Goal: Transaction & Acquisition: Book appointment/travel/reservation

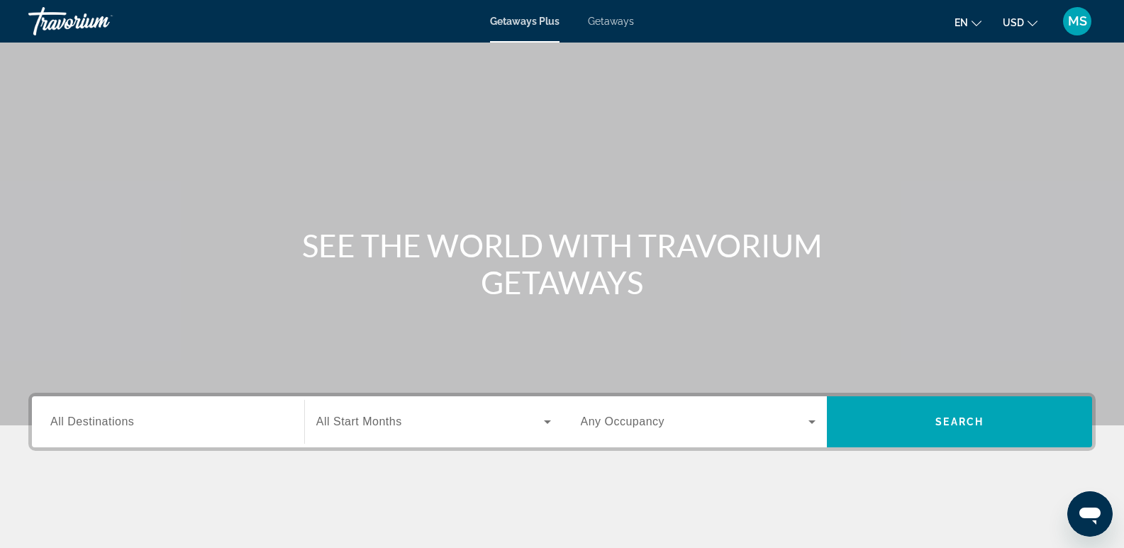
click at [612, 23] on span "Getaways" at bounding box center [611, 21] width 46 height 11
click at [77, 422] on span "All Destinations" at bounding box center [92, 422] width 84 height 12
click at [77, 422] on input "Destination All Destinations" at bounding box center [167, 422] width 235 height 17
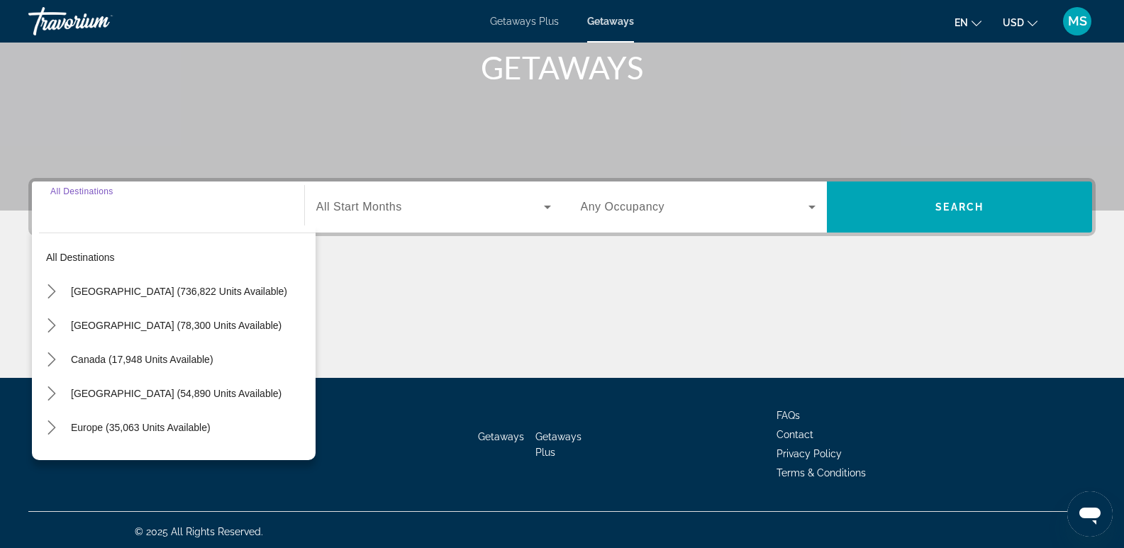
scroll to position [218, 0]
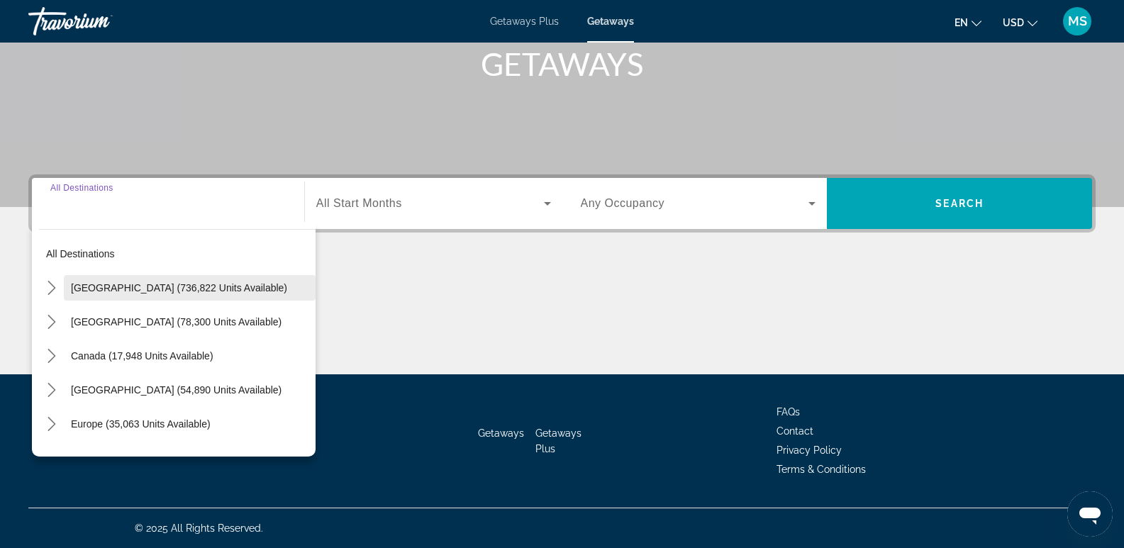
click at [179, 287] on span "[GEOGRAPHIC_DATA] (736,822 units available)" at bounding box center [179, 287] width 216 height 11
type input "**********"
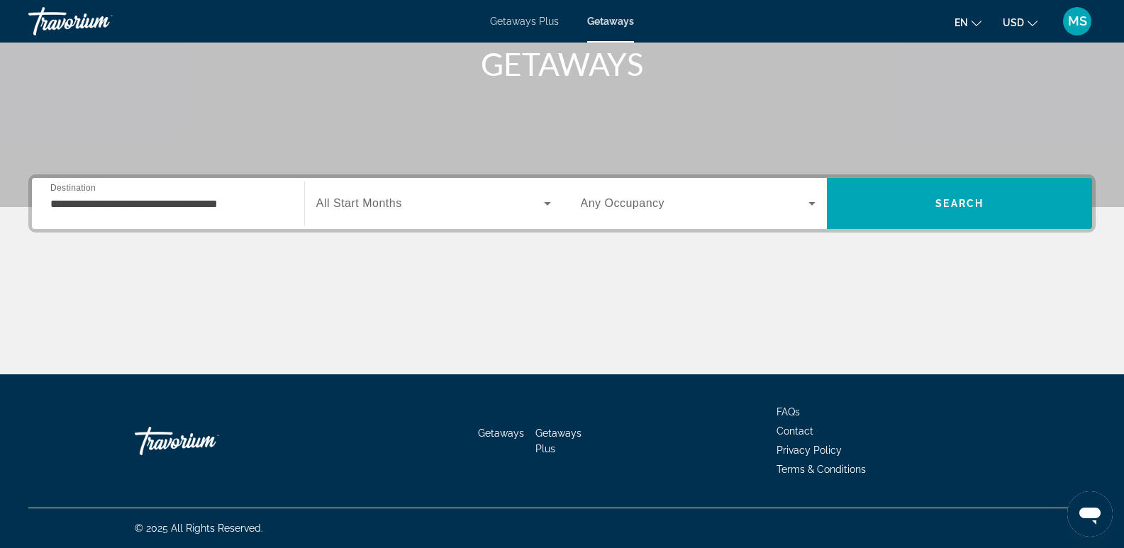
click at [396, 204] on span "All Start Months" at bounding box center [359, 203] width 86 height 12
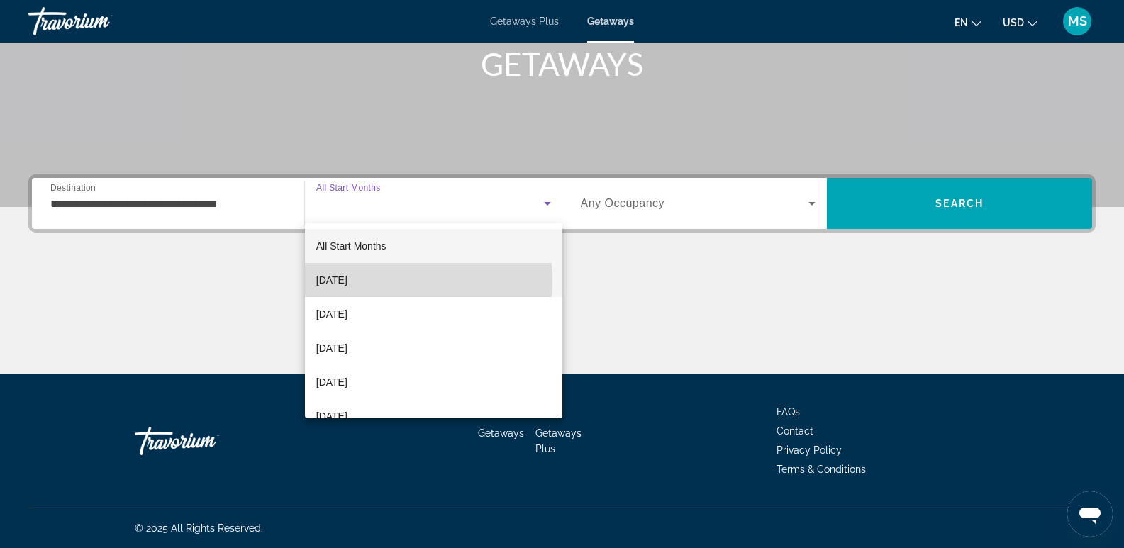
click at [348, 282] on span "[DATE]" at bounding box center [331, 280] width 31 height 17
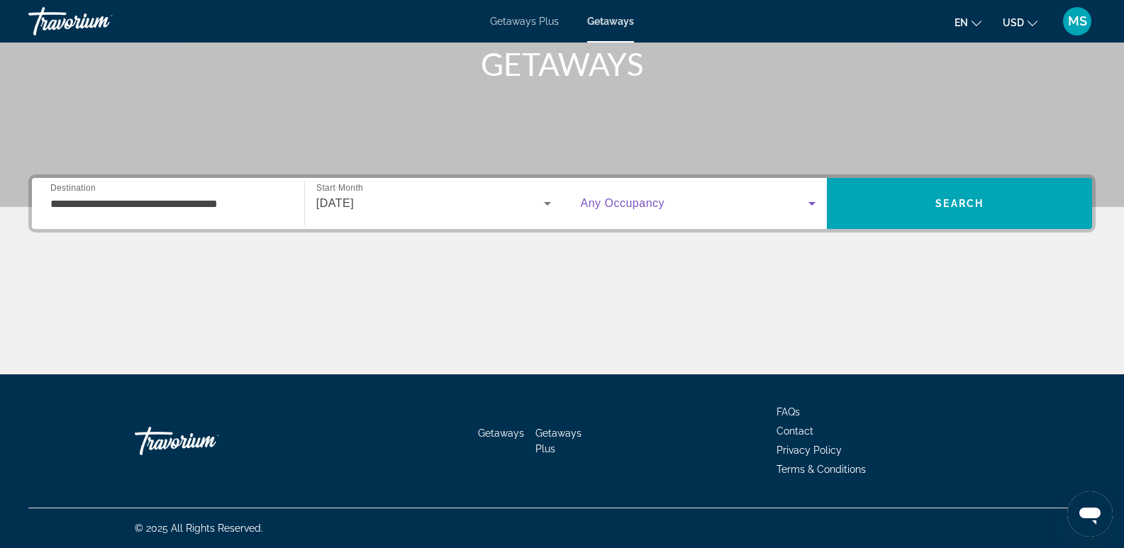
click at [812, 202] on icon "Search widget" at bounding box center [812, 204] width 7 height 4
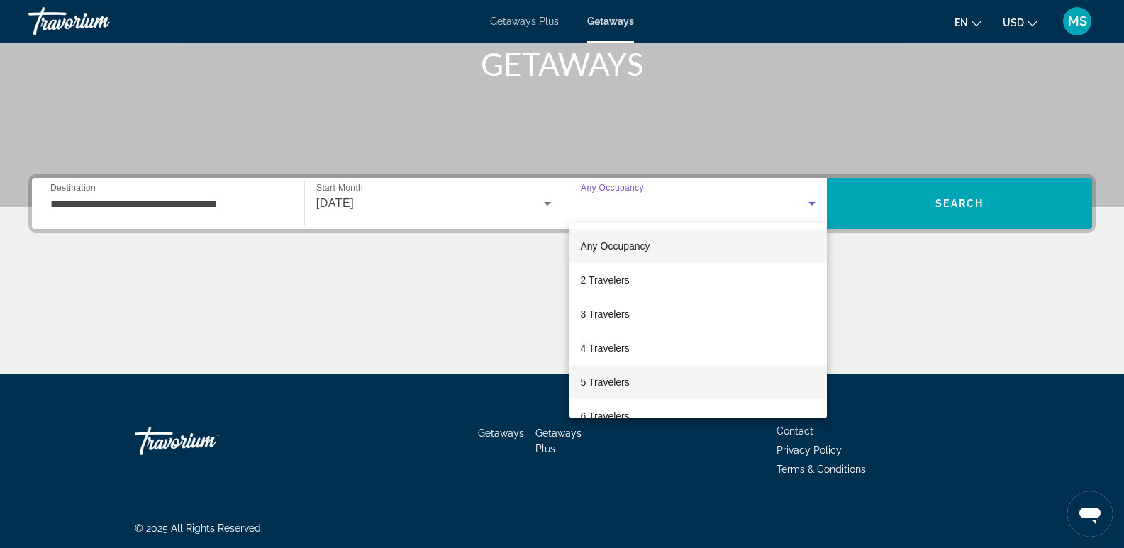
click at [663, 384] on mat-option "5 Travelers" at bounding box center [699, 382] width 258 height 34
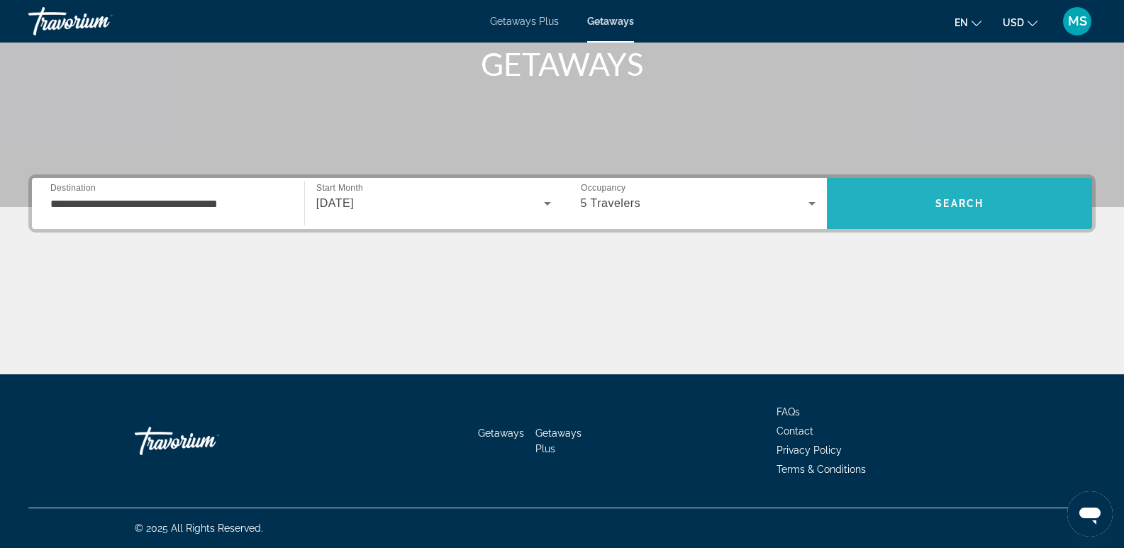
click at [946, 201] on span "Search" at bounding box center [960, 203] width 48 height 11
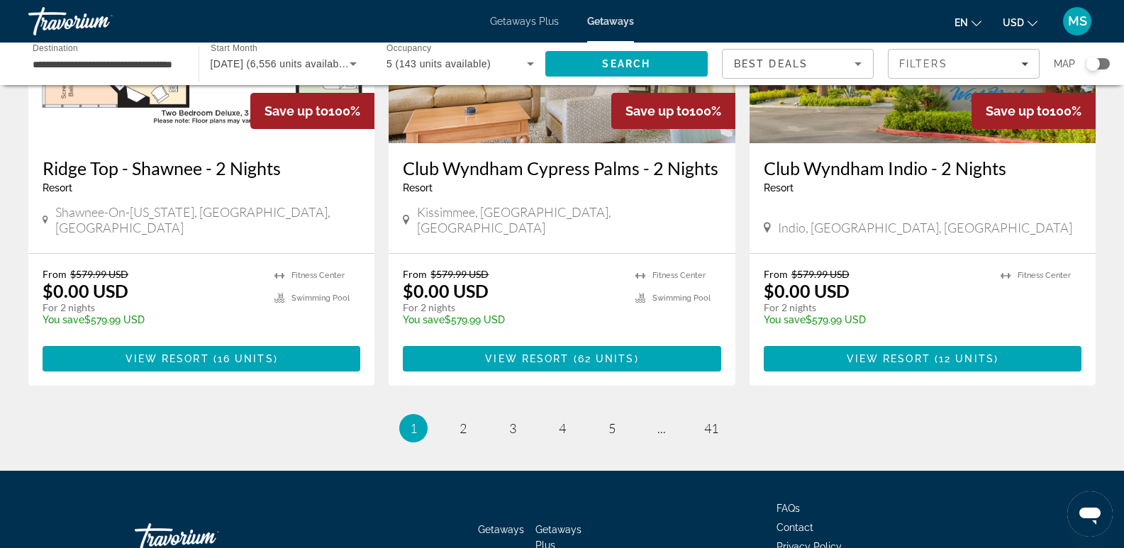
scroll to position [1789, 0]
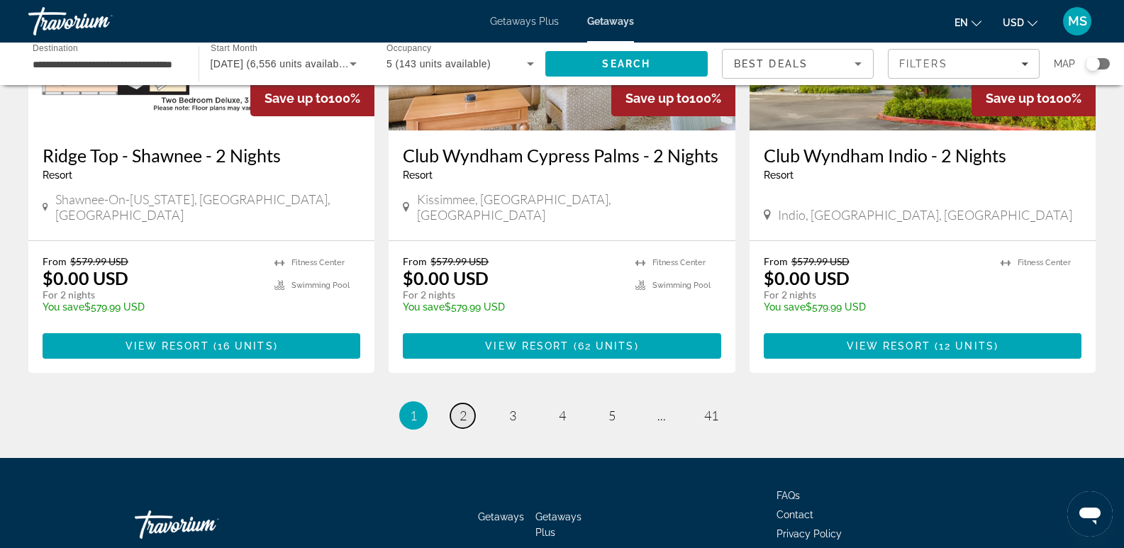
click at [462, 408] on span "2" at bounding box center [463, 416] width 7 height 16
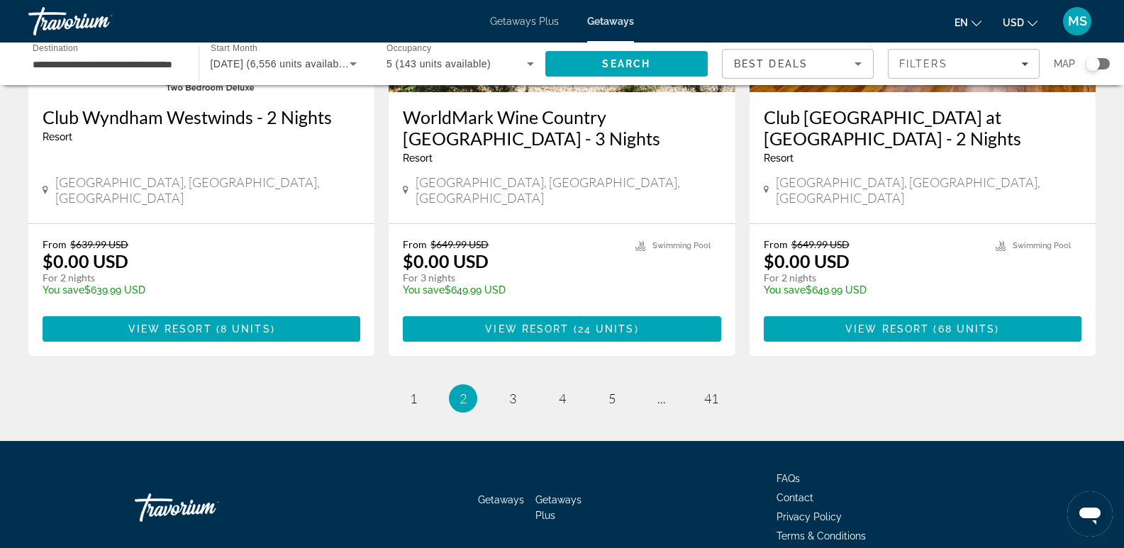
scroll to position [1831, 0]
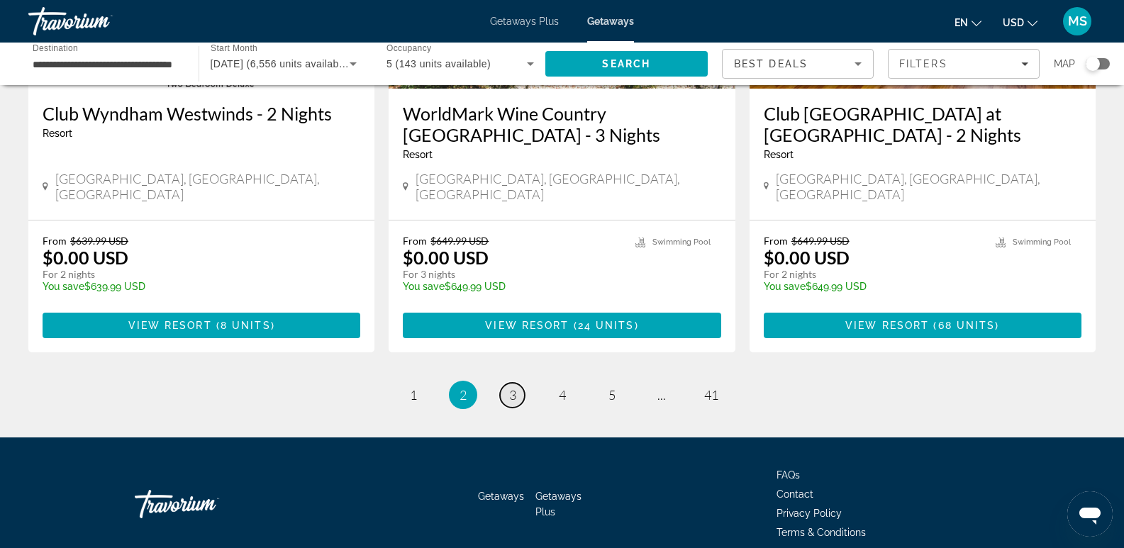
click at [513, 387] on span "3" at bounding box center [512, 395] width 7 height 16
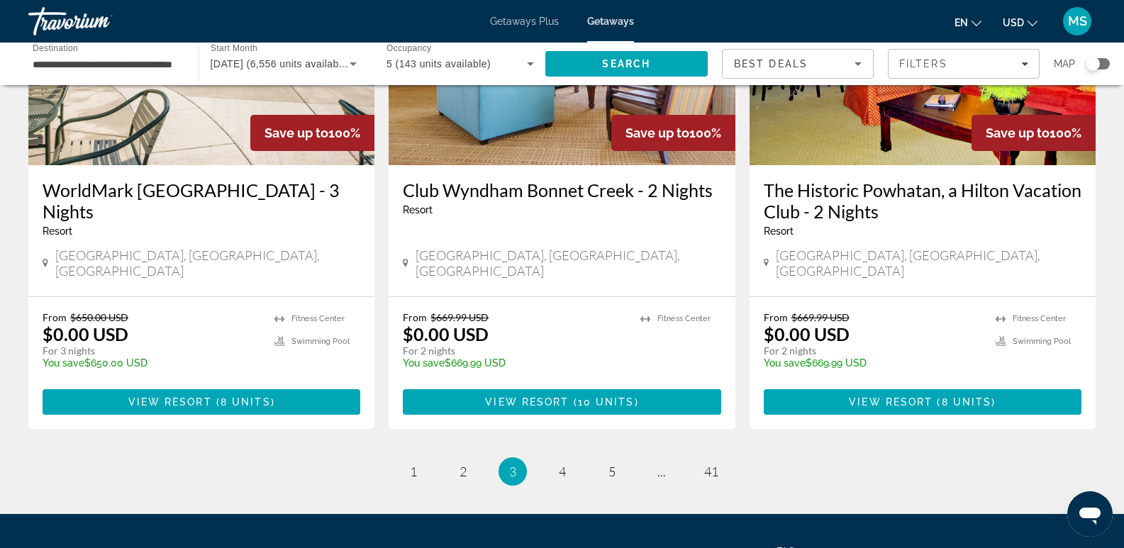
scroll to position [1831, 0]
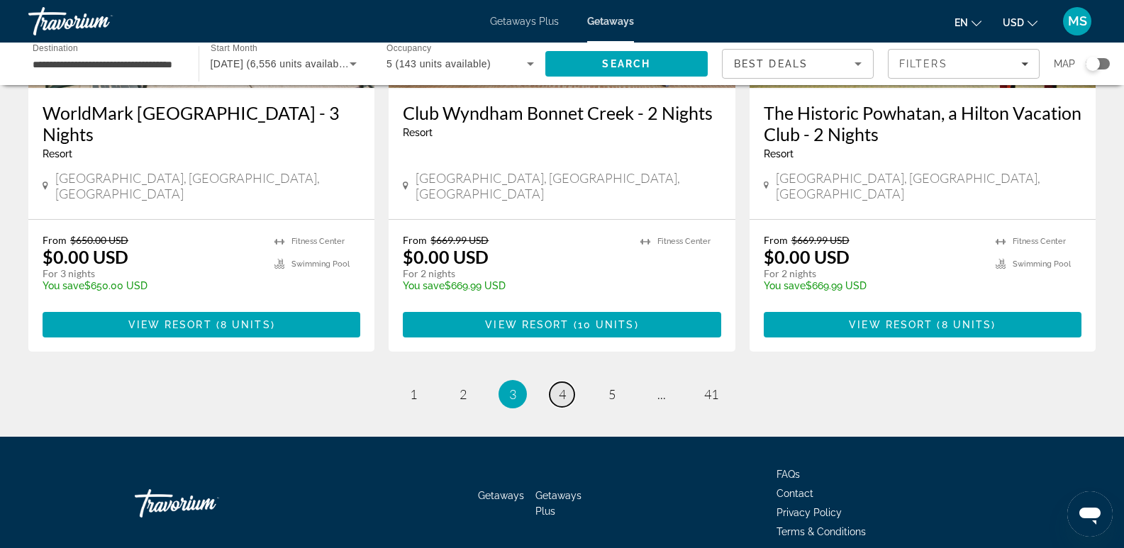
click at [572, 382] on link "page 4" at bounding box center [562, 394] width 25 height 25
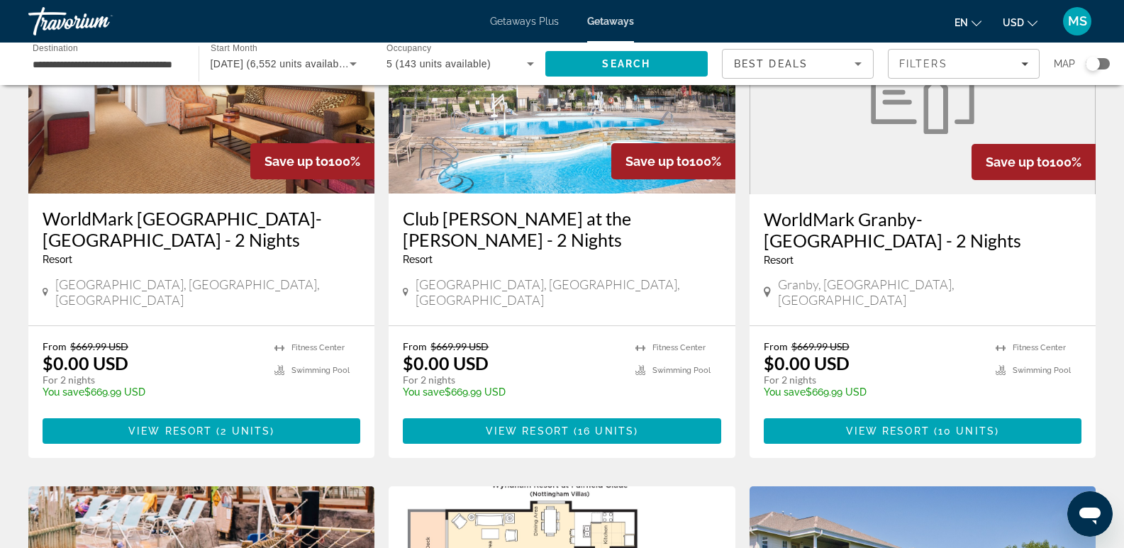
scroll to position [172, 0]
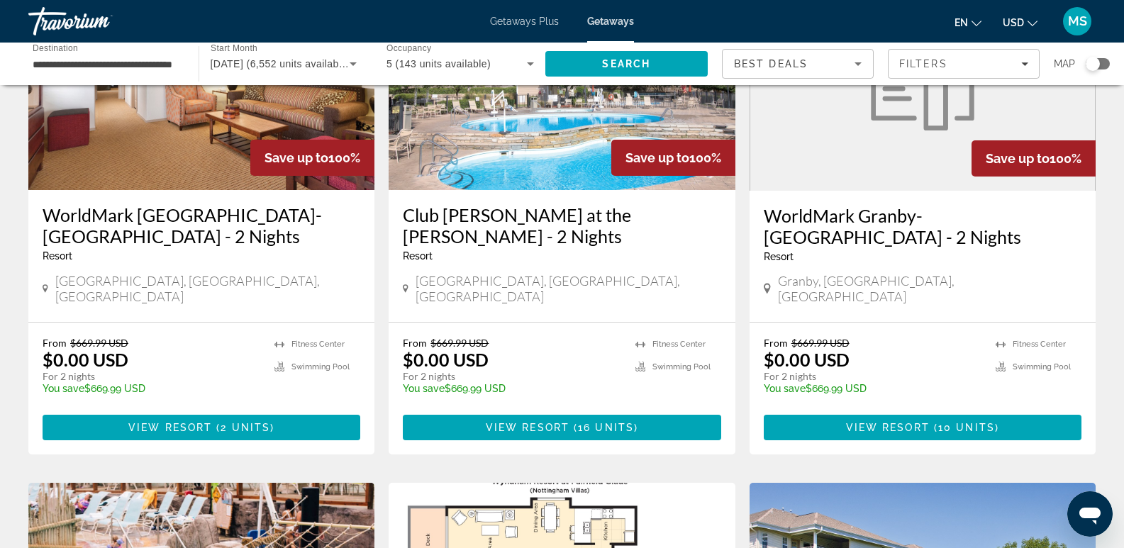
click at [542, 160] on img "Main content" at bounding box center [562, 76] width 346 height 227
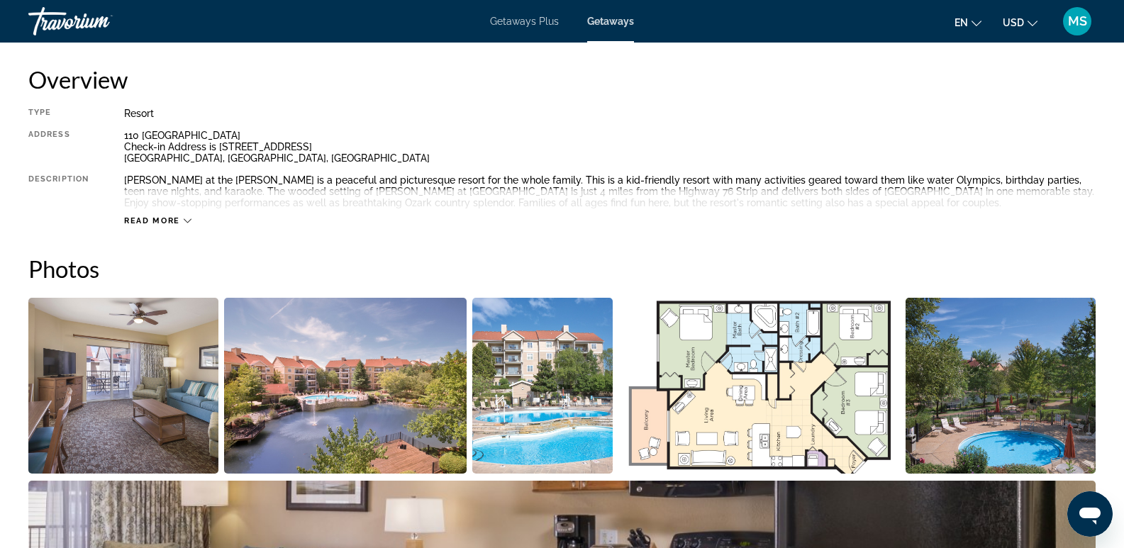
scroll to position [516, 0]
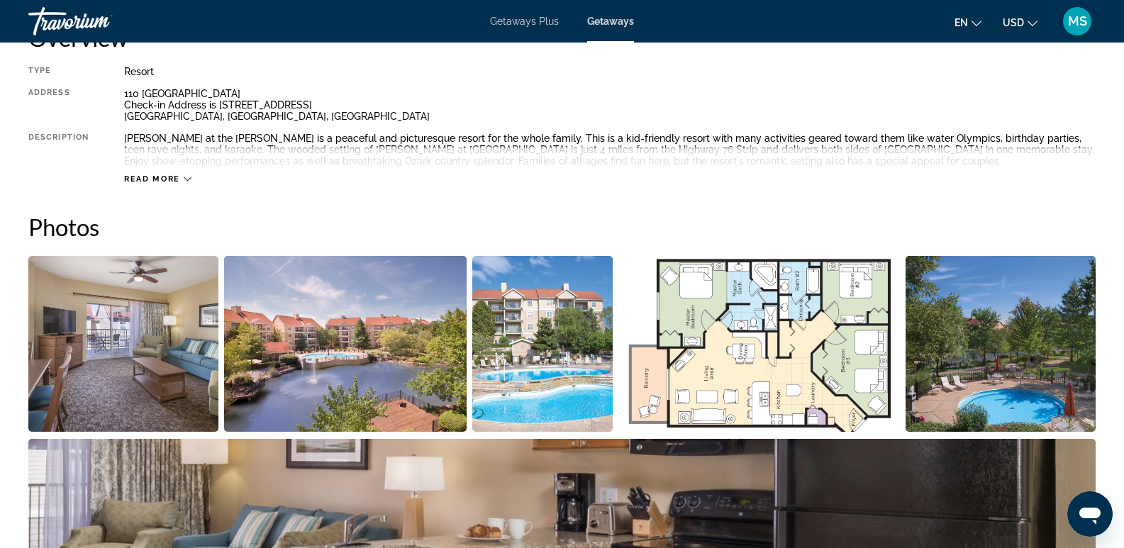
click at [158, 174] on span "Read more" at bounding box center [152, 178] width 56 height 9
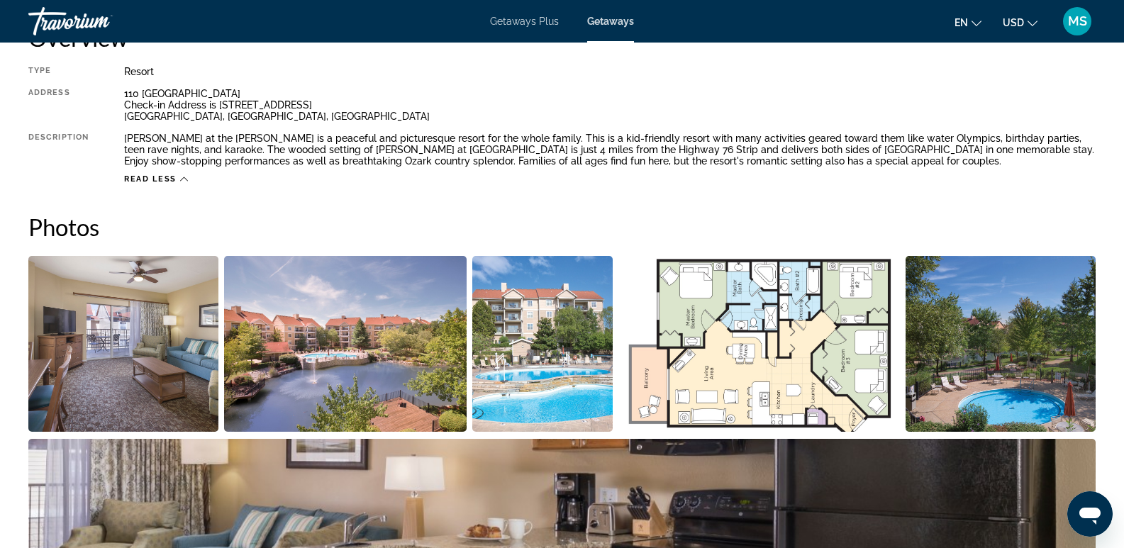
click at [168, 177] on span "Read less" at bounding box center [150, 178] width 52 height 9
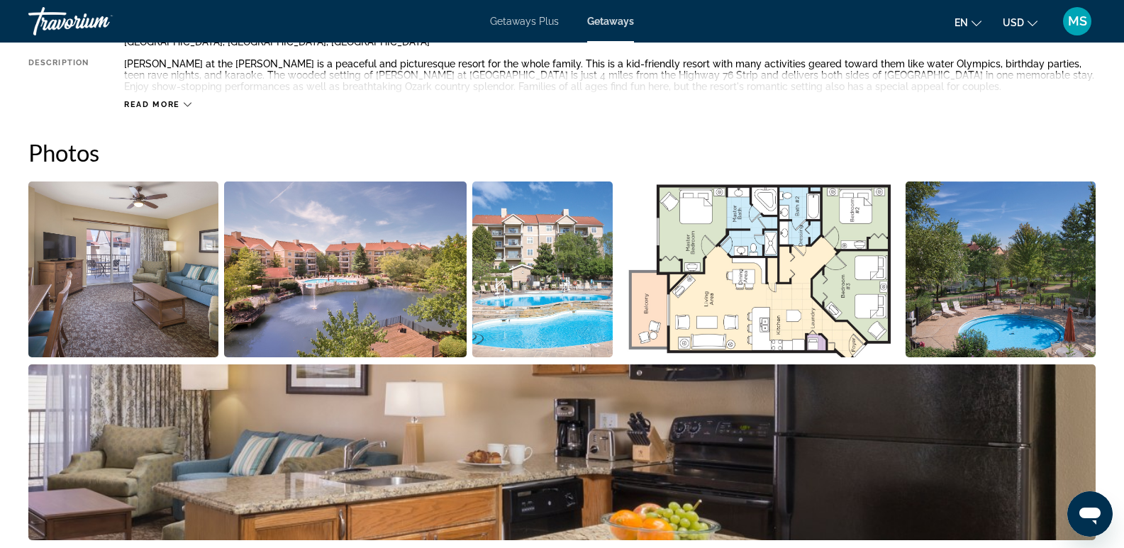
scroll to position [601, 0]
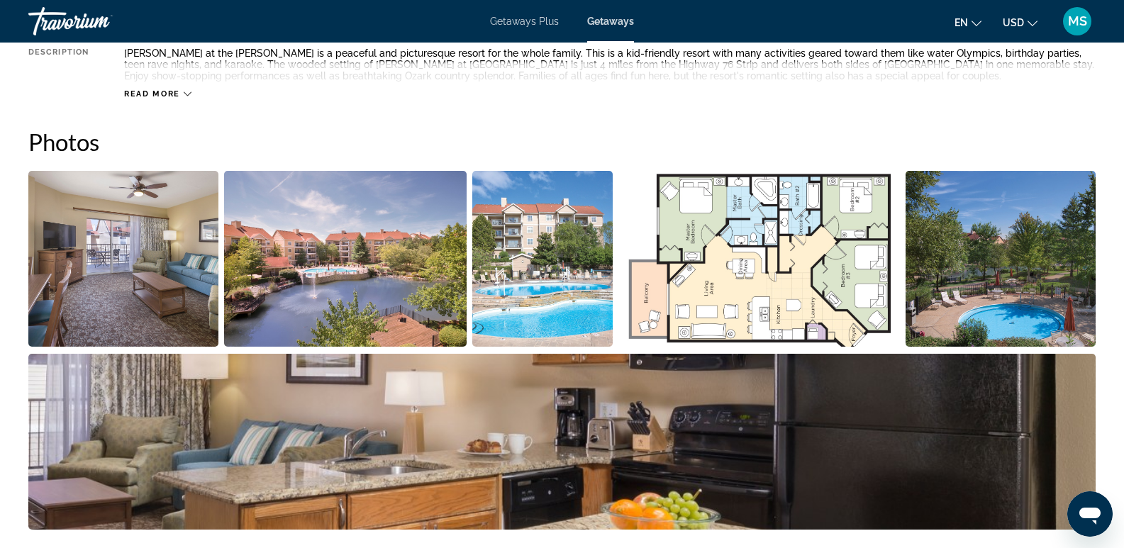
click at [177, 292] on img "Open full-screen image slider" at bounding box center [123, 259] width 190 height 176
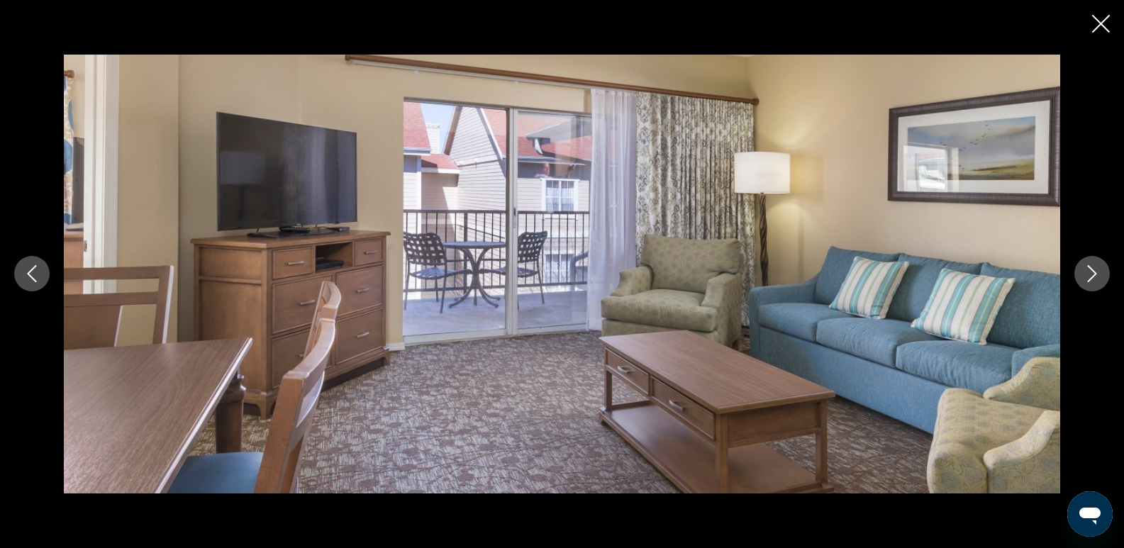
click at [1089, 274] on icon "Next image" at bounding box center [1092, 273] width 17 height 17
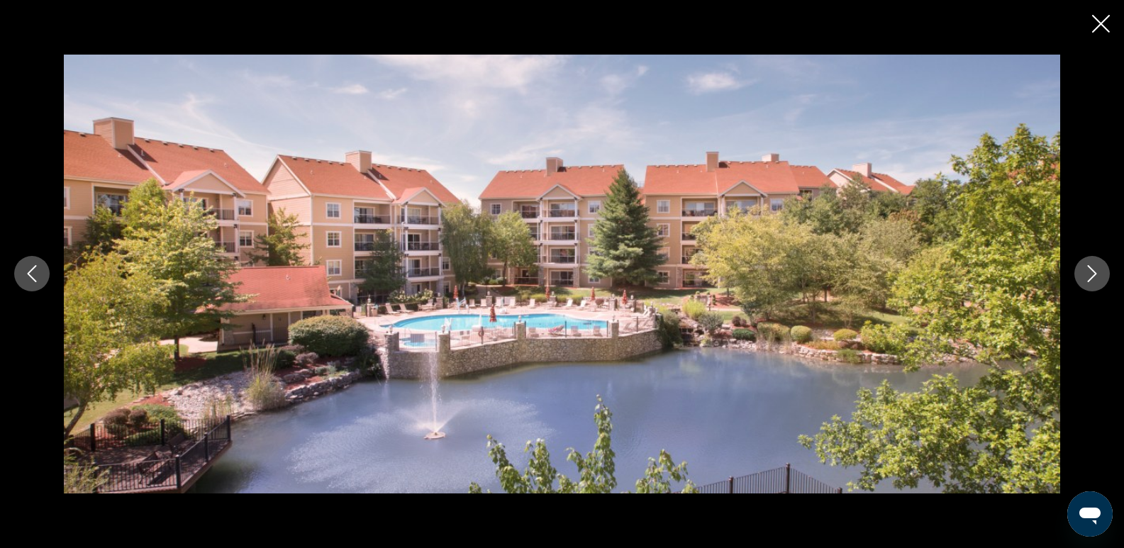
click at [1089, 274] on icon "Next image" at bounding box center [1092, 273] width 17 height 17
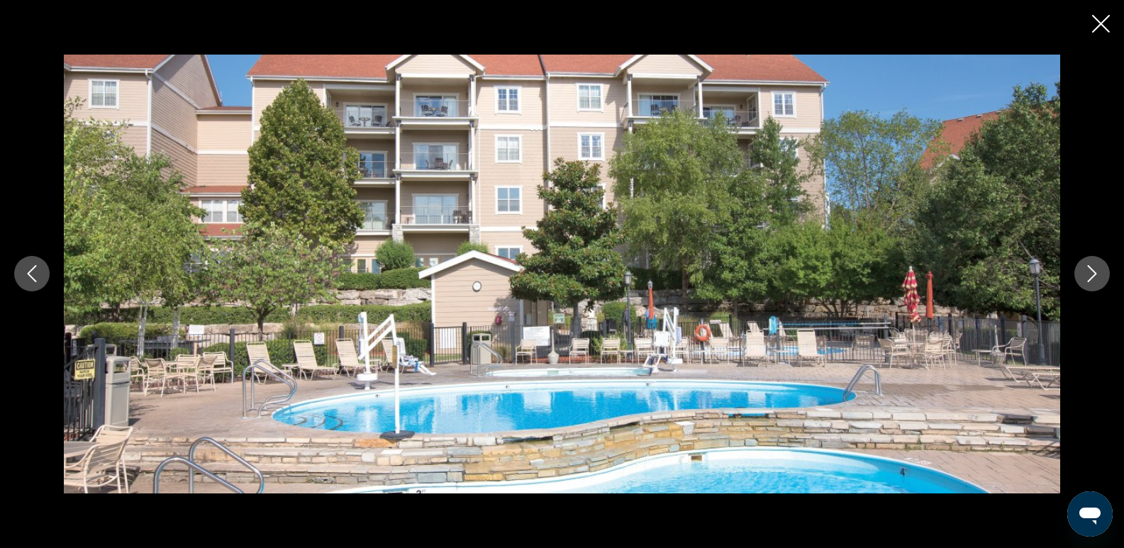
click at [1089, 274] on icon "Next image" at bounding box center [1092, 273] width 17 height 17
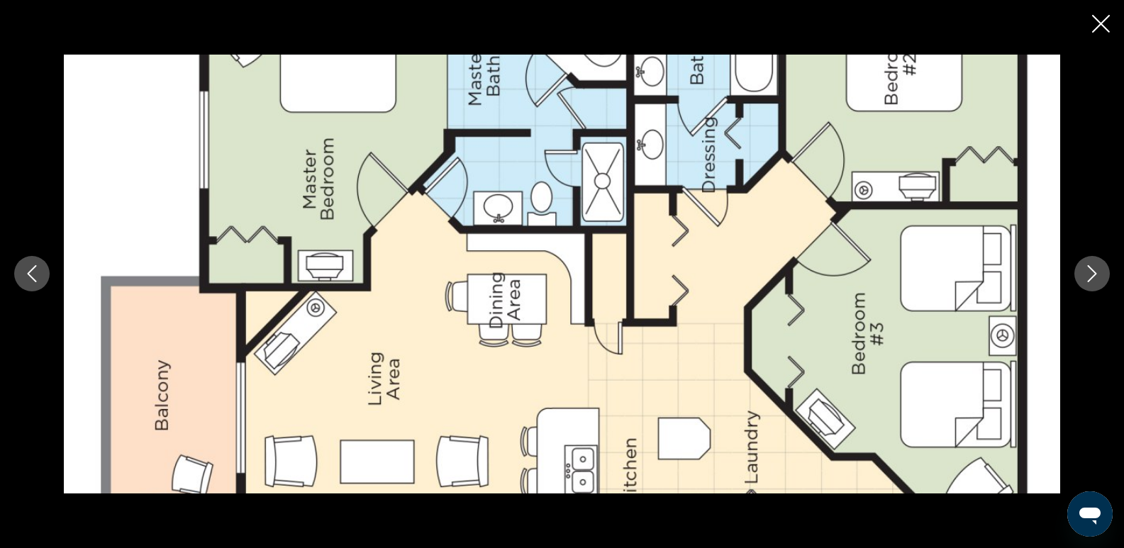
click at [1089, 274] on icon "Next image" at bounding box center [1092, 273] width 17 height 17
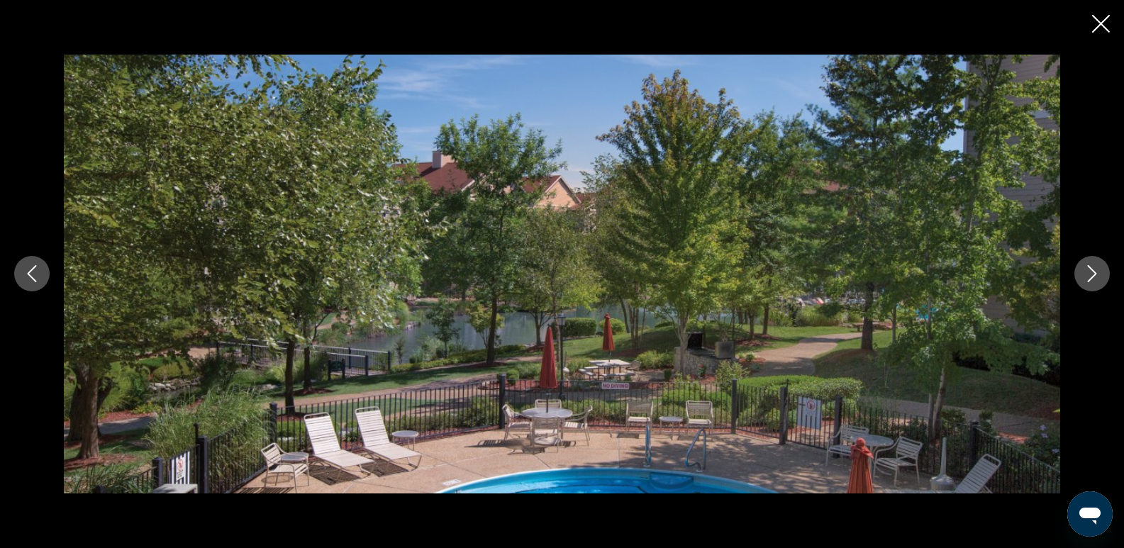
scroll to position [790, 0]
click at [1094, 277] on icon "Next image" at bounding box center [1092, 273] width 17 height 17
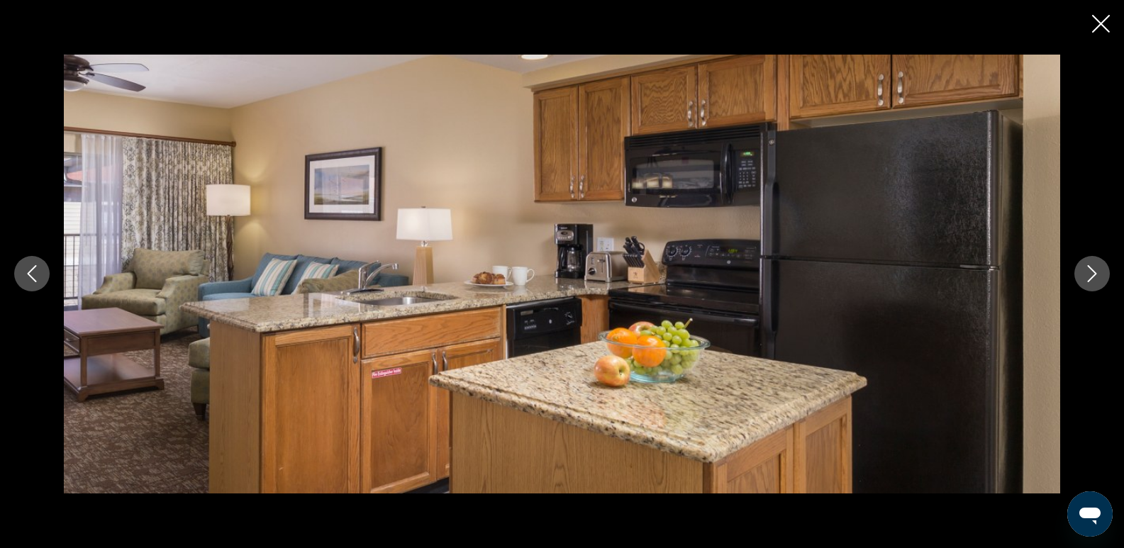
click at [1094, 277] on icon "Next image" at bounding box center [1092, 273] width 17 height 17
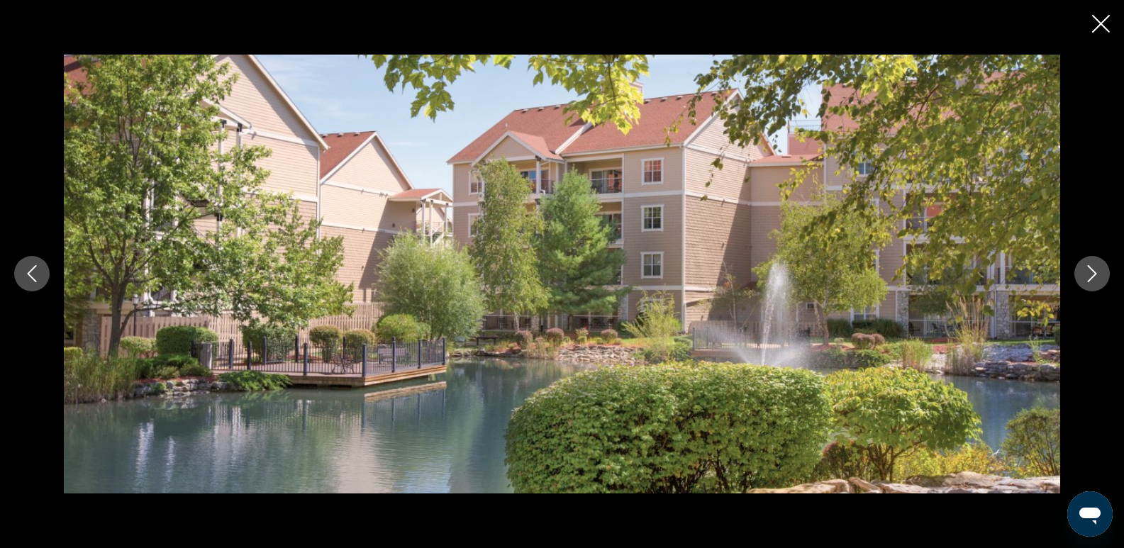
click at [1094, 277] on icon "Next image" at bounding box center [1092, 273] width 17 height 17
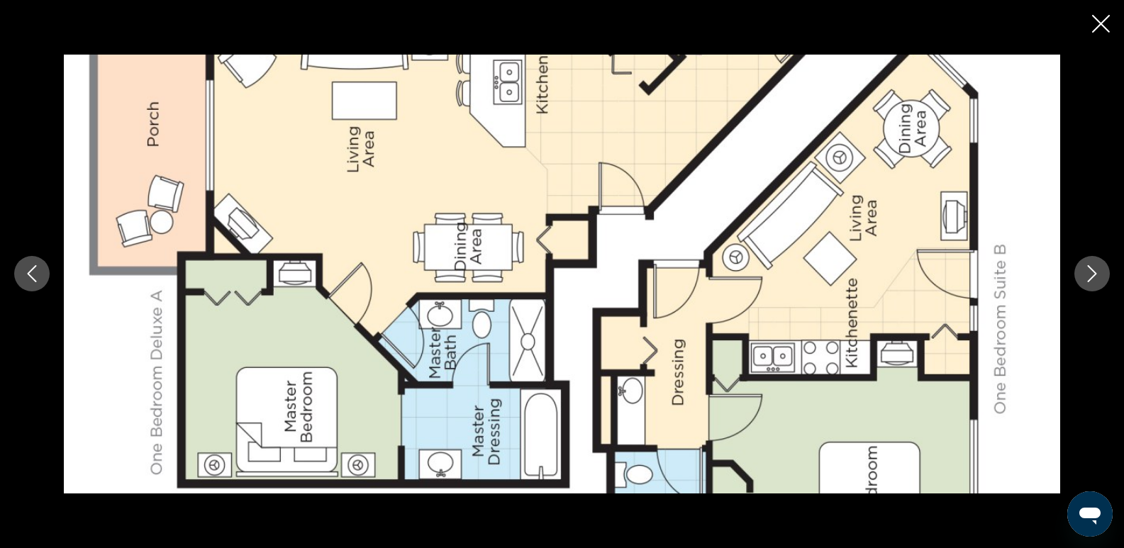
click at [1094, 277] on icon "Next image" at bounding box center [1092, 273] width 17 height 17
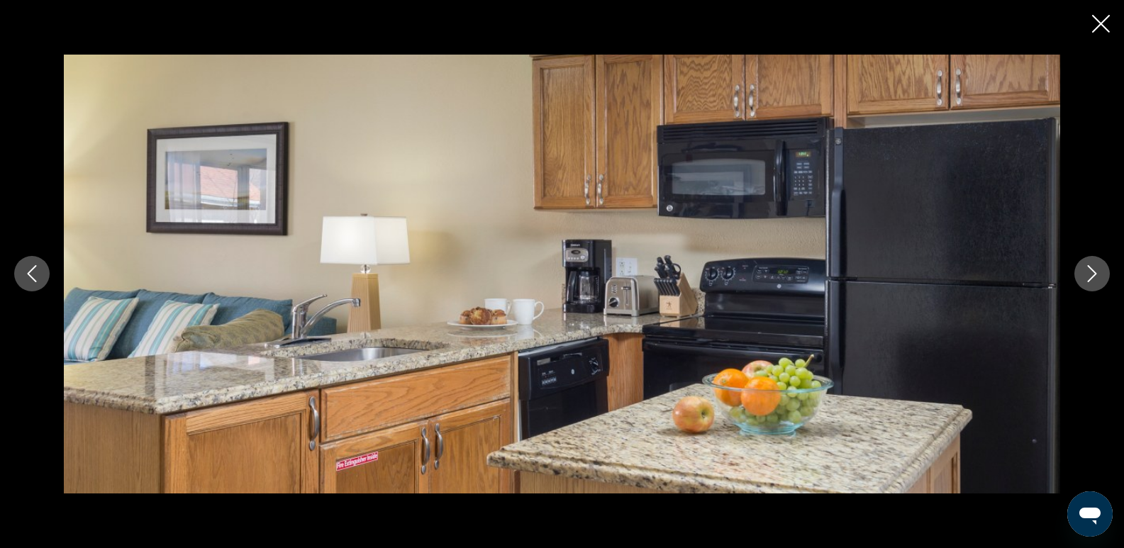
click at [1094, 277] on icon "Next image" at bounding box center [1092, 273] width 17 height 17
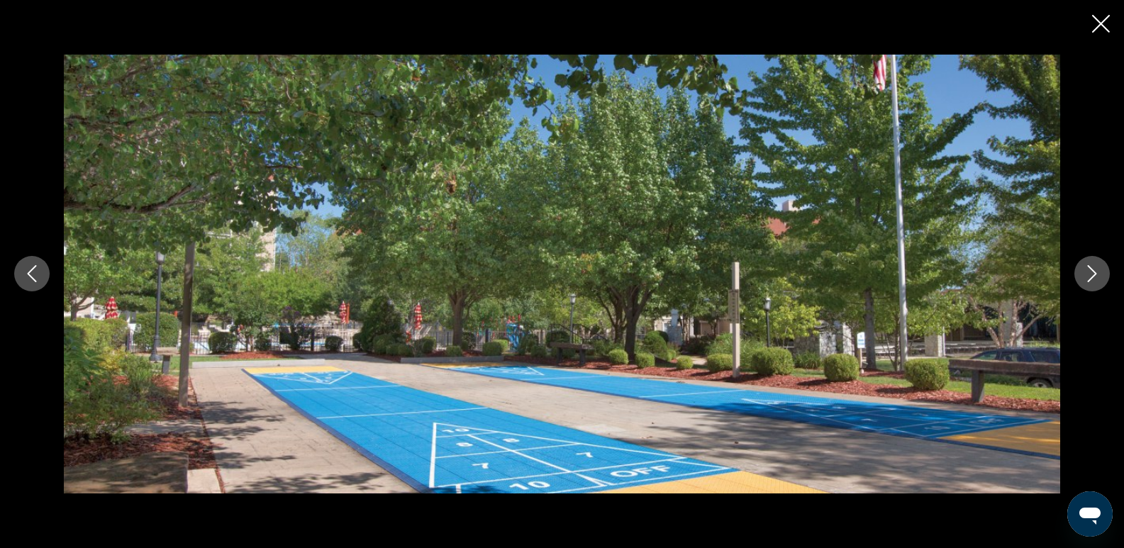
click at [1094, 277] on icon "Next image" at bounding box center [1092, 273] width 17 height 17
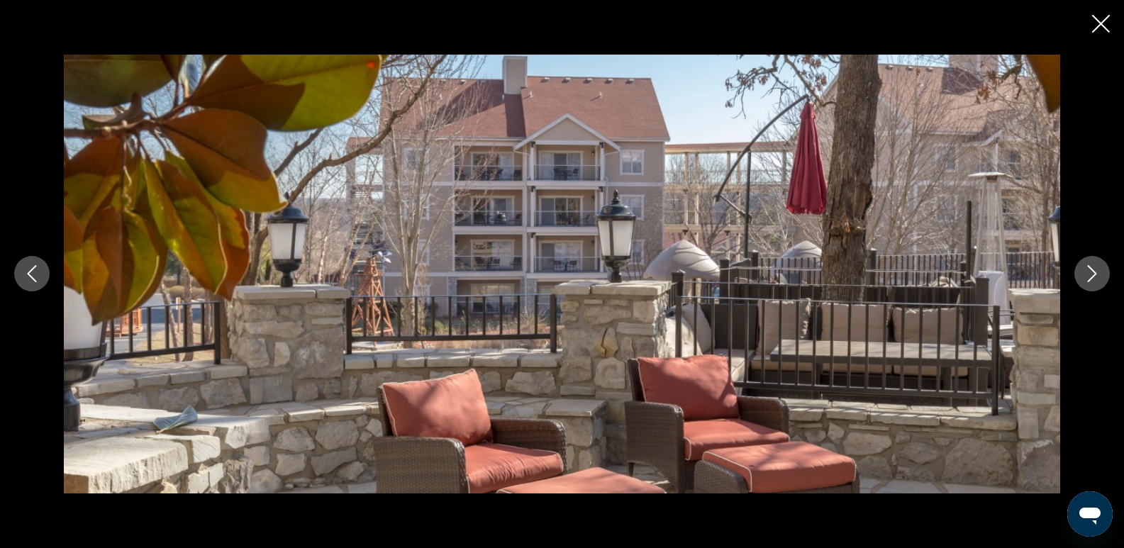
click at [1094, 277] on icon "Next image" at bounding box center [1092, 274] width 9 height 17
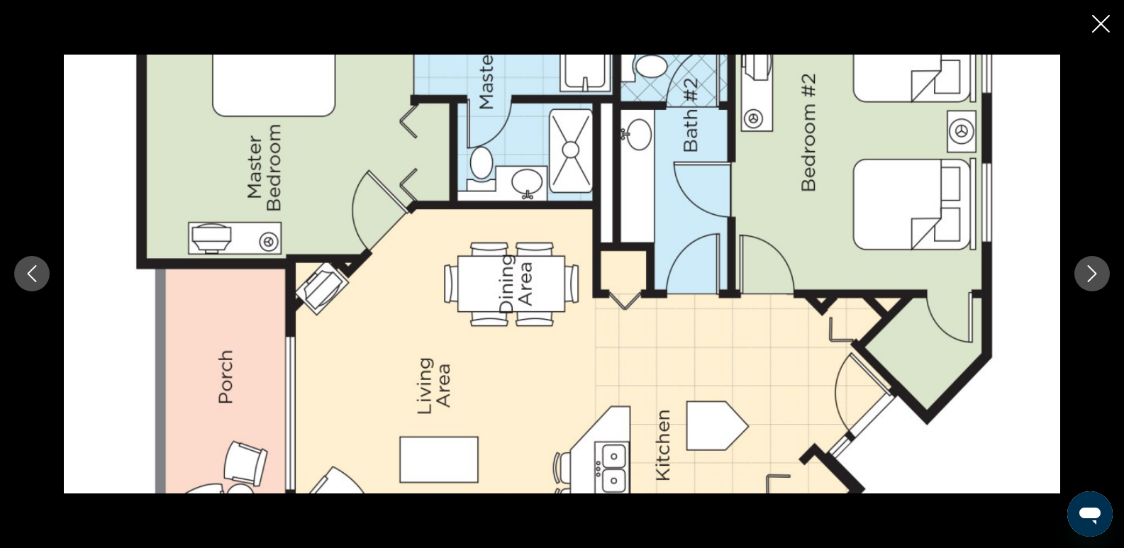
click at [1094, 277] on icon "Next image" at bounding box center [1092, 274] width 9 height 17
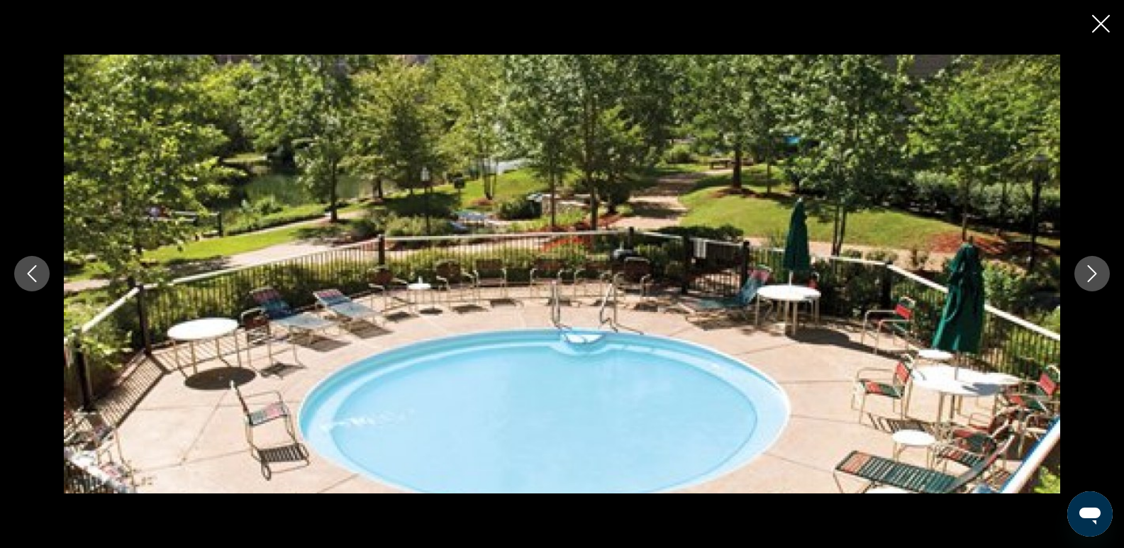
click at [1094, 277] on icon "Next image" at bounding box center [1092, 274] width 9 height 17
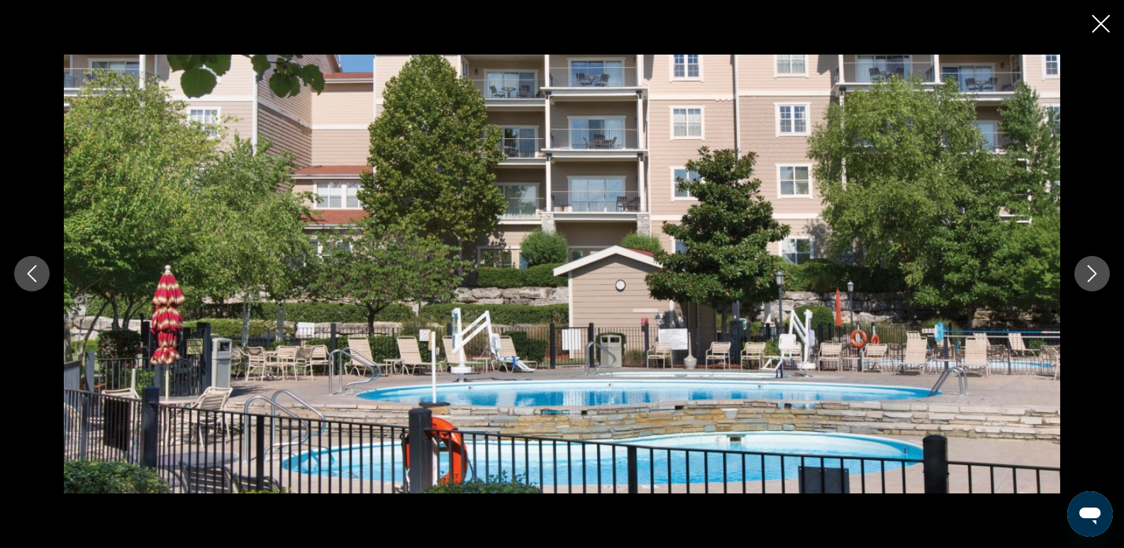
click at [1094, 277] on icon "Next image" at bounding box center [1092, 274] width 9 height 17
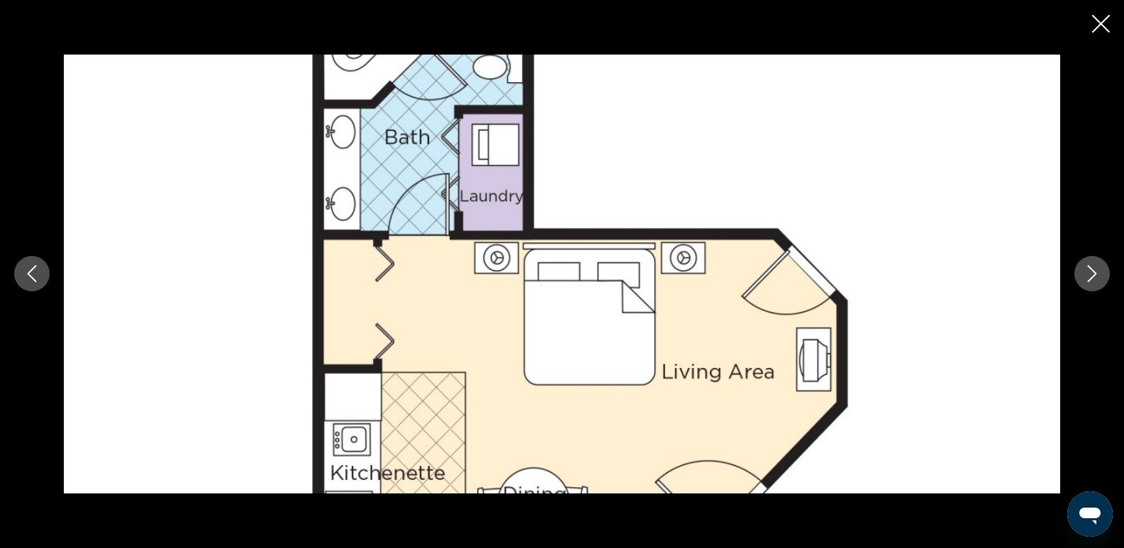
click at [1094, 277] on icon "Next image" at bounding box center [1092, 274] width 9 height 17
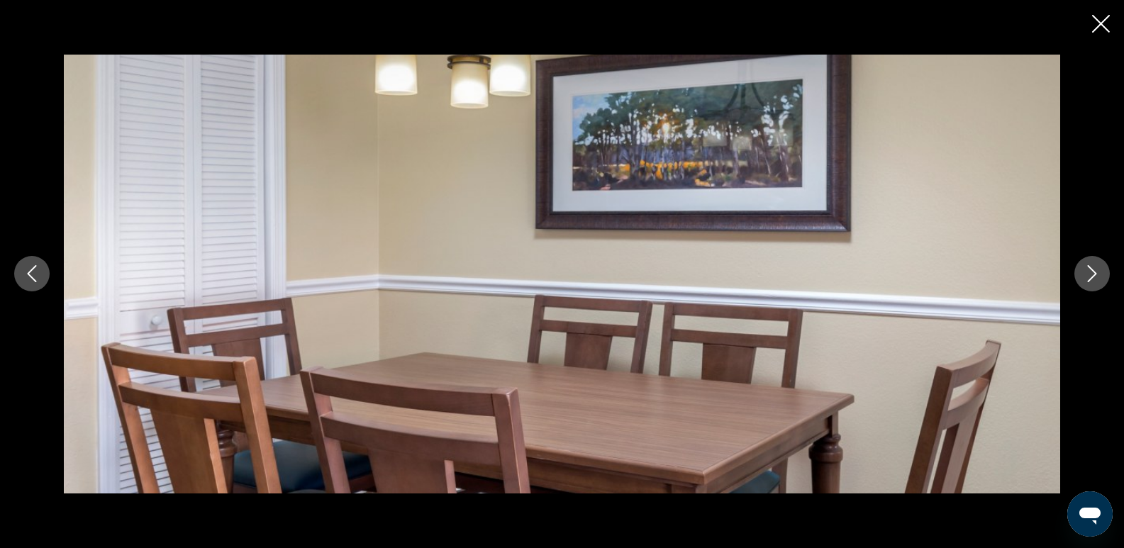
click at [1094, 277] on icon "Next image" at bounding box center [1092, 274] width 9 height 17
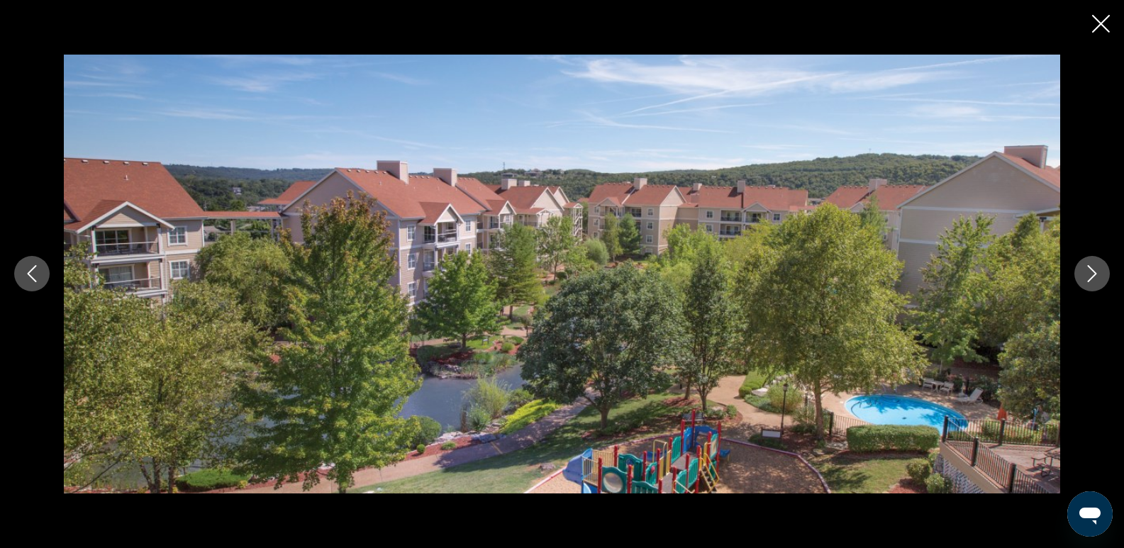
click at [1094, 277] on icon "Next image" at bounding box center [1092, 274] width 9 height 17
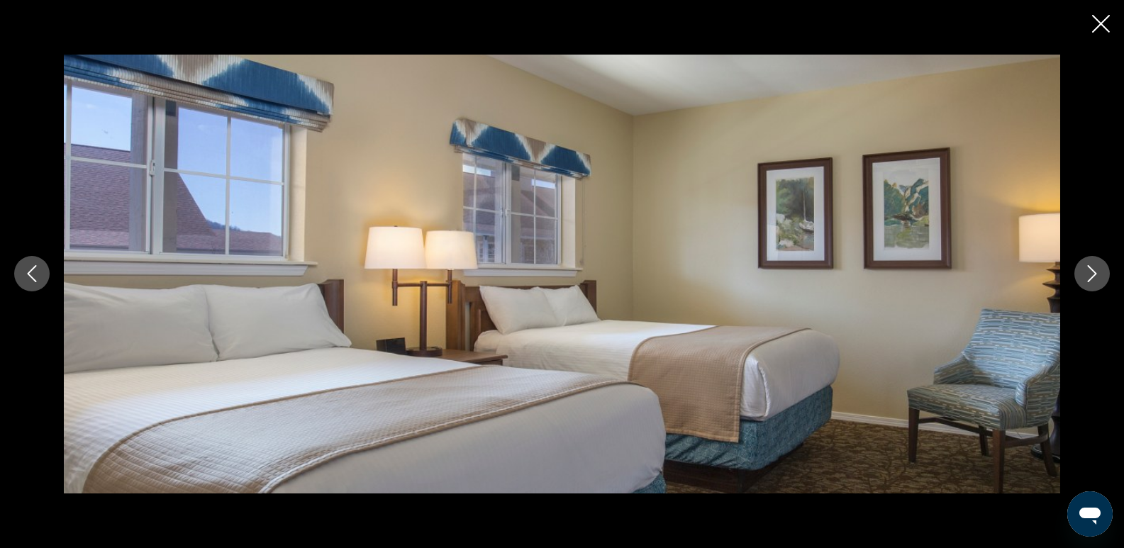
click at [1094, 277] on icon "Next image" at bounding box center [1092, 274] width 9 height 17
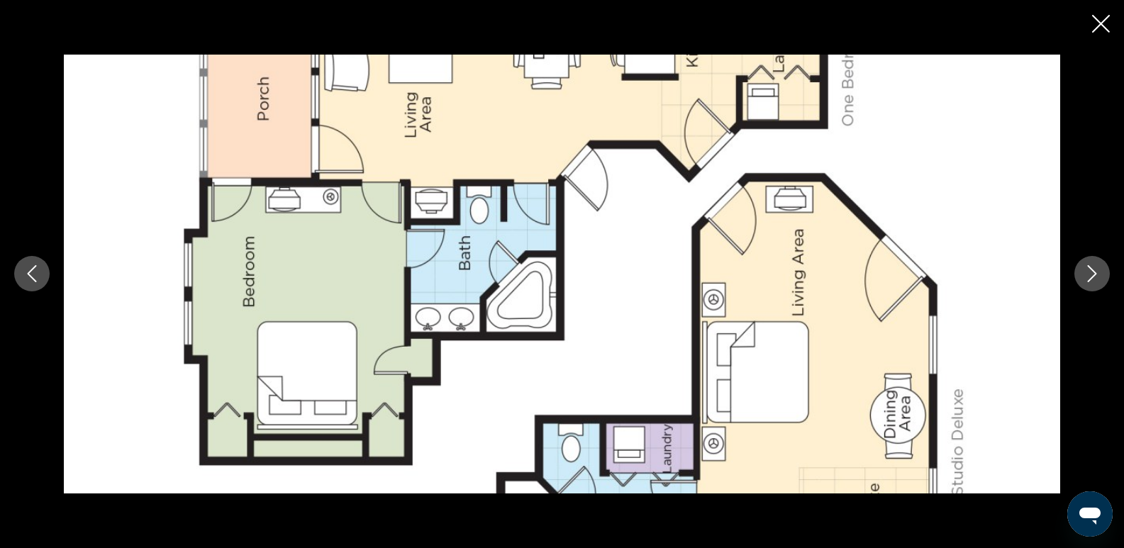
click at [1094, 277] on icon "Next image" at bounding box center [1092, 274] width 9 height 17
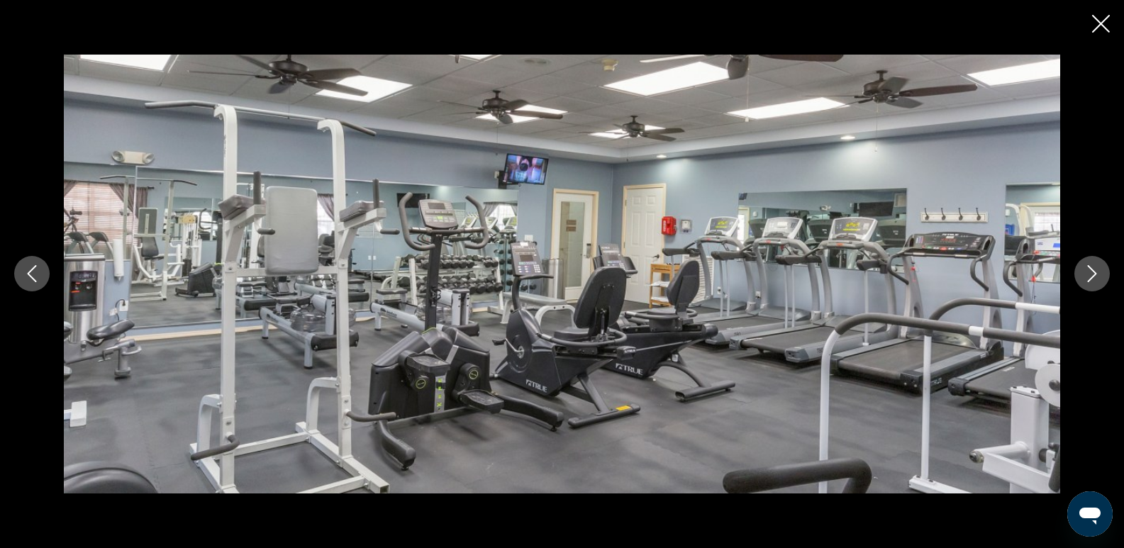
click at [1094, 277] on icon "Next image" at bounding box center [1092, 274] width 9 height 17
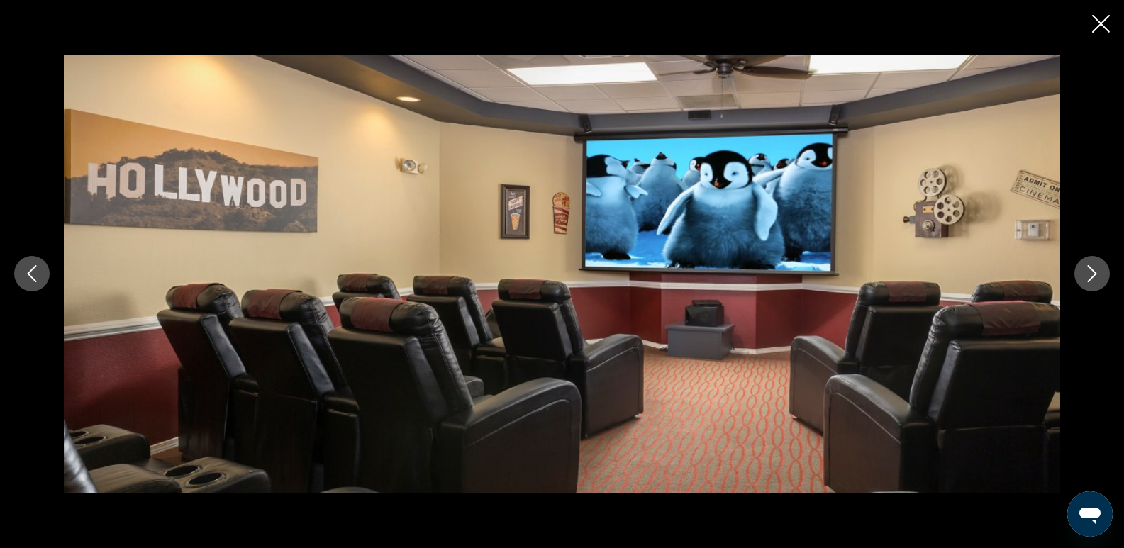
click at [1094, 277] on icon "Next image" at bounding box center [1092, 274] width 9 height 17
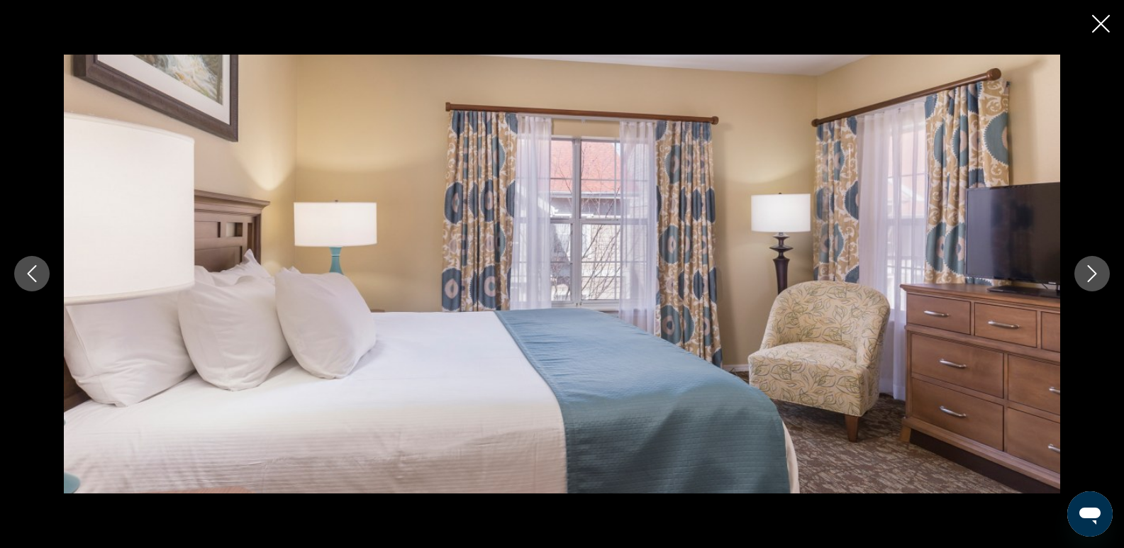
click at [1094, 277] on icon "Next image" at bounding box center [1092, 274] width 9 height 17
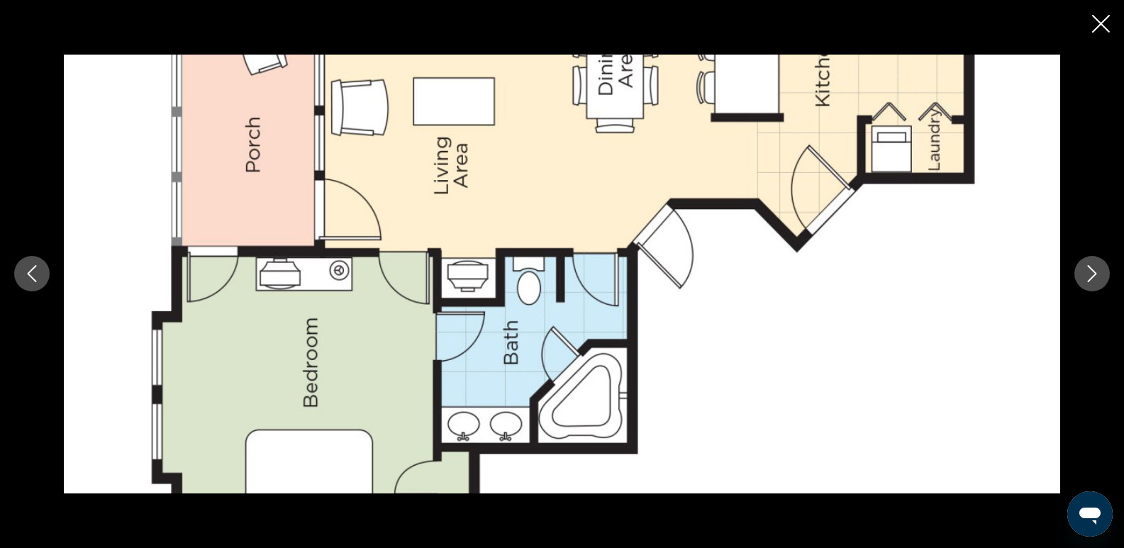
click at [1094, 277] on icon "Next image" at bounding box center [1092, 274] width 9 height 17
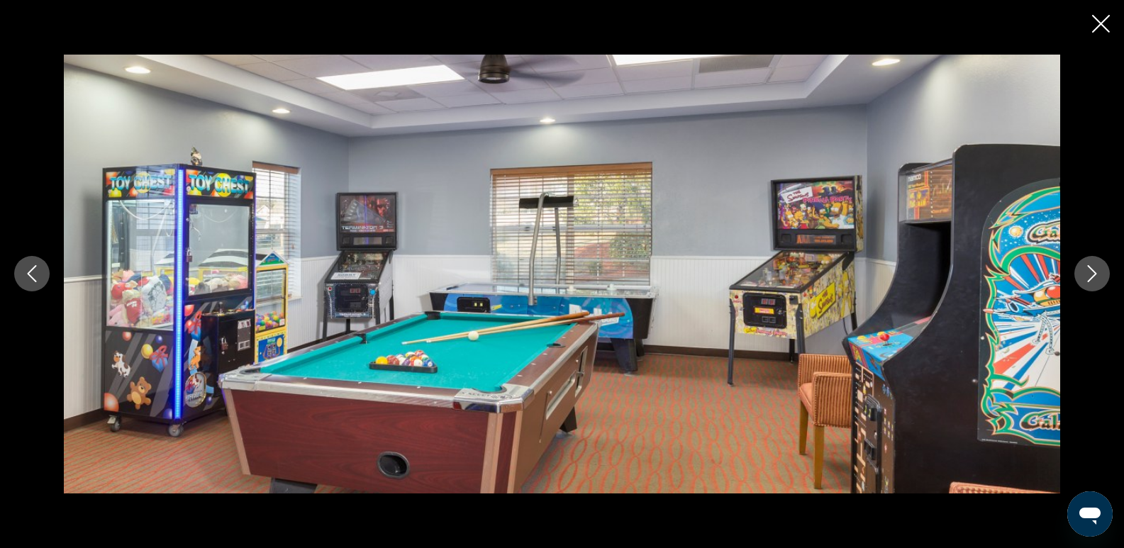
click at [1094, 277] on icon "Next image" at bounding box center [1092, 274] width 9 height 17
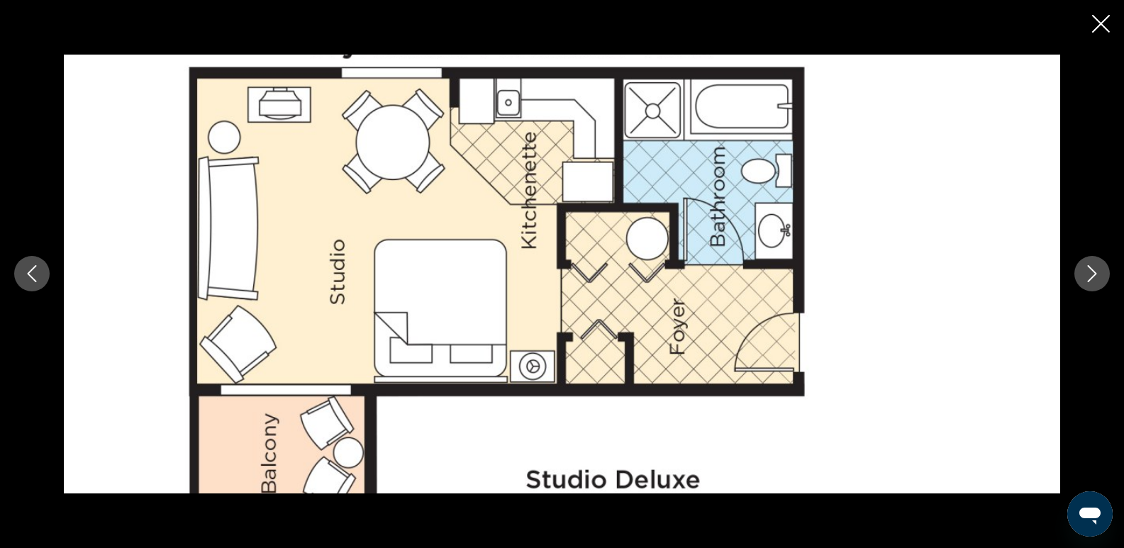
click at [1092, 276] on icon "Next image" at bounding box center [1092, 273] width 17 height 17
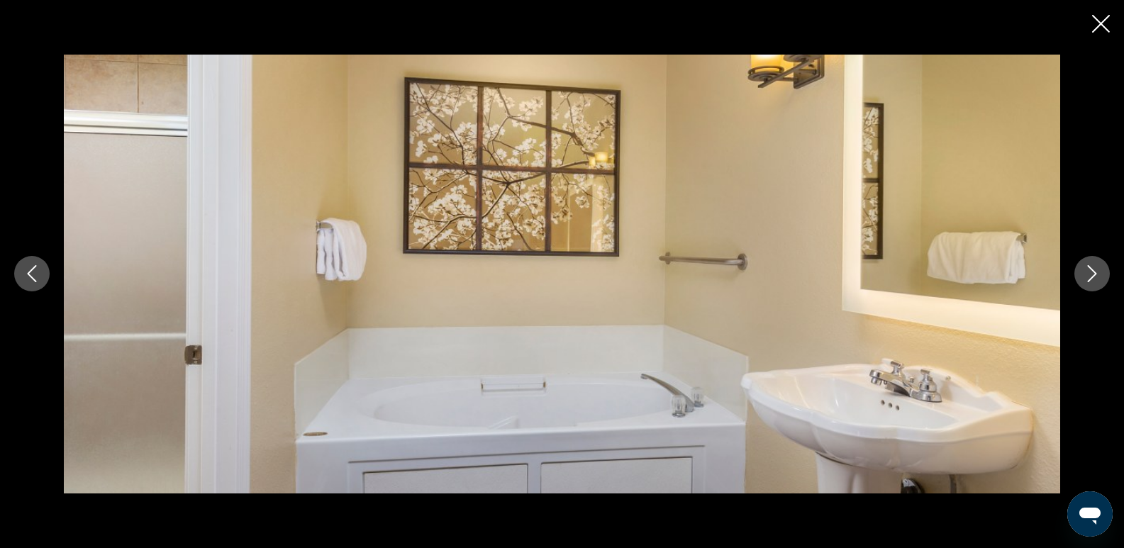
click at [1092, 276] on icon "Next image" at bounding box center [1092, 273] width 17 height 17
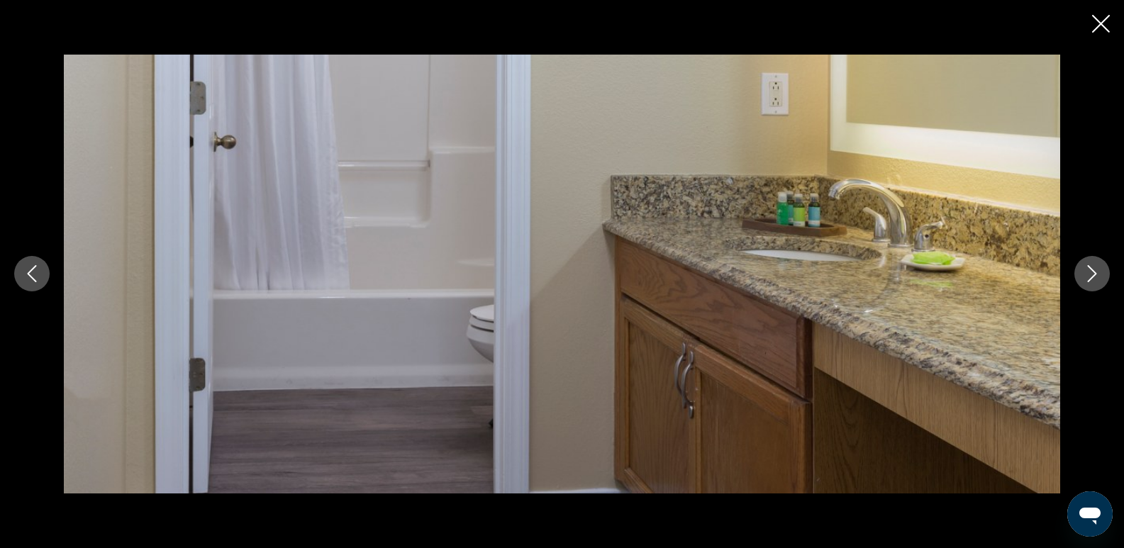
click at [1092, 276] on icon "Next image" at bounding box center [1092, 273] width 17 height 17
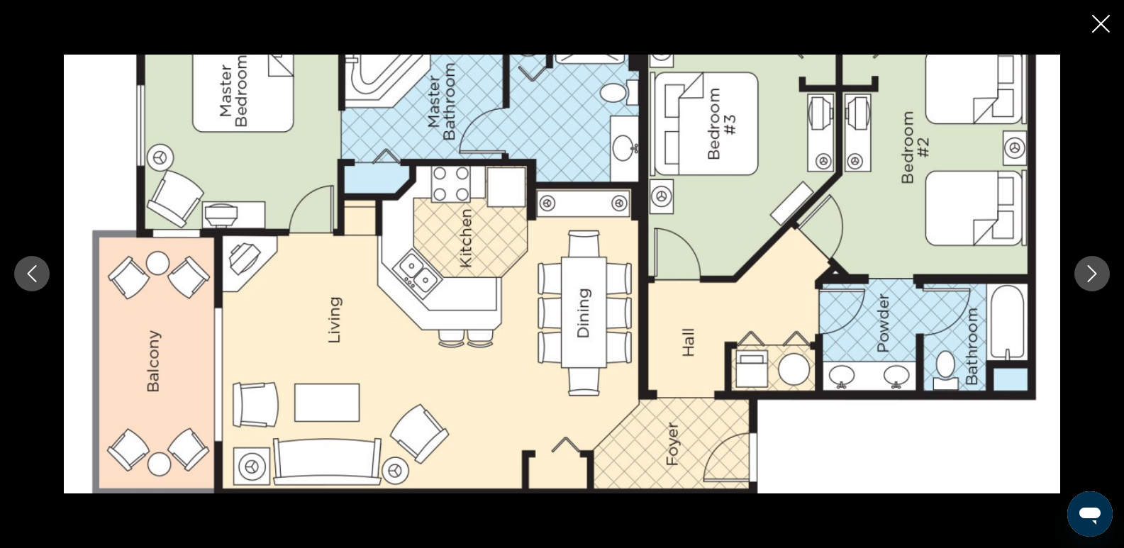
click at [1092, 276] on icon "Next image" at bounding box center [1092, 273] width 17 height 17
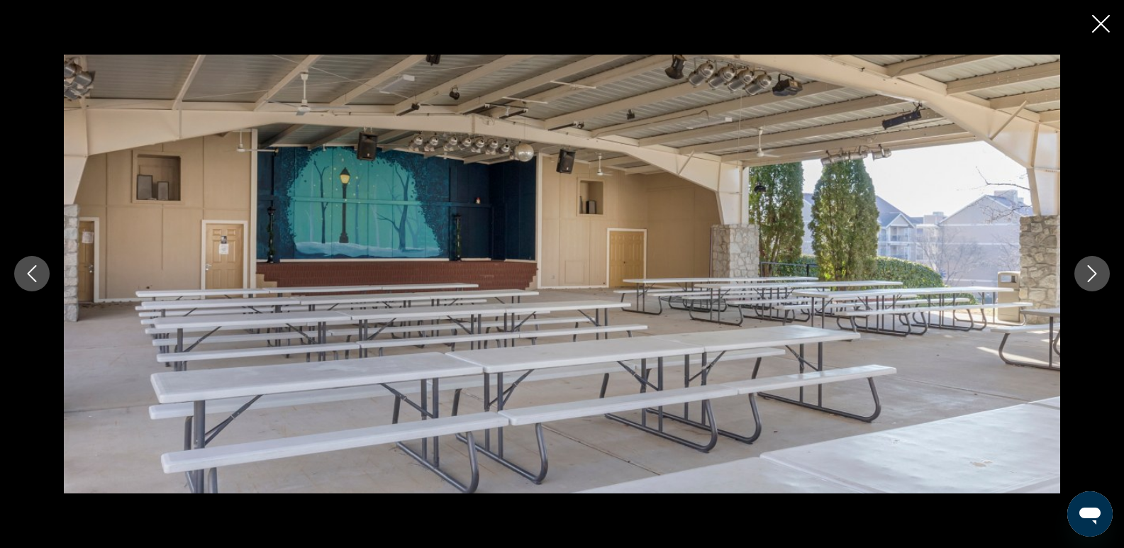
click at [1092, 276] on icon "Next image" at bounding box center [1092, 273] width 17 height 17
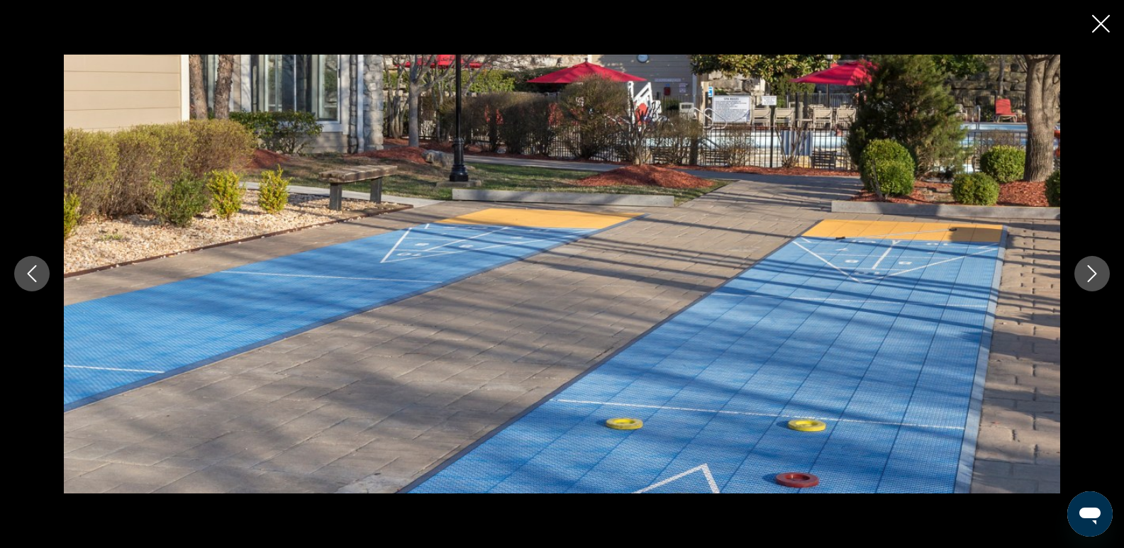
click at [1092, 276] on icon "Next image" at bounding box center [1092, 273] width 17 height 17
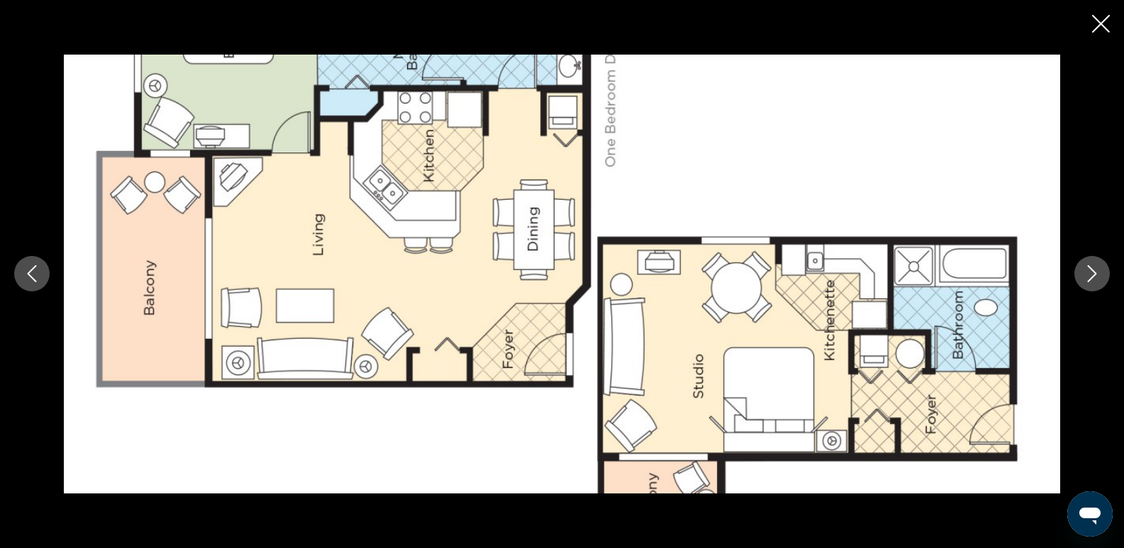
click at [1092, 276] on icon "Next image" at bounding box center [1092, 273] width 17 height 17
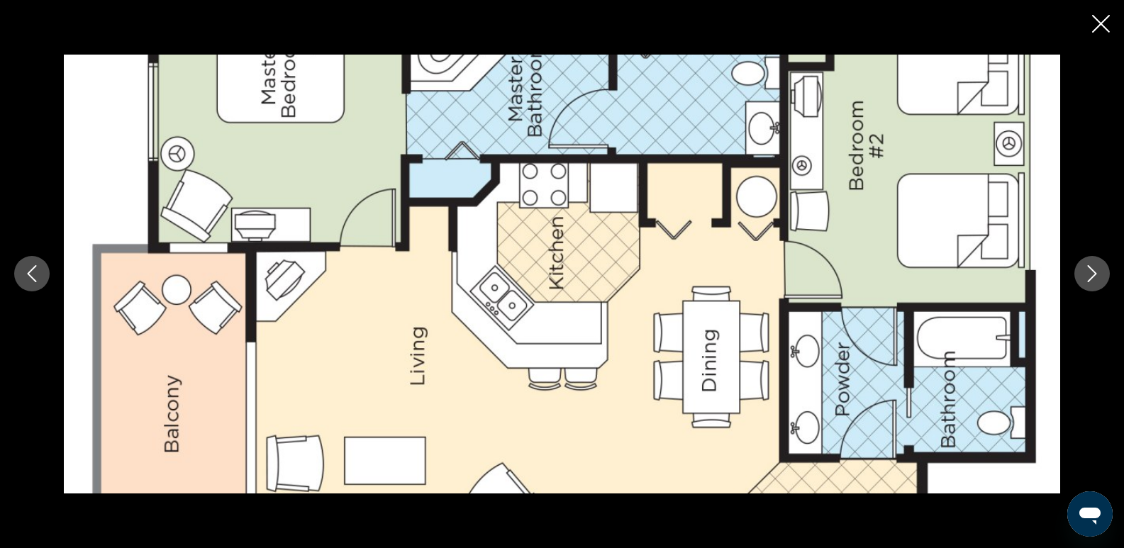
click at [1092, 276] on icon "Next image" at bounding box center [1092, 273] width 17 height 17
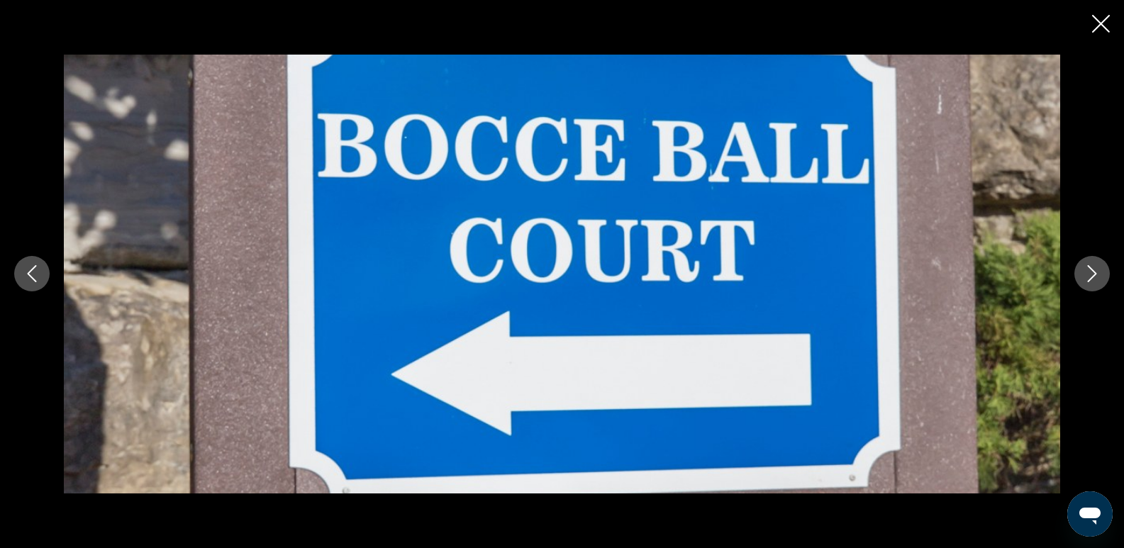
click at [1092, 276] on icon "Next image" at bounding box center [1092, 273] width 17 height 17
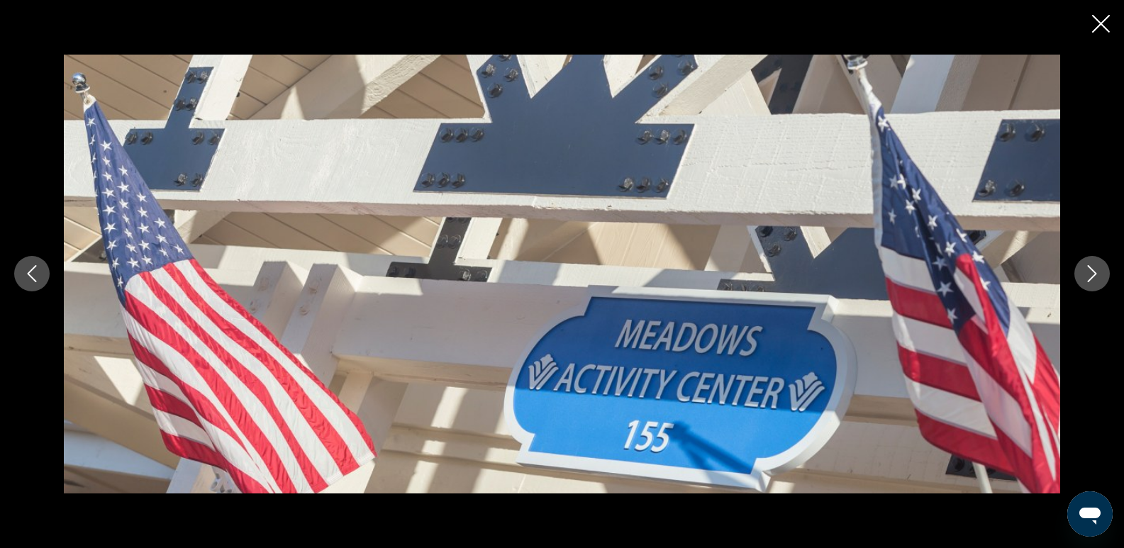
click at [1092, 276] on icon "Next image" at bounding box center [1092, 273] width 17 height 17
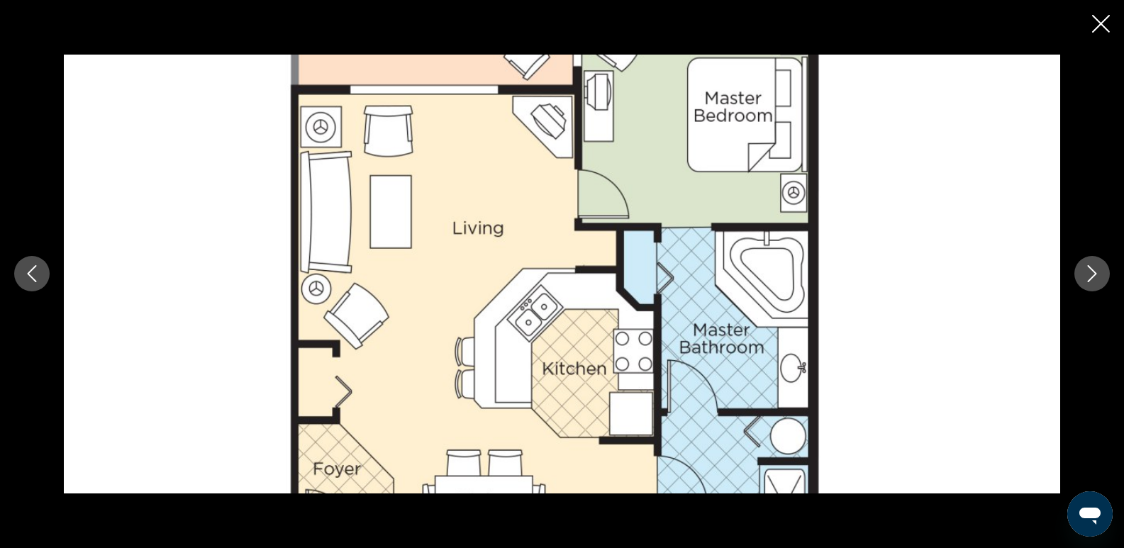
click at [1092, 276] on icon "Next image" at bounding box center [1092, 273] width 17 height 17
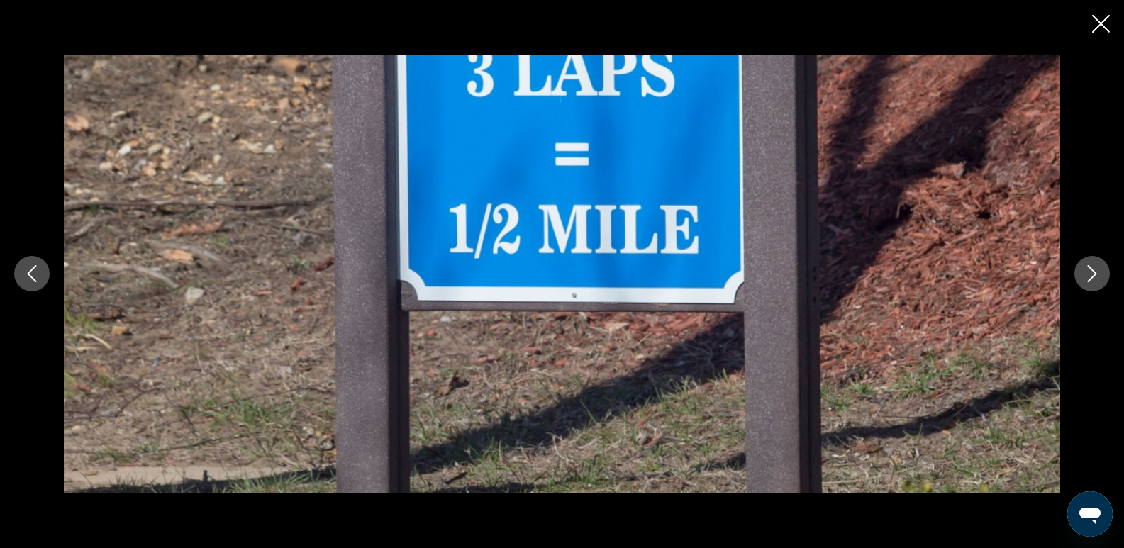
click at [1092, 276] on icon "Next image" at bounding box center [1092, 273] width 17 height 17
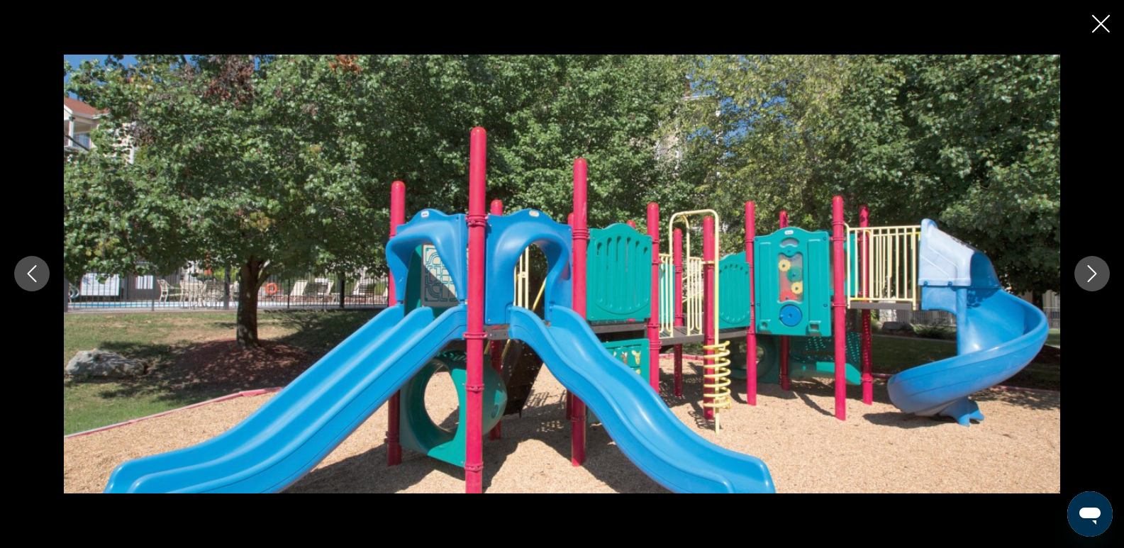
click at [1092, 276] on icon "Next image" at bounding box center [1092, 273] width 17 height 17
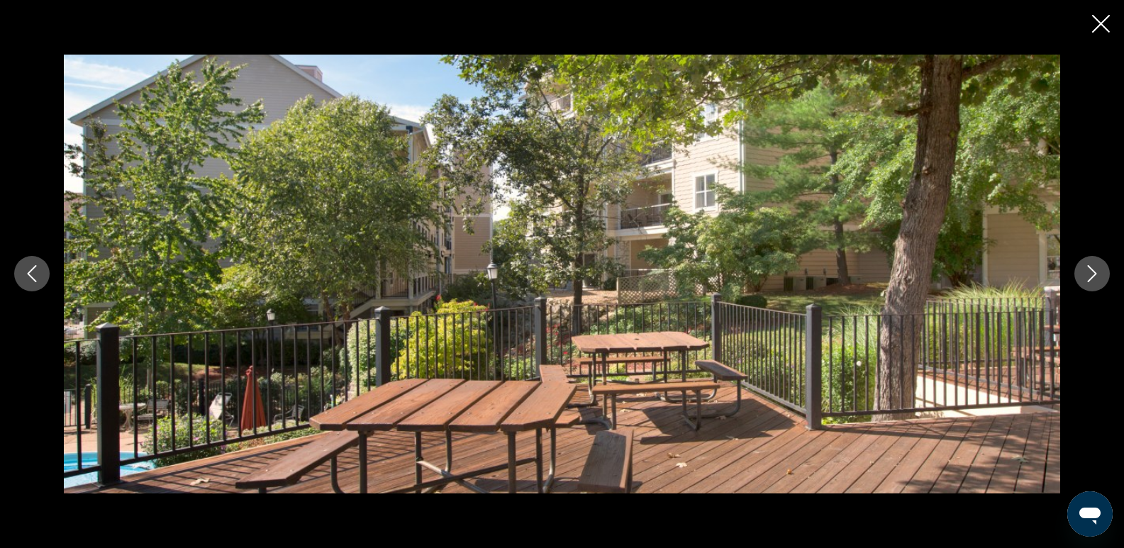
click at [1092, 276] on icon "Next image" at bounding box center [1092, 273] width 17 height 17
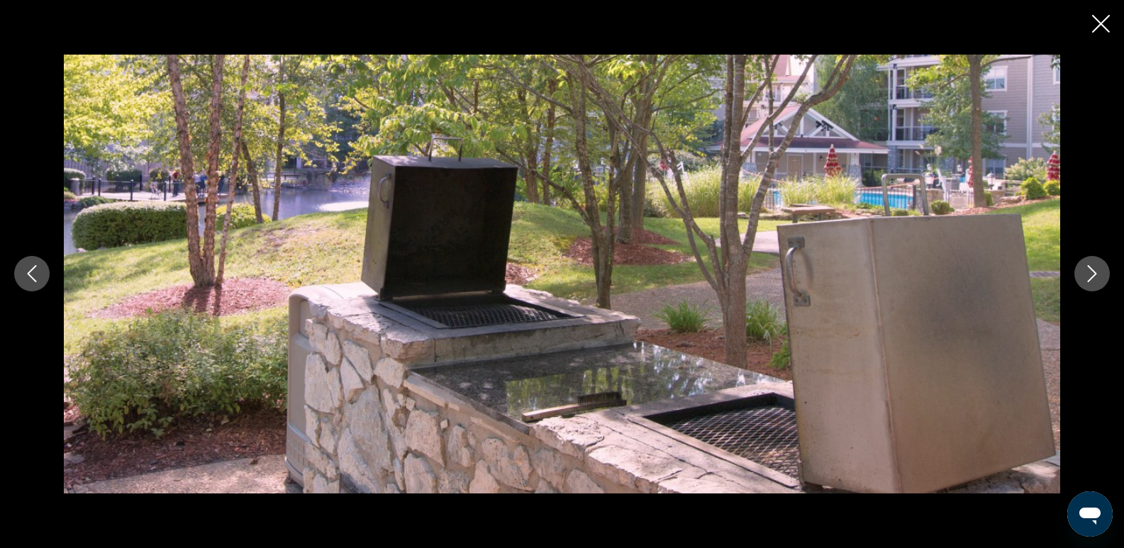
click at [1092, 276] on icon "Next image" at bounding box center [1092, 273] width 17 height 17
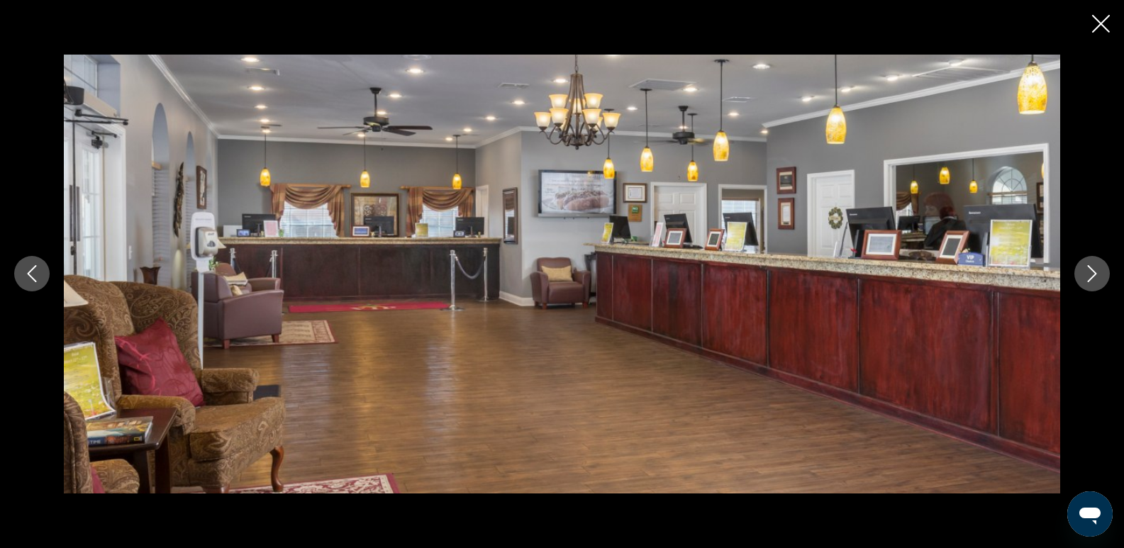
click at [1092, 276] on icon "Next image" at bounding box center [1092, 273] width 17 height 17
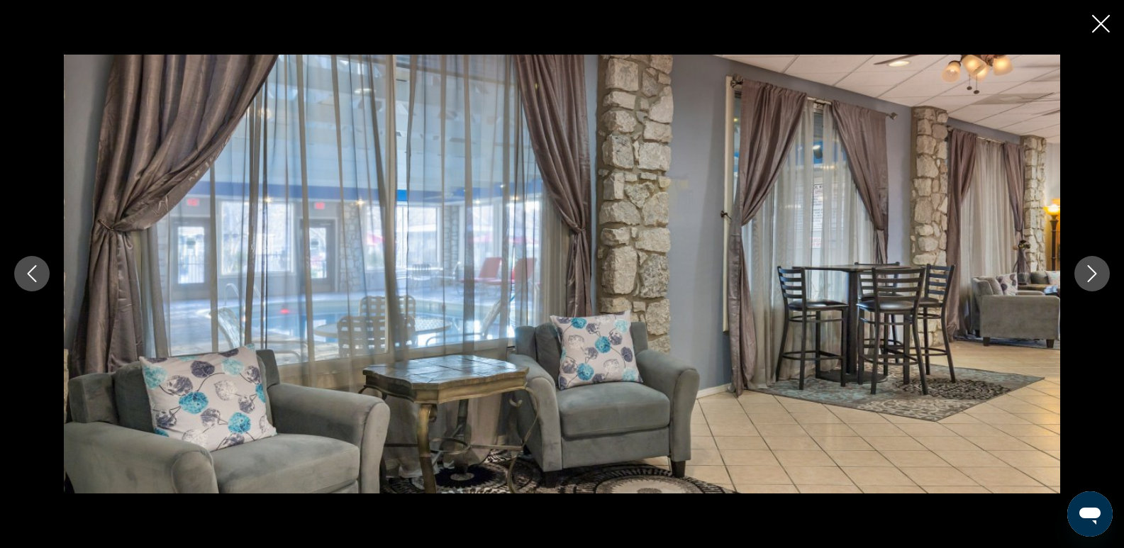
click at [1091, 276] on icon "Next image" at bounding box center [1092, 273] width 17 height 17
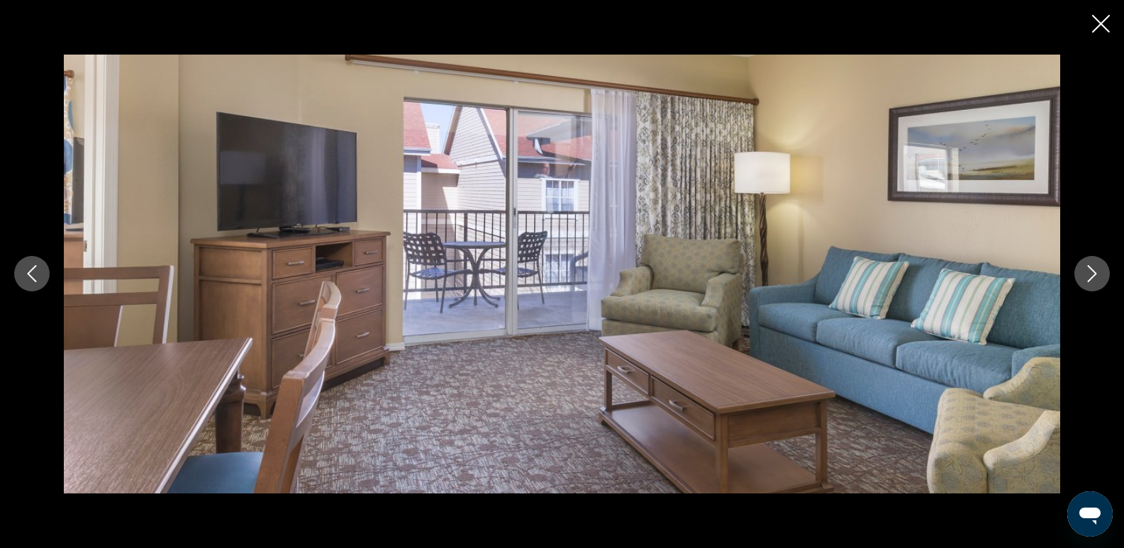
click at [38, 268] on icon "Previous image" at bounding box center [31, 273] width 17 height 17
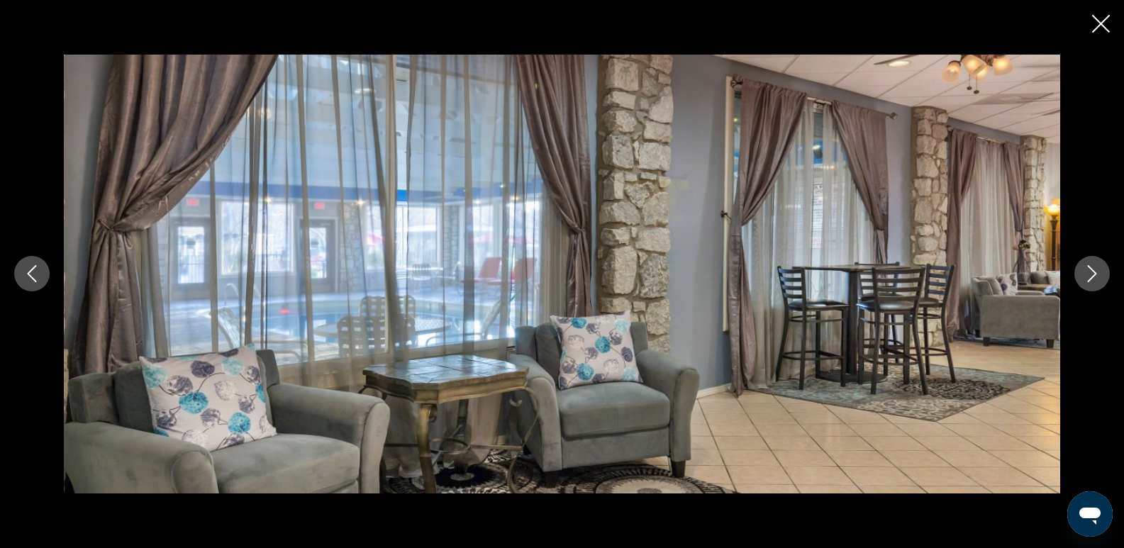
click at [1098, 267] on icon "Next image" at bounding box center [1092, 273] width 17 height 17
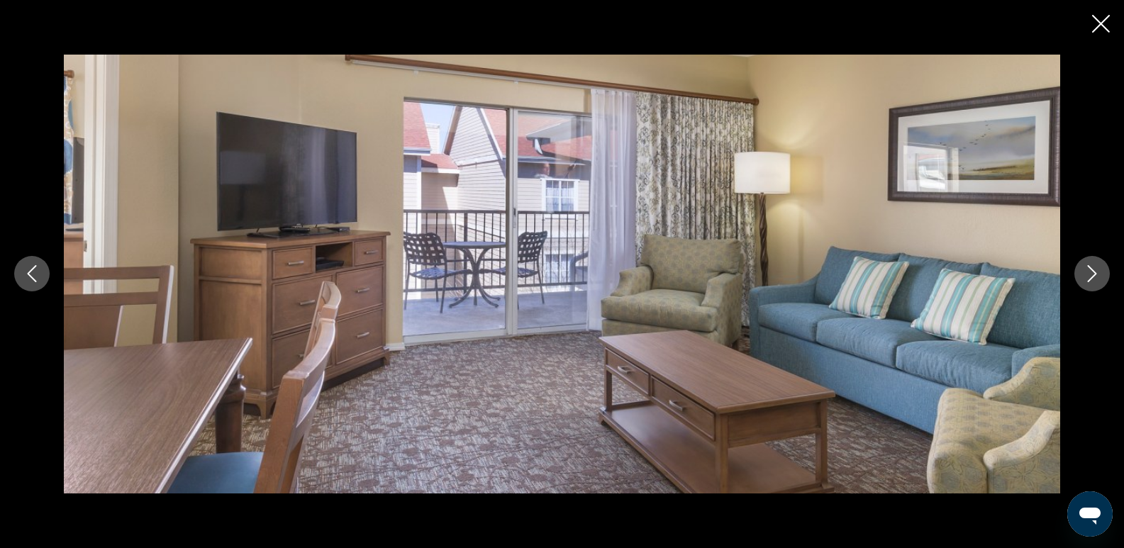
click at [1097, 267] on icon "Next image" at bounding box center [1092, 273] width 17 height 17
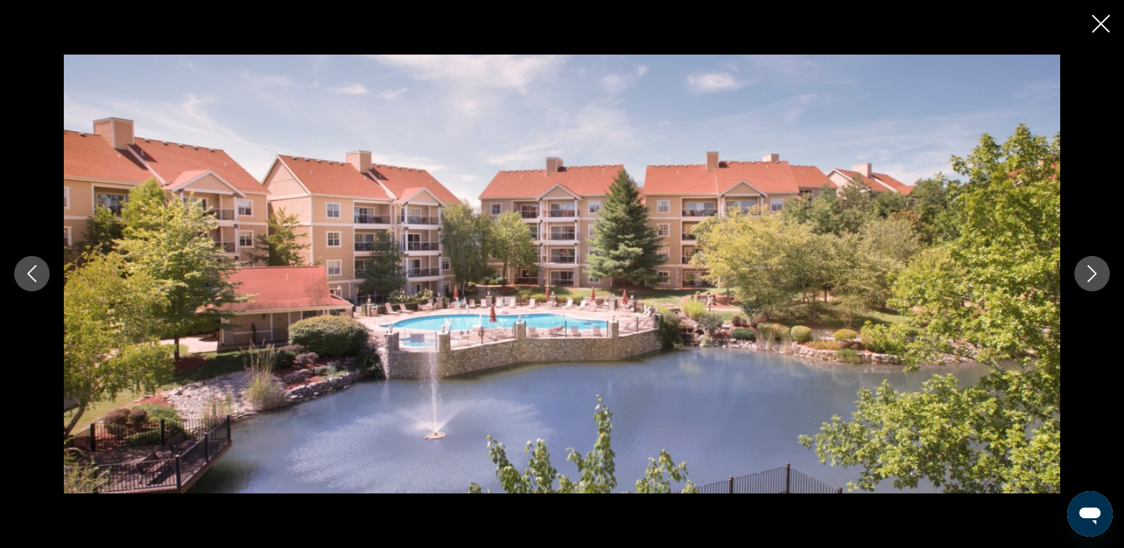
click at [1097, 267] on icon "Next image" at bounding box center [1092, 273] width 17 height 17
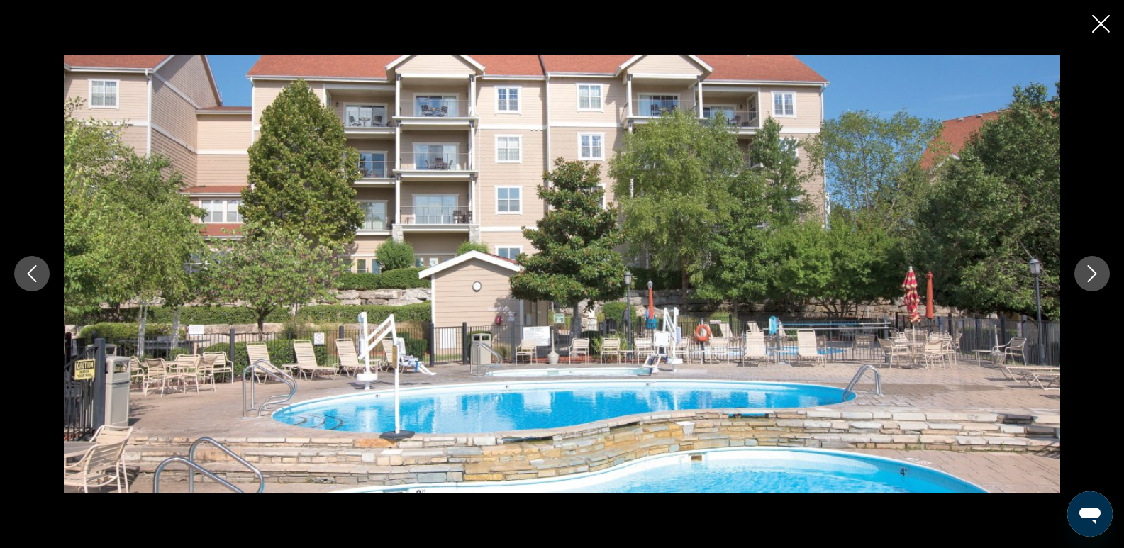
click at [1097, 267] on icon "Next image" at bounding box center [1092, 273] width 17 height 17
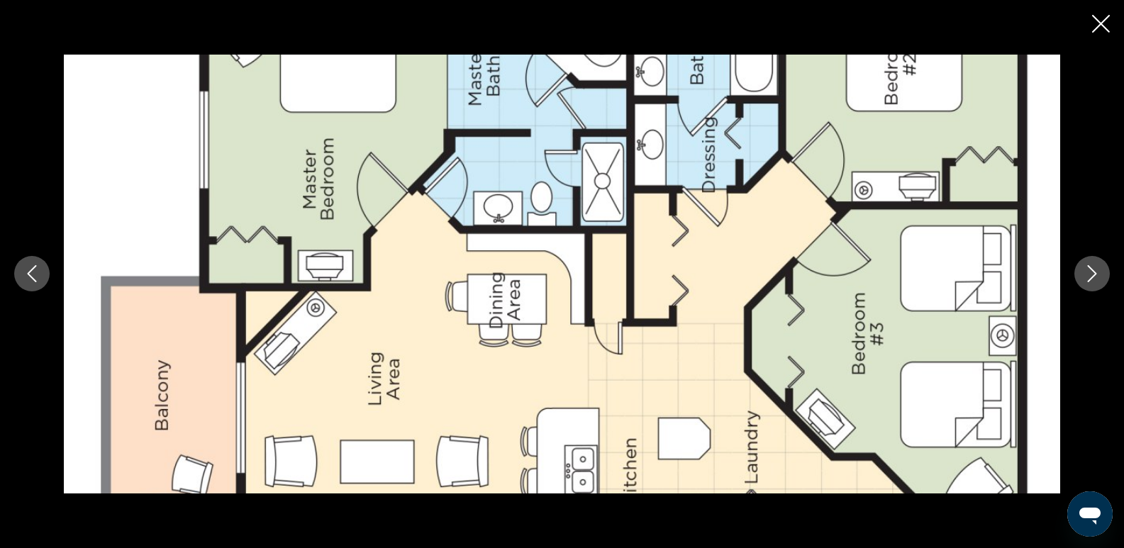
click at [1097, 267] on icon "Next image" at bounding box center [1092, 273] width 17 height 17
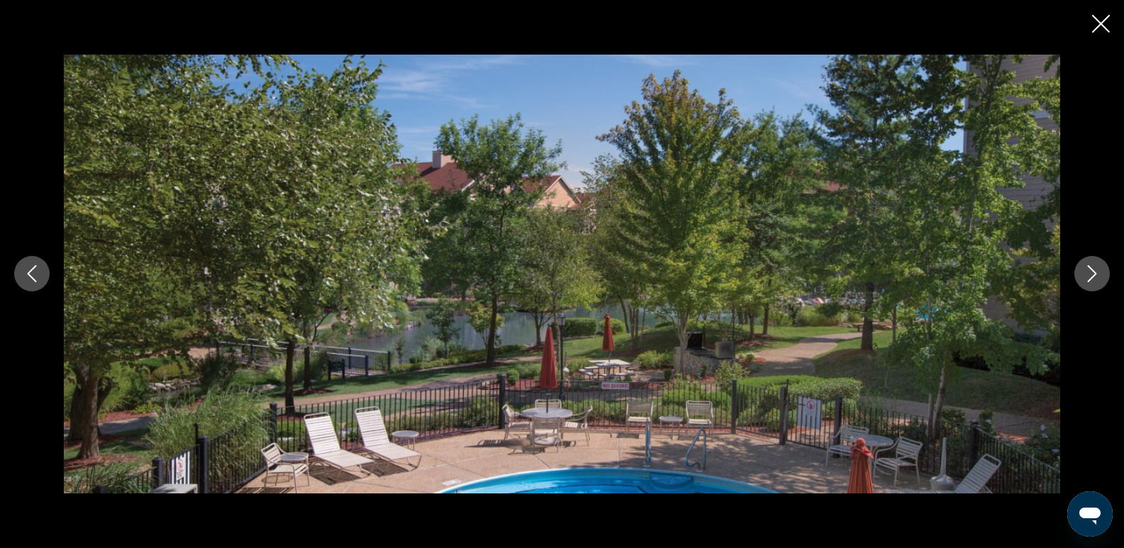
click at [1097, 267] on icon "Next image" at bounding box center [1092, 273] width 17 height 17
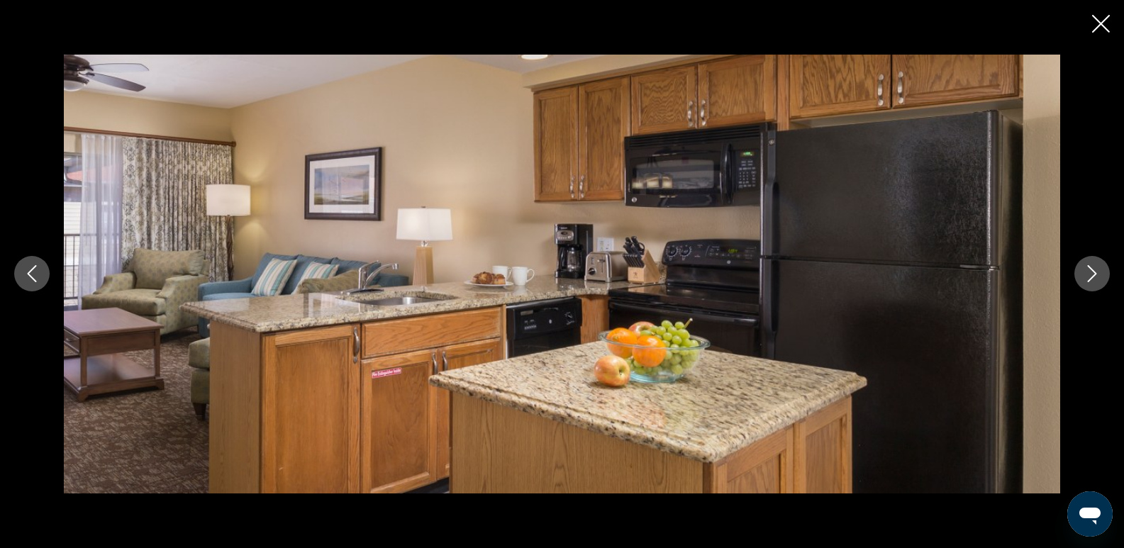
click at [1097, 267] on icon "Next image" at bounding box center [1092, 273] width 17 height 17
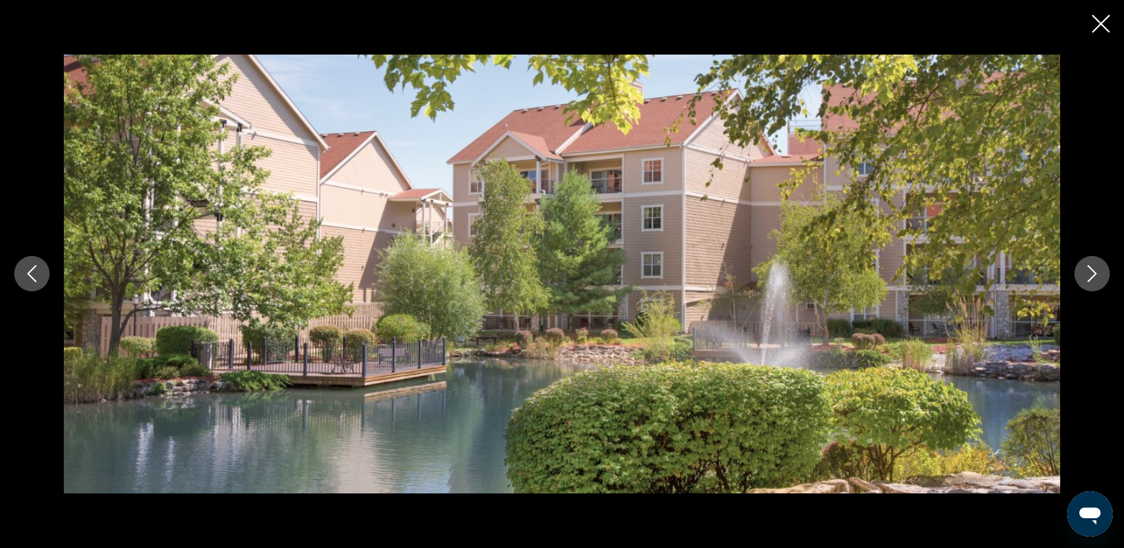
click at [1097, 267] on icon "Next image" at bounding box center [1092, 273] width 17 height 17
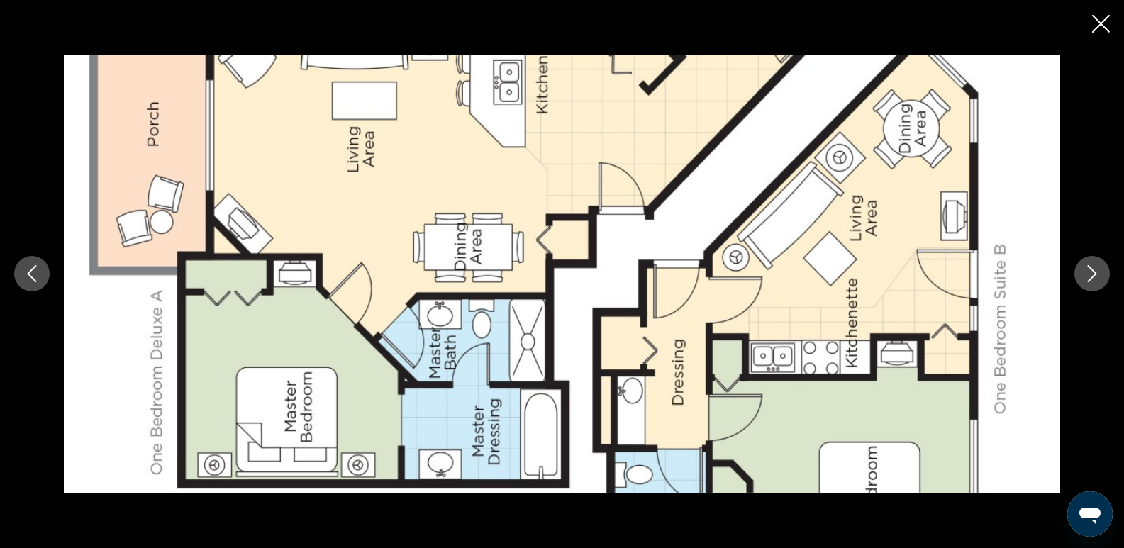
click at [1098, 21] on icon "Close slideshow" at bounding box center [1101, 24] width 18 height 18
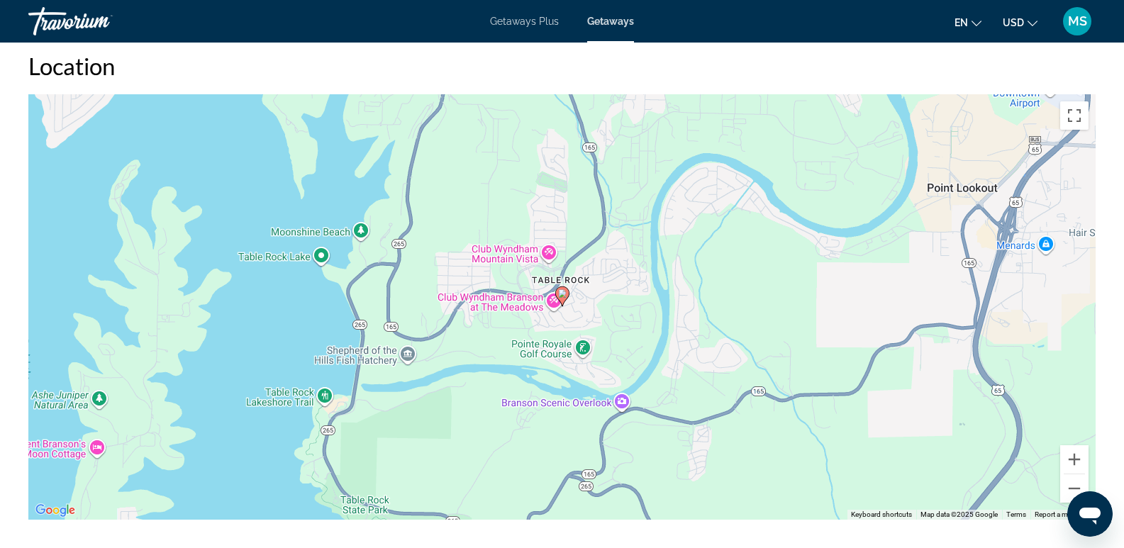
scroll to position [1980, 0]
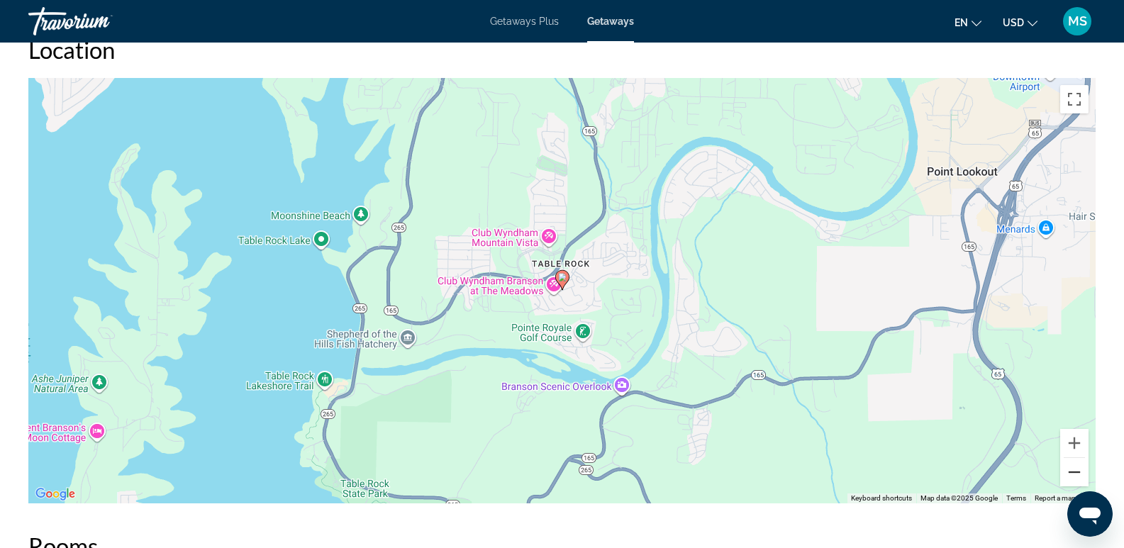
click at [1072, 472] on button "Zoom out" at bounding box center [1074, 472] width 28 height 28
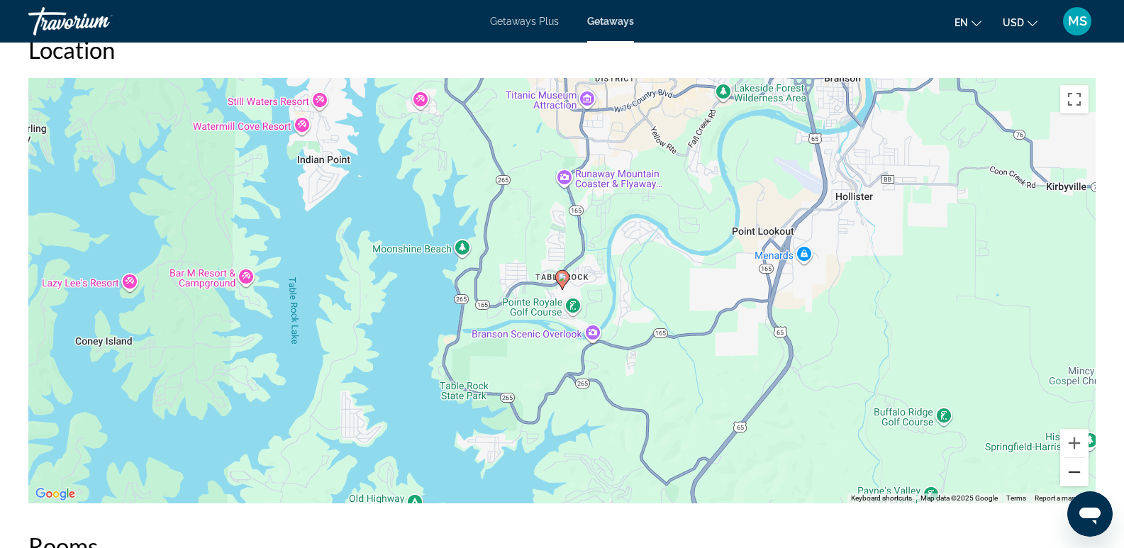
click at [1078, 472] on button "Zoom out" at bounding box center [1074, 472] width 28 height 28
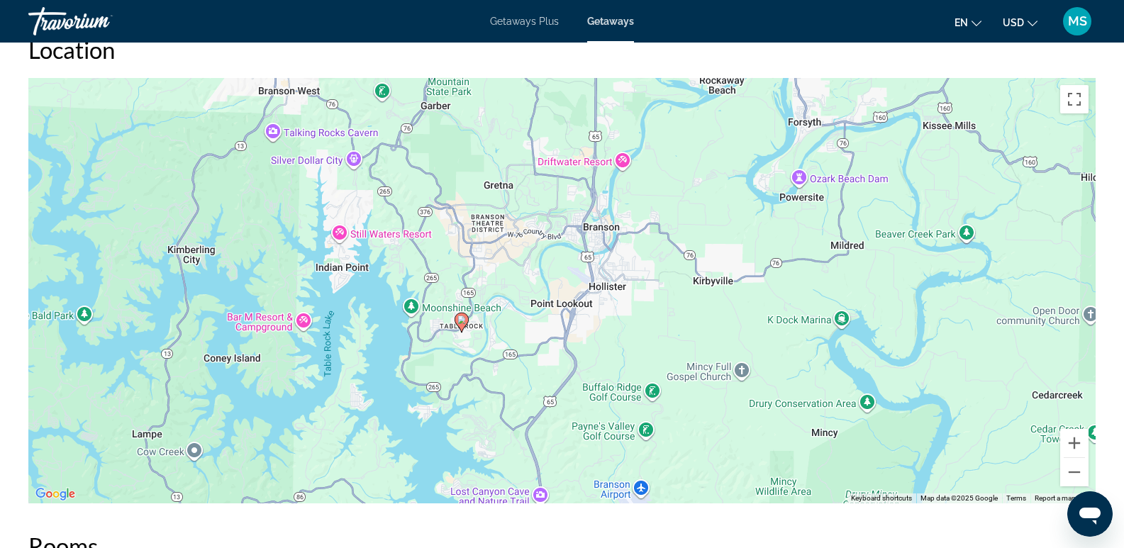
drag, startPoint x: 830, startPoint y: 284, endPoint x: 726, endPoint y: 328, distance: 112.2
click at [726, 328] on div "To activate drag with keyboard, press Alt + Enter. Once in keyboard drag state,…" at bounding box center [561, 291] width 1067 height 426
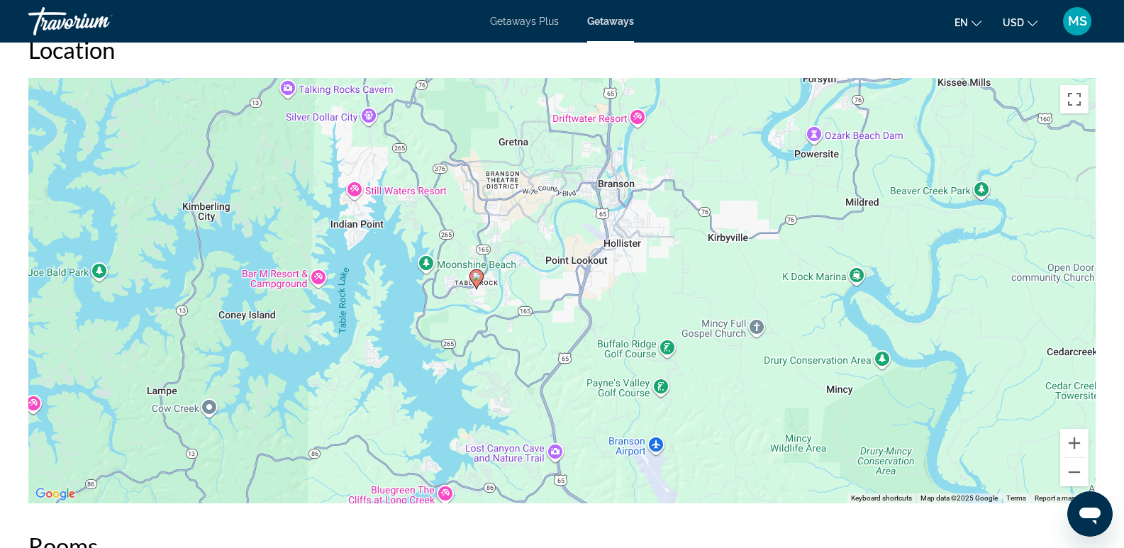
drag, startPoint x: 641, startPoint y: 355, endPoint x: 658, endPoint y: 298, distance: 59.9
click at [657, 305] on div "To activate drag with keyboard, press Alt + Enter. Once in keyboard drag state,…" at bounding box center [561, 291] width 1067 height 426
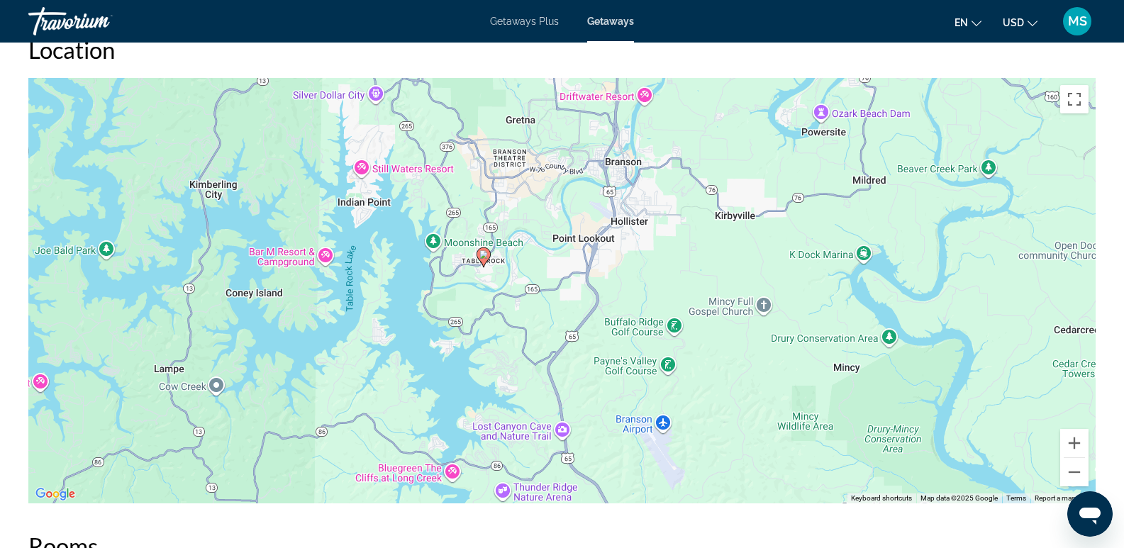
scroll to position [1948, 0]
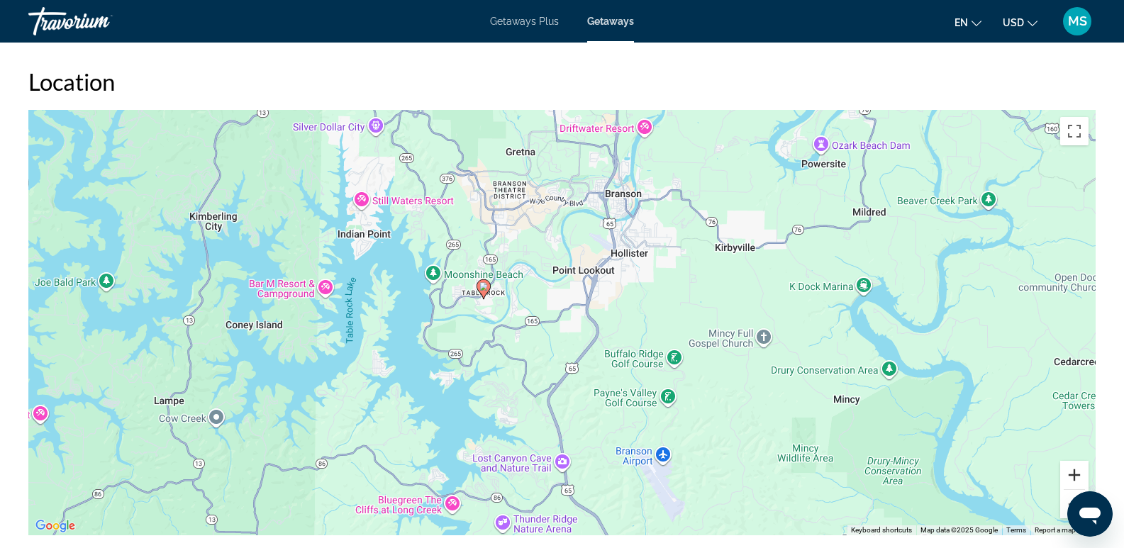
click at [1077, 469] on button "Zoom in" at bounding box center [1074, 475] width 28 height 28
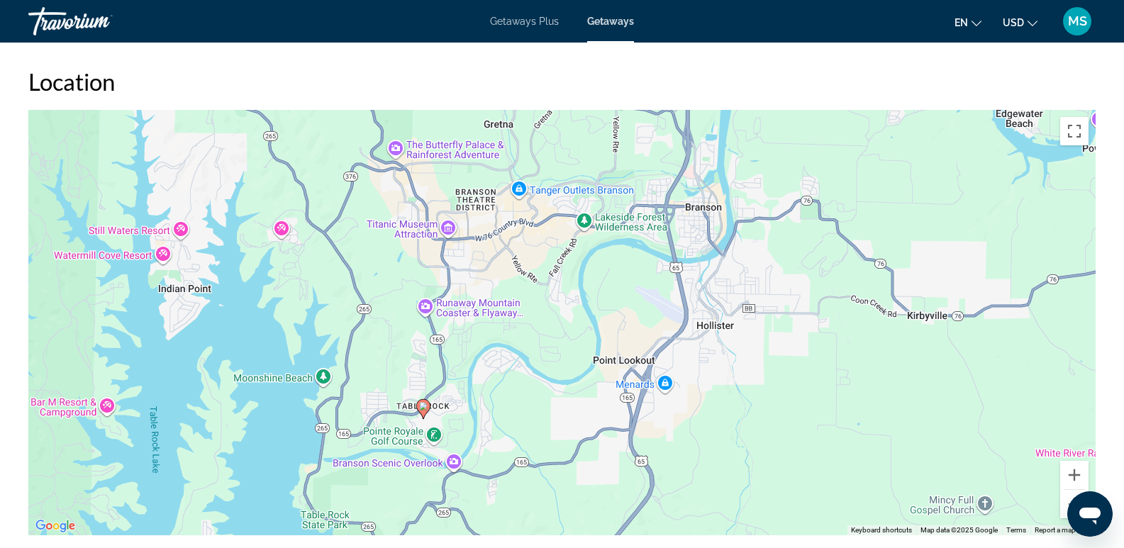
drag, startPoint x: 758, startPoint y: 333, endPoint x: 777, endPoint y: 477, distance: 145.2
click at [777, 477] on div "To activate drag with keyboard, press Alt + Enter. Once in keyboard drag state,…" at bounding box center [561, 323] width 1067 height 426
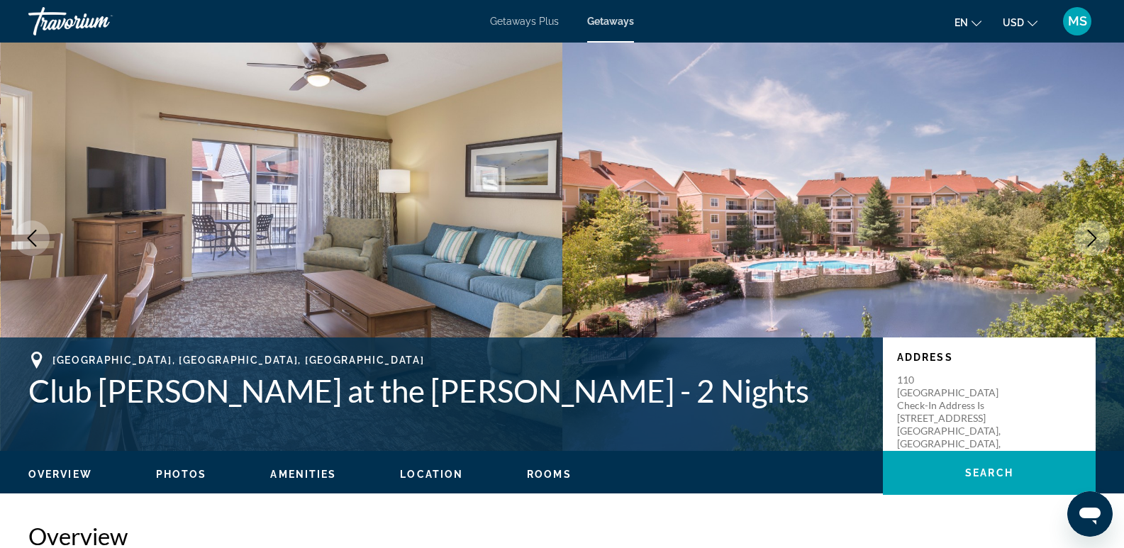
scroll to position [0, 0]
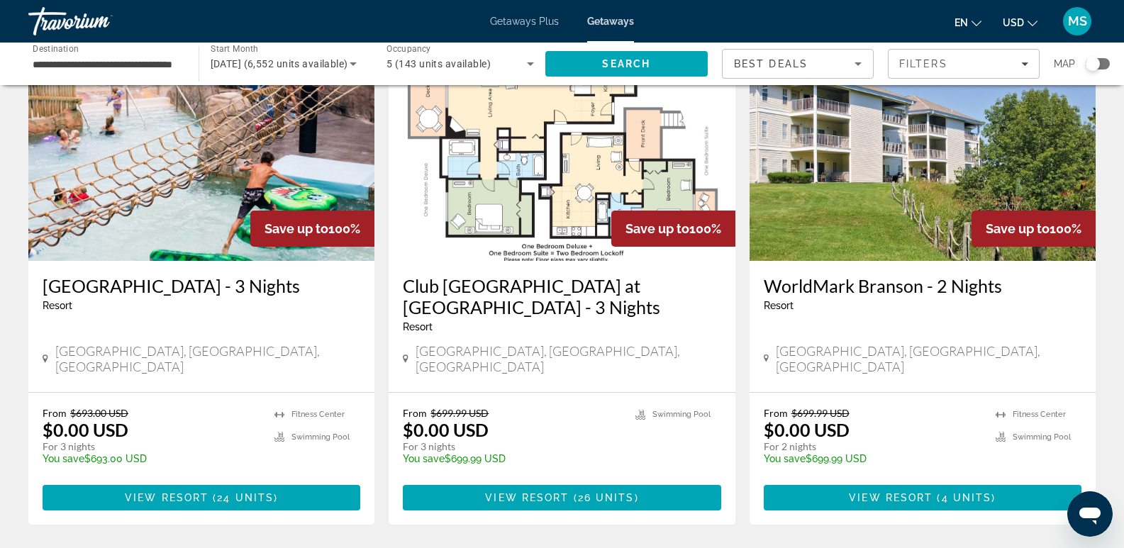
scroll to position [624, 0]
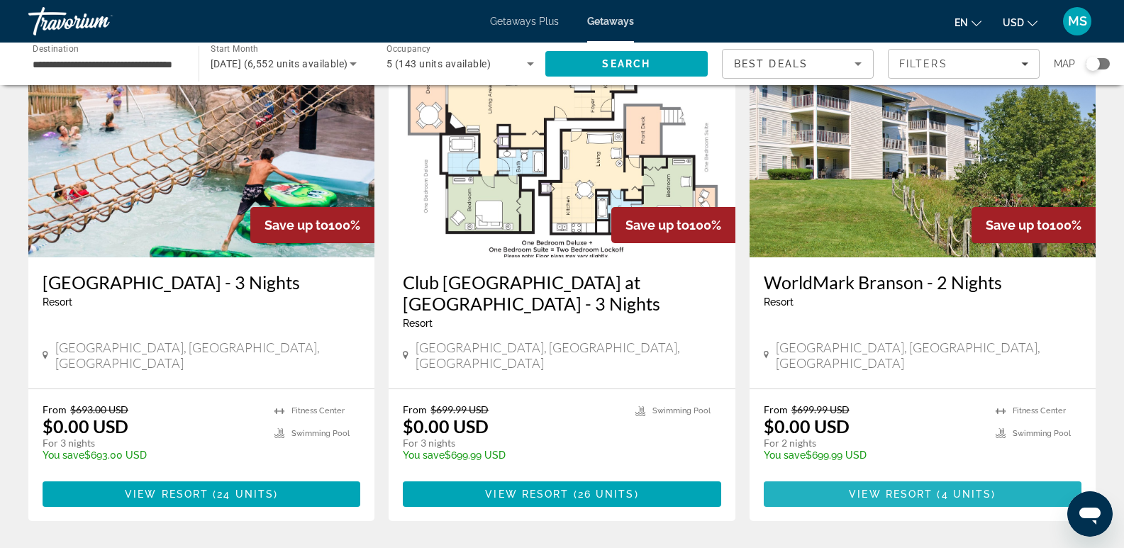
click at [906, 489] on span "View Resort" at bounding box center [891, 494] width 84 height 11
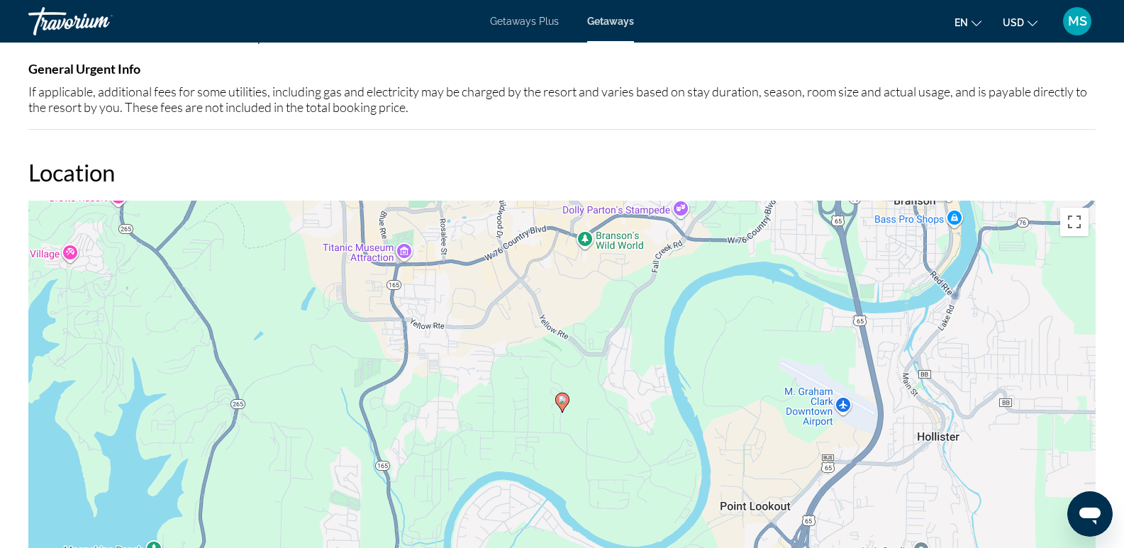
scroll to position [1504, 0]
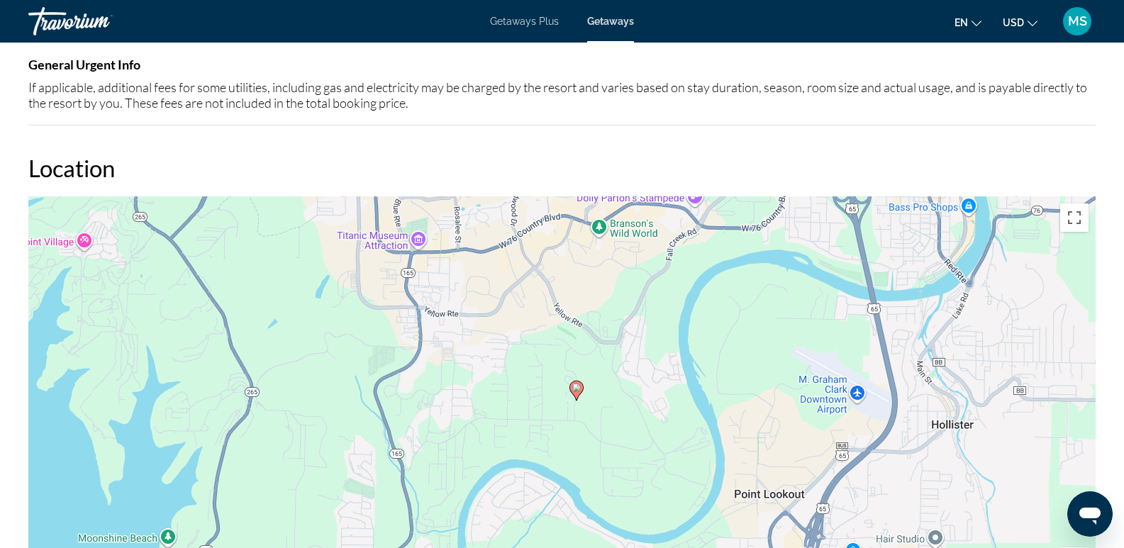
drag, startPoint x: 627, startPoint y: 275, endPoint x: 642, endPoint y: 272, distance: 15.3
click at [642, 272] on div "To activate drag with keyboard, press Alt + Enter. Once in keyboard drag state,…" at bounding box center [561, 409] width 1067 height 426
click at [609, 409] on div "To activate drag with keyboard, press Alt + Enter. Once in keyboard drag state,…" at bounding box center [561, 409] width 1067 height 426
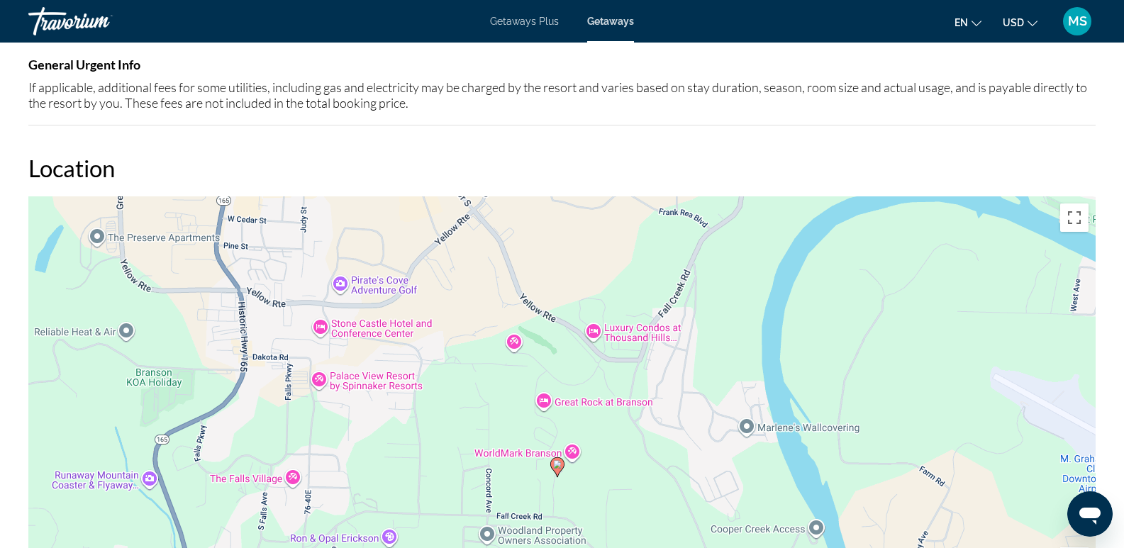
drag, startPoint x: 427, startPoint y: 329, endPoint x: 441, endPoint y: 413, distance: 84.9
click at [441, 413] on div "To activate drag with keyboard, press Alt + Enter. Once in keyboard drag state,…" at bounding box center [561, 409] width 1067 height 426
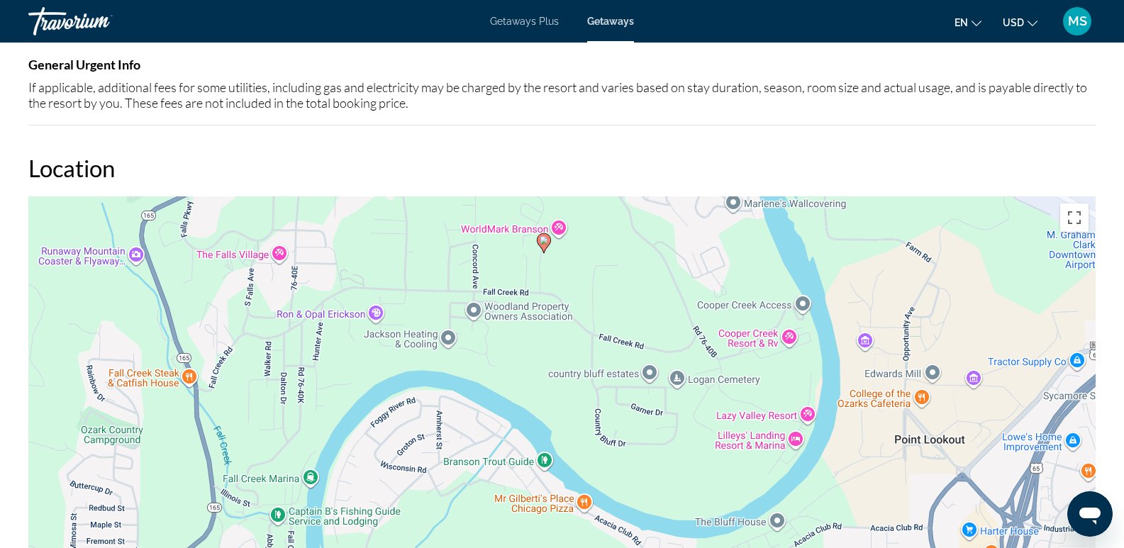
drag, startPoint x: 625, startPoint y: 501, endPoint x: 611, endPoint y: 274, distance: 226.7
click at [611, 274] on div "To activate drag with keyboard, press Alt + Enter. Once in keyboard drag state,…" at bounding box center [561, 409] width 1067 height 426
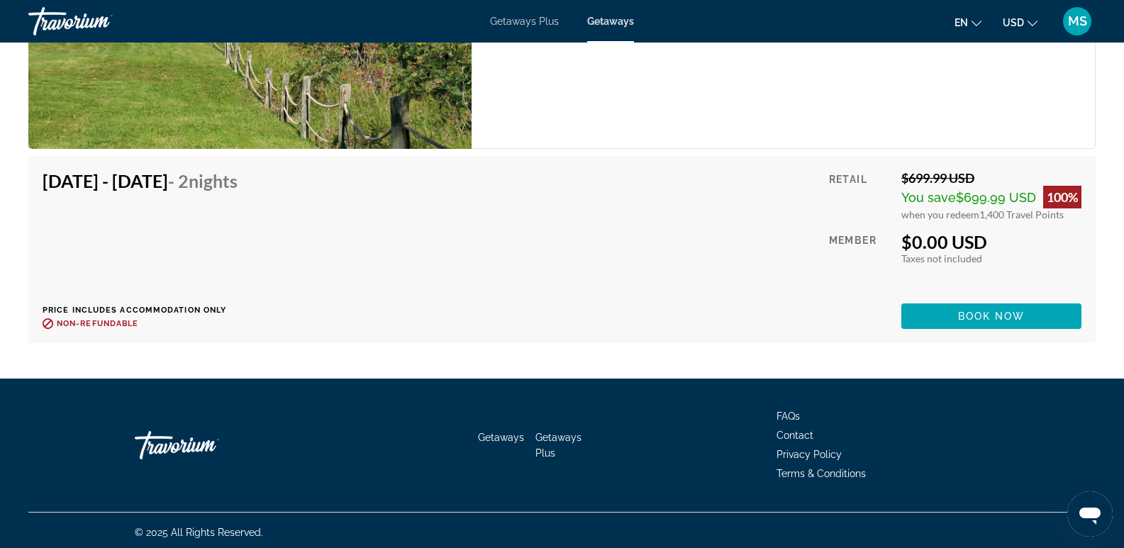
scroll to position [2390, 0]
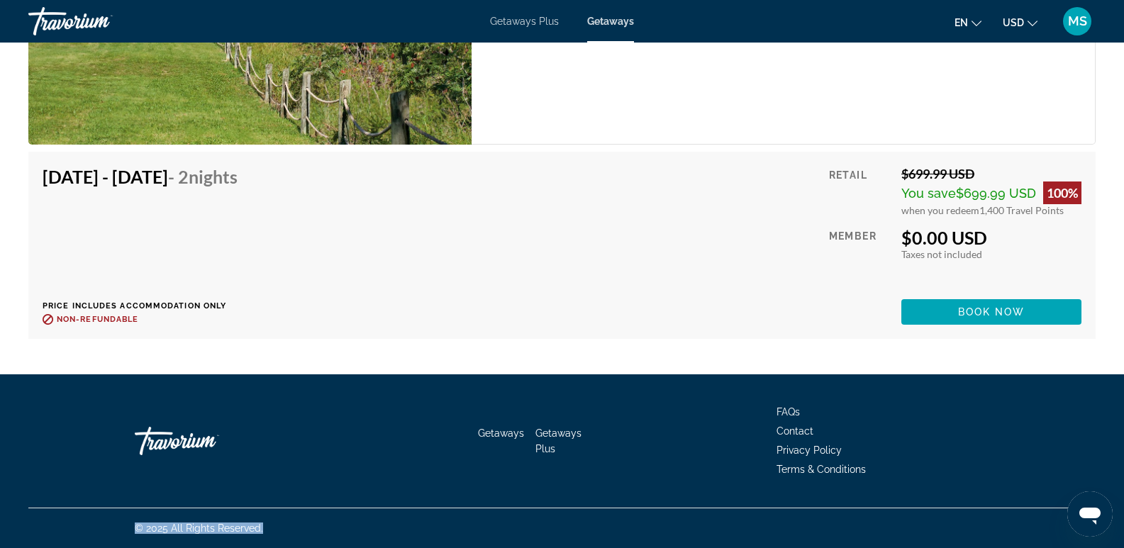
drag, startPoint x: 1114, startPoint y: 536, endPoint x: 1118, endPoint y: 503, distance: 32.8
click at [1118, 503] on div "Getaways Getaways Plus FAQs Contact Privacy Policy Terms & Conditions © 2025 Al…" at bounding box center [562, 462] width 1124 height 174
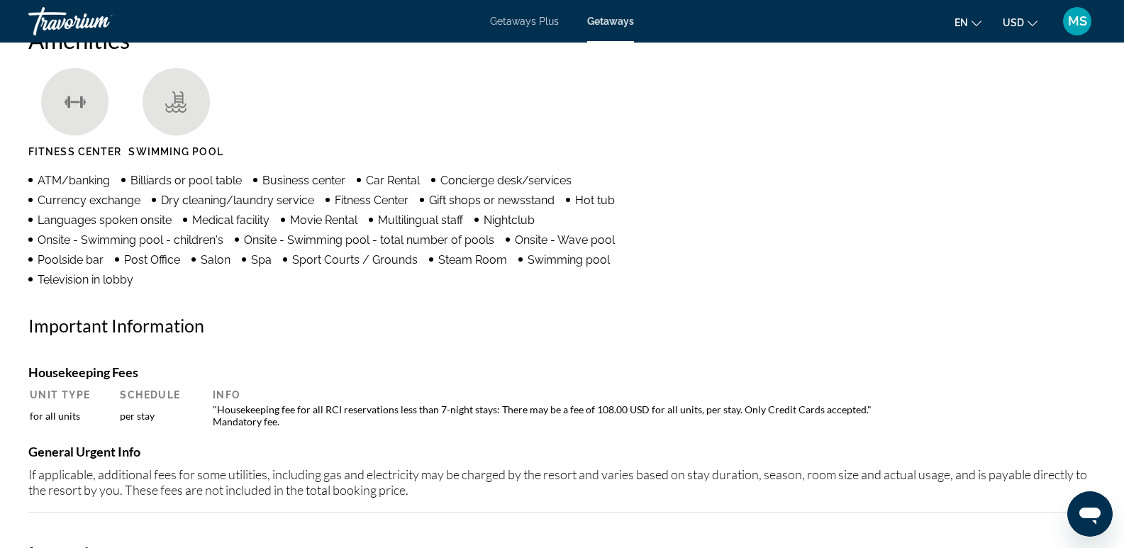
scroll to position [1053, 0]
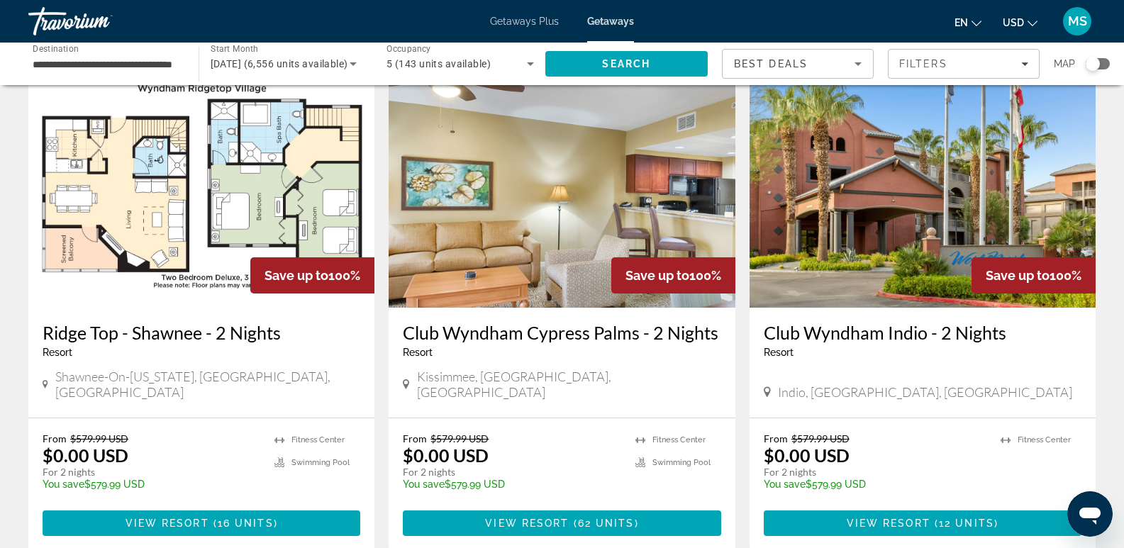
scroll to position [1618, 0]
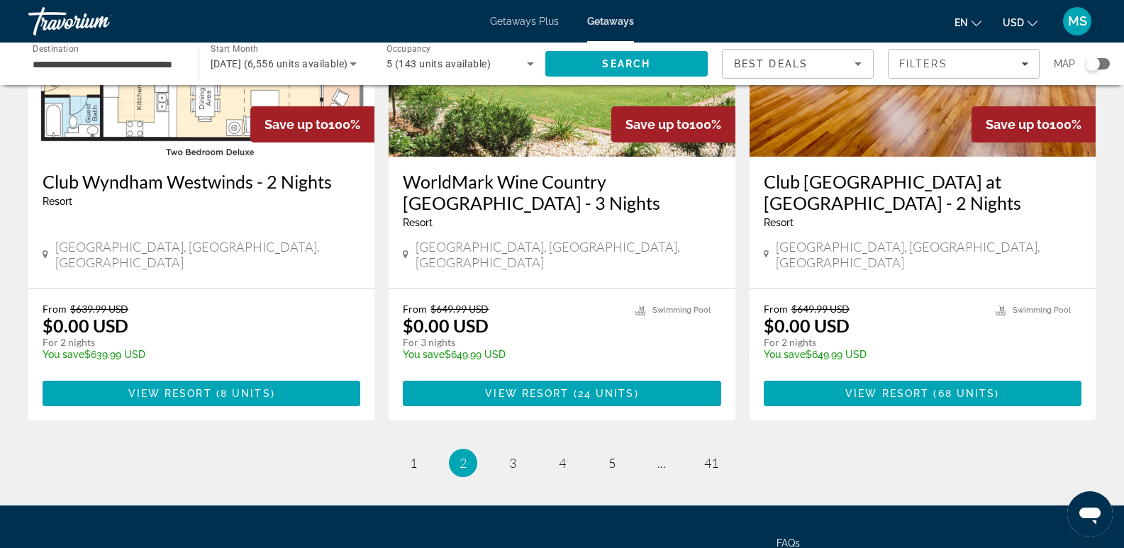
scroll to position [1831, 0]
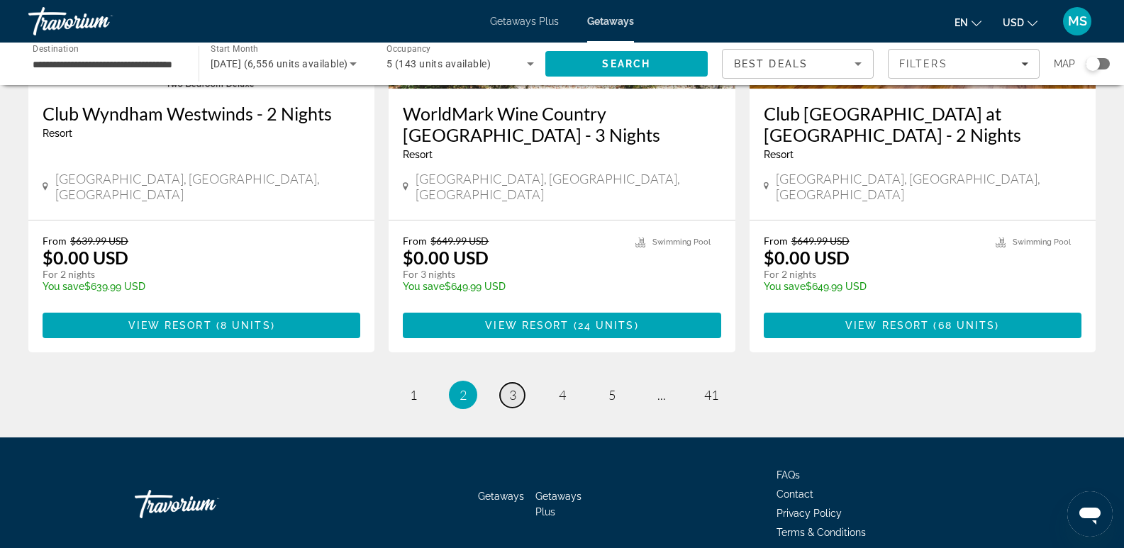
click at [512, 387] on span "3" at bounding box center [512, 395] width 7 height 16
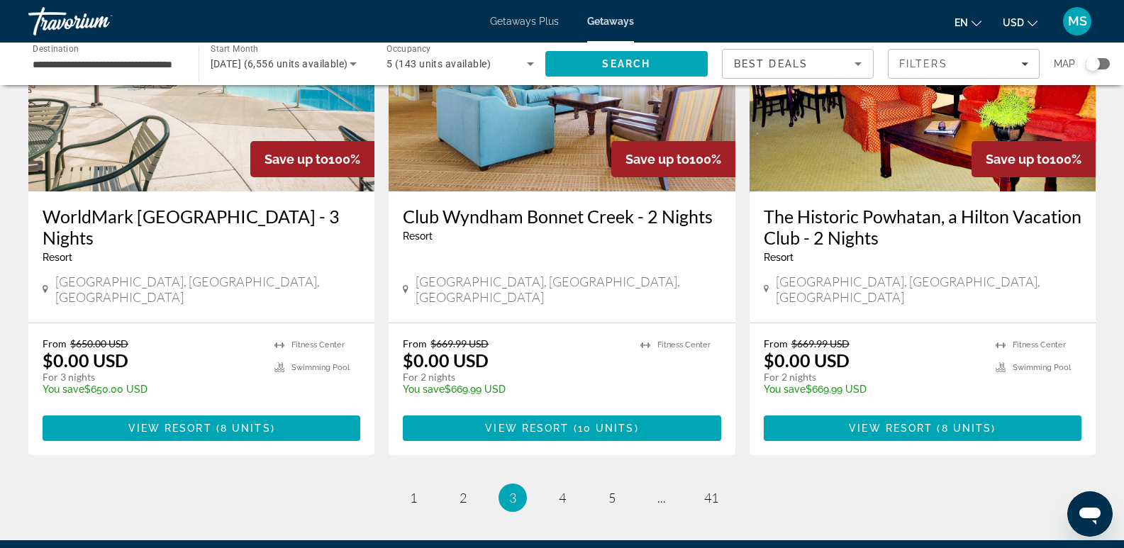
scroll to position [1792, 0]
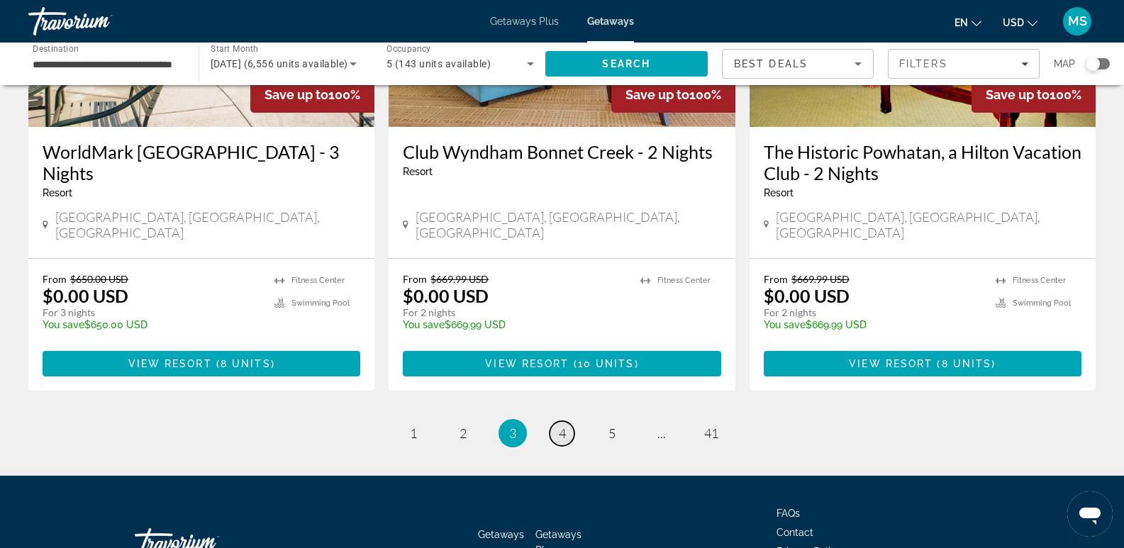
click at [560, 426] on span "4" at bounding box center [562, 434] width 7 height 16
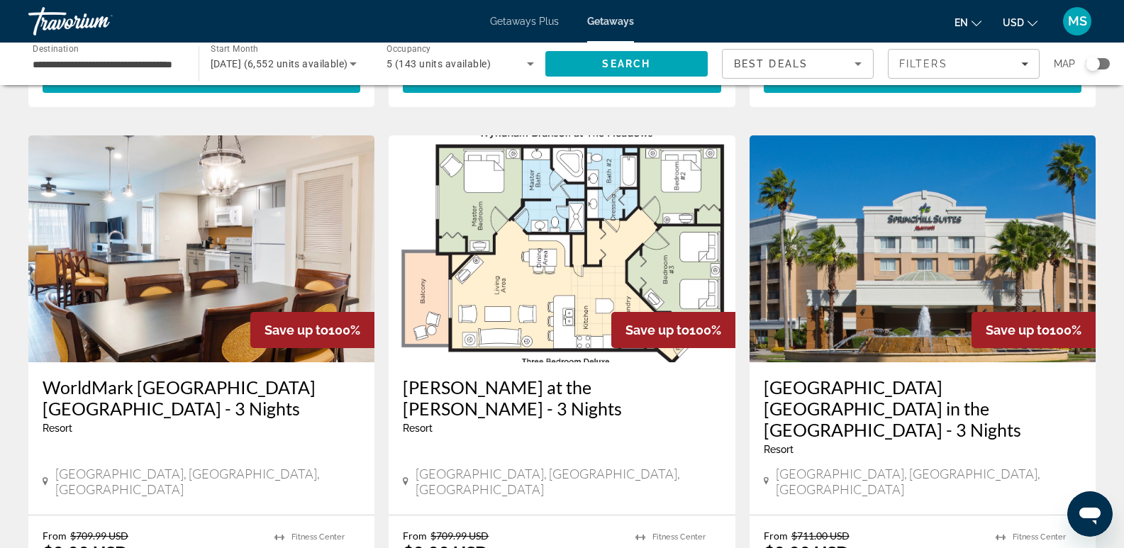
scroll to position [1568, 0]
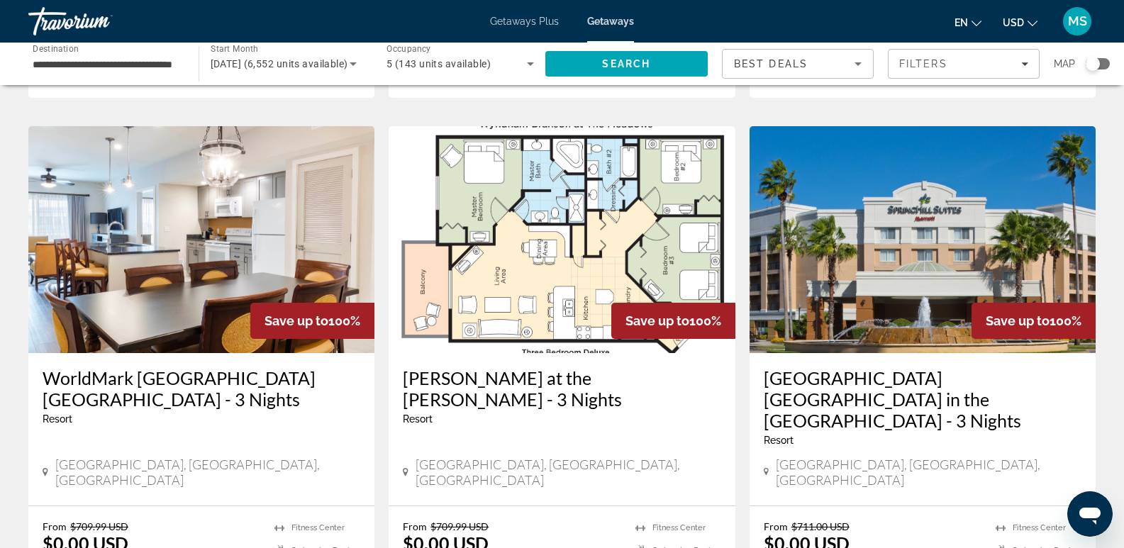
click at [548, 245] on img "Main content" at bounding box center [562, 239] width 346 height 227
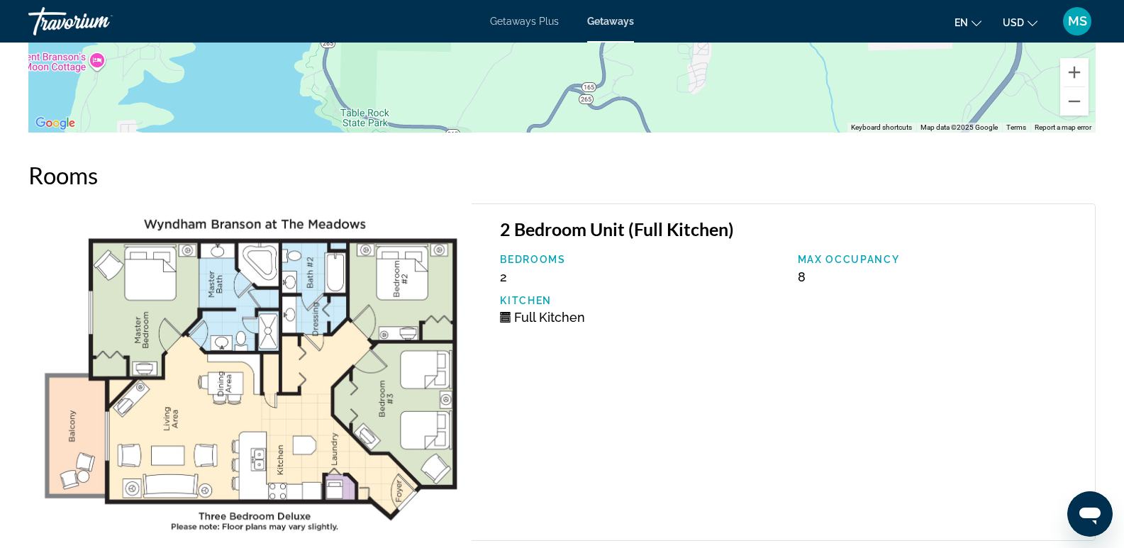
scroll to position [2232, 0]
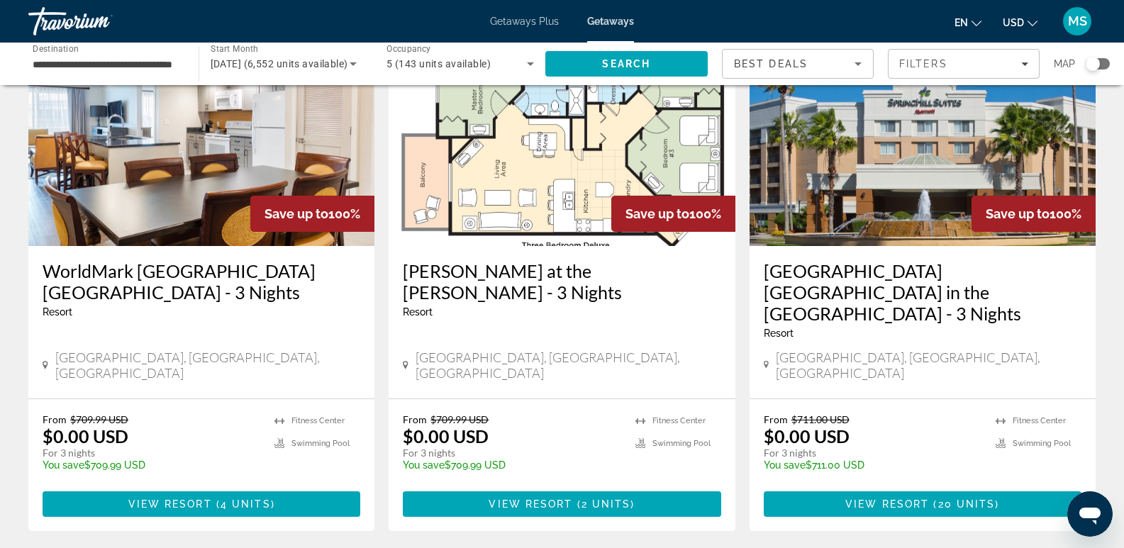
scroll to position [1778, 0]
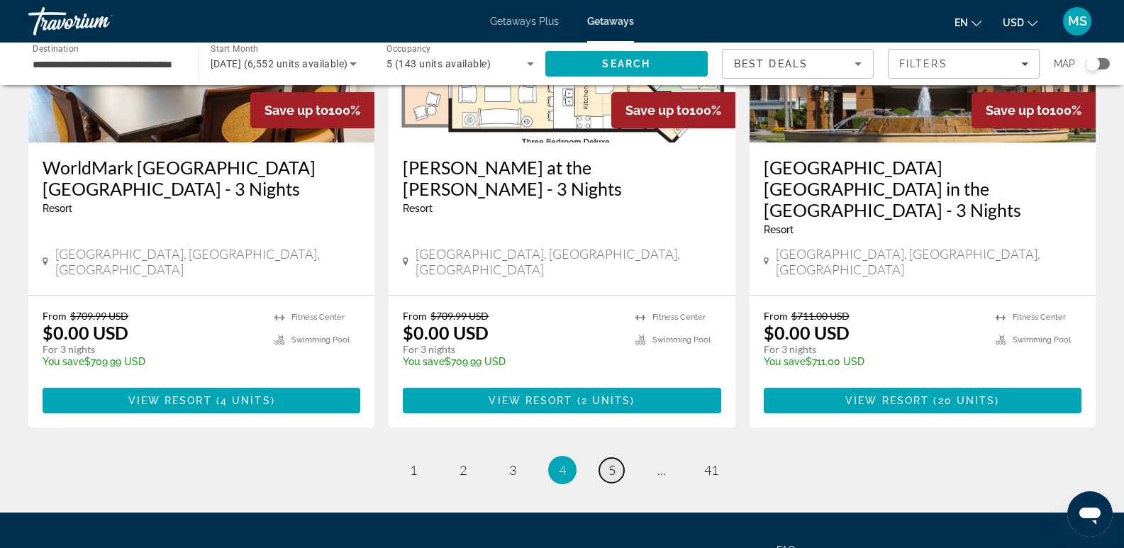
click at [609, 462] on span "5" at bounding box center [612, 470] width 7 height 16
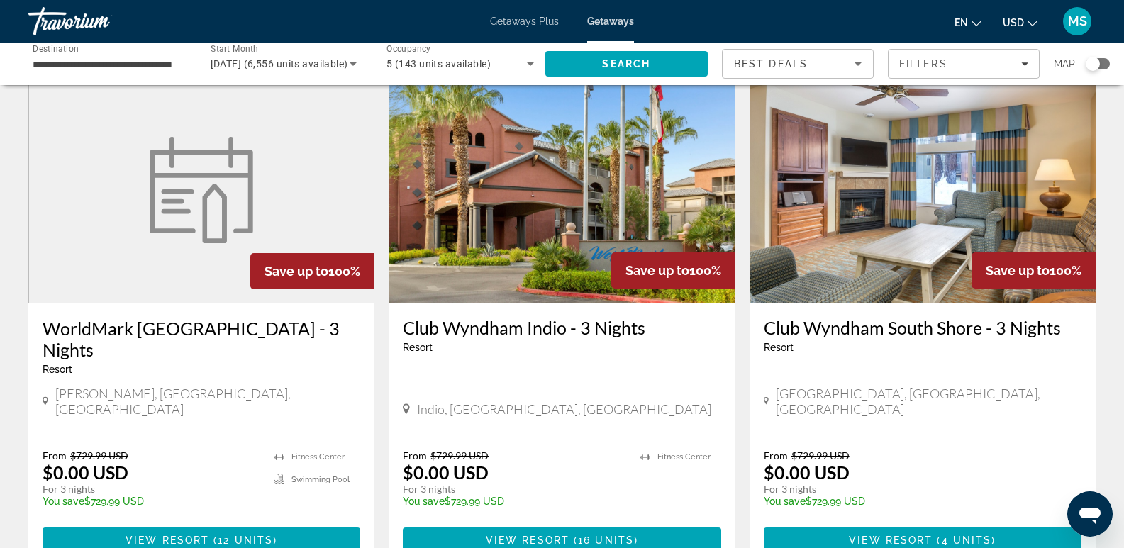
scroll to position [1641, 0]
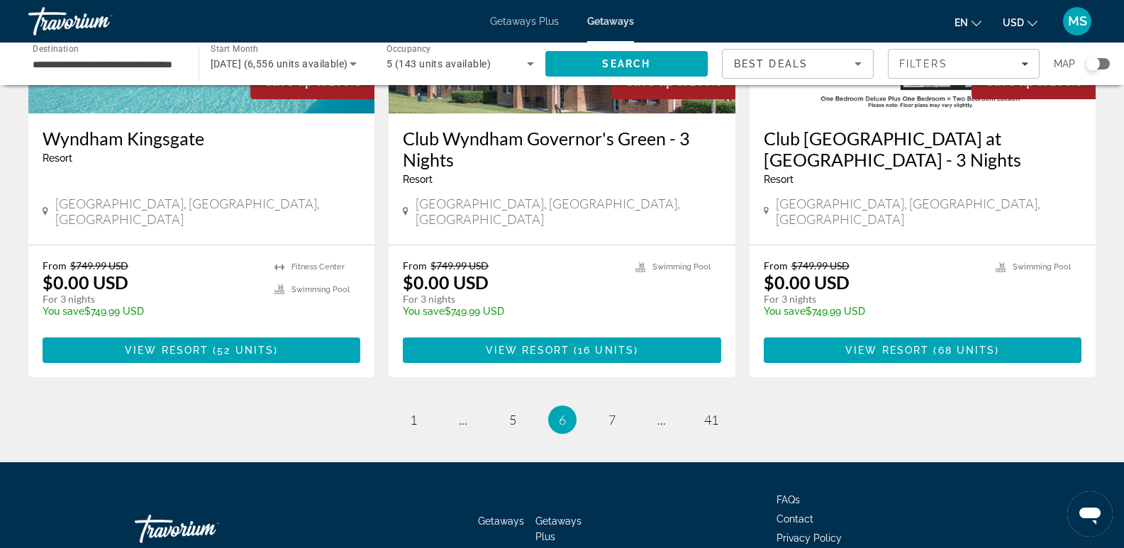
scroll to position [1819, 0]
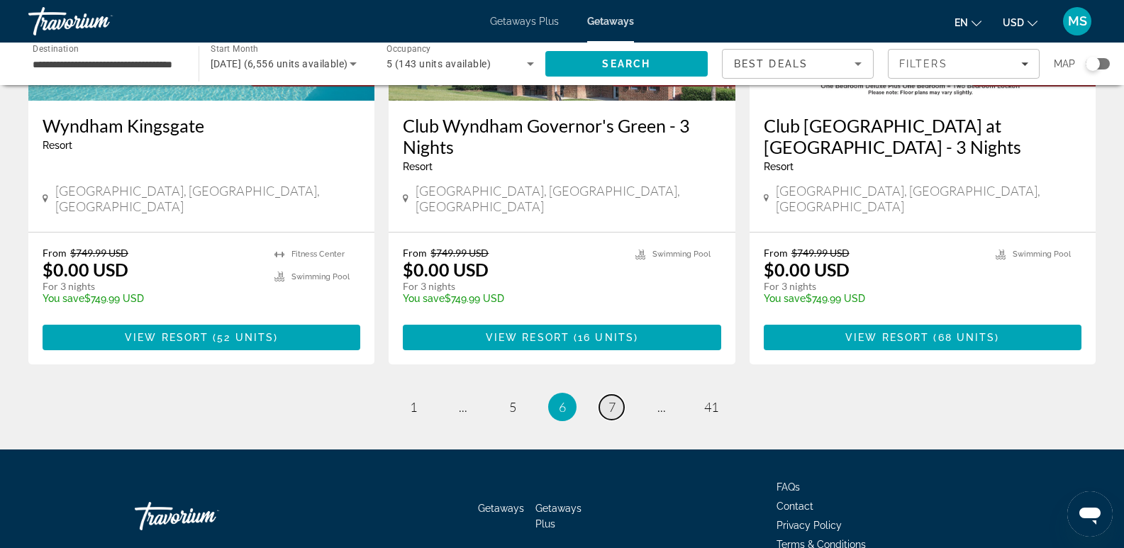
click at [614, 399] on span "7" at bounding box center [612, 407] width 7 height 16
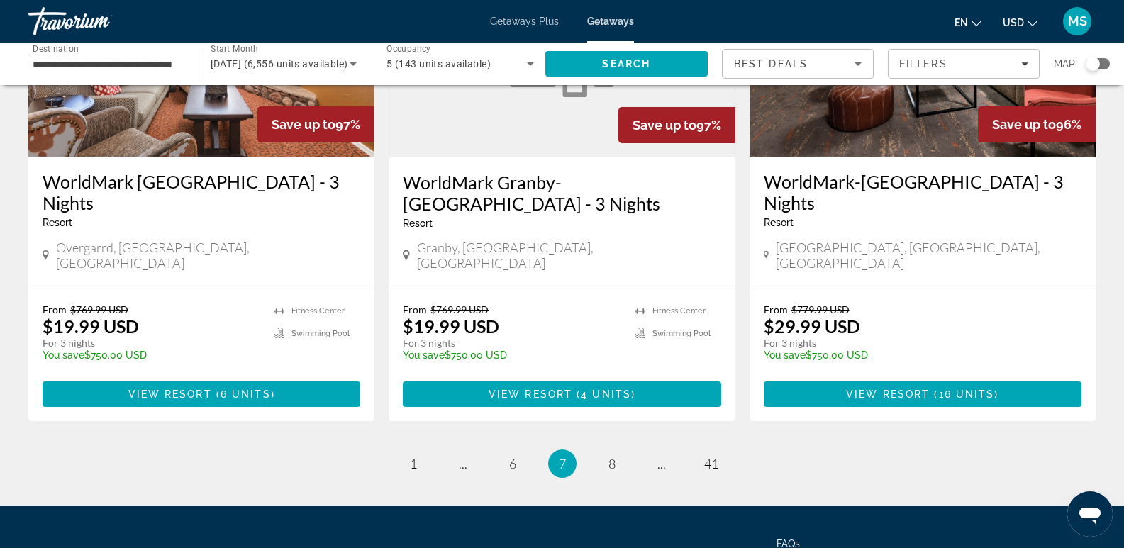
scroll to position [1773, 0]
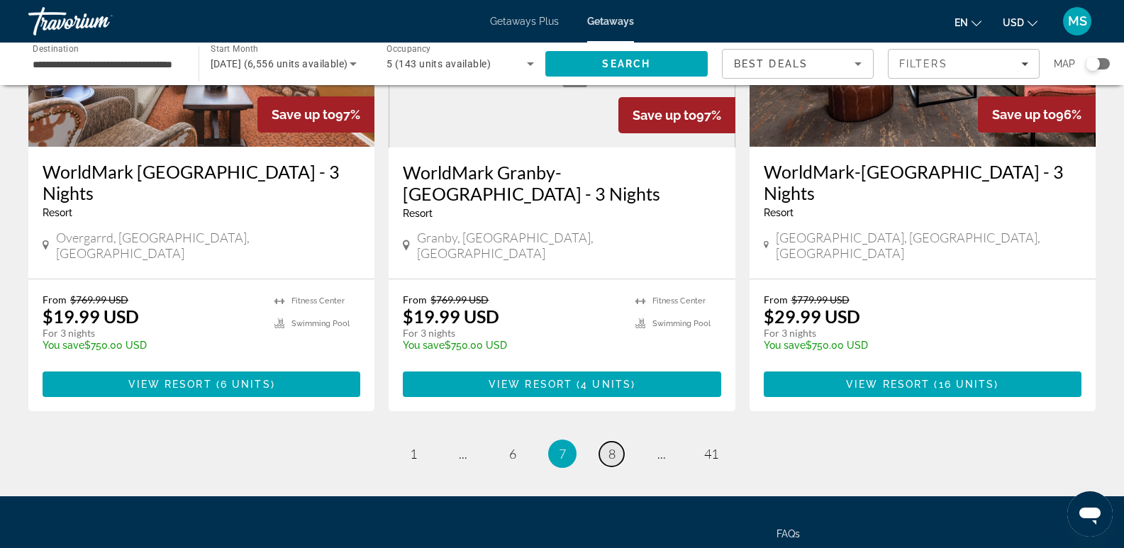
click at [614, 446] on span "8" at bounding box center [612, 454] width 7 height 16
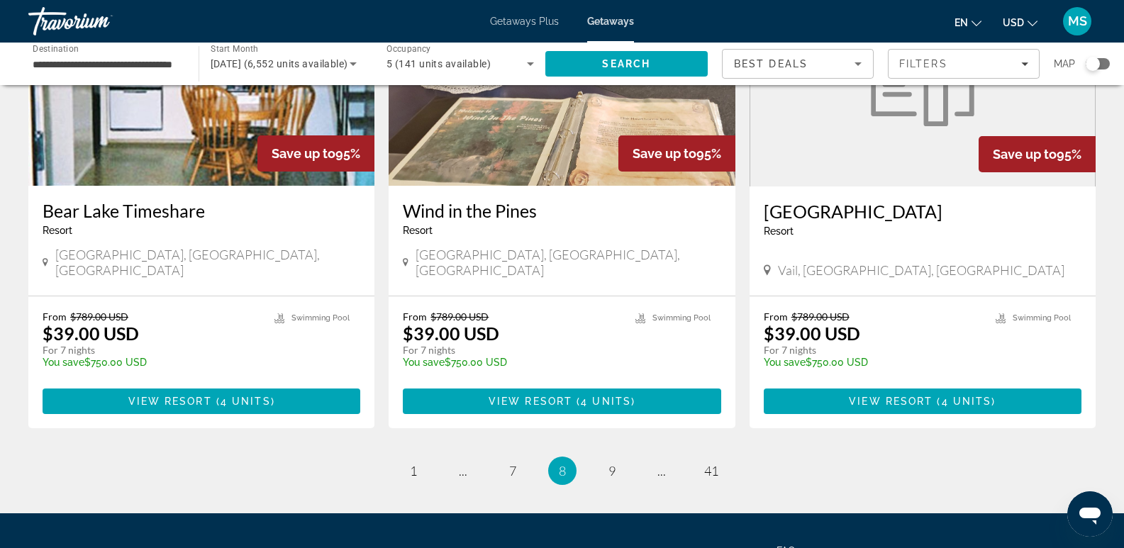
scroll to position [1727, 0]
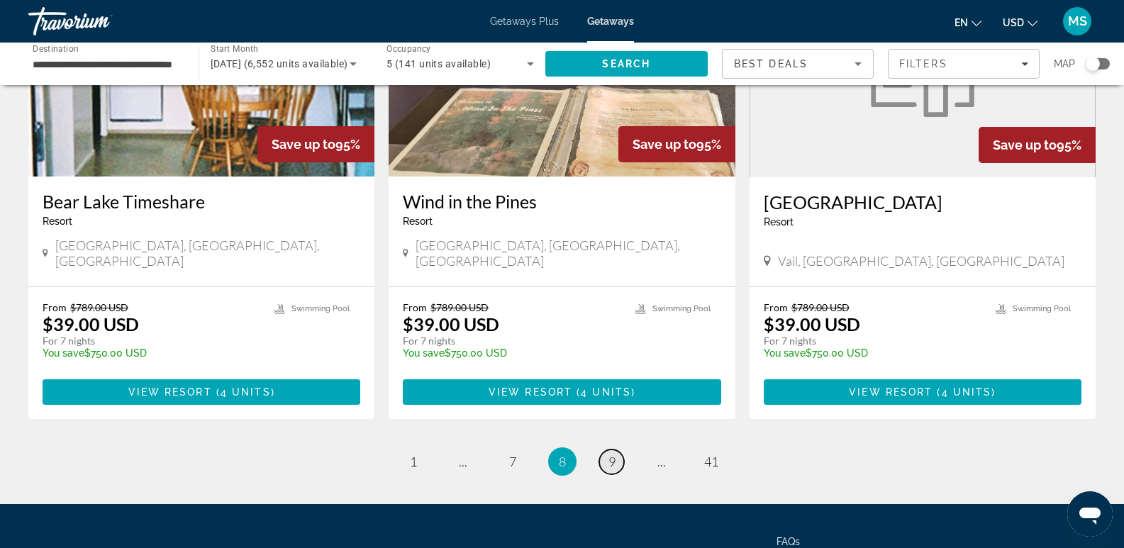
click at [610, 454] on span "9" at bounding box center [612, 462] width 7 height 16
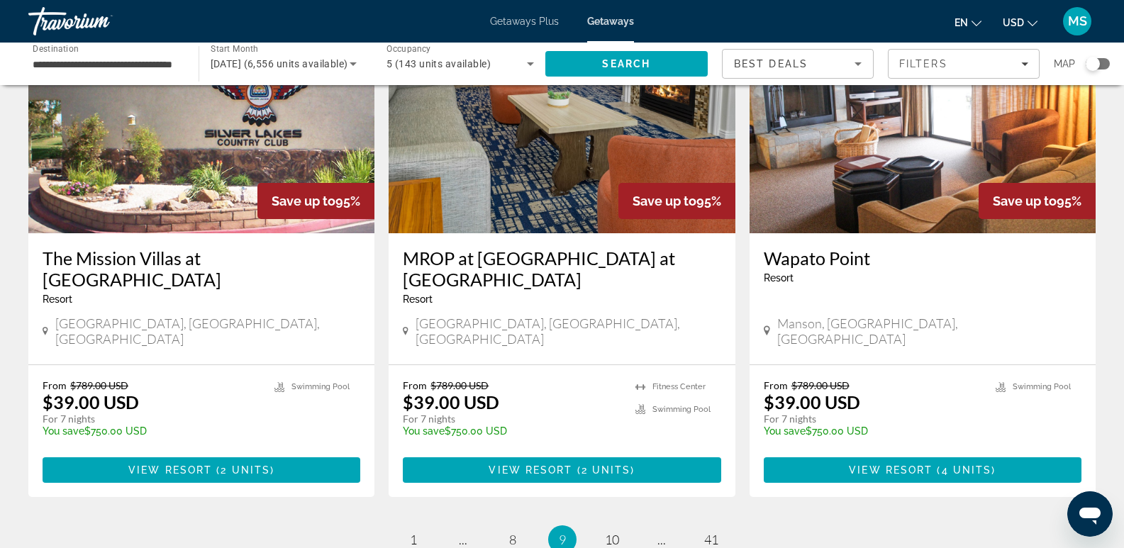
scroll to position [1699, 0]
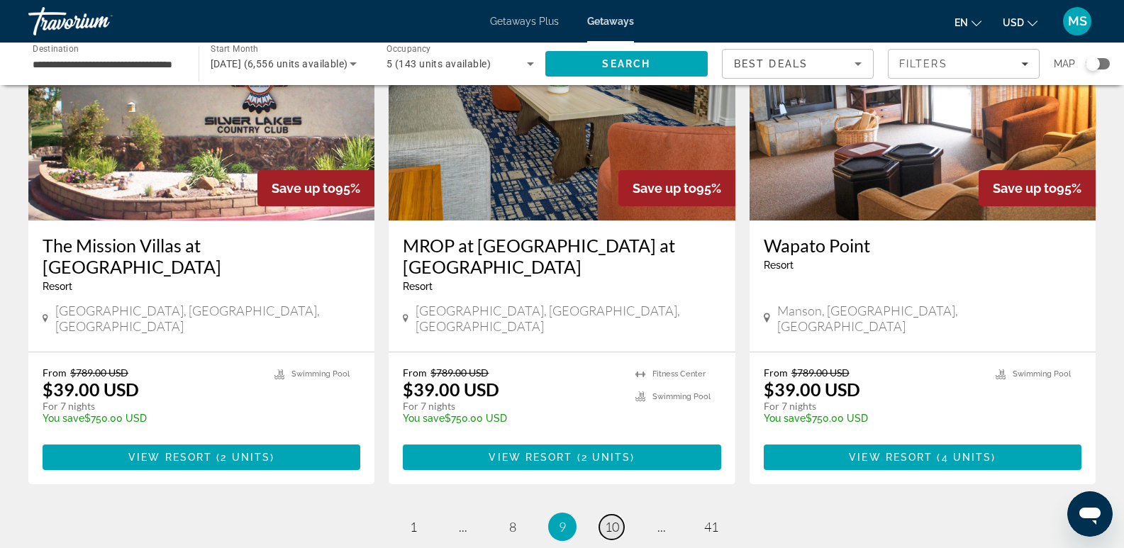
click at [614, 519] on span "10" at bounding box center [612, 527] width 14 height 16
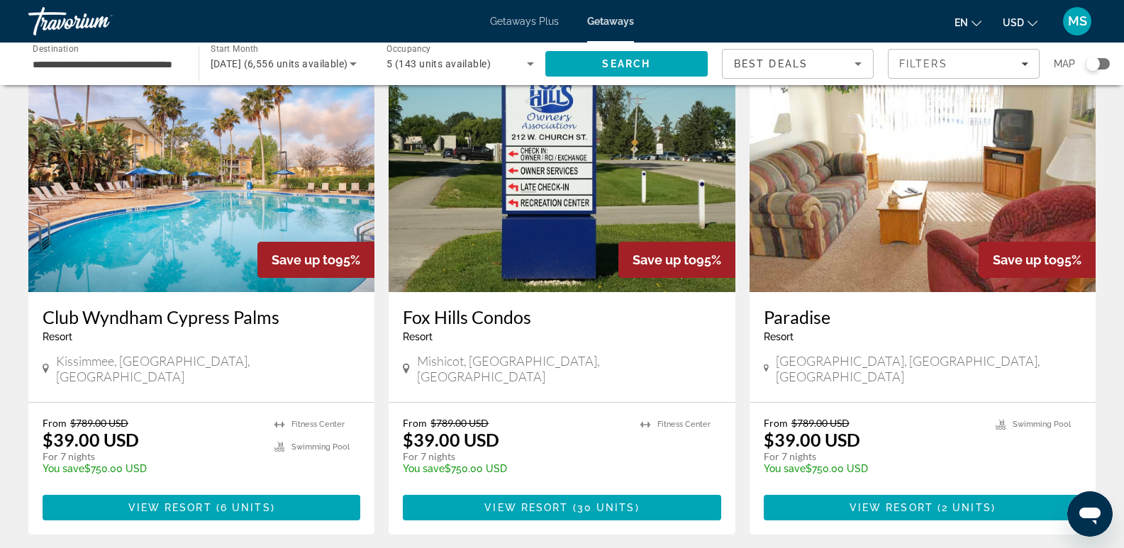
scroll to position [1638, 0]
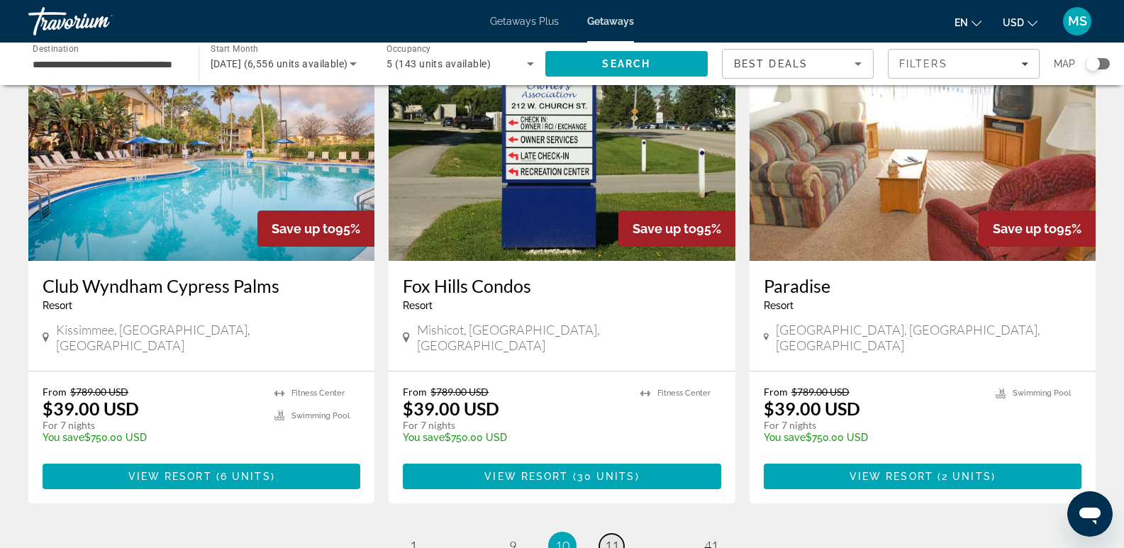
click at [611, 538] on span "11" at bounding box center [612, 546] width 14 height 16
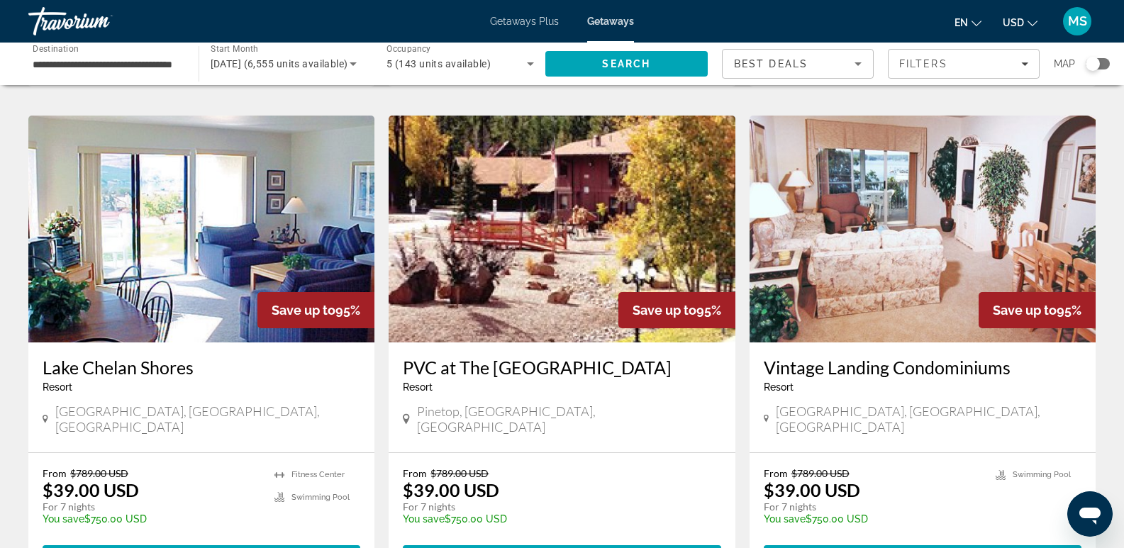
scroll to position [1024, 0]
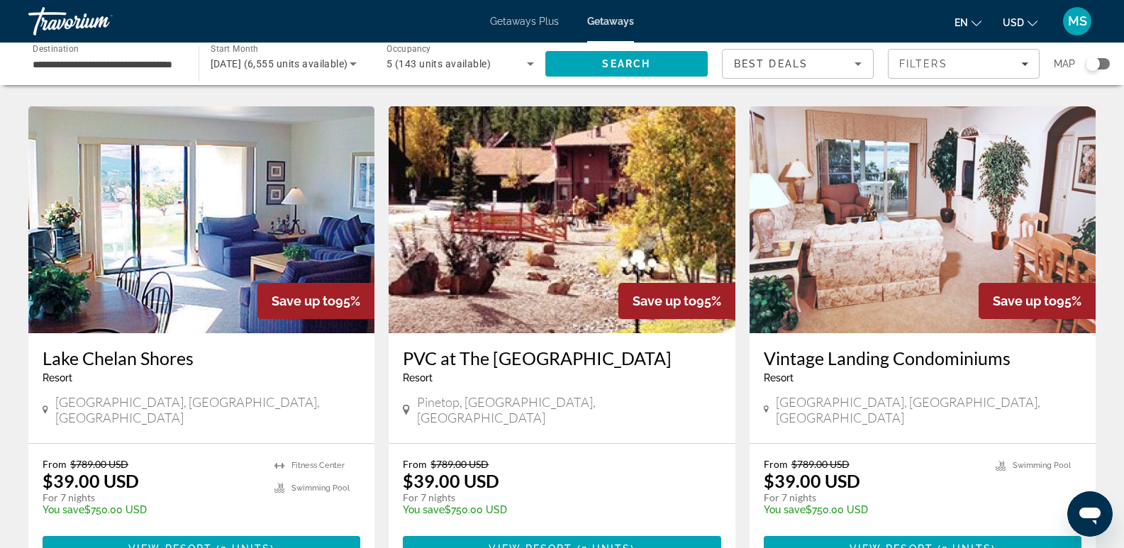
click at [903, 230] on img "Main content" at bounding box center [923, 219] width 346 height 227
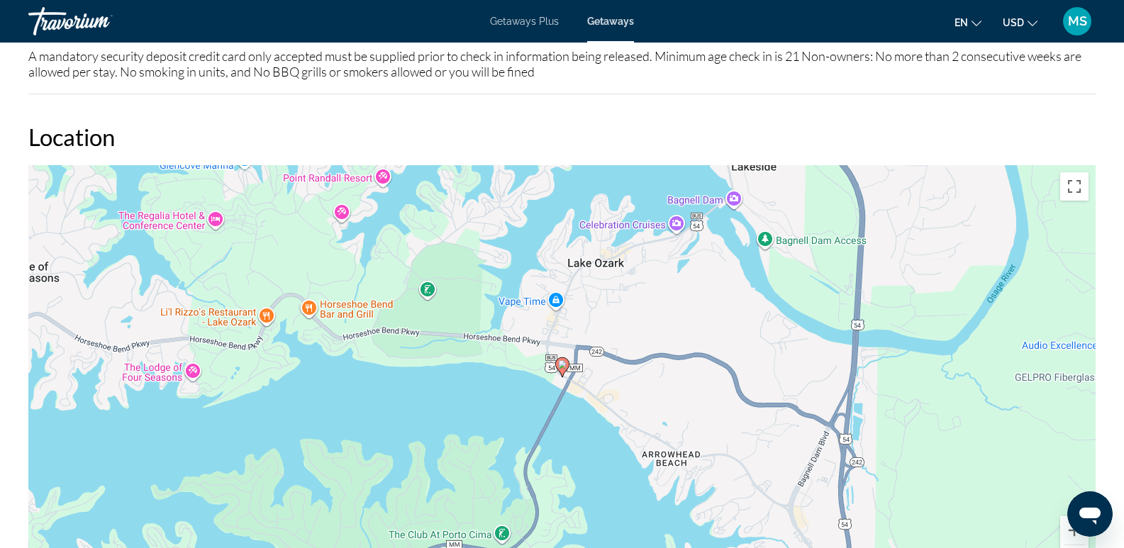
scroll to position [2198, 0]
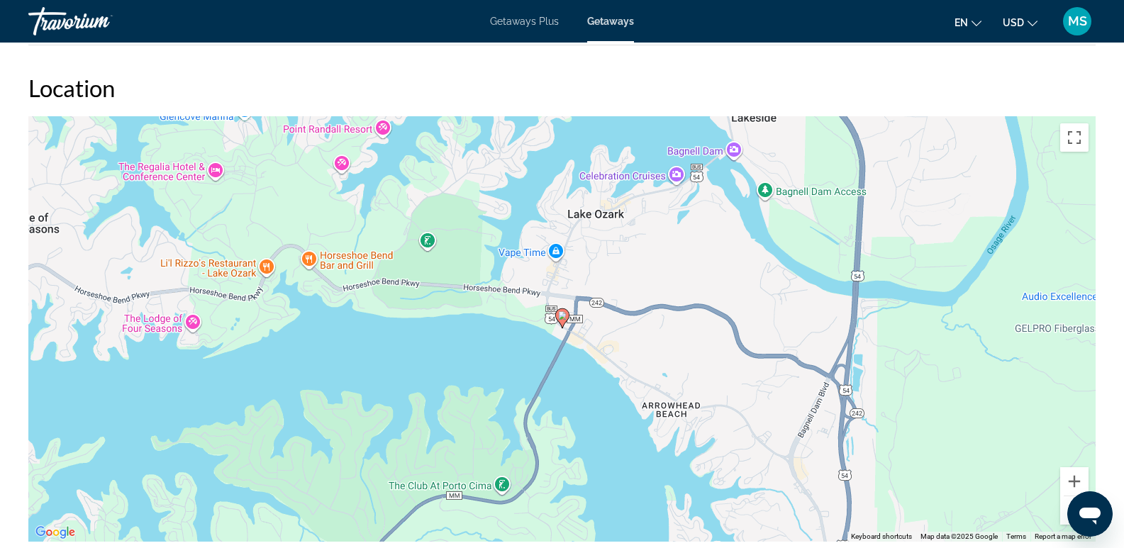
drag, startPoint x: 1123, startPoint y: 384, endPoint x: 1121, endPoint y: 424, distance: 39.8
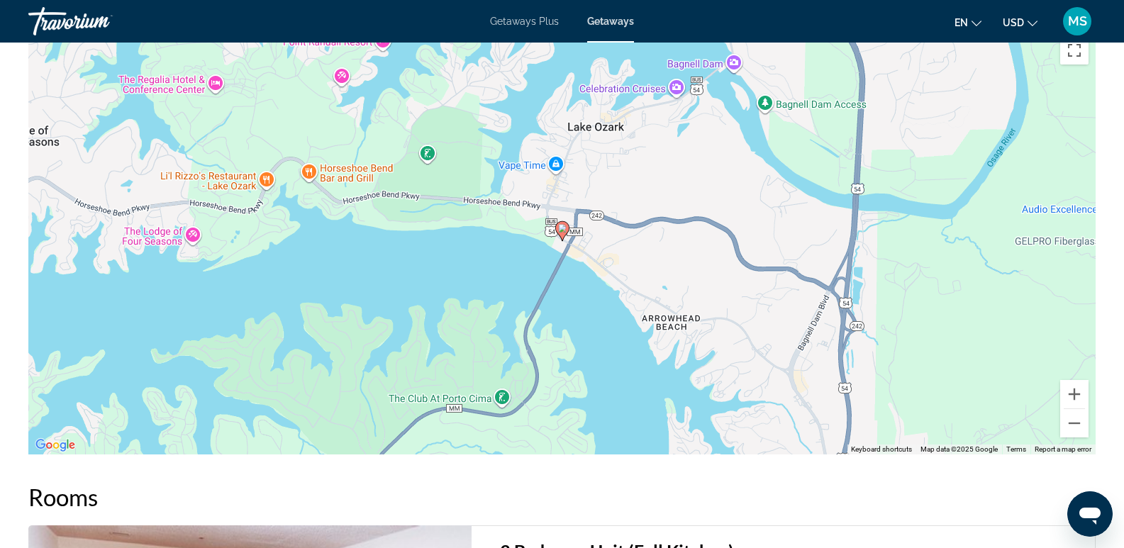
scroll to position [2290, 0]
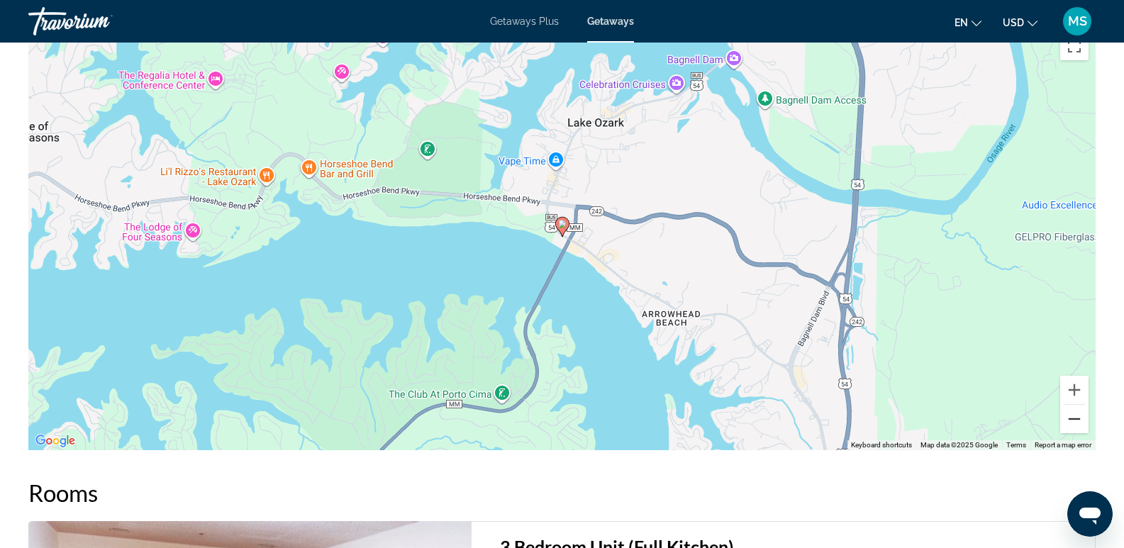
click at [1070, 421] on button "Zoom out" at bounding box center [1074, 419] width 28 height 28
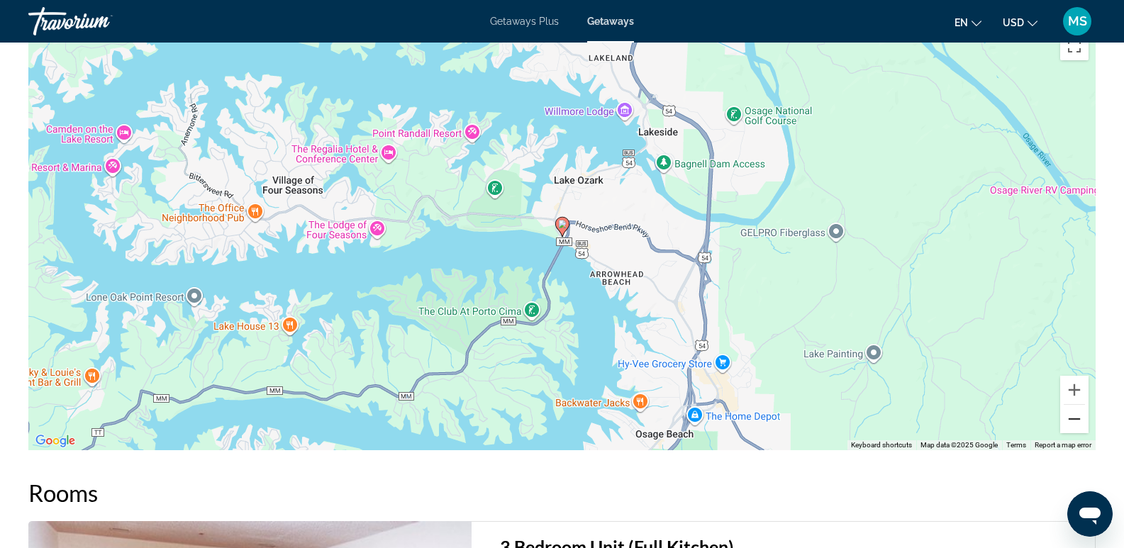
click at [1070, 421] on button "Zoom out" at bounding box center [1074, 419] width 28 height 28
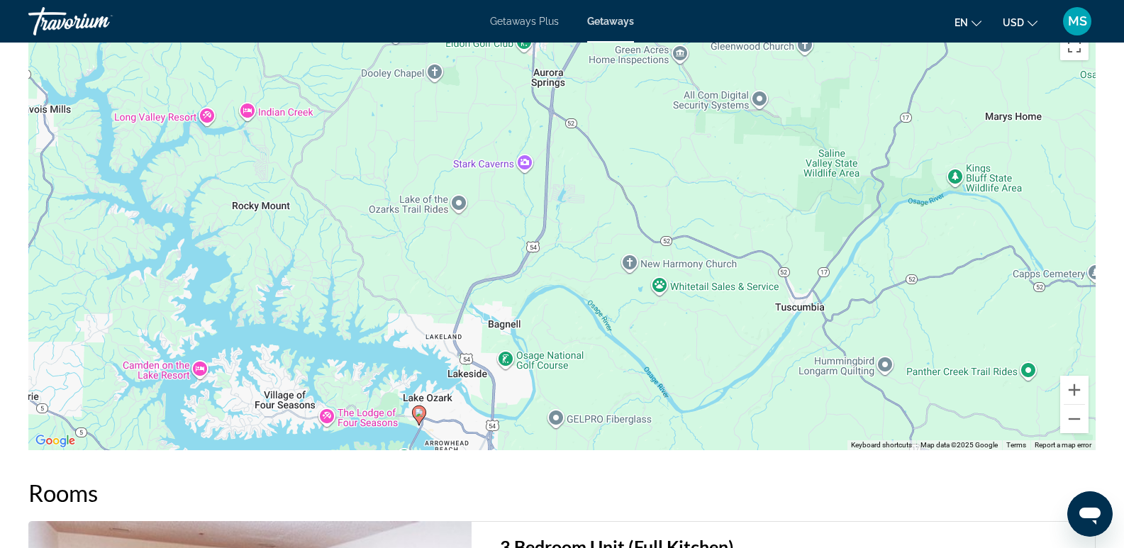
drag, startPoint x: 904, startPoint y: 260, endPoint x: 761, endPoint y: 447, distance: 235.8
click at [761, 447] on div "To activate drag with keyboard, press Alt + Enter. Once in keyboard drag state,…" at bounding box center [561, 238] width 1067 height 426
click at [1077, 418] on button "Zoom out" at bounding box center [1074, 419] width 28 height 28
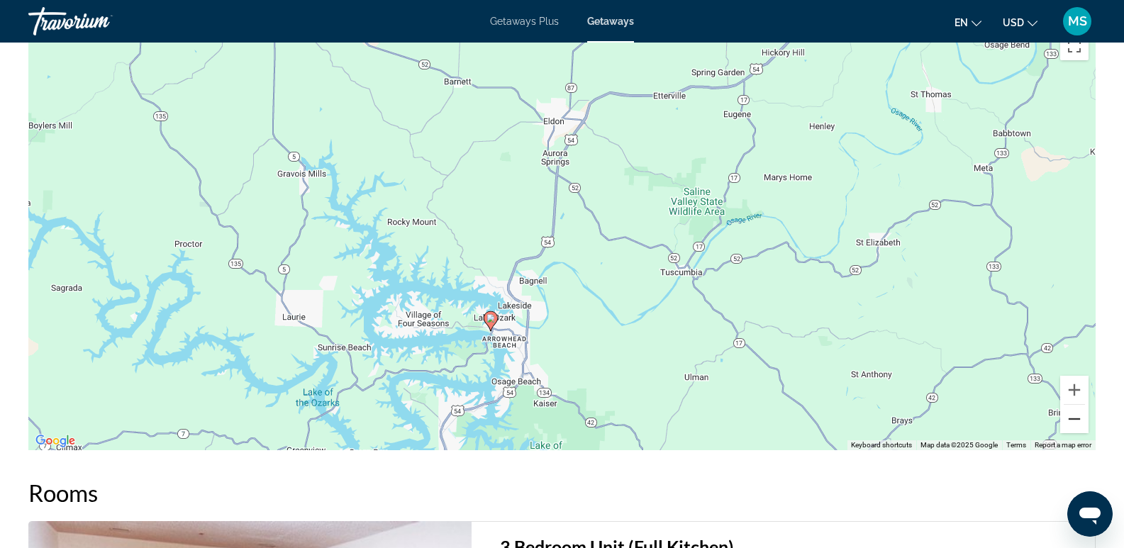
click at [1076, 416] on button "Zoom out" at bounding box center [1074, 419] width 28 height 28
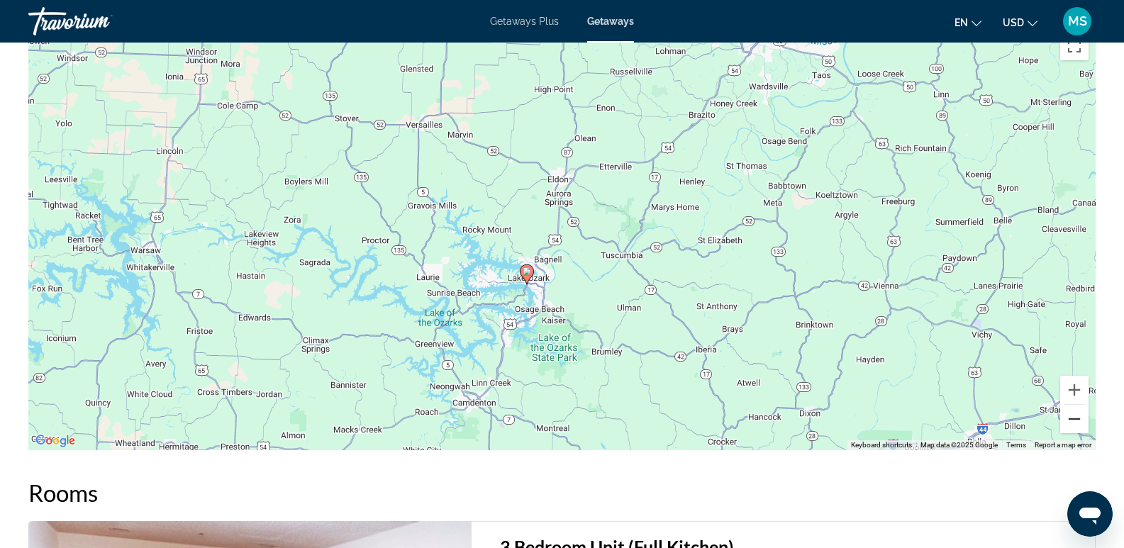
click at [1073, 414] on button "Zoom out" at bounding box center [1074, 419] width 28 height 28
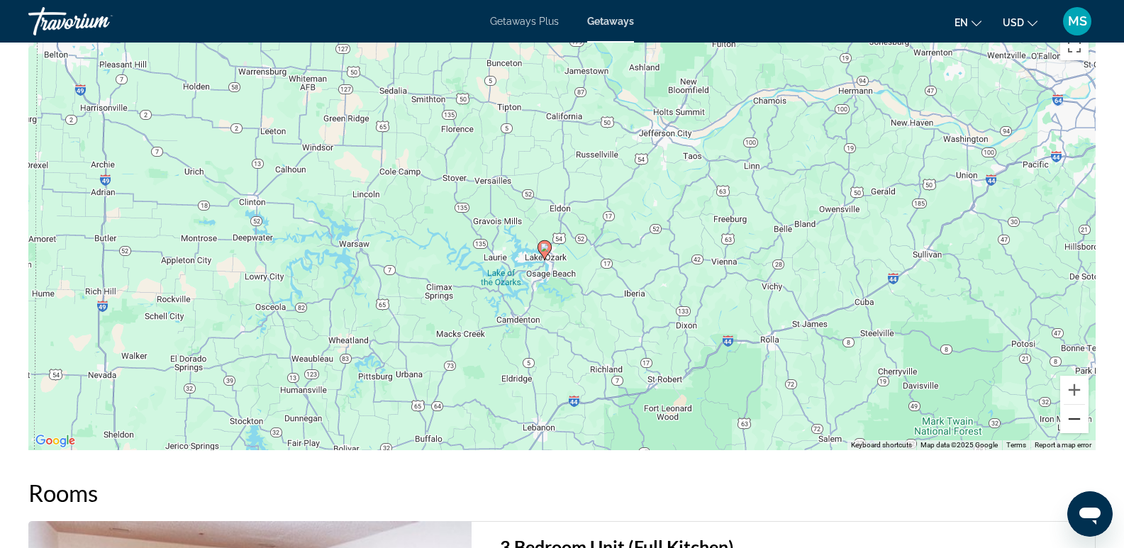
click at [1072, 414] on button "Zoom out" at bounding box center [1074, 419] width 28 height 28
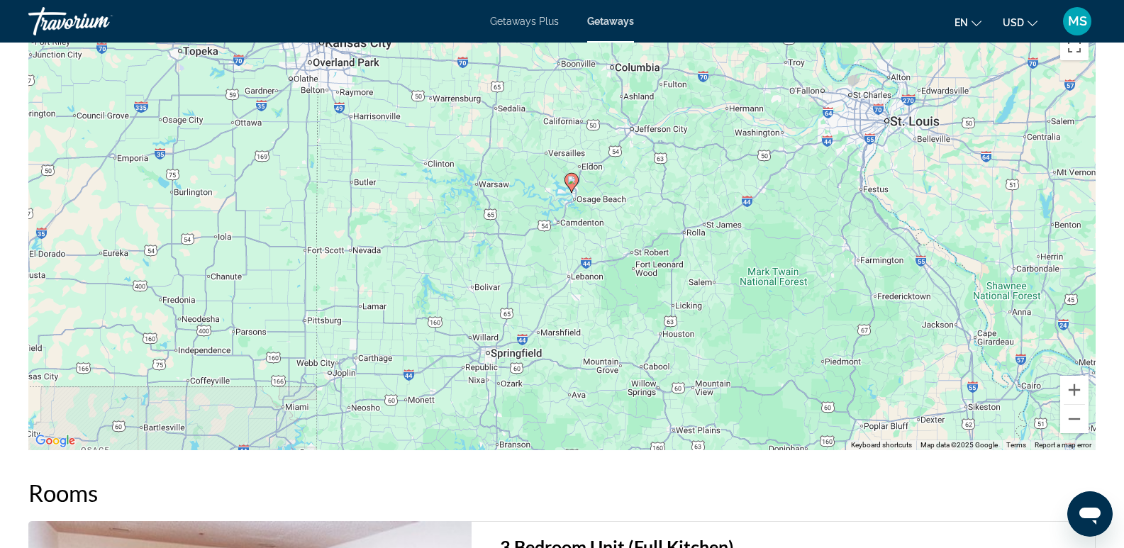
drag, startPoint x: 593, startPoint y: 405, endPoint x: 612, endPoint y: 346, distance: 61.9
click at [612, 346] on div "To activate drag with keyboard, press Alt + Enter. Once in keyboard drag state,…" at bounding box center [561, 238] width 1067 height 426
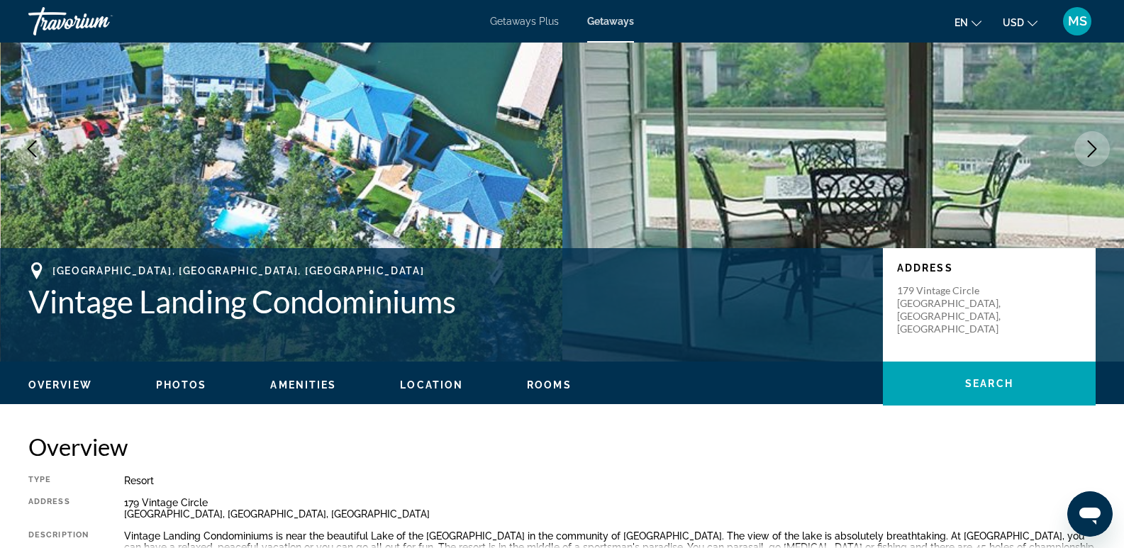
scroll to position [0, 0]
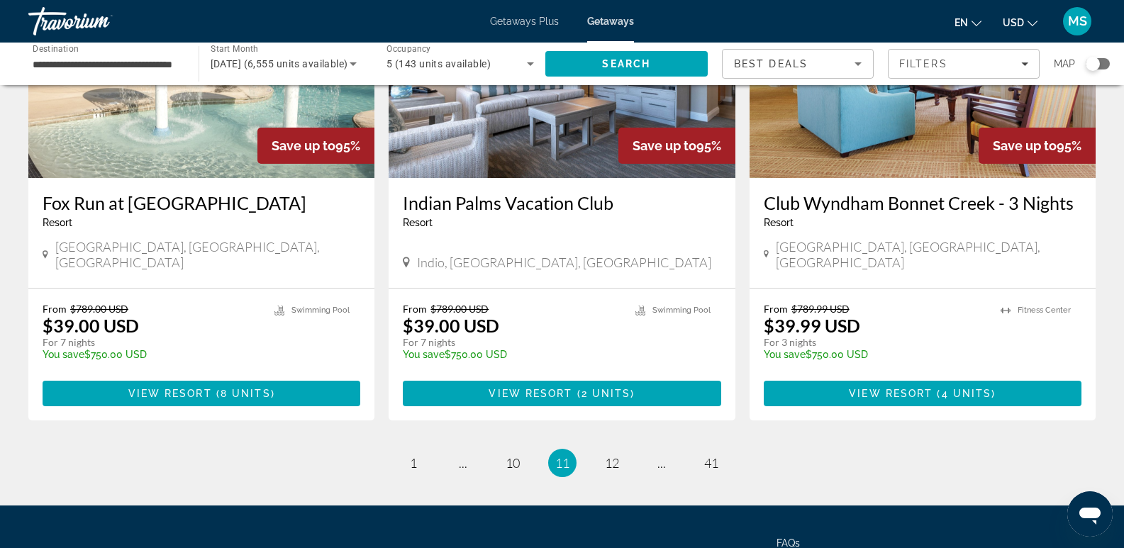
scroll to position [1715, 0]
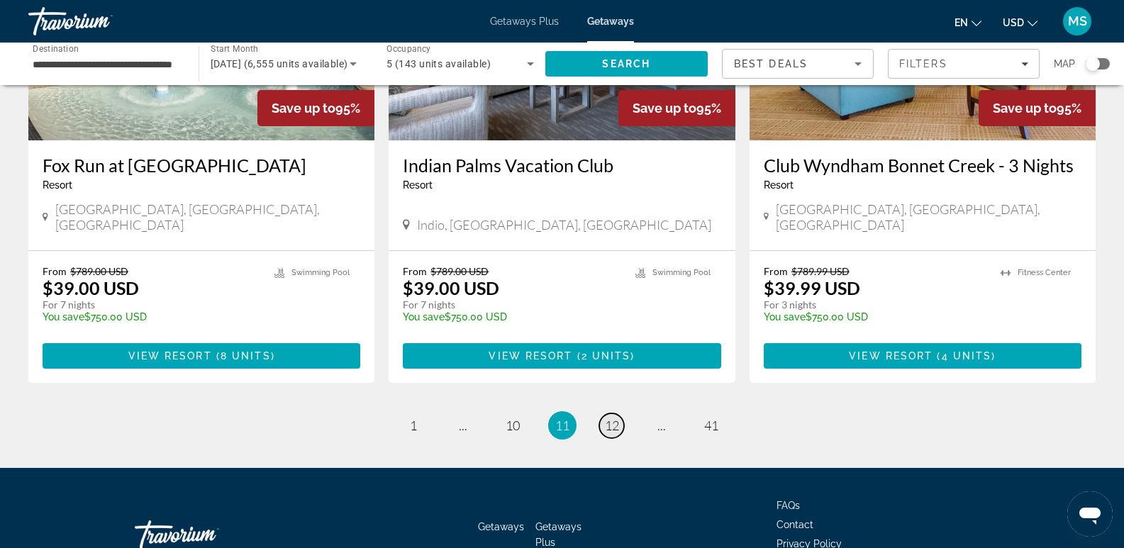
click at [611, 418] on span "12" at bounding box center [612, 426] width 14 height 16
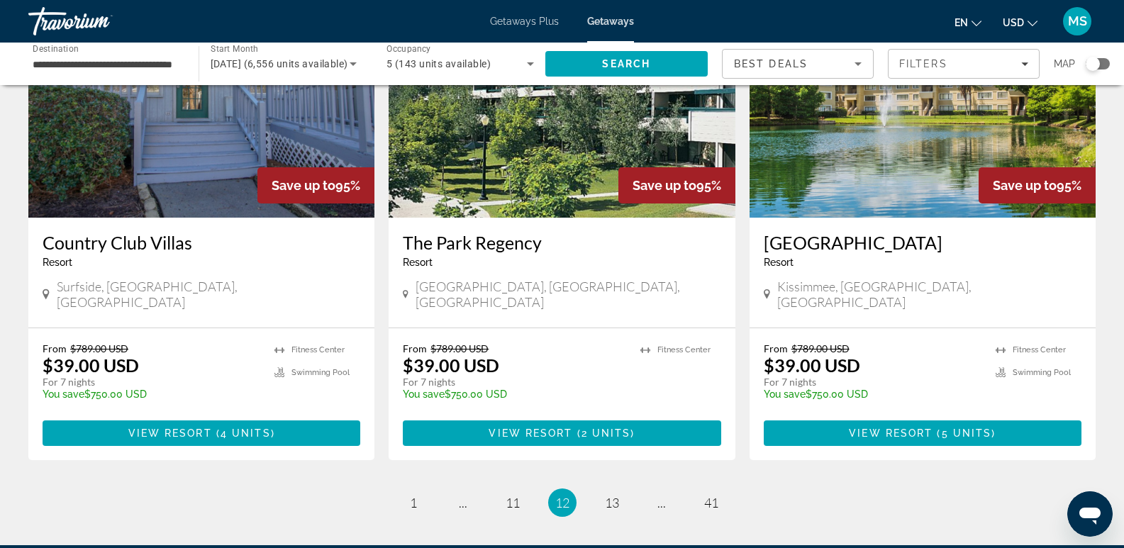
scroll to position [1677, 0]
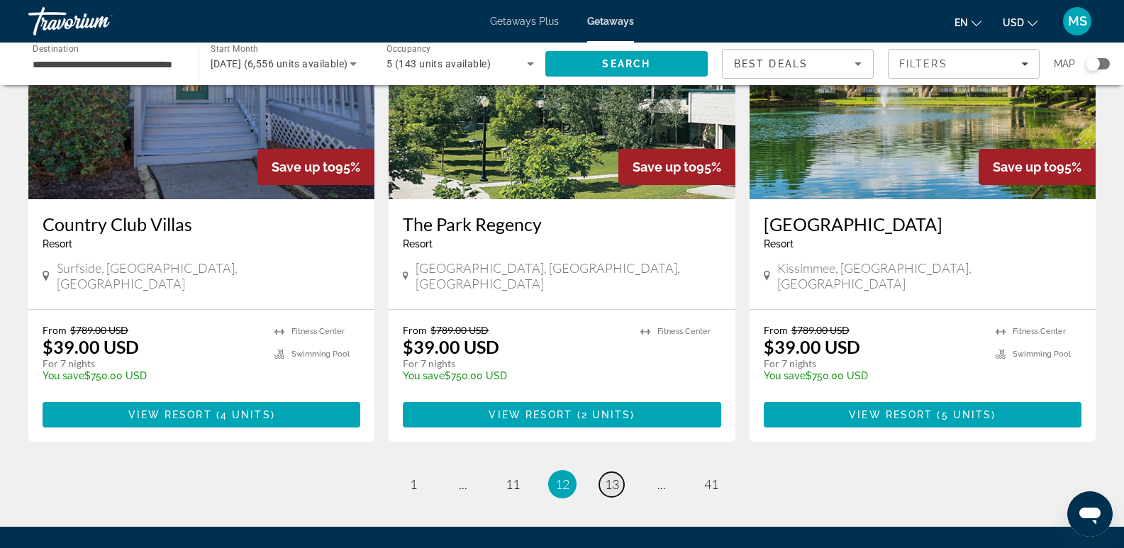
click at [612, 472] on link "page 13" at bounding box center [611, 484] width 25 height 25
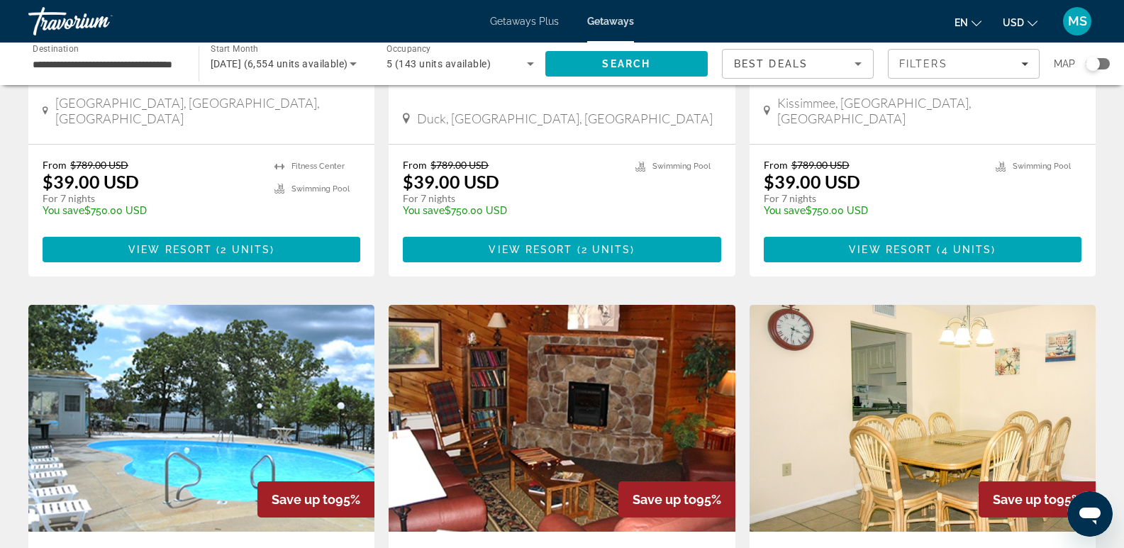
scroll to position [897, 0]
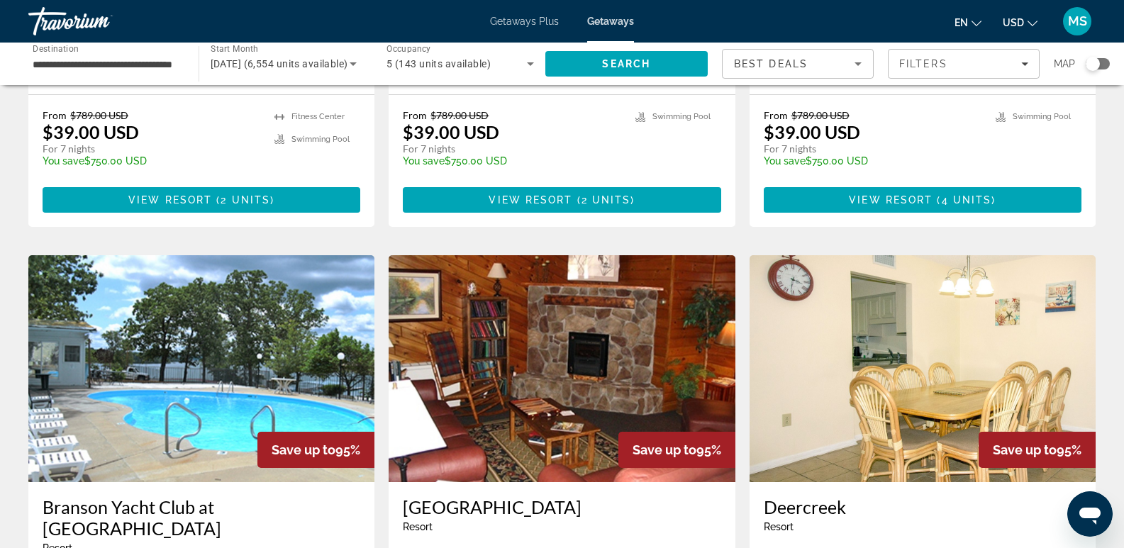
click at [231, 327] on img "Main content" at bounding box center [201, 368] width 346 height 227
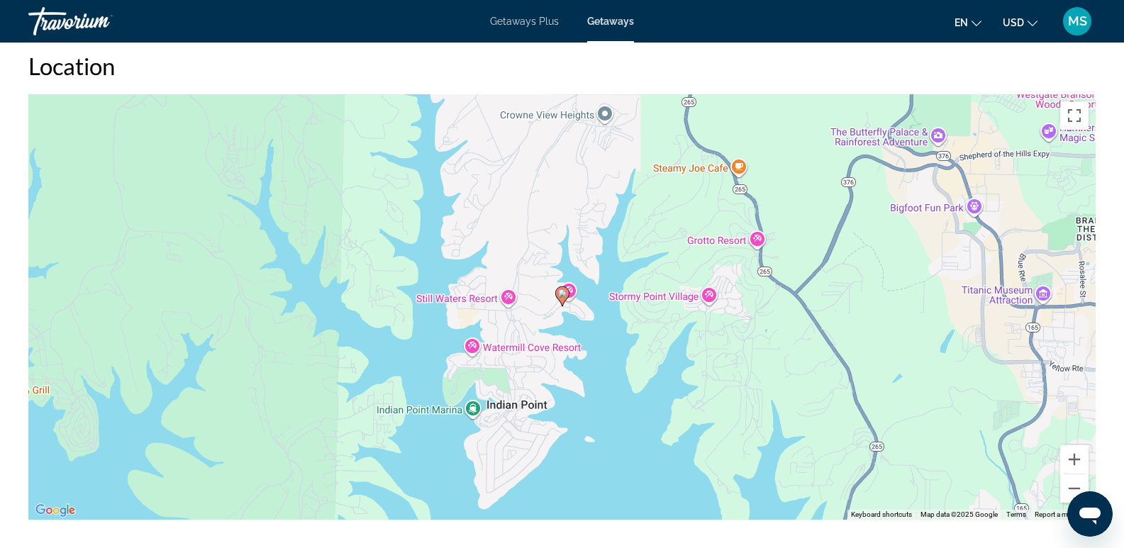
scroll to position [1895, 0]
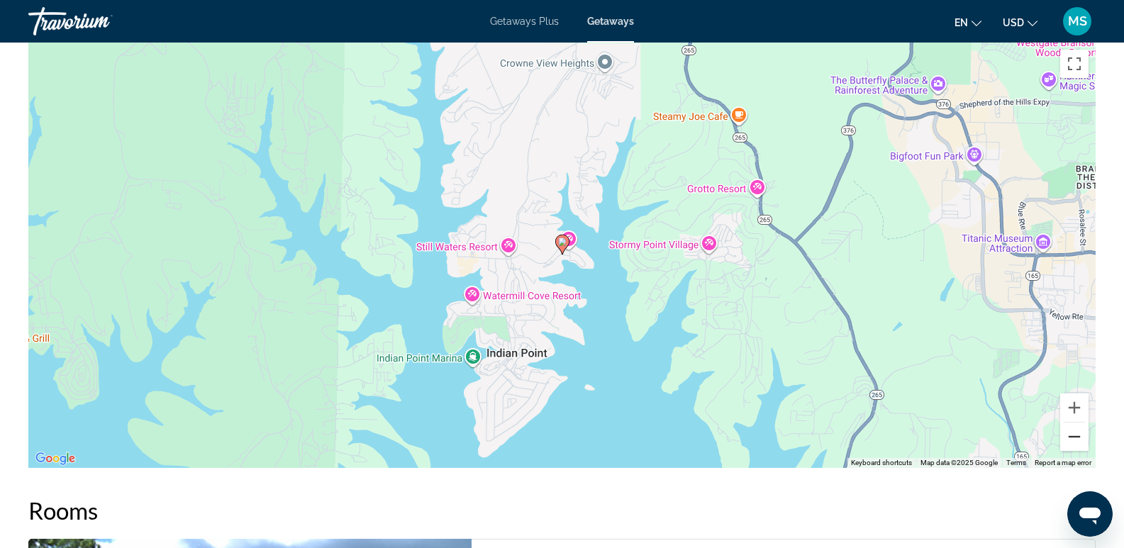
click at [1076, 435] on button "Zoom out" at bounding box center [1074, 437] width 28 height 28
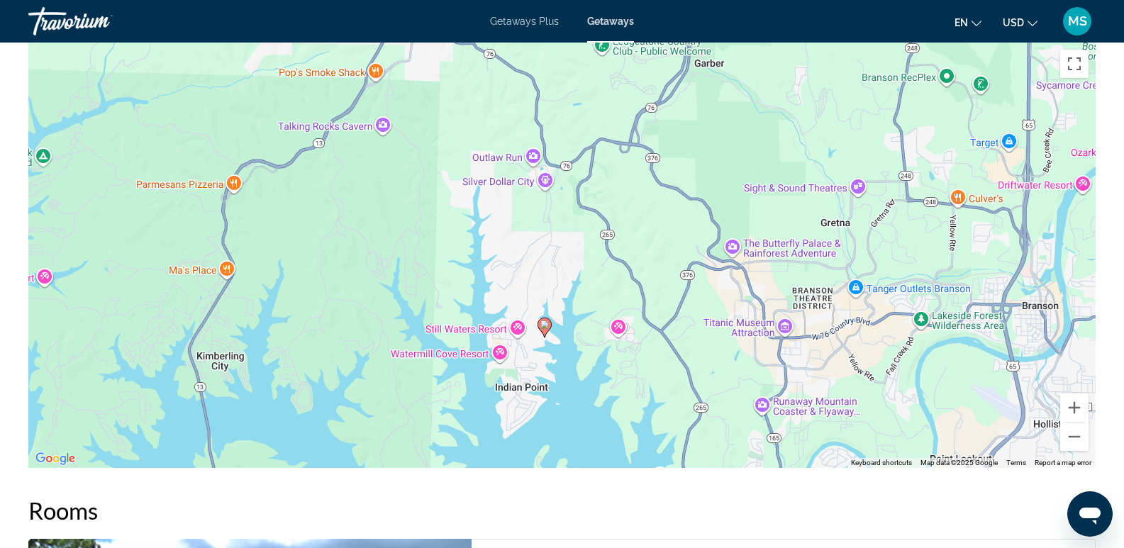
drag, startPoint x: 740, startPoint y: 181, endPoint x: 718, endPoint y: 267, distance: 88.6
click at [718, 267] on div "To activate drag with keyboard, press Alt + Enter. Once in keyboard drag state,…" at bounding box center [561, 256] width 1067 height 426
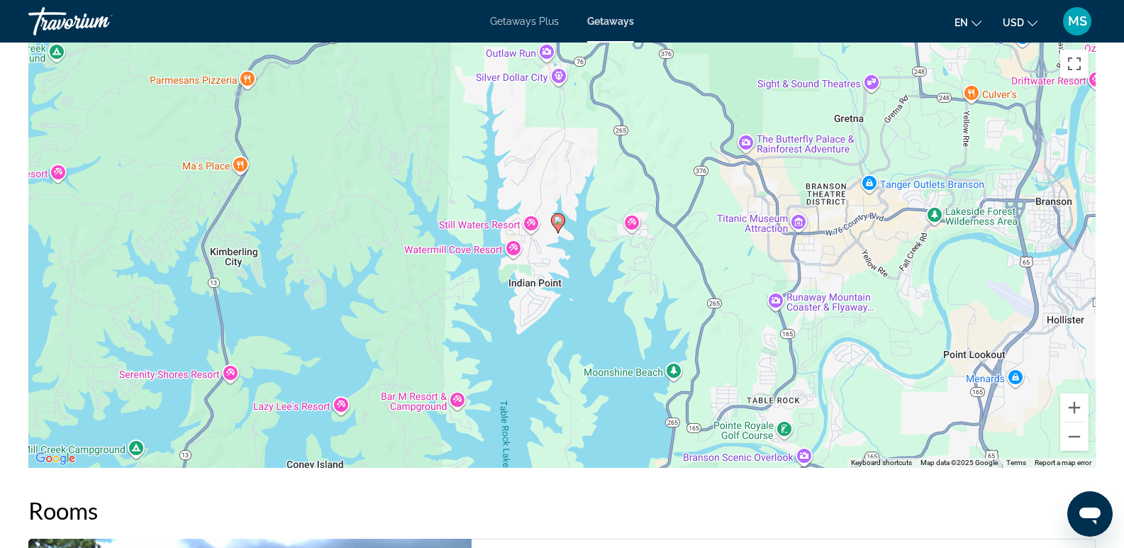
drag, startPoint x: 769, startPoint y: 326, endPoint x: 782, endPoint y: 219, distance: 107.2
click at [782, 219] on div "To activate drag with keyboard, press Alt + Enter. Once in keyboard drag state,…" at bounding box center [561, 256] width 1067 height 426
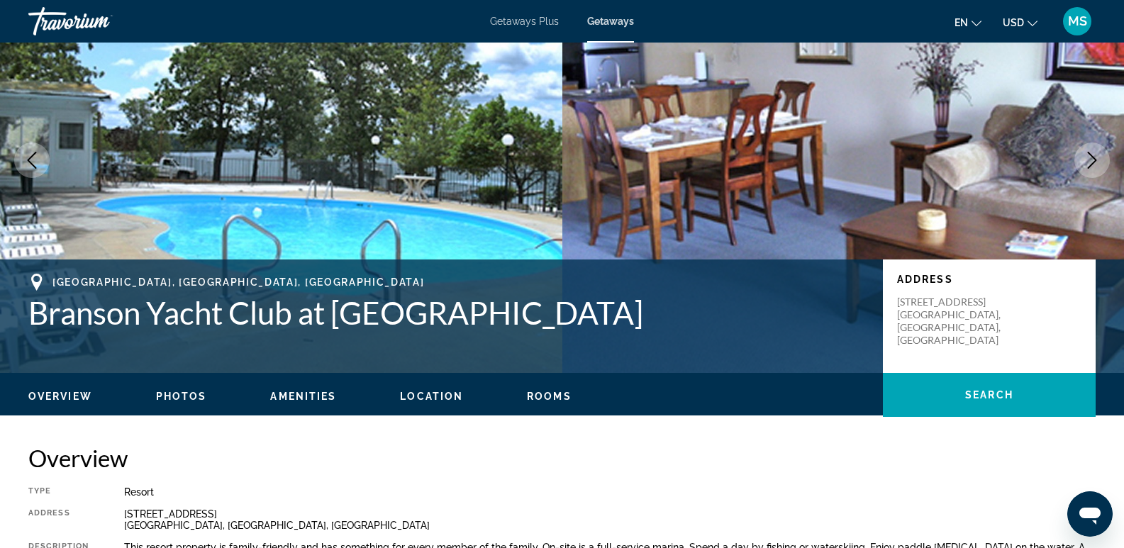
scroll to position [0, 0]
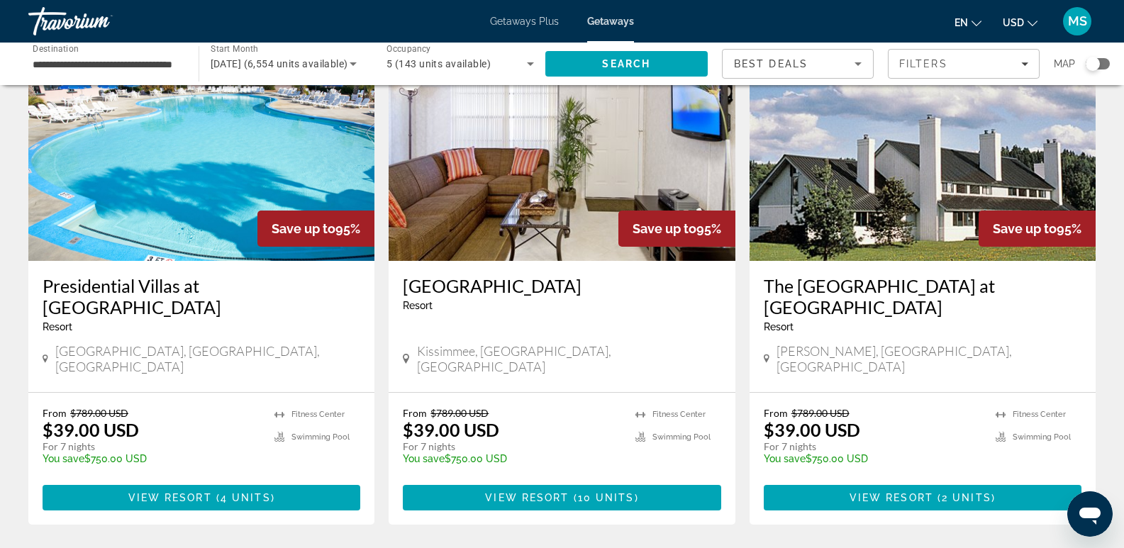
scroll to position [1746, 0]
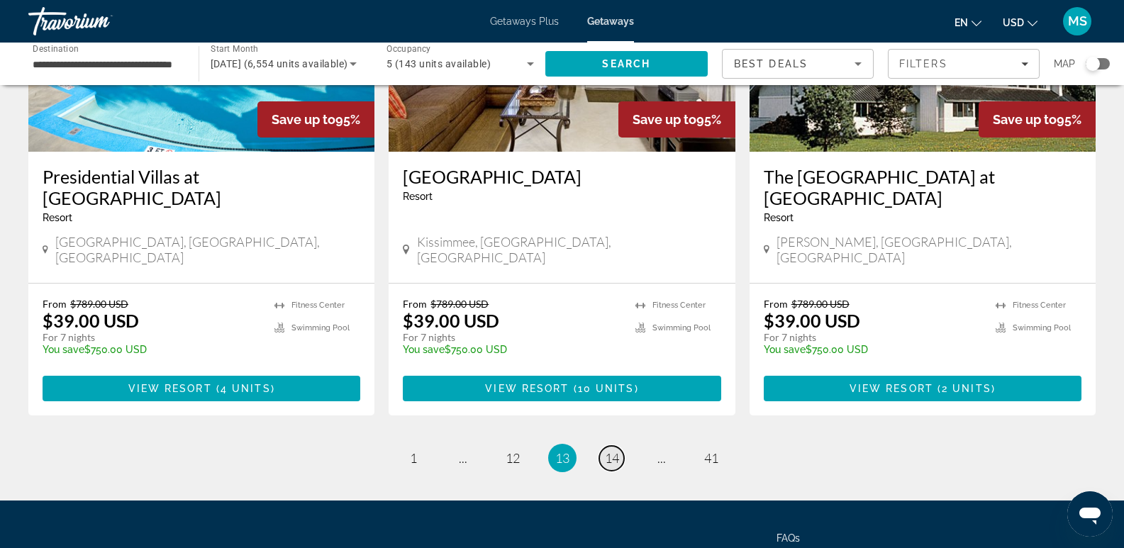
click at [613, 450] on span "14" at bounding box center [612, 458] width 14 height 16
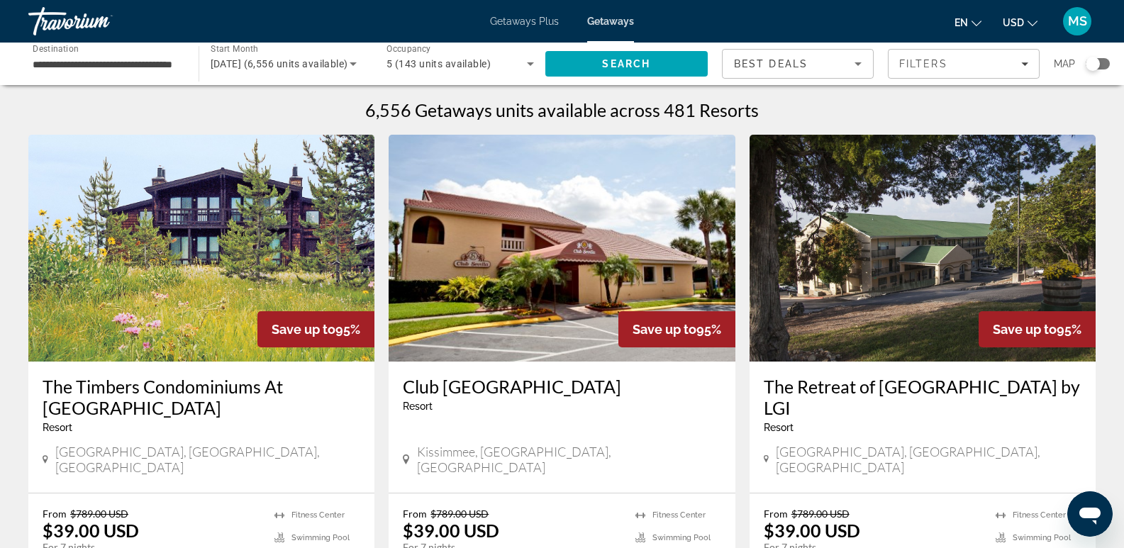
click at [893, 288] on img "Main content" at bounding box center [923, 248] width 346 height 227
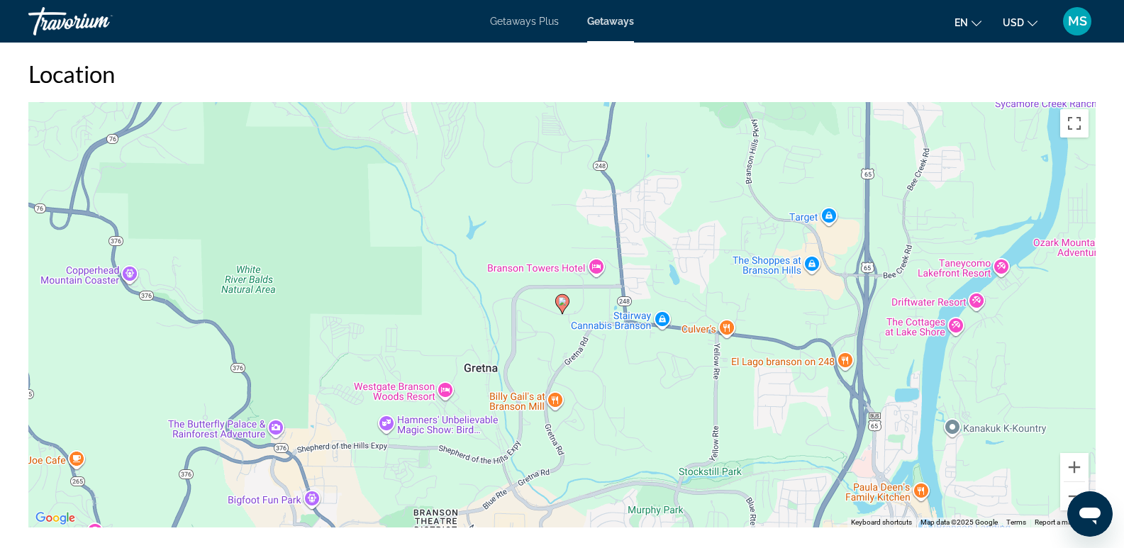
scroll to position [2269, 0]
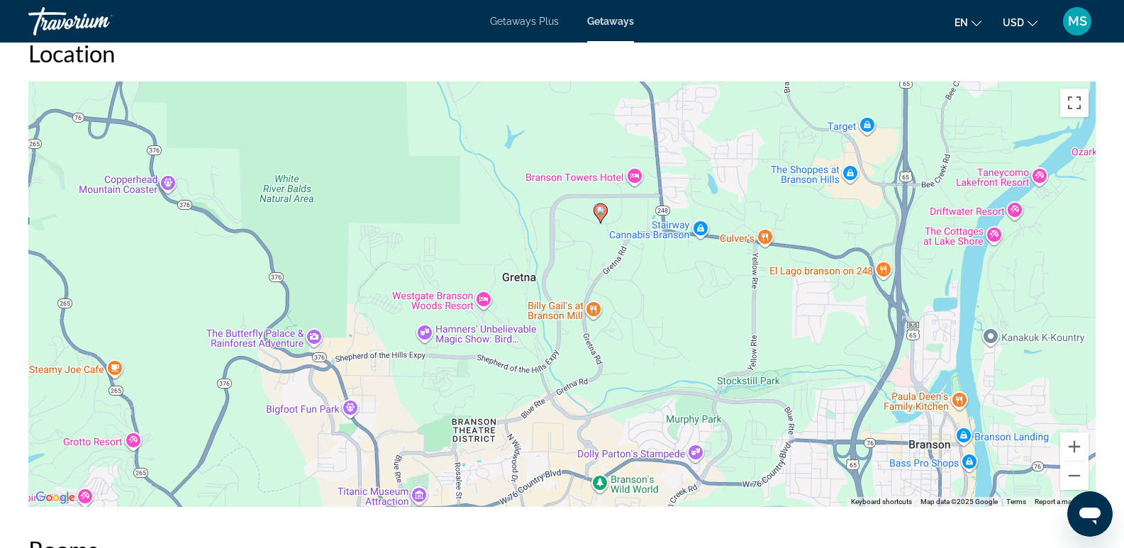
drag, startPoint x: 648, startPoint y: 384, endPoint x: 687, endPoint y: 312, distance: 81.2
click at [687, 312] on div "To activate drag with keyboard, press Alt + Enter. Once in keyboard drag state,…" at bounding box center [561, 295] width 1067 height 426
click at [1075, 436] on button "Zoom in" at bounding box center [1074, 447] width 28 height 28
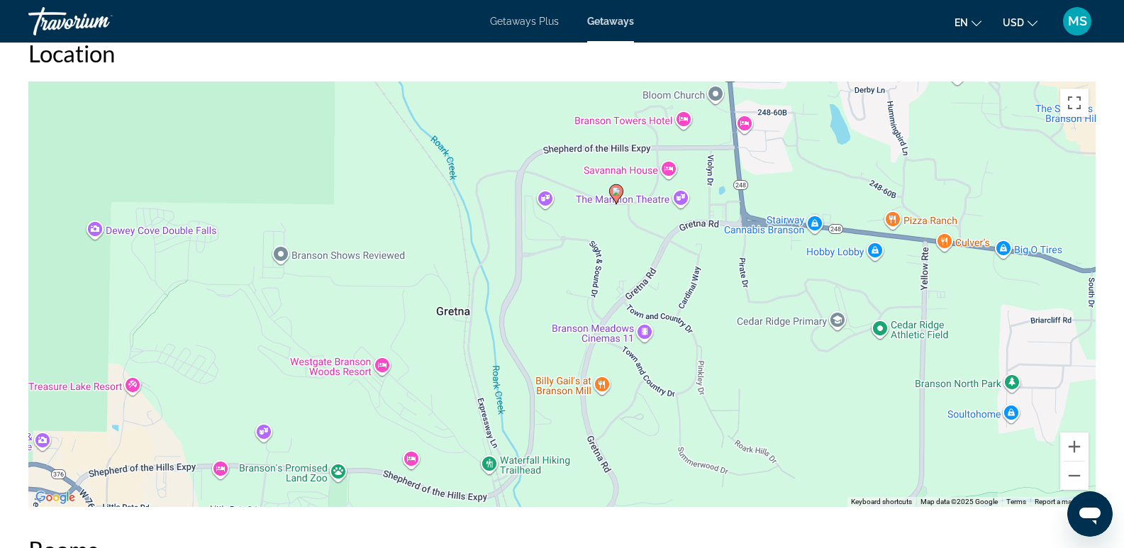
drag, startPoint x: 753, startPoint y: 301, endPoint x: 728, endPoint y: 353, distance: 57.1
click at [728, 353] on div "To activate drag with keyboard, press Alt + Enter. Once in keyboard drag state,…" at bounding box center [561, 295] width 1067 height 426
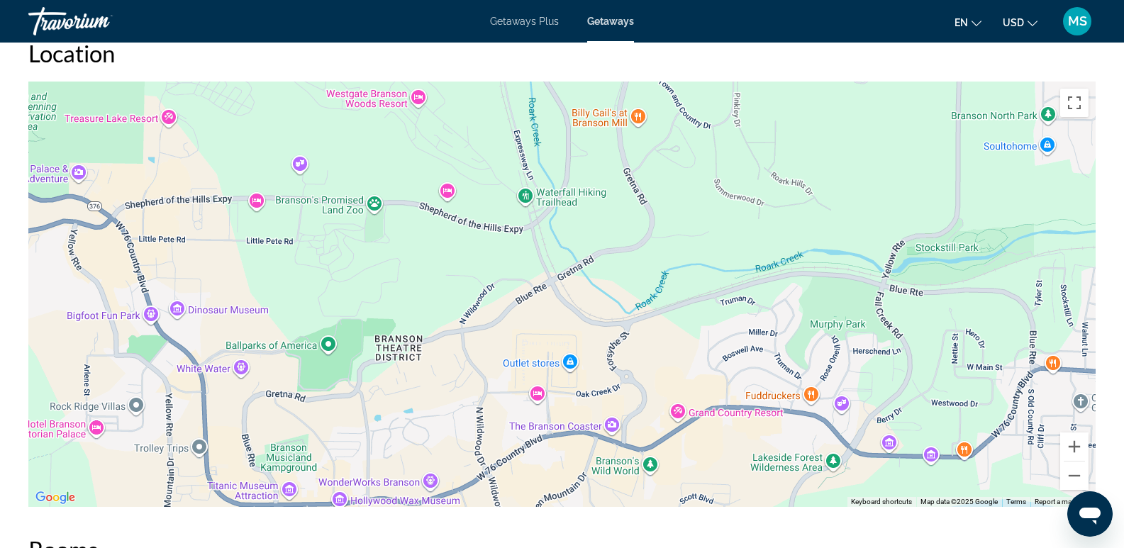
drag, startPoint x: 603, startPoint y: 441, endPoint x: 639, endPoint y: 172, distance: 271.9
click at [639, 172] on div "To activate drag with keyboard, press Alt + Enter. Once in keyboard drag state,…" at bounding box center [561, 295] width 1067 height 426
click at [612, 423] on div "Main content" at bounding box center [561, 295] width 1067 height 426
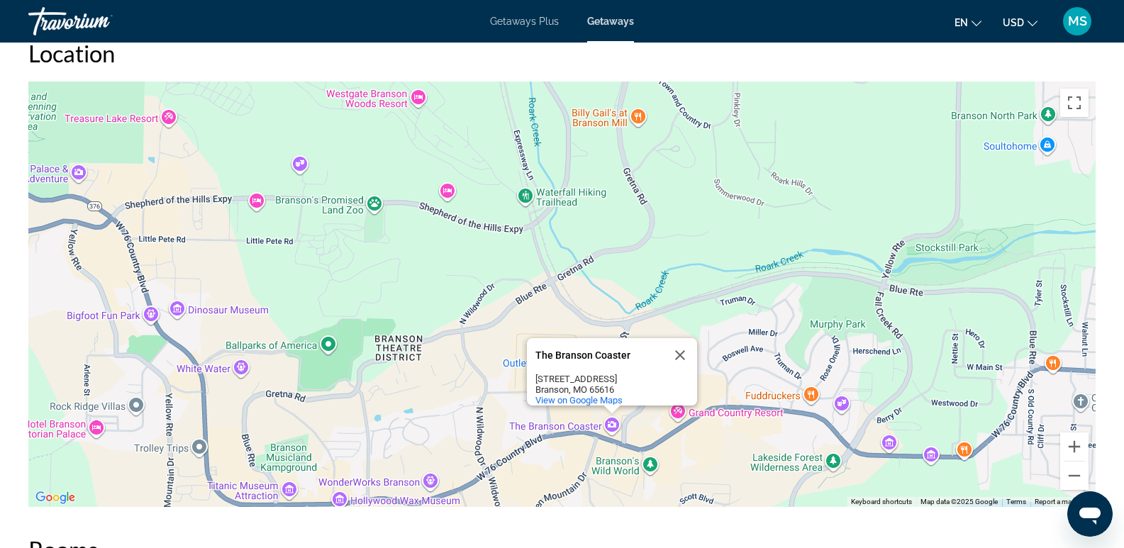
click at [612, 423] on div "The Branson Coaster The Branson Coaster [STREET_ADDRESS] View on Google Maps" at bounding box center [561, 295] width 1067 height 426
click at [682, 345] on button "Close" at bounding box center [680, 355] width 34 height 34
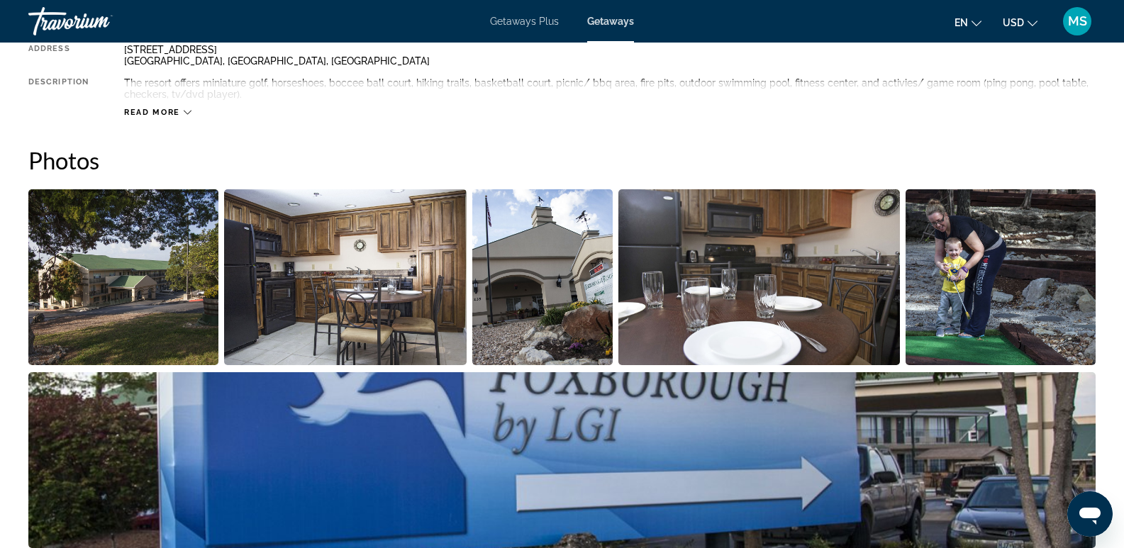
scroll to position [626, 0]
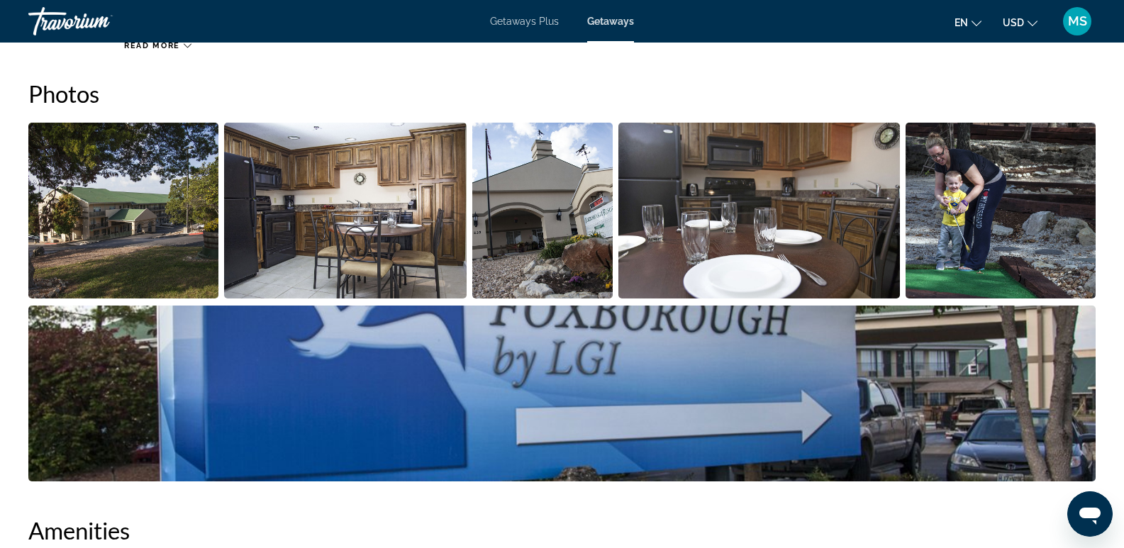
click at [137, 231] on img "Open full-screen image slider" at bounding box center [123, 211] width 190 height 176
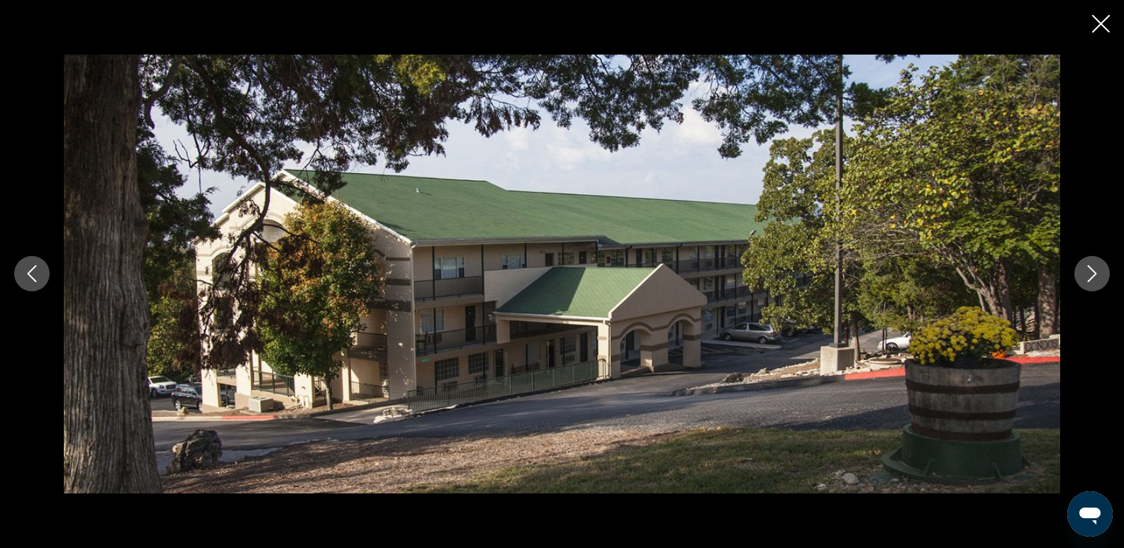
click at [1089, 265] on icon "Next image" at bounding box center [1092, 273] width 17 height 17
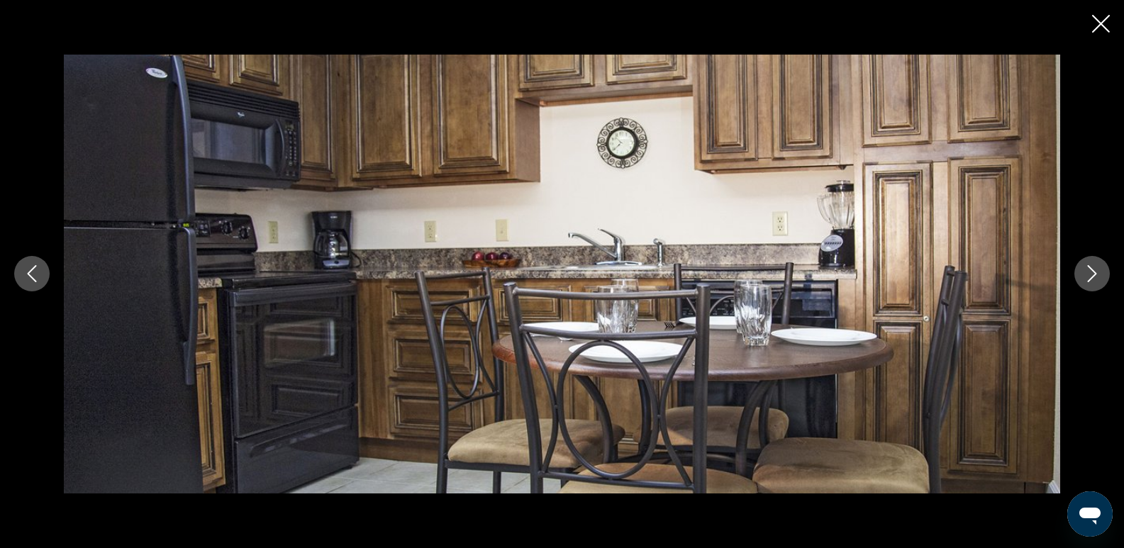
click at [1089, 265] on icon "Next image" at bounding box center [1092, 273] width 17 height 17
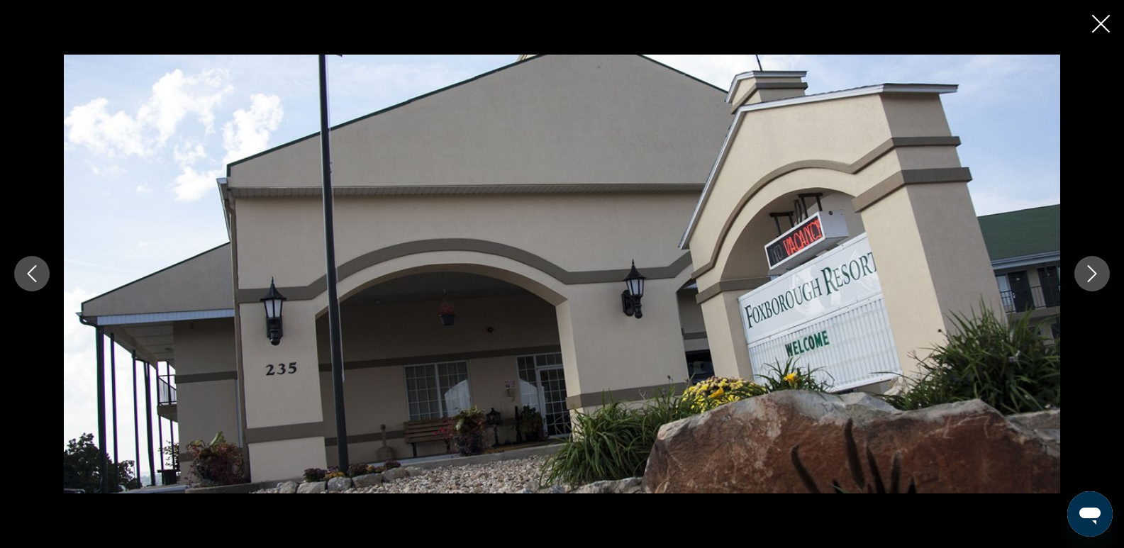
click at [1089, 265] on icon "Next image" at bounding box center [1092, 273] width 17 height 17
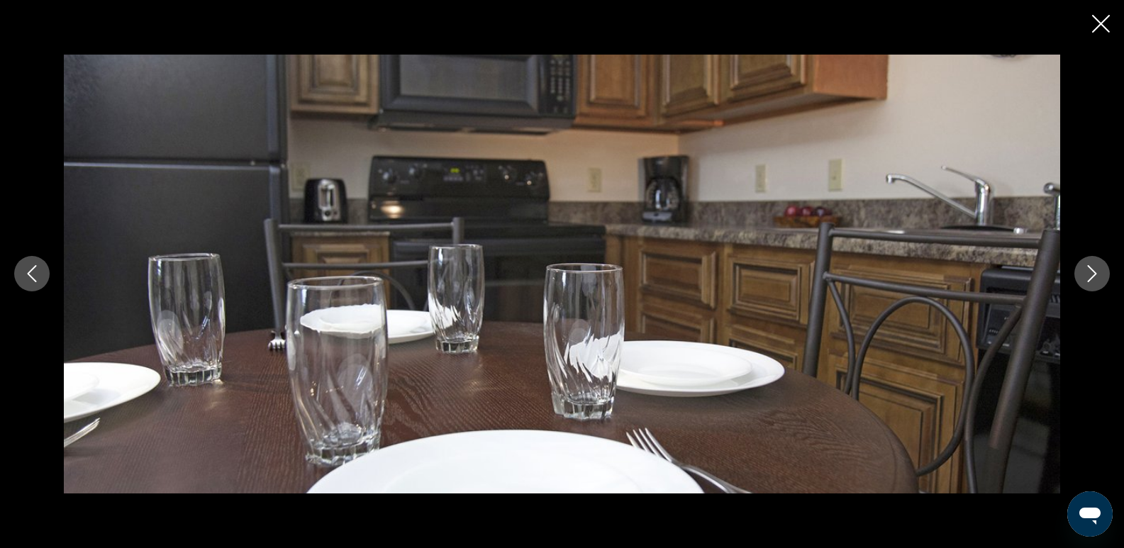
click at [1089, 265] on icon "Next image" at bounding box center [1092, 273] width 17 height 17
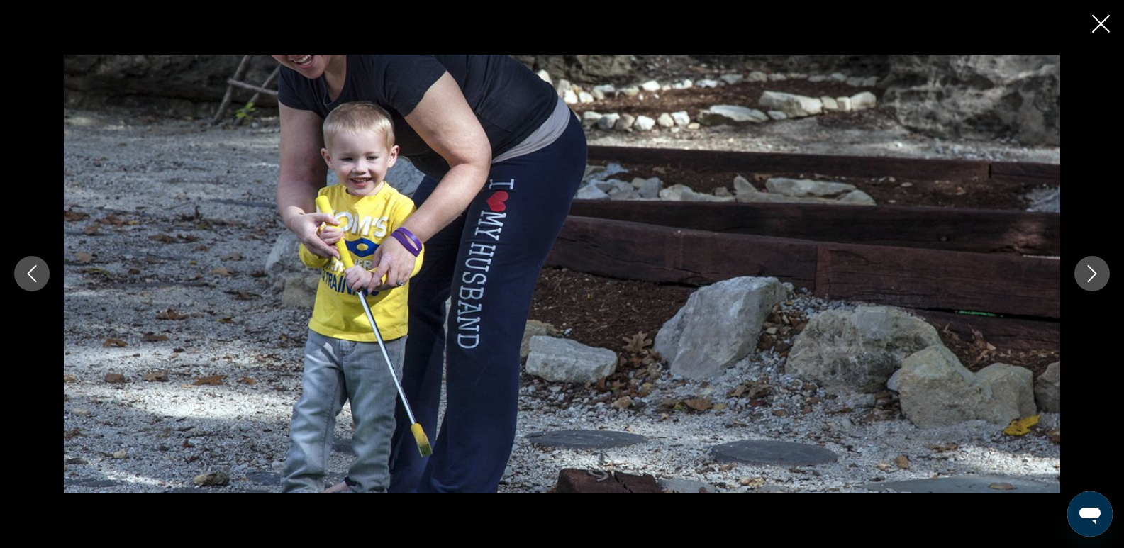
click at [1089, 265] on icon "Next image" at bounding box center [1092, 273] width 17 height 17
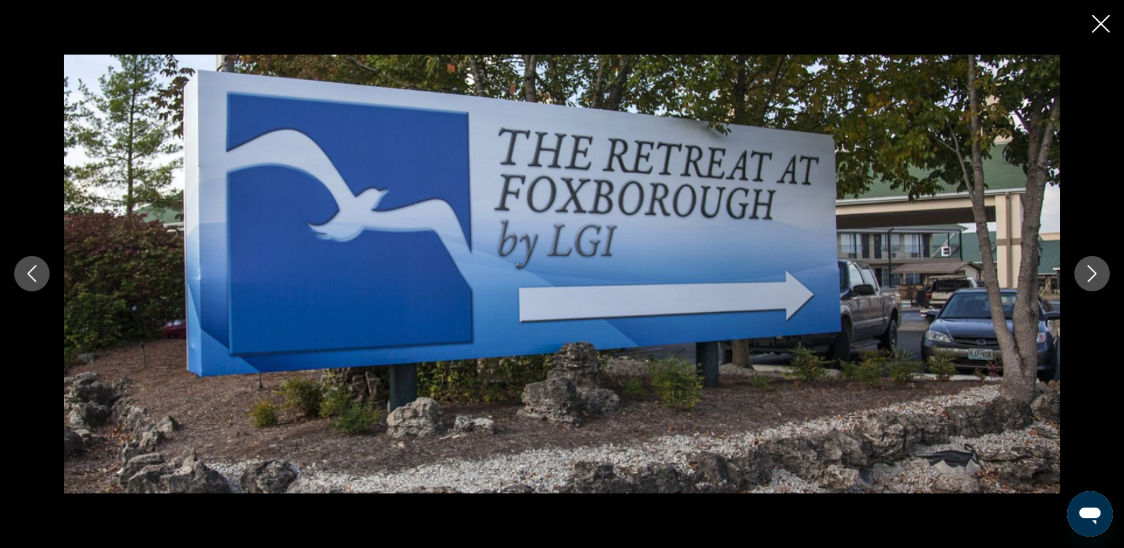
click at [1089, 265] on icon "Next image" at bounding box center [1092, 273] width 17 height 17
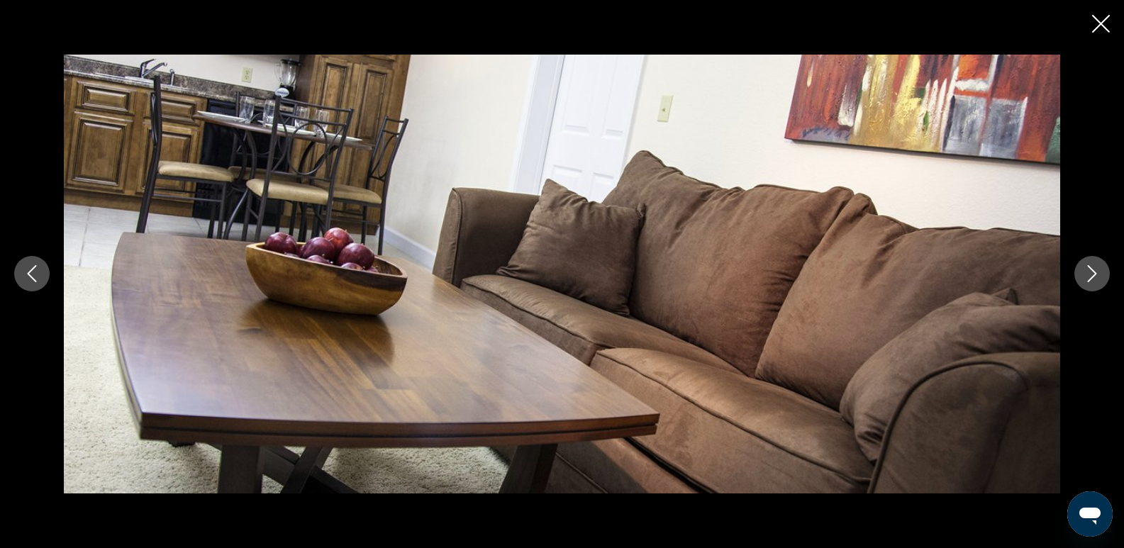
click at [1089, 265] on icon "Next image" at bounding box center [1092, 273] width 17 height 17
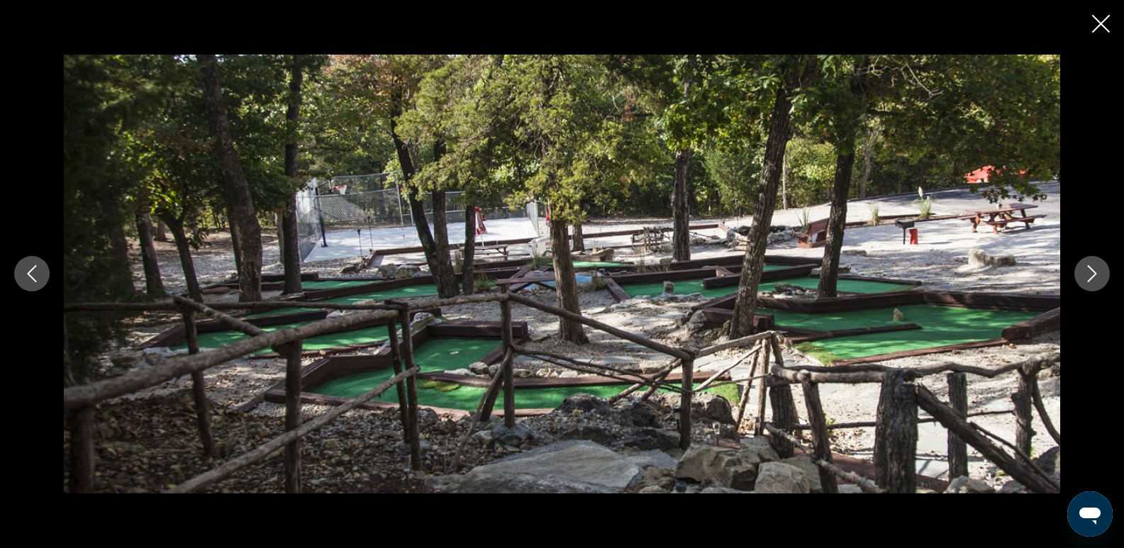
click at [1089, 265] on icon "Next image" at bounding box center [1092, 273] width 17 height 17
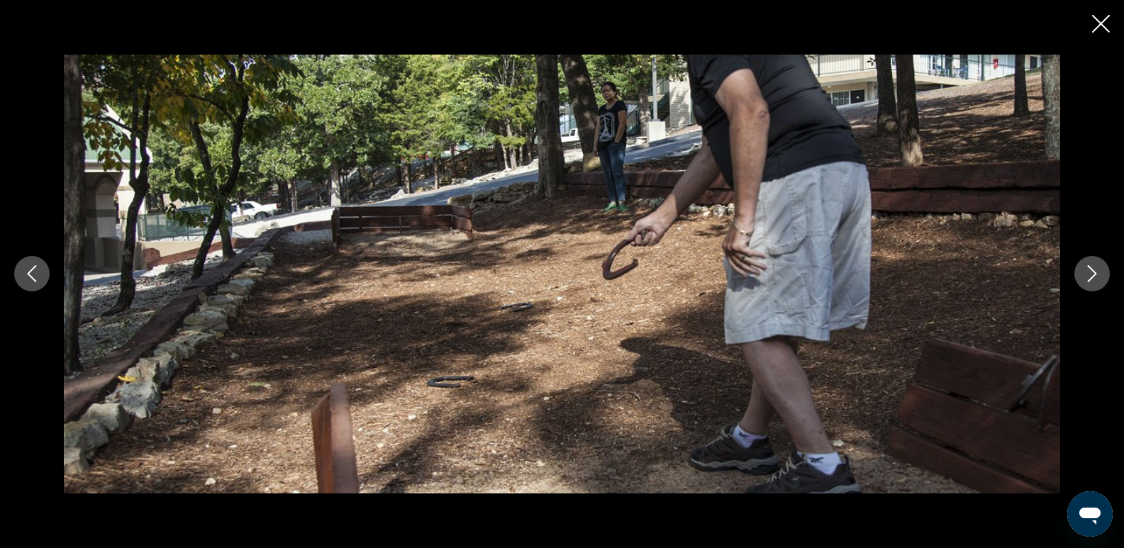
click at [1089, 265] on icon "Next image" at bounding box center [1092, 273] width 17 height 17
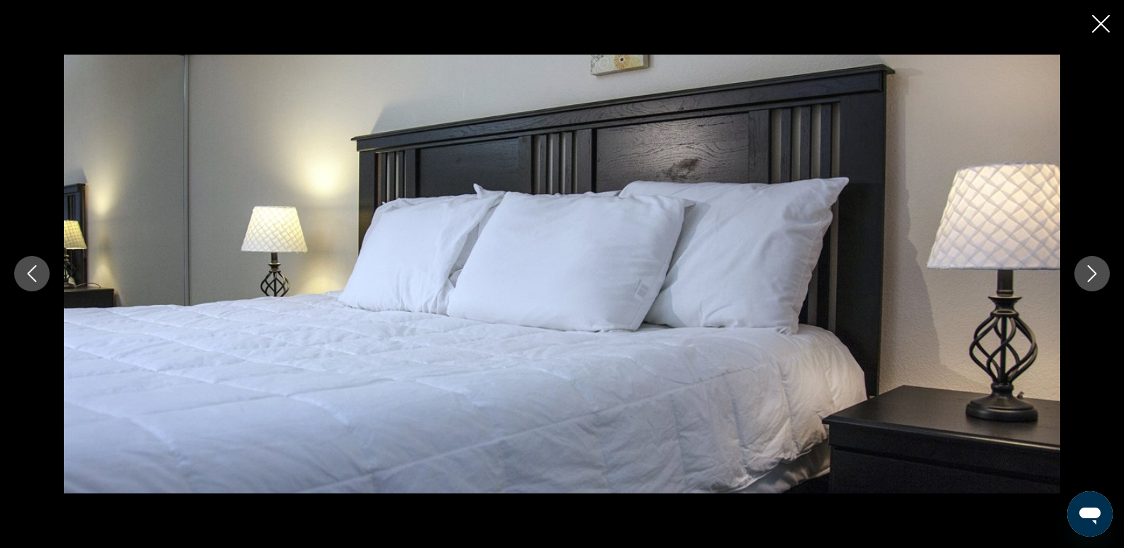
click at [1089, 265] on icon "Next image" at bounding box center [1092, 273] width 17 height 17
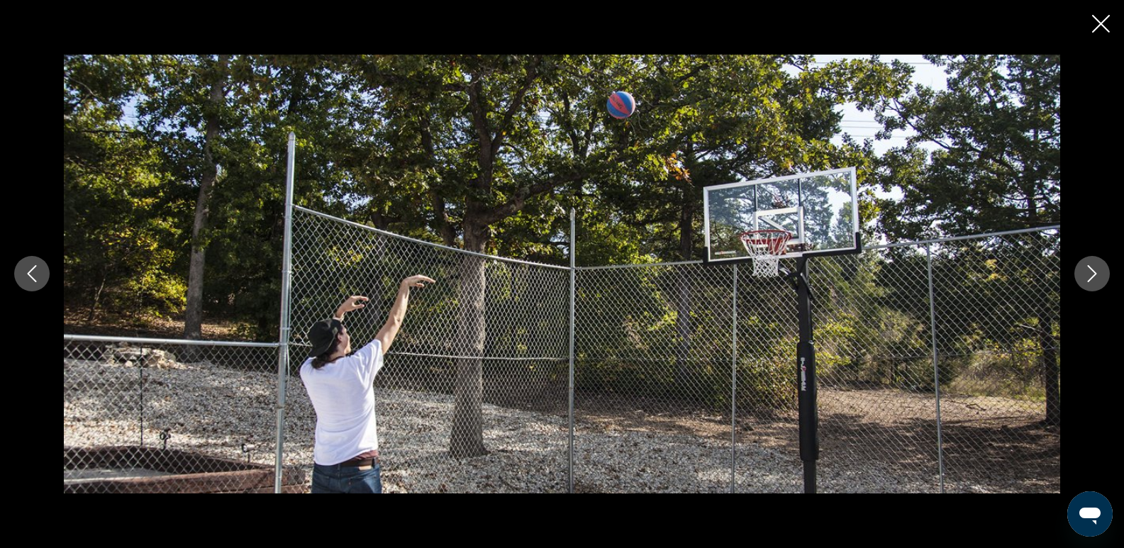
click at [1089, 265] on icon "Next image" at bounding box center [1092, 273] width 17 height 17
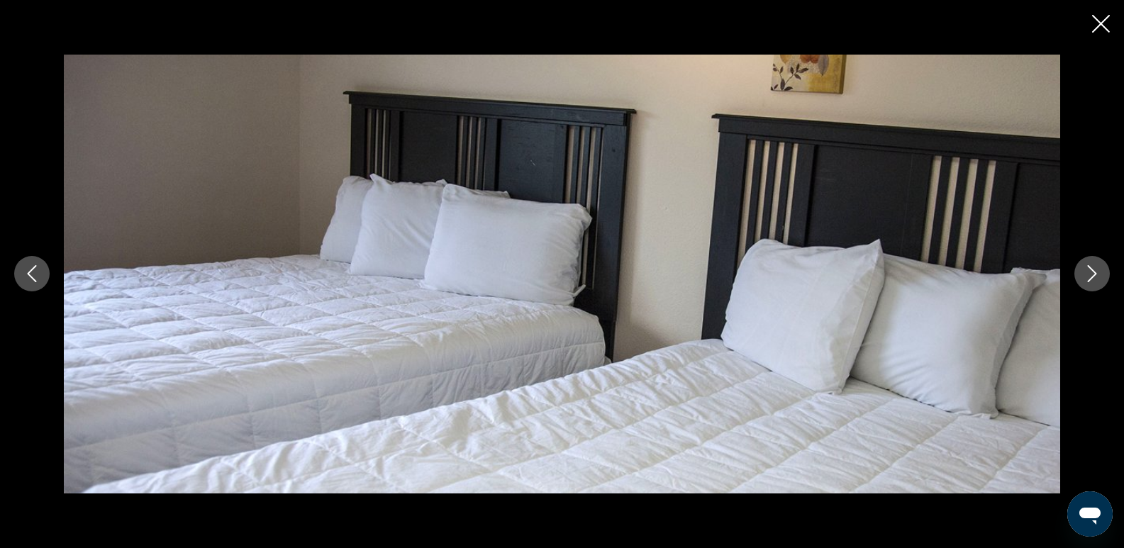
click at [1089, 265] on icon "Next image" at bounding box center [1092, 273] width 17 height 17
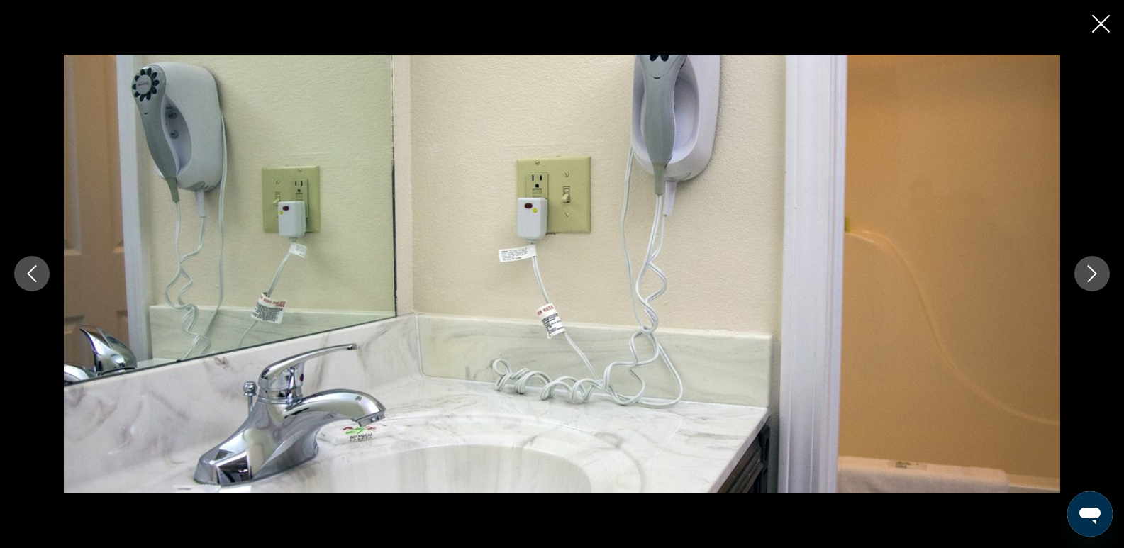
click at [1089, 265] on icon "Next image" at bounding box center [1092, 273] width 17 height 17
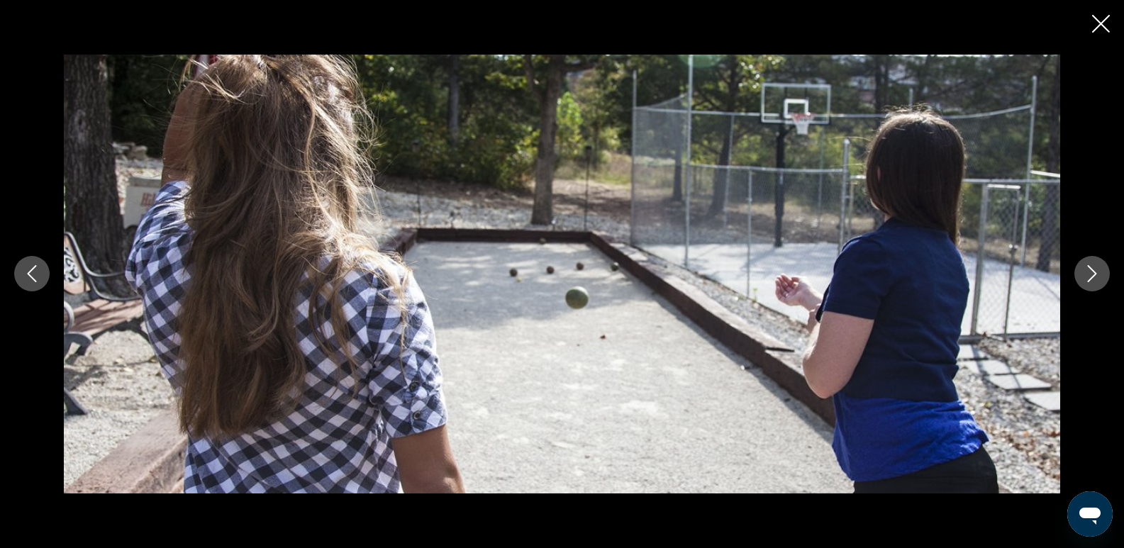
click at [1089, 265] on icon "Next image" at bounding box center [1092, 273] width 17 height 17
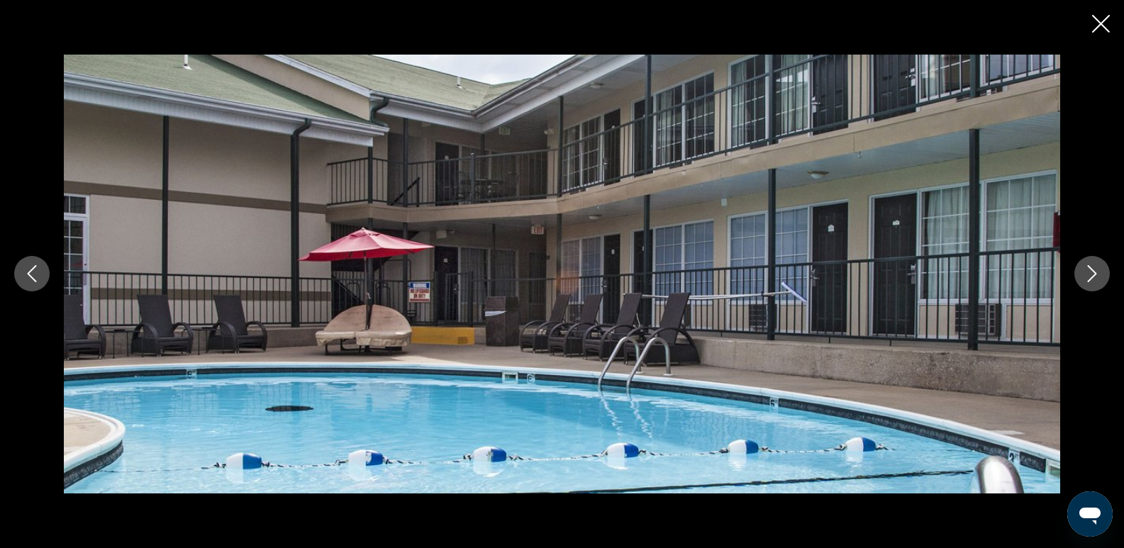
click at [1089, 265] on icon "Next image" at bounding box center [1092, 273] width 17 height 17
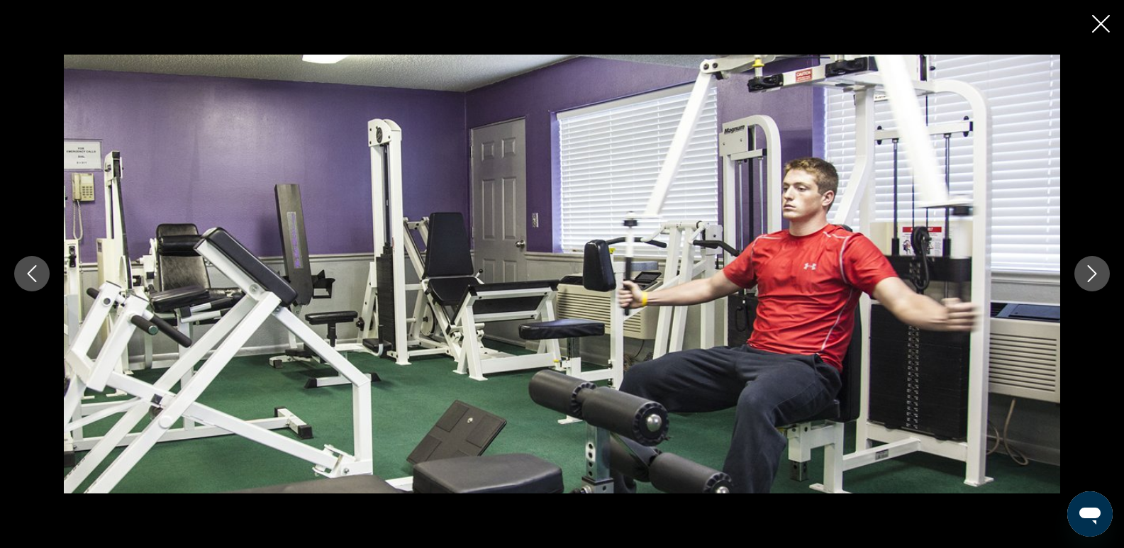
click at [1089, 265] on icon "Next image" at bounding box center [1092, 273] width 17 height 17
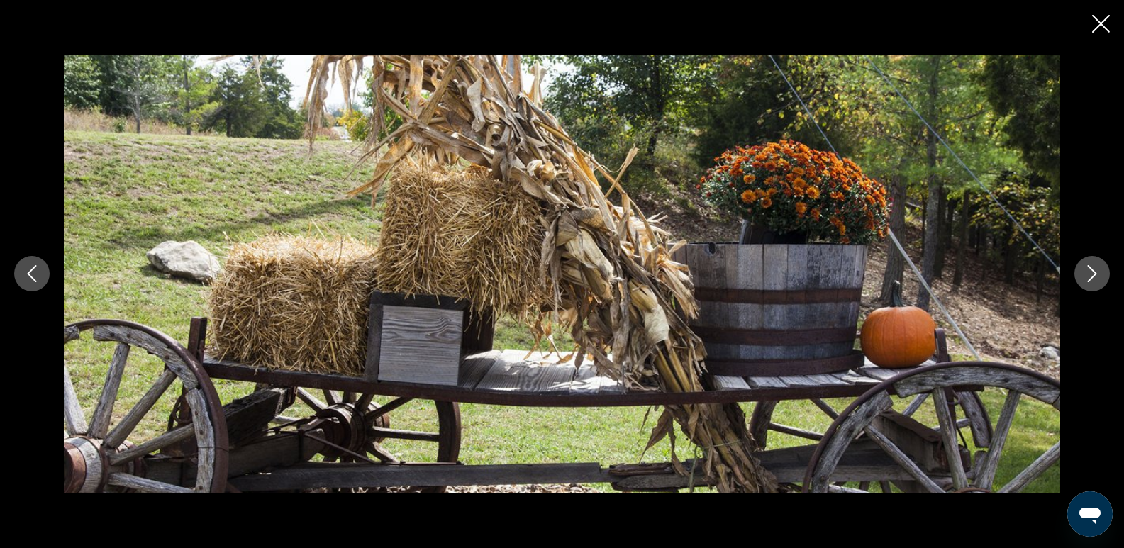
click at [1089, 265] on icon "Next image" at bounding box center [1092, 273] width 17 height 17
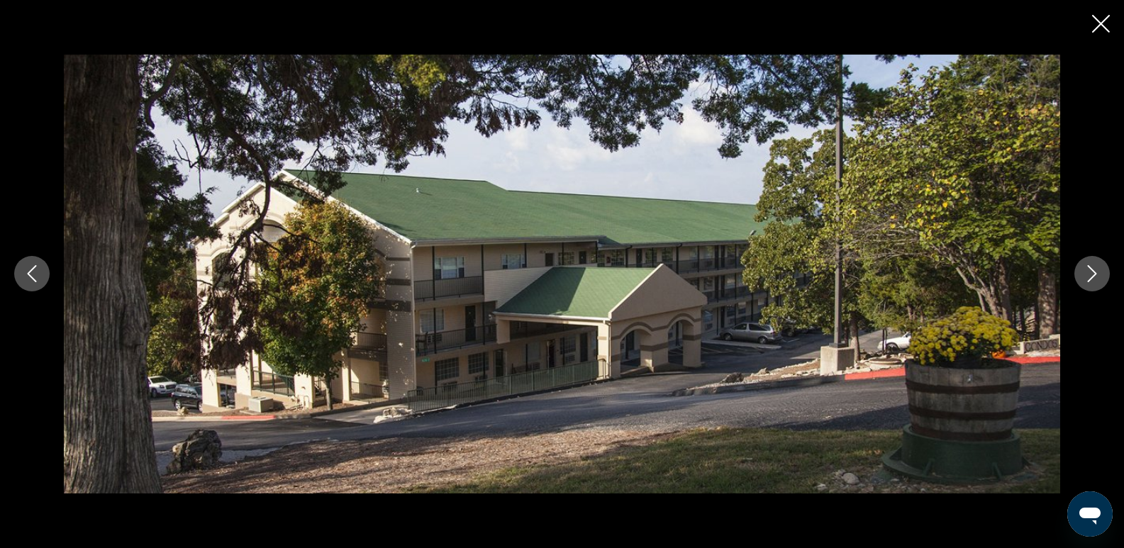
click at [1089, 265] on icon "Next image" at bounding box center [1092, 273] width 17 height 17
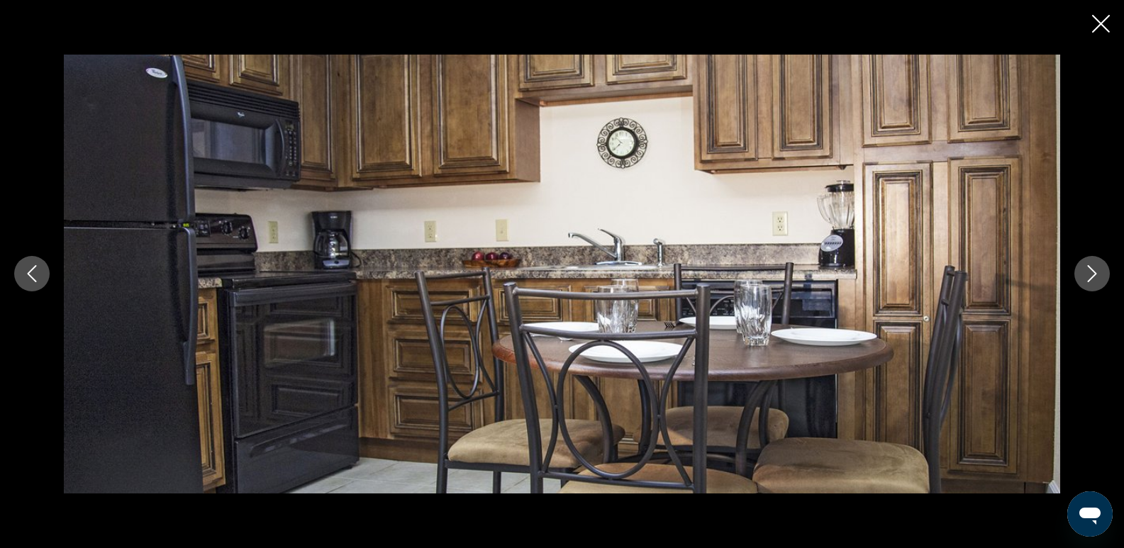
click at [1089, 265] on icon "Next image" at bounding box center [1092, 273] width 17 height 17
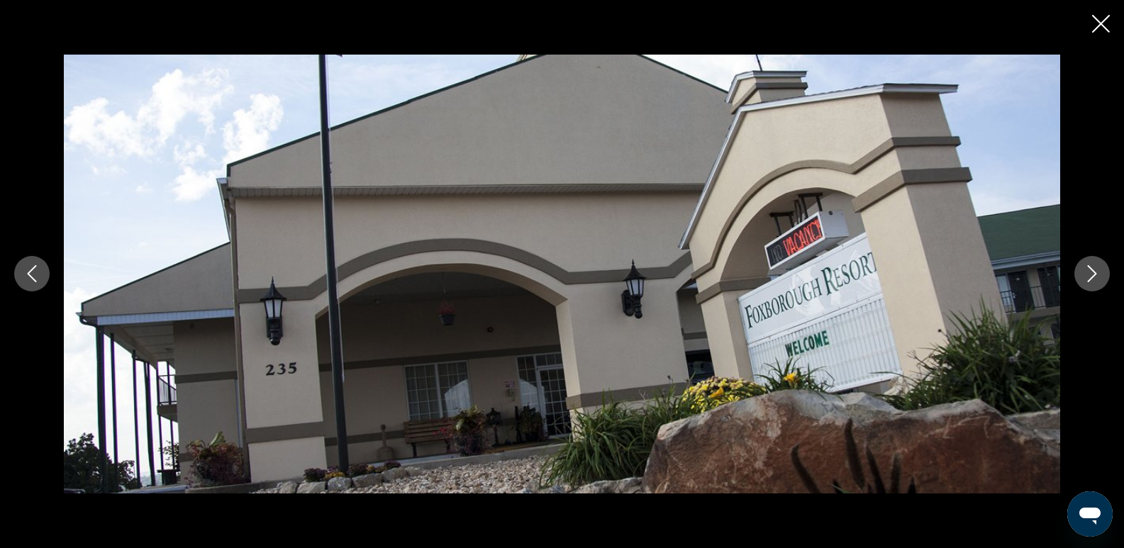
click at [1089, 265] on icon "Next image" at bounding box center [1092, 273] width 17 height 17
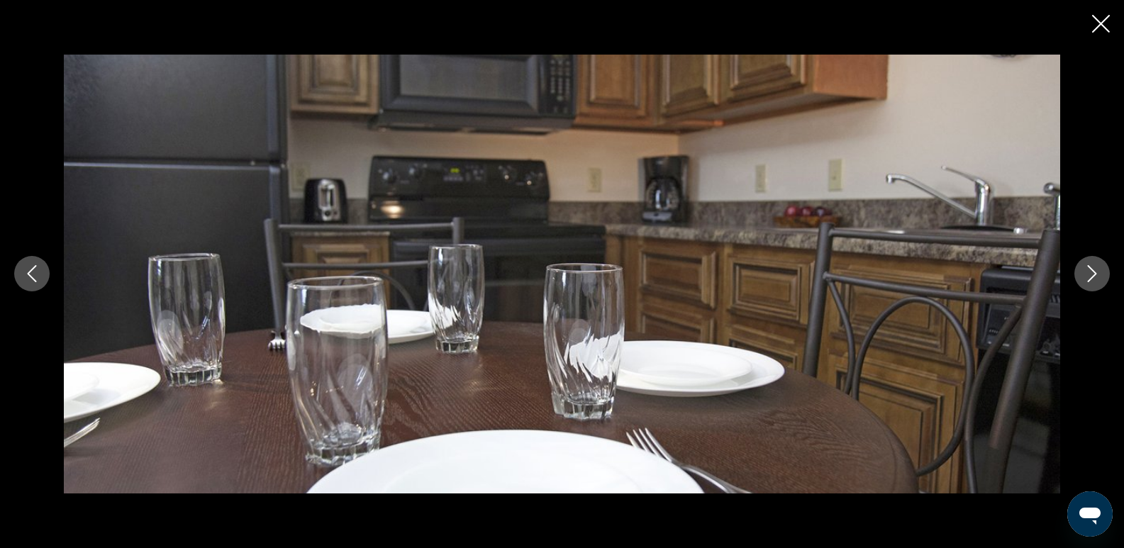
click at [1089, 265] on icon "Next image" at bounding box center [1092, 273] width 17 height 17
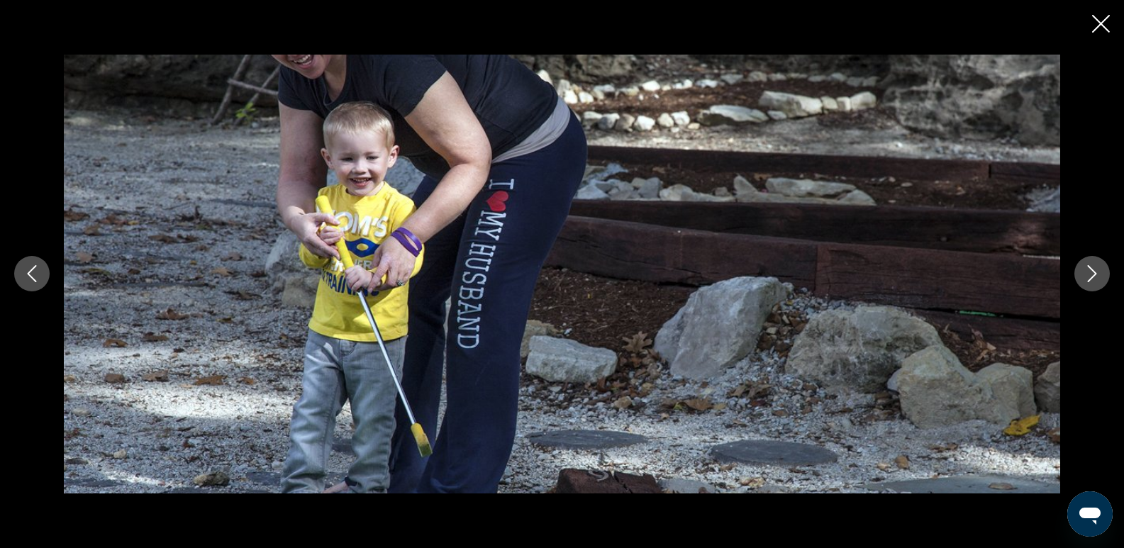
click at [1099, 20] on icon "Close slideshow" at bounding box center [1101, 24] width 18 height 18
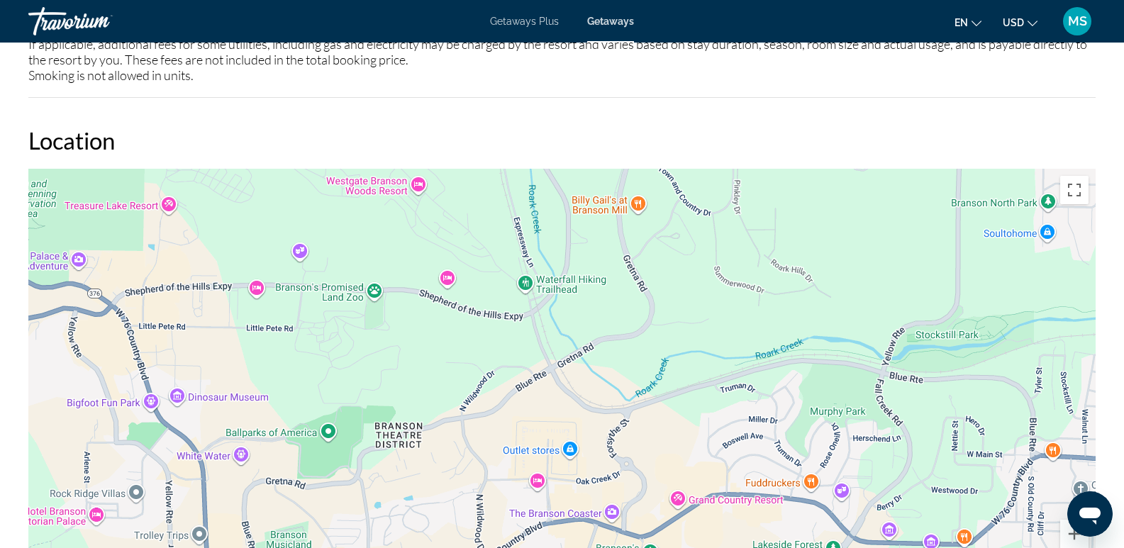
scroll to position [2218, 0]
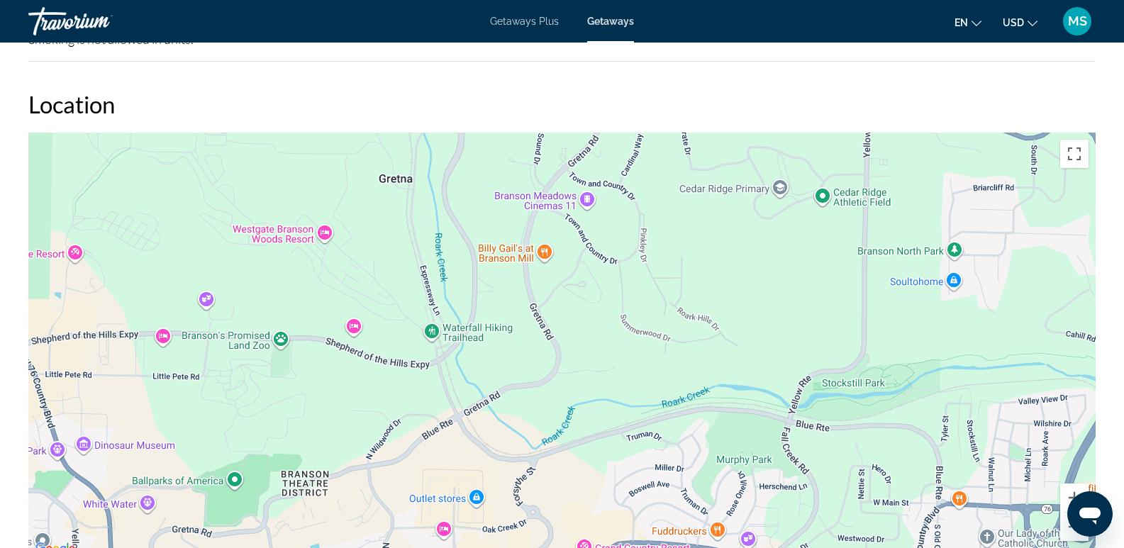
drag, startPoint x: 771, startPoint y: 265, endPoint x: 679, endPoint y: 342, distance: 120.3
click at [679, 342] on div "Main content" at bounding box center [561, 346] width 1067 height 426
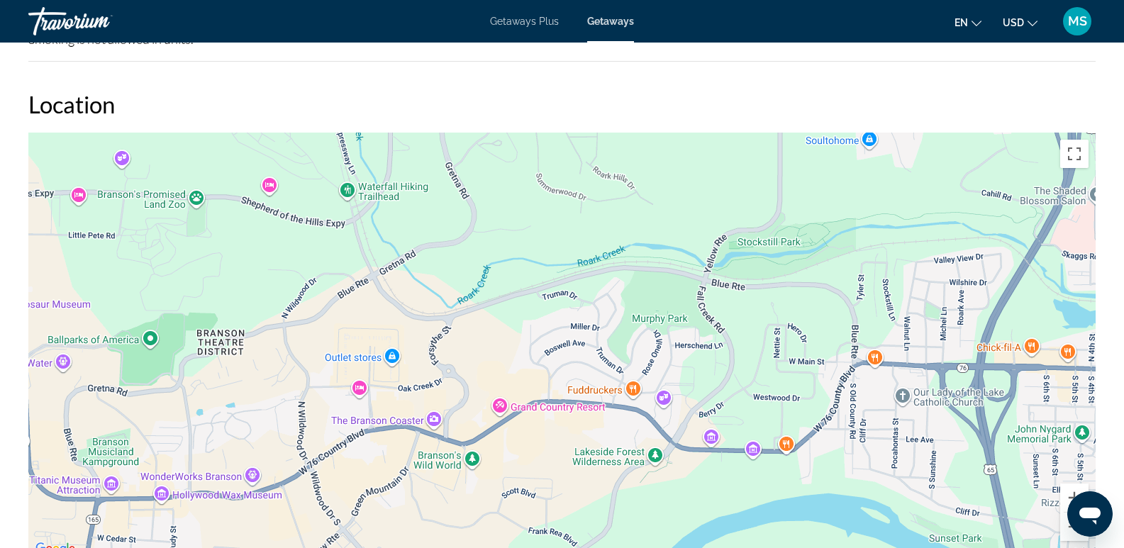
drag, startPoint x: 734, startPoint y: 482, endPoint x: 643, endPoint y: 348, distance: 161.9
click at [643, 348] on div "To activate drag with keyboard, press Alt + Enter. Once in keyboard drag state,…" at bounding box center [561, 346] width 1067 height 426
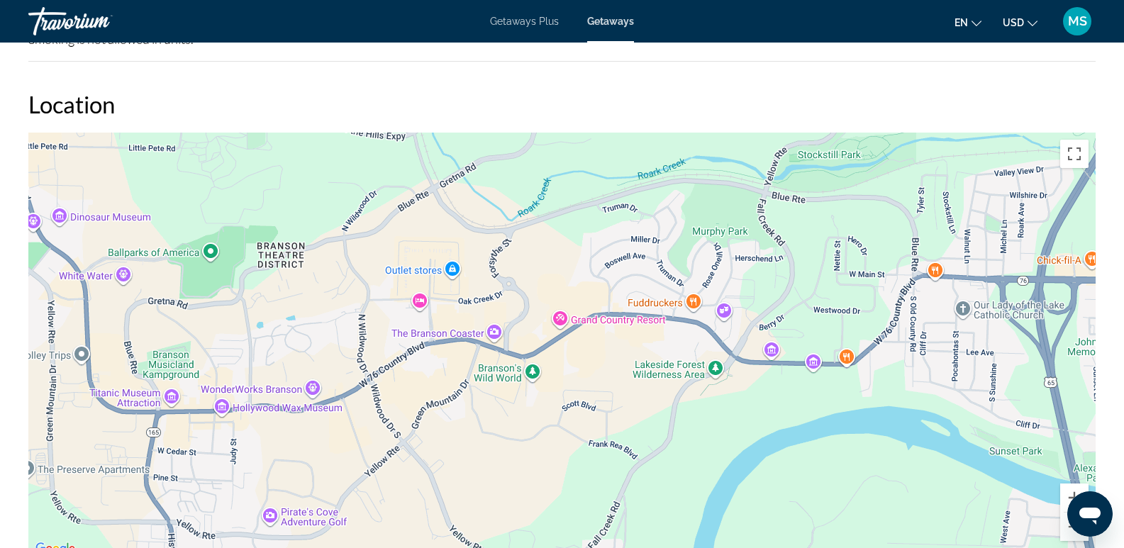
drag, startPoint x: 584, startPoint y: 435, endPoint x: 647, endPoint y: 356, distance: 100.9
click at [647, 356] on div "Main content" at bounding box center [561, 346] width 1067 height 426
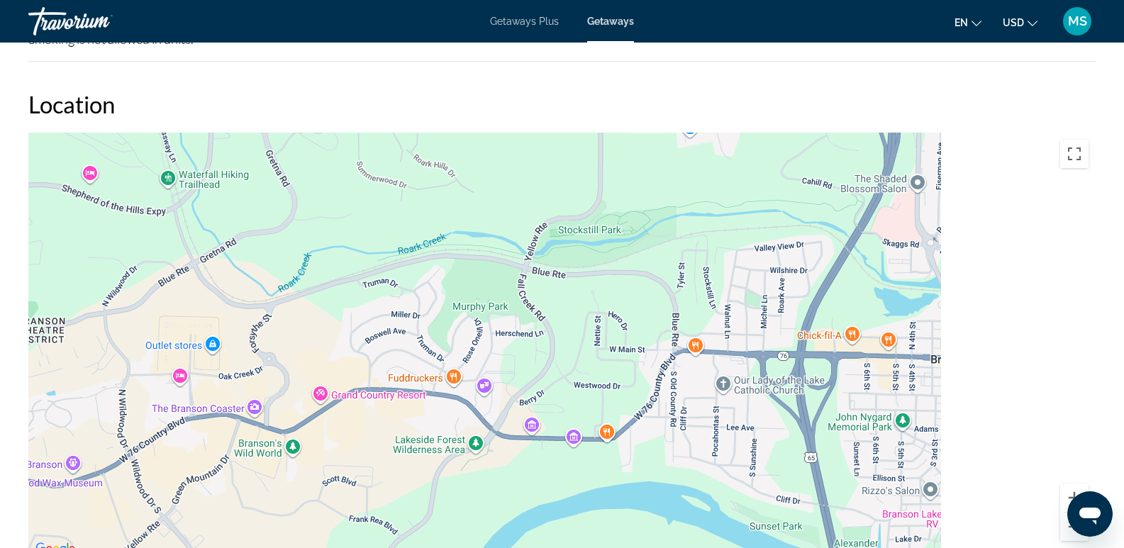
drag, startPoint x: 790, startPoint y: 282, endPoint x: 479, endPoint y: 377, distance: 324.7
click at [479, 377] on div "Main content" at bounding box center [561, 346] width 1067 height 426
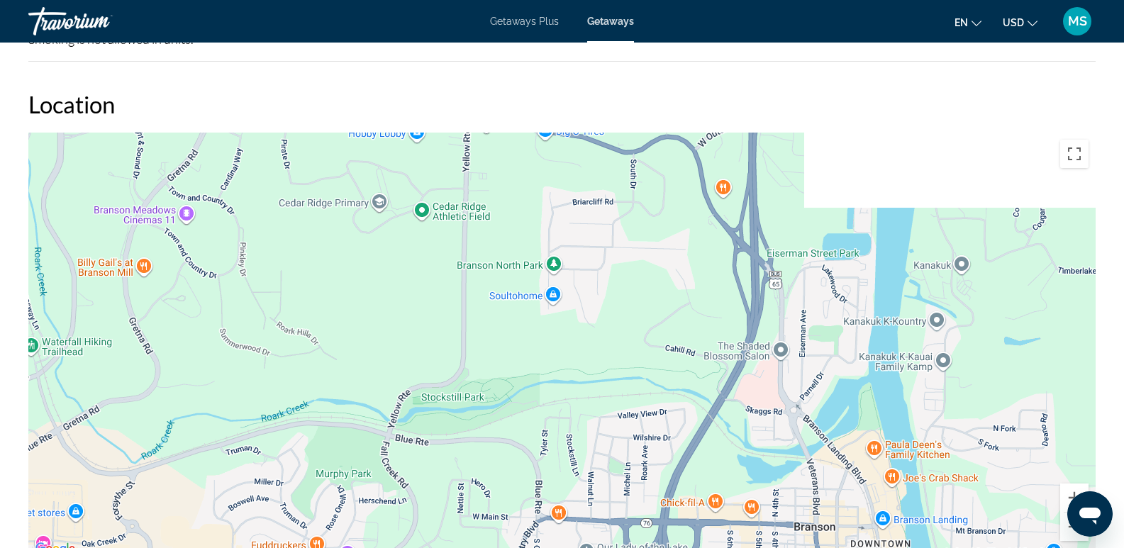
drag, startPoint x: 735, startPoint y: 247, endPoint x: 655, endPoint y: 423, distance: 193.7
click at [655, 423] on div "Main content" at bounding box center [561, 346] width 1067 height 426
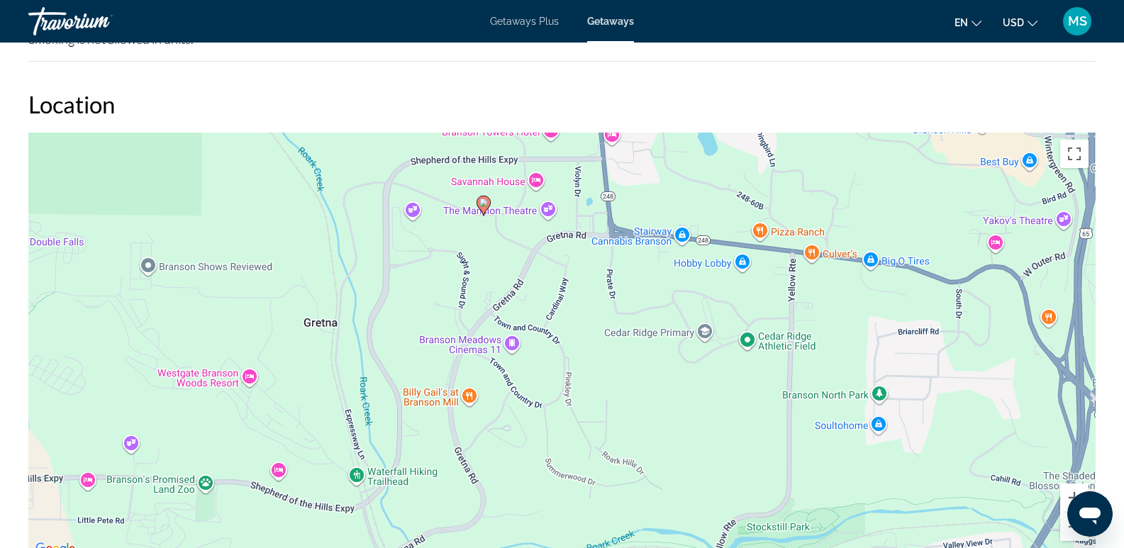
drag, startPoint x: 439, startPoint y: 249, endPoint x: 774, endPoint y: 377, distance: 358.3
click at [774, 377] on div "To activate drag with keyboard, press Alt + Enter. Once in keyboard drag state,…" at bounding box center [561, 346] width 1067 height 426
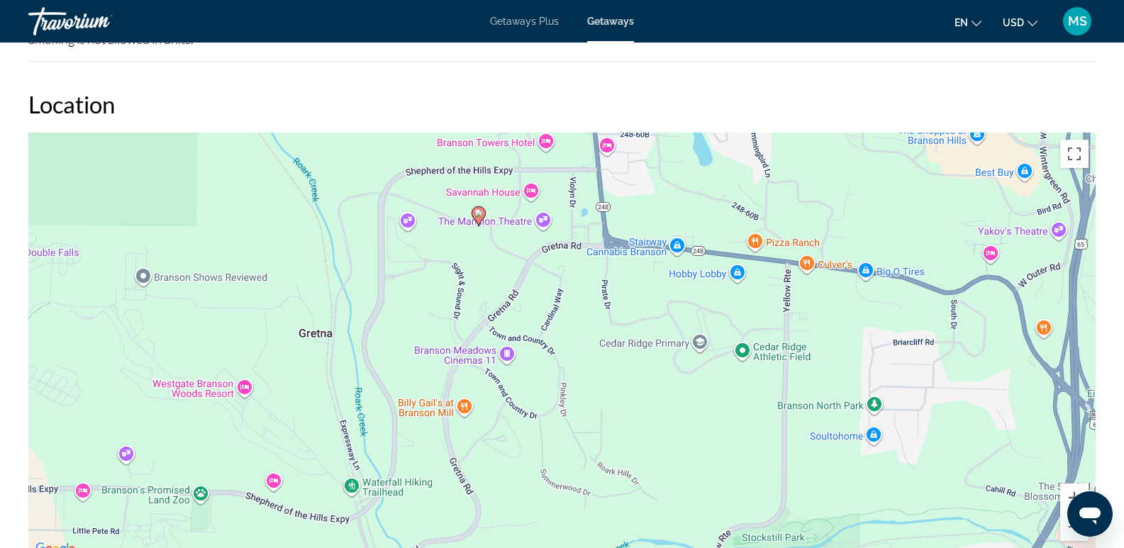
drag, startPoint x: 716, startPoint y: 476, endPoint x: 719, endPoint y: 293, distance: 183.0
click at [719, 293] on div "To activate drag with keyboard, press Alt + Enter. Once in keyboard drag state,…" at bounding box center [561, 346] width 1067 height 426
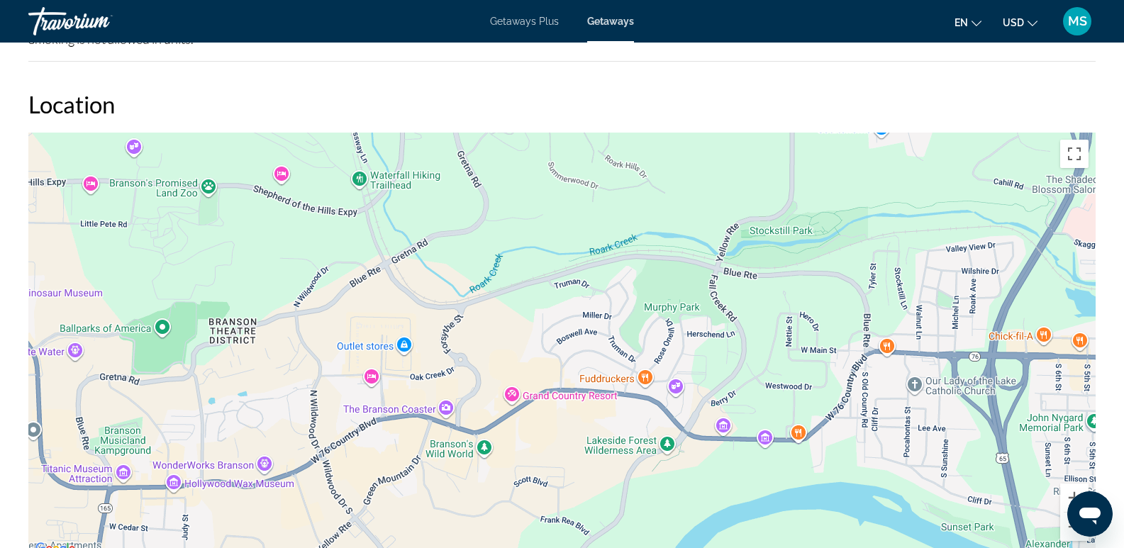
click at [633, 427] on div "Main content" at bounding box center [561, 346] width 1067 height 426
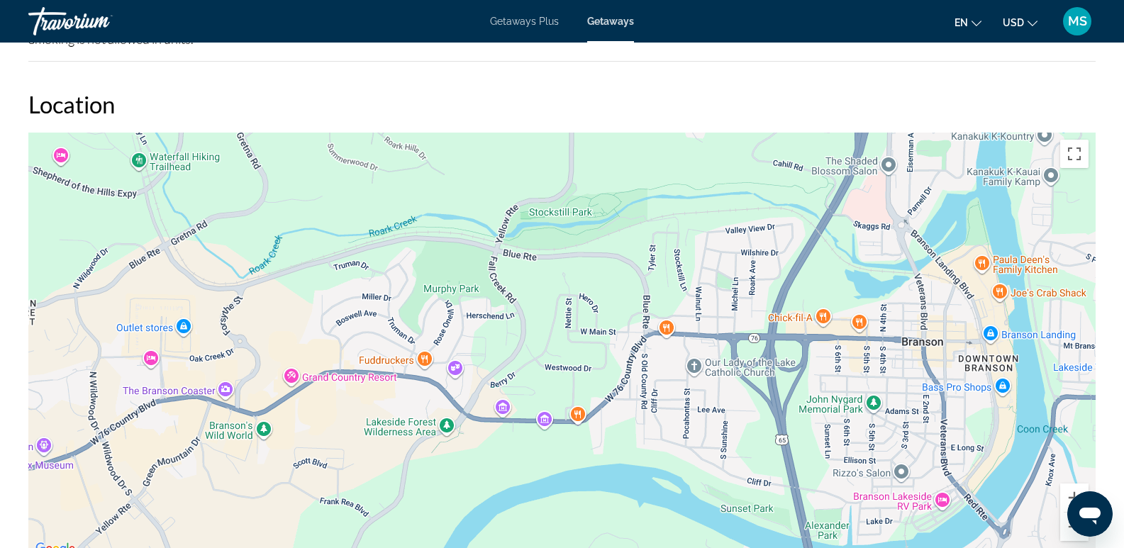
drag, startPoint x: 801, startPoint y: 431, endPoint x: 670, endPoint y: 416, distance: 132.7
click at [670, 416] on div "Main content" at bounding box center [561, 346] width 1067 height 426
click at [859, 323] on div "Main content" at bounding box center [561, 346] width 1067 height 426
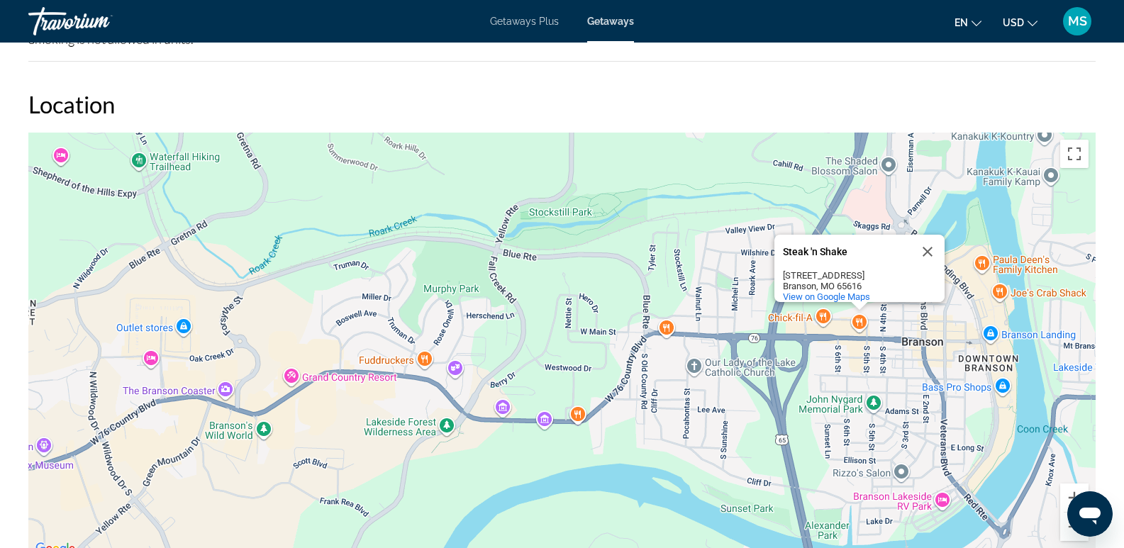
click at [859, 323] on div "Steak 'n Shake Steak 'n Shake [STREET_ADDRESS] View on Google Maps" at bounding box center [561, 346] width 1067 height 426
click at [860, 323] on div "Steak 'n Shake Steak 'n Shake [STREET_ADDRESS] View on Google Maps" at bounding box center [561, 346] width 1067 height 426
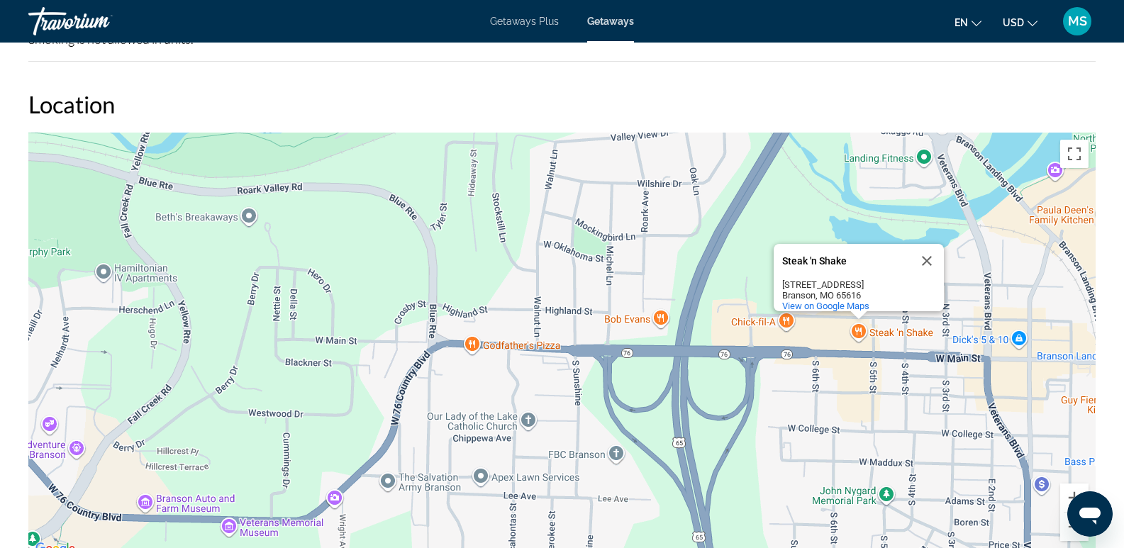
click at [473, 340] on div "Steak 'n Shake Steak 'n Shake [STREET_ADDRESS] View on Google Maps" at bounding box center [561, 346] width 1067 height 426
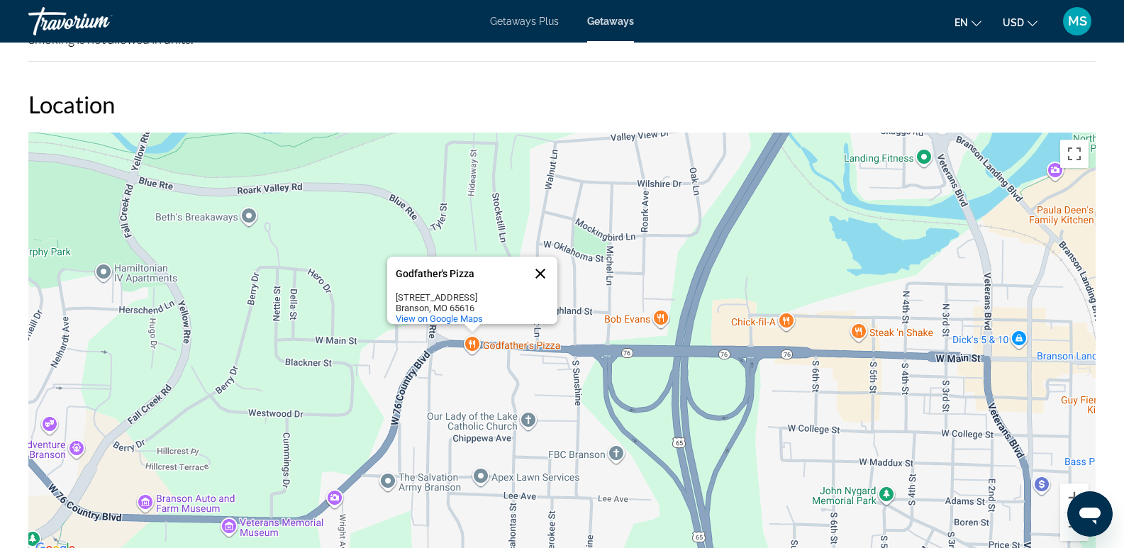
click at [543, 261] on button "Close" at bounding box center [540, 274] width 34 height 34
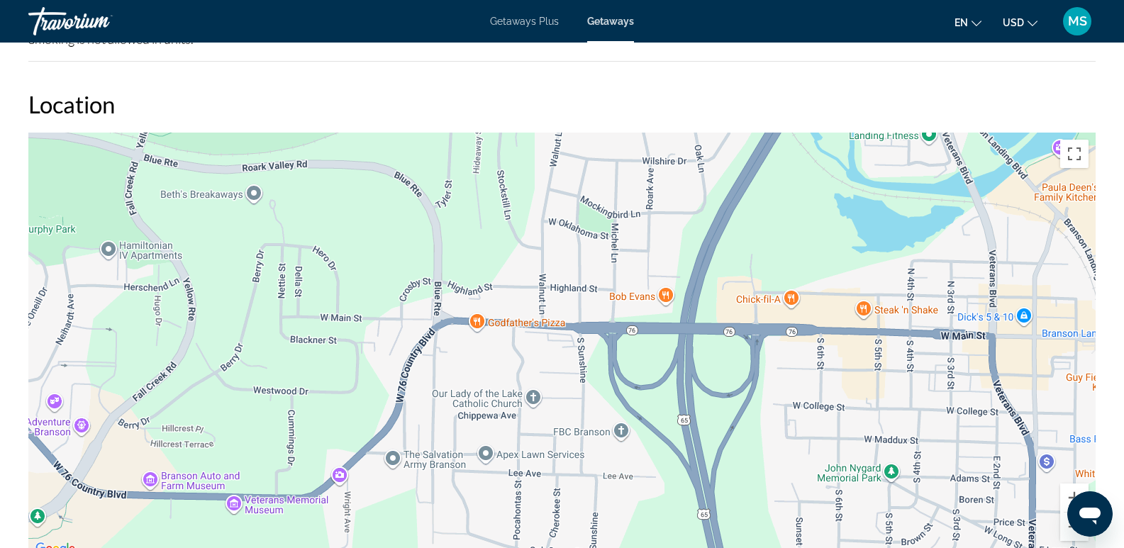
drag, startPoint x: 764, startPoint y: 504, endPoint x: 772, endPoint y: 460, distance: 45.4
click at [772, 460] on div "Main content" at bounding box center [561, 346] width 1067 height 426
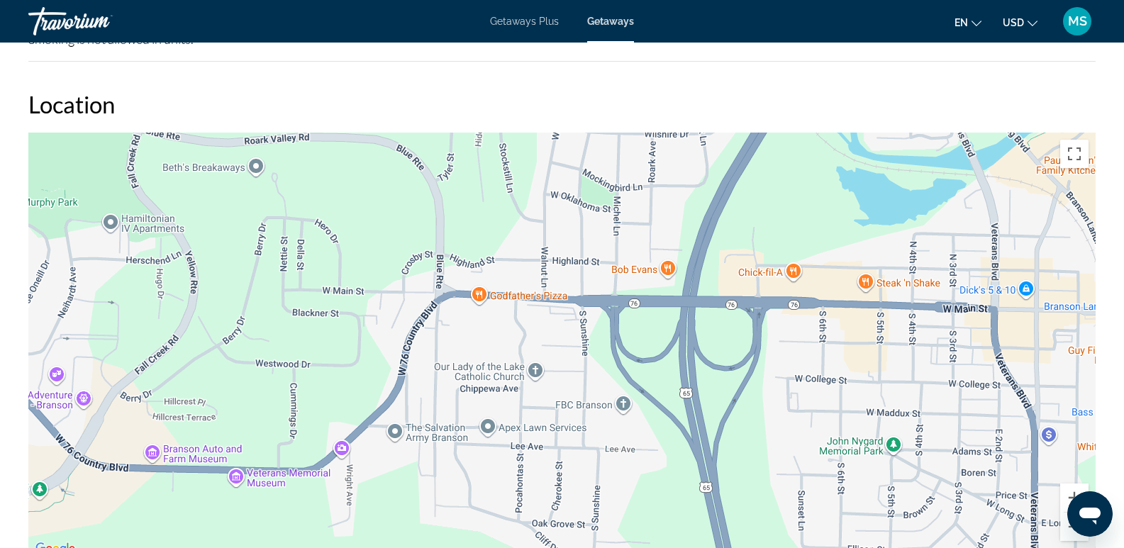
click at [537, 367] on div "Main content" at bounding box center [561, 346] width 1067 height 426
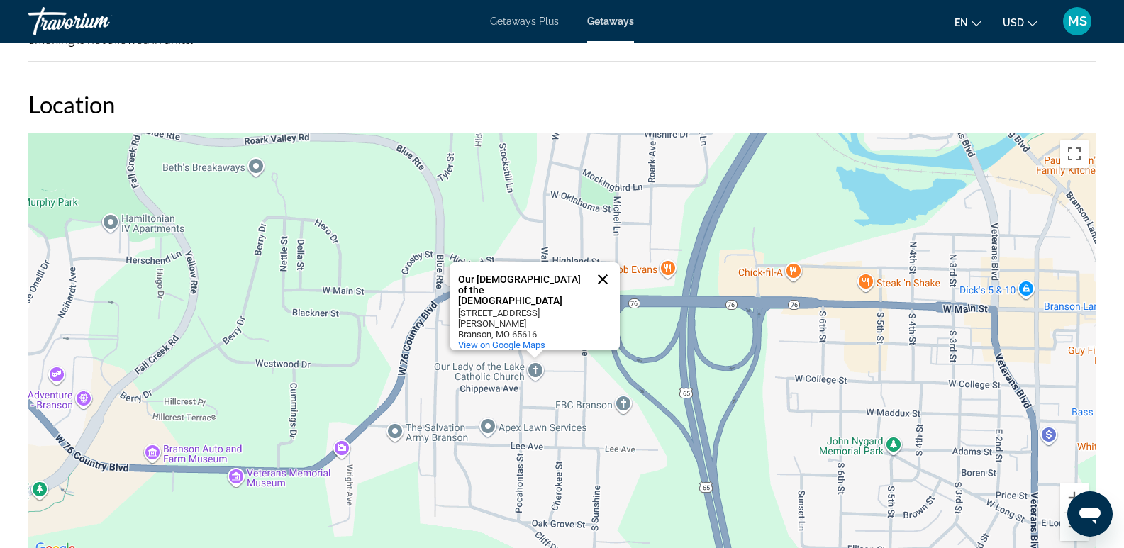
click at [608, 284] on button "Close" at bounding box center [603, 279] width 34 height 34
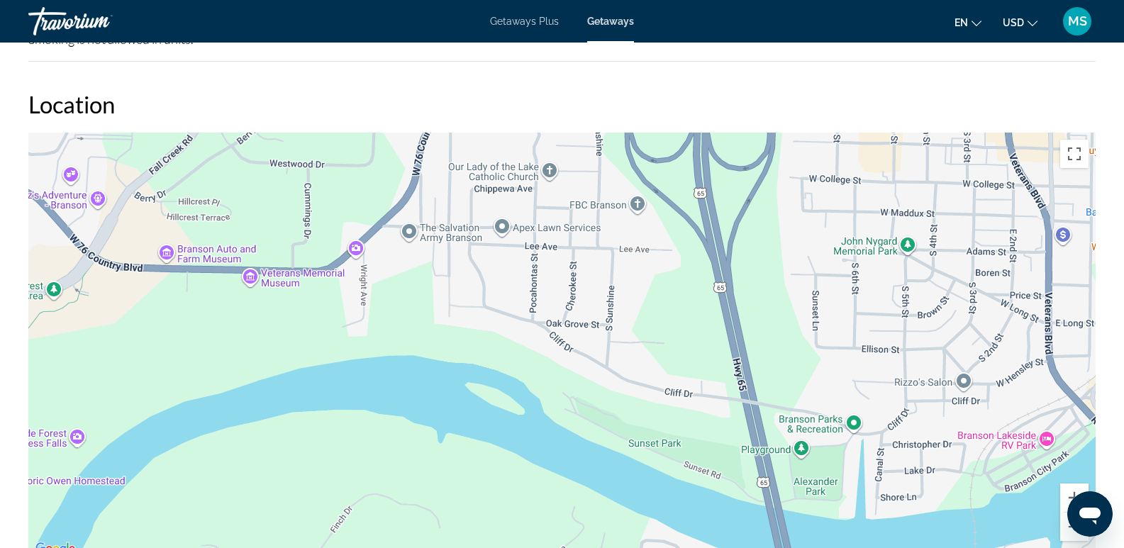
drag, startPoint x: 677, startPoint y: 511, endPoint x: 691, endPoint y: 309, distance: 201.9
click at [691, 309] on div "Main content" at bounding box center [561, 346] width 1067 height 426
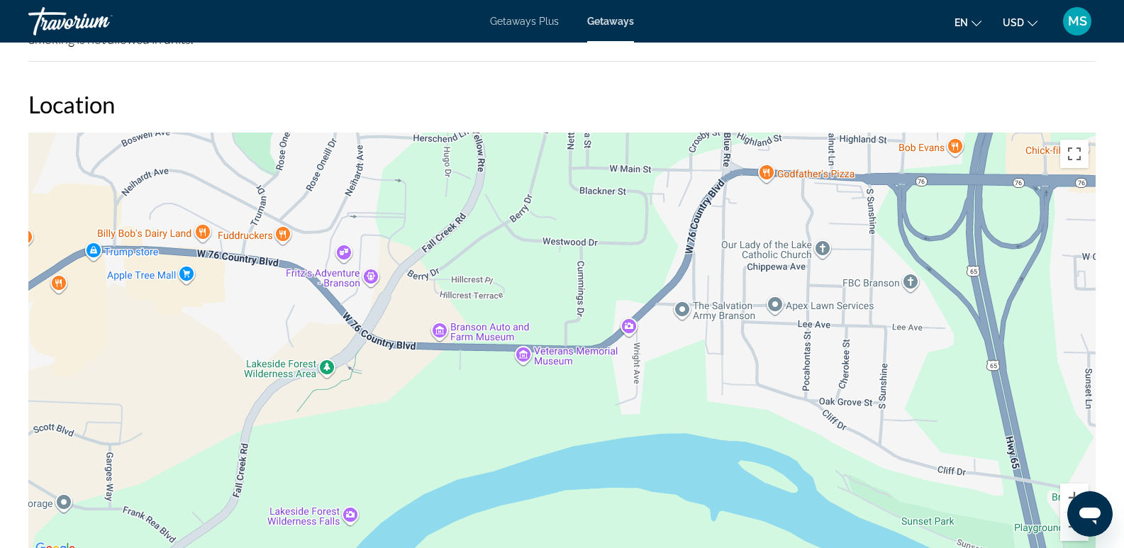
drag, startPoint x: 445, startPoint y: 333, endPoint x: 716, endPoint y: 411, distance: 282.6
click at [716, 411] on div "Main content" at bounding box center [561, 346] width 1067 height 426
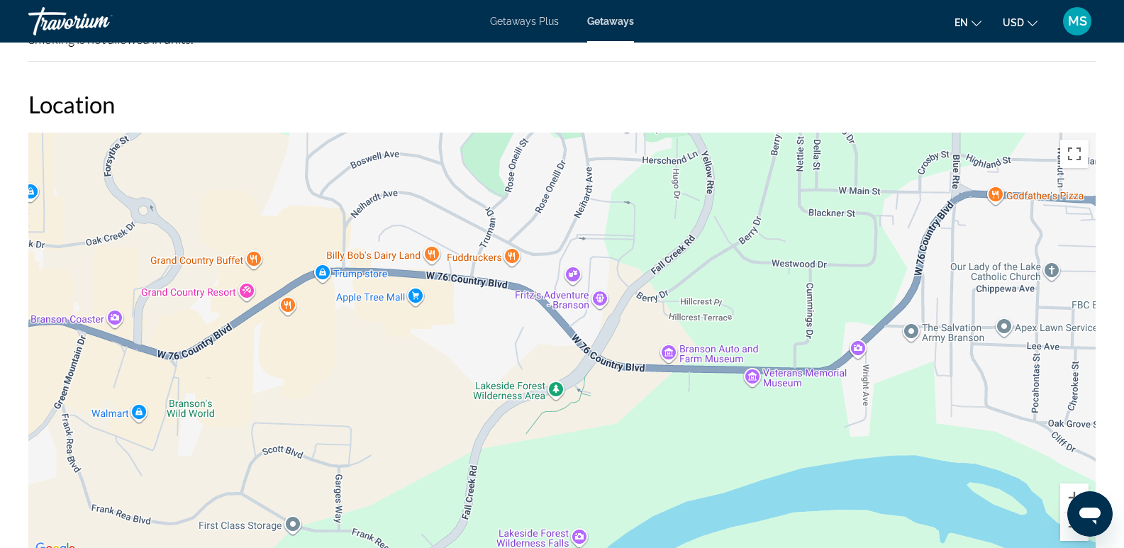
drag, startPoint x: 462, startPoint y: 399, endPoint x: 701, endPoint y: 421, distance: 239.4
click at [701, 421] on div "Main content" at bounding box center [561, 346] width 1067 height 426
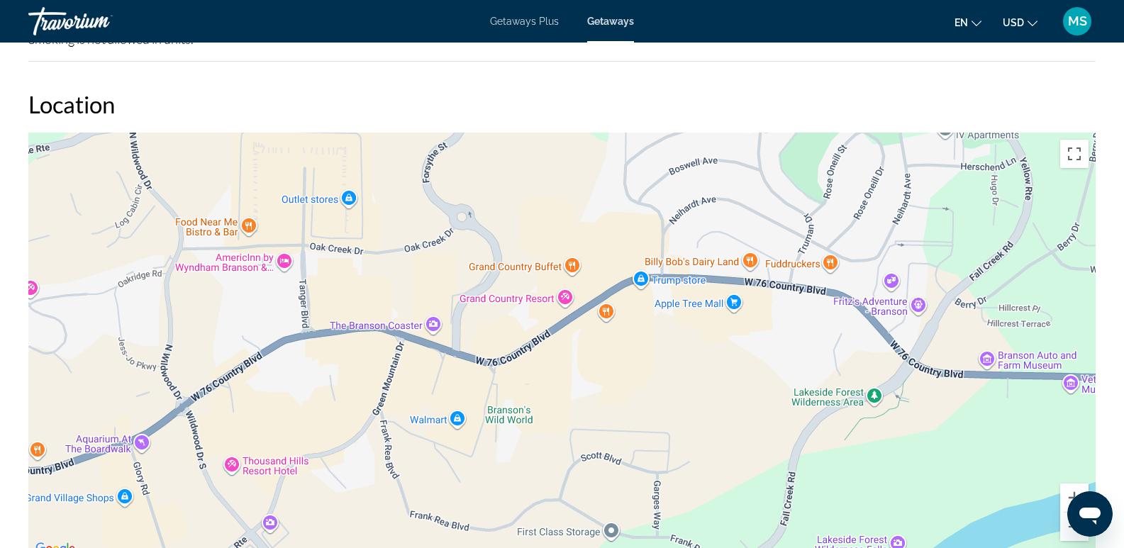
drag, startPoint x: 474, startPoint y: 402, endPoint x: 794, endPoint y: 409, distance: 320.7
click at [794, 409] on div "Main content" at bounding box center [561, 346] width 1067 height 426
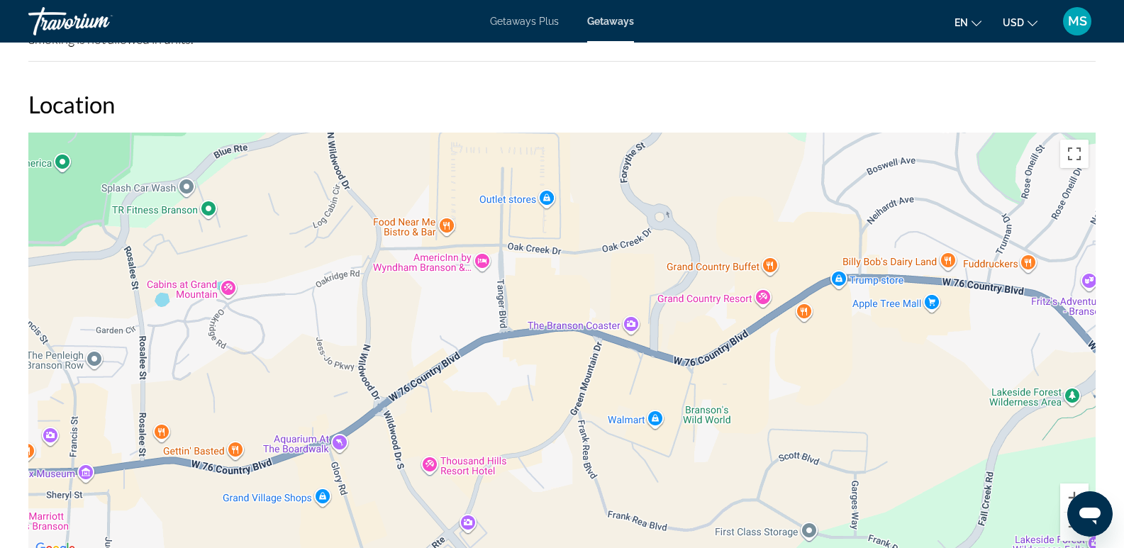
drag, startPoint x: 526, startPoint y: 411, endPoint x: 792, endPoint y: 411, distance: 266.0
click at [792, 411] on div "Main content" at bounding box center [561, 346] width 1067 height 426
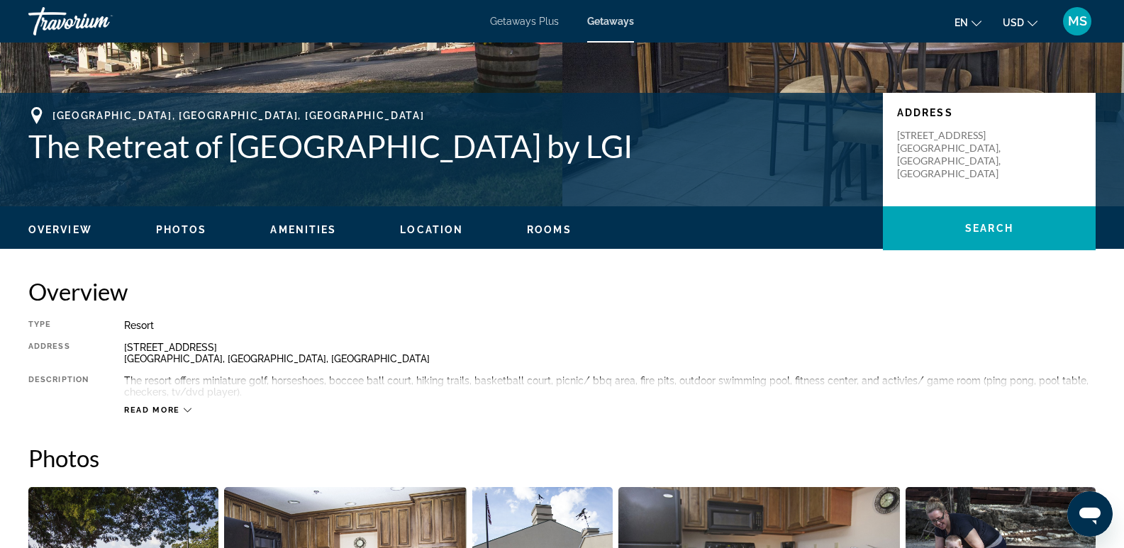
scroll to position [246, 0]
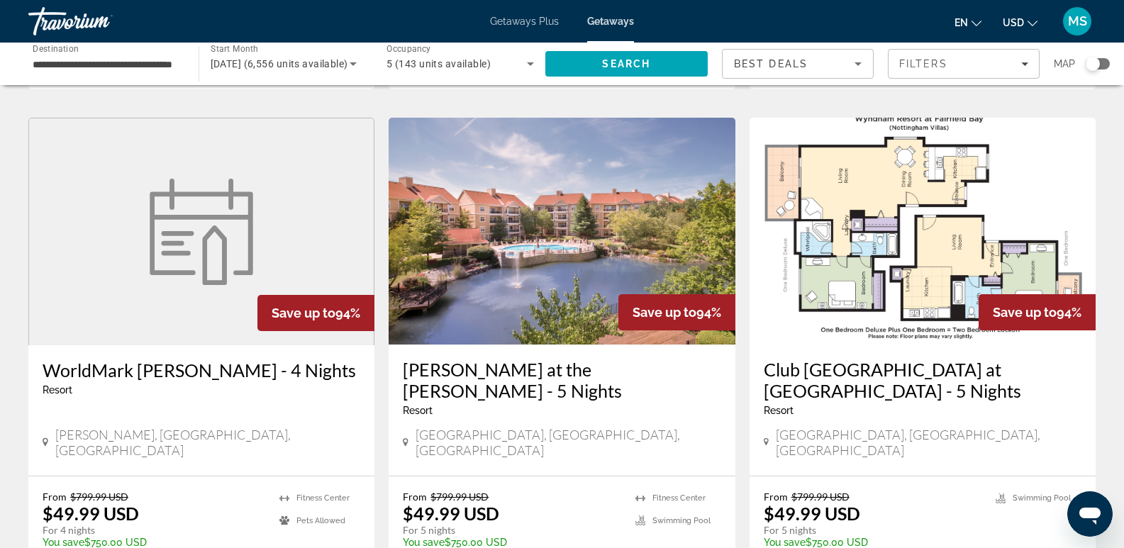
scroll to position [1541, 0]
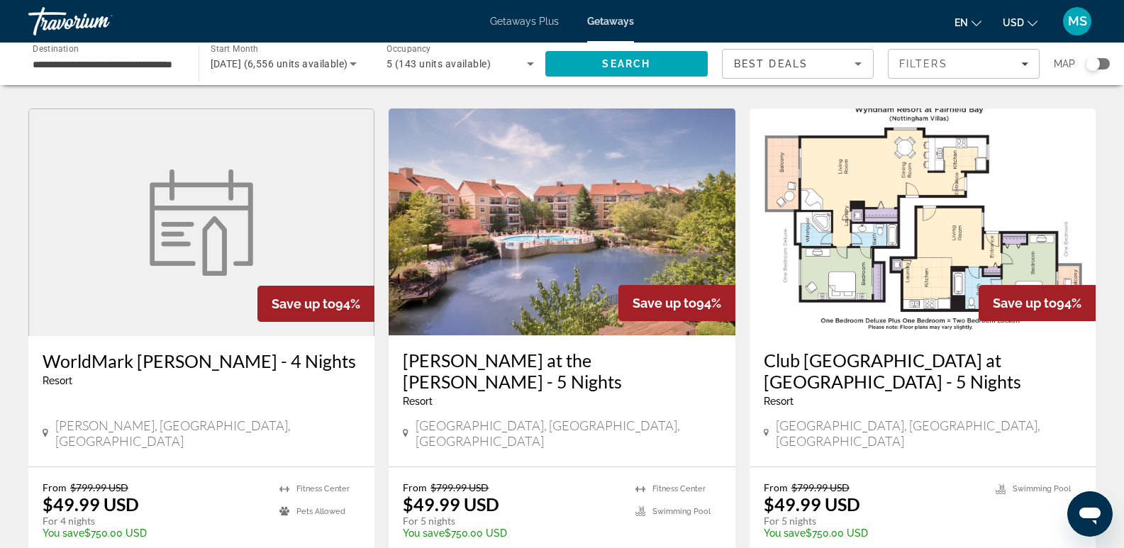
click at [506, 232] on img "Main content" at bounding box center [562, 222] width 346 height 227
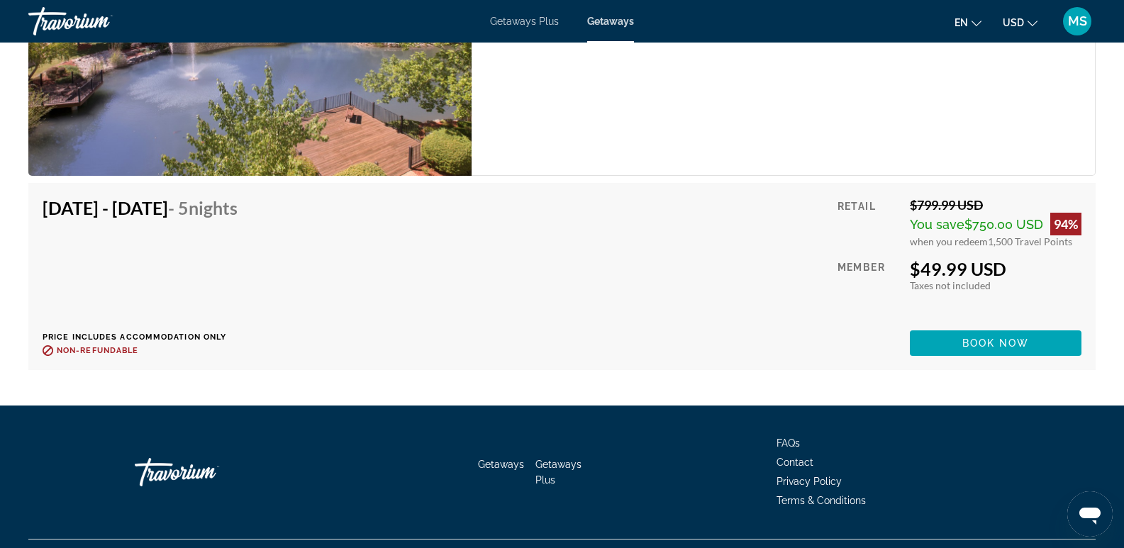
scroll to position [2736, 0]
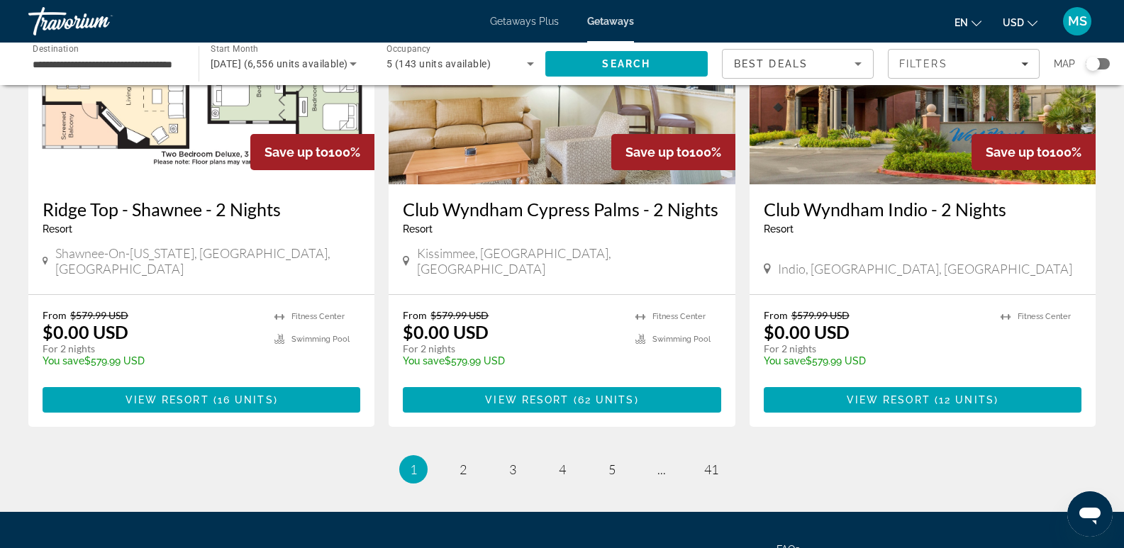
scroll to position [1744, 0]
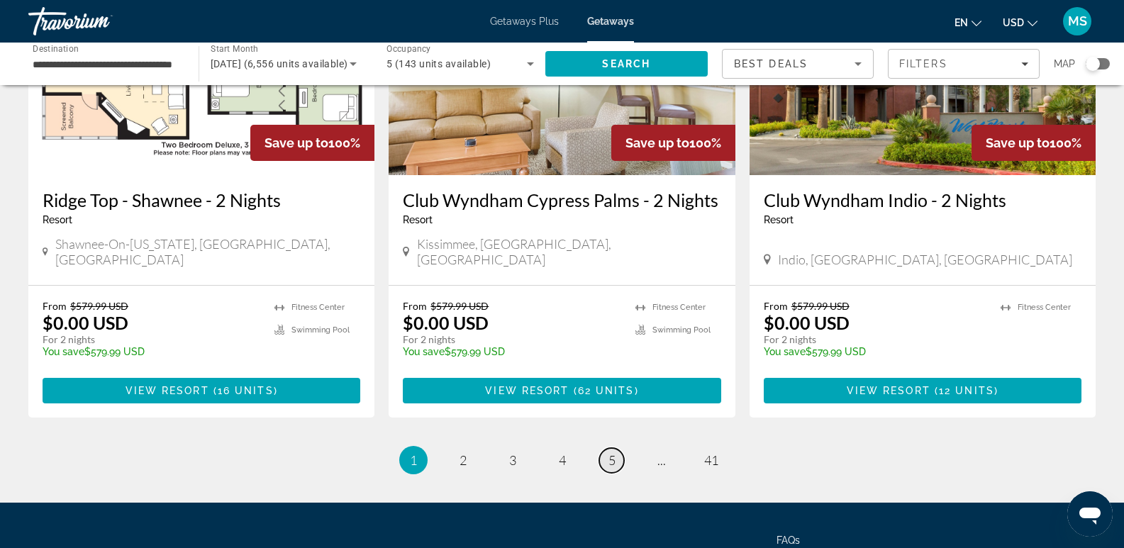
click at [614, 453] on span "5" at bounding box center [612, 461] width 7 height 16
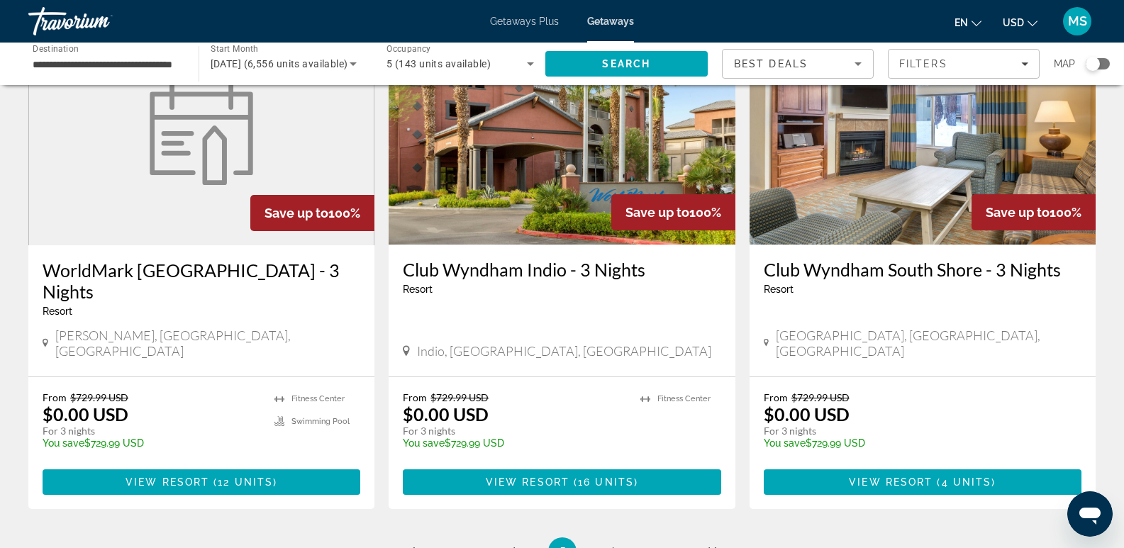
scroll to position [1811, 0]
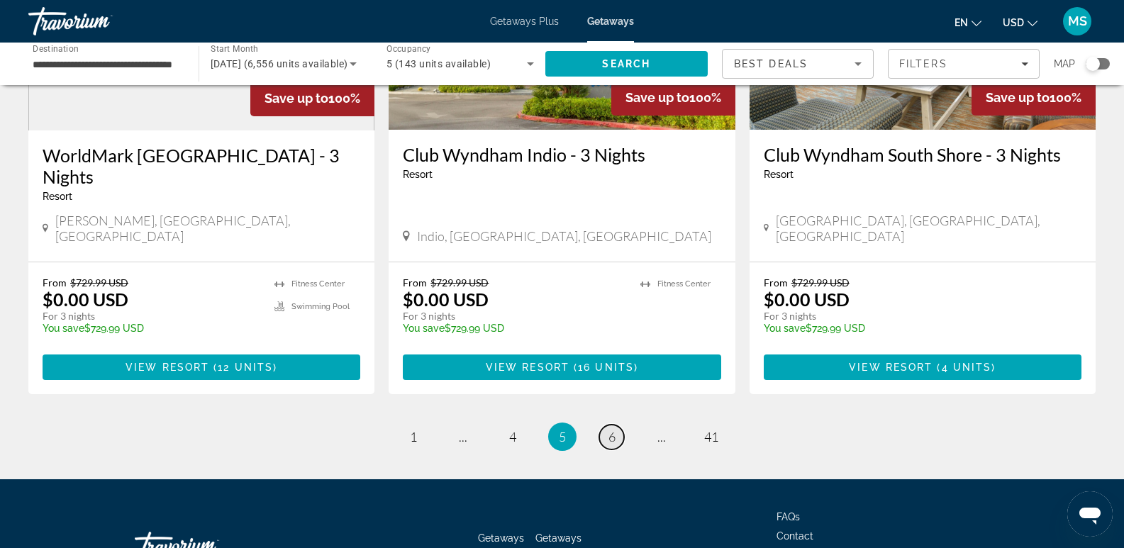
click at [612, 429] on span "6" at bounding box center [612, 437] width 7 height 16
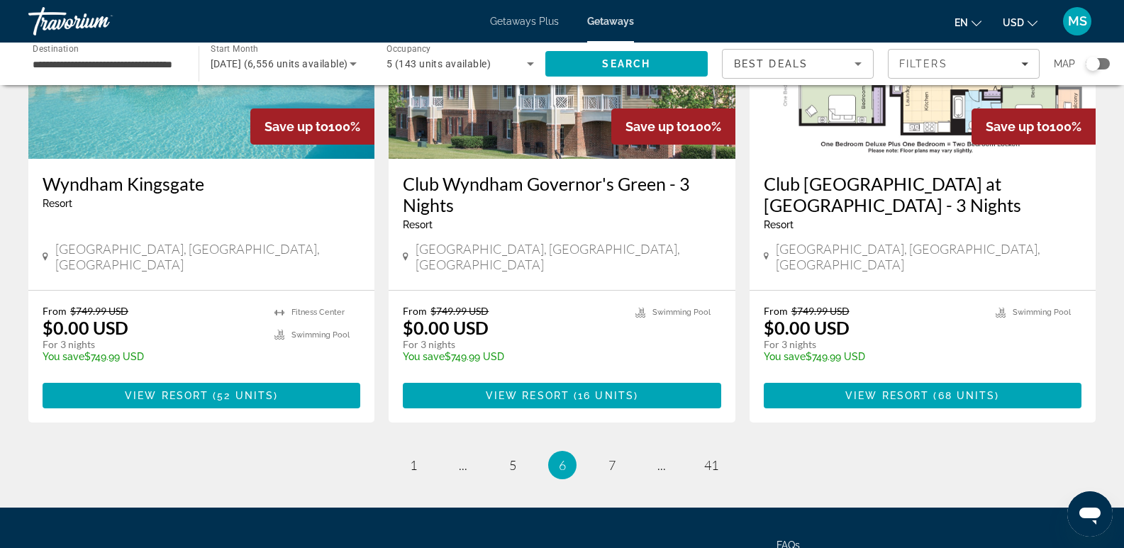
scroll to position [1809, 0]
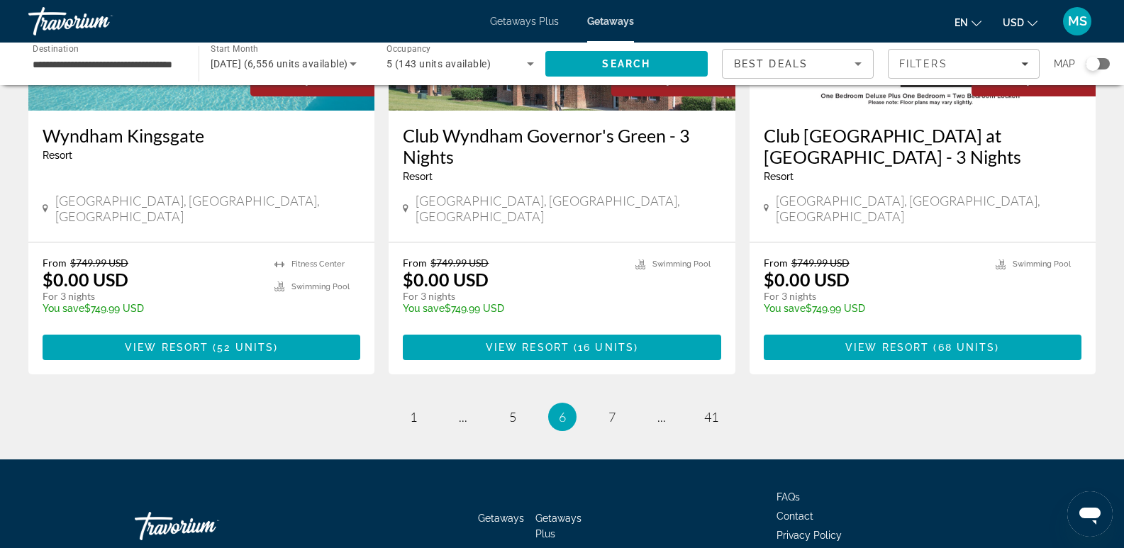
drag, startPoint x: 1128, startPoint y: 113, endPoint x: 30, endPoint y: 20, distance: 1102.0
click at [611, 409] on span "7" at bounding box center [612, 417] width 7 height 16
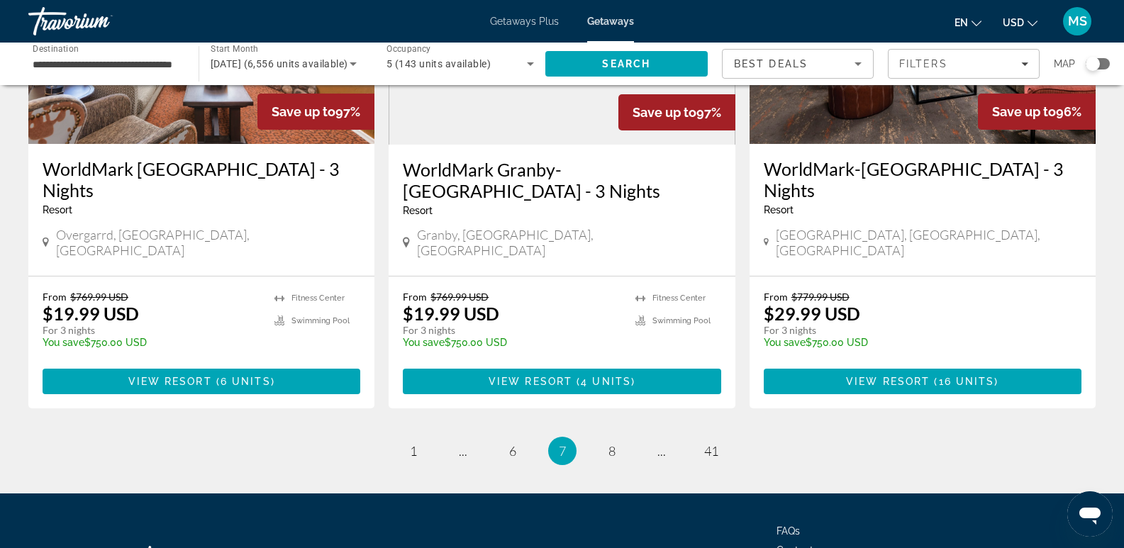
scroll to position [1811, 0]
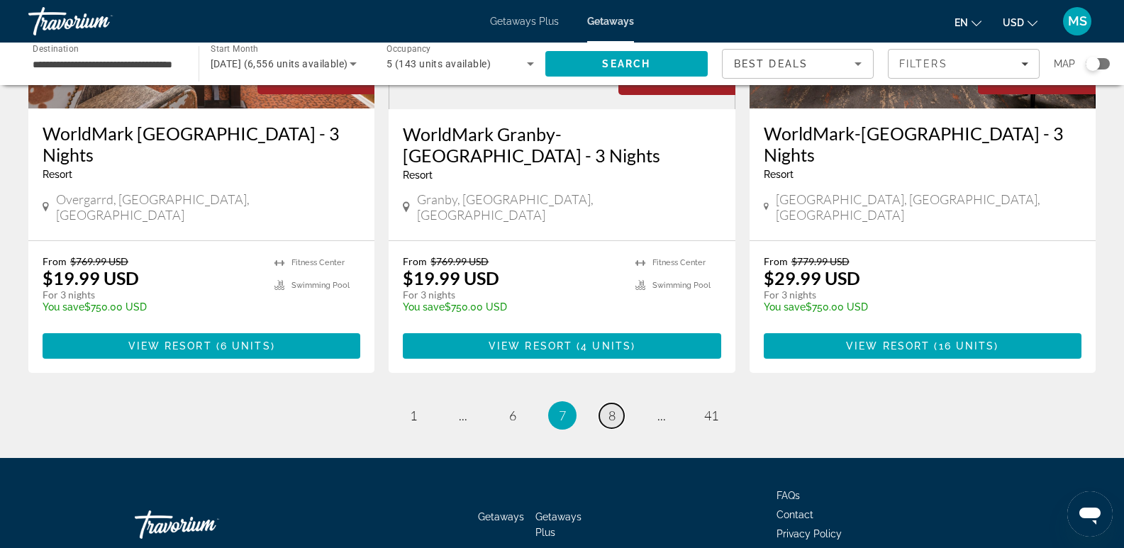
click at [616, 404] on link "page 8" at bounding box center [611, 416] width 25 height 25
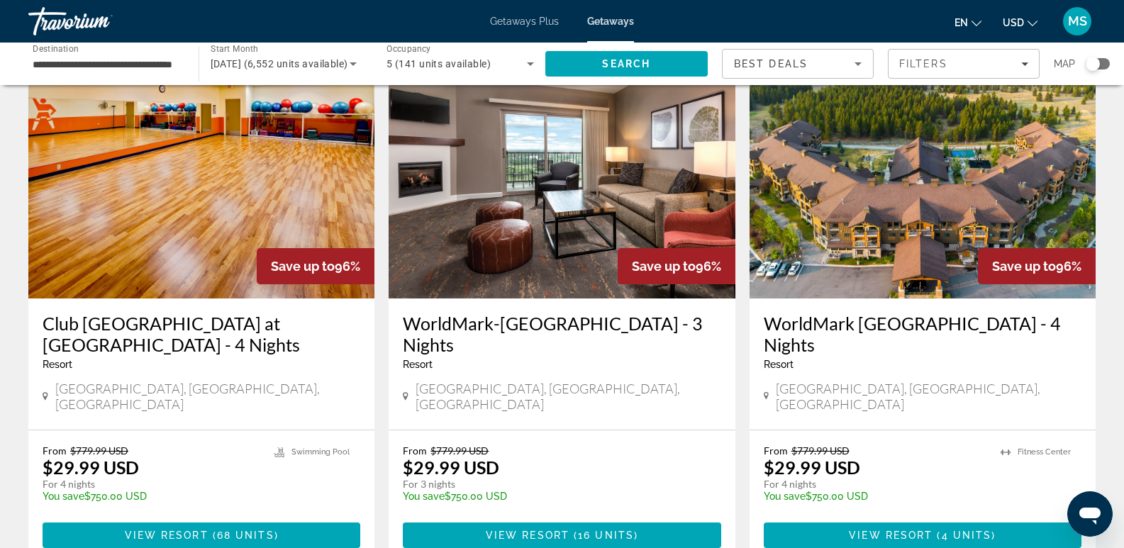
scroll to position [148, 0]
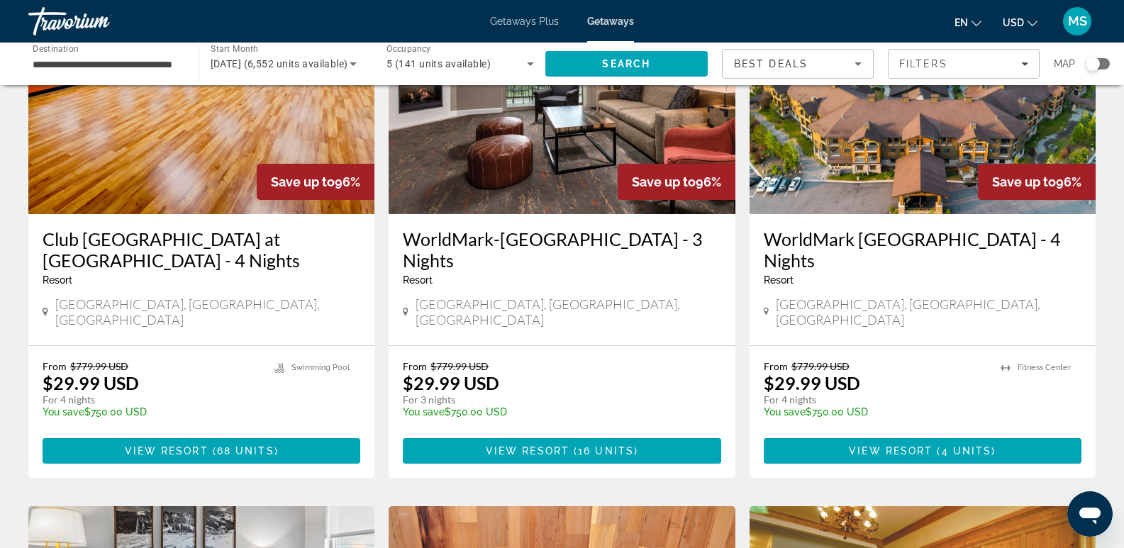
click at [204, 169] on img "Main content" at bounding box center [201, 100] width 346 height 227
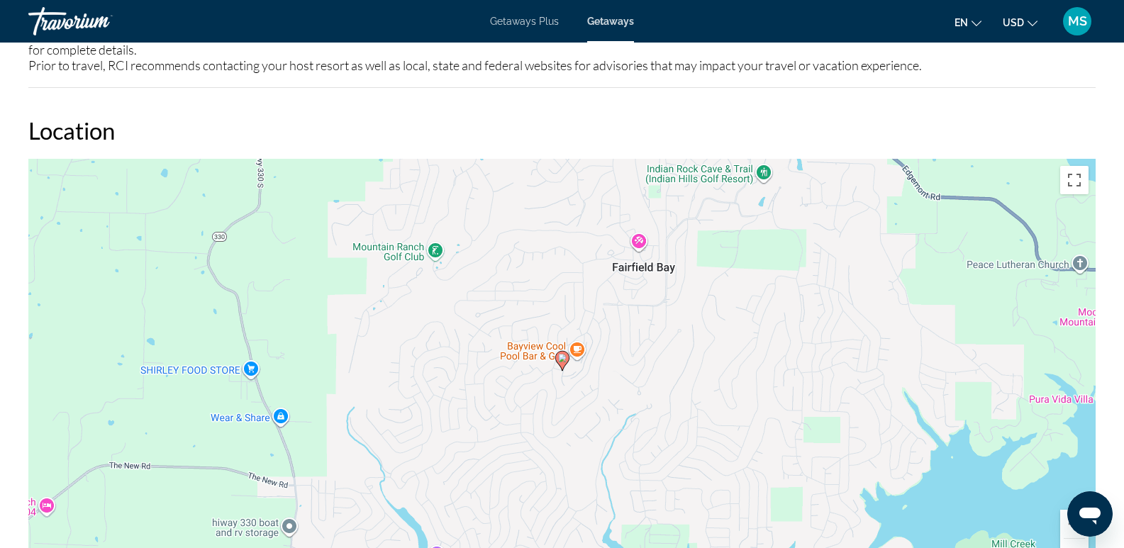
scroll to position [1923, 0]
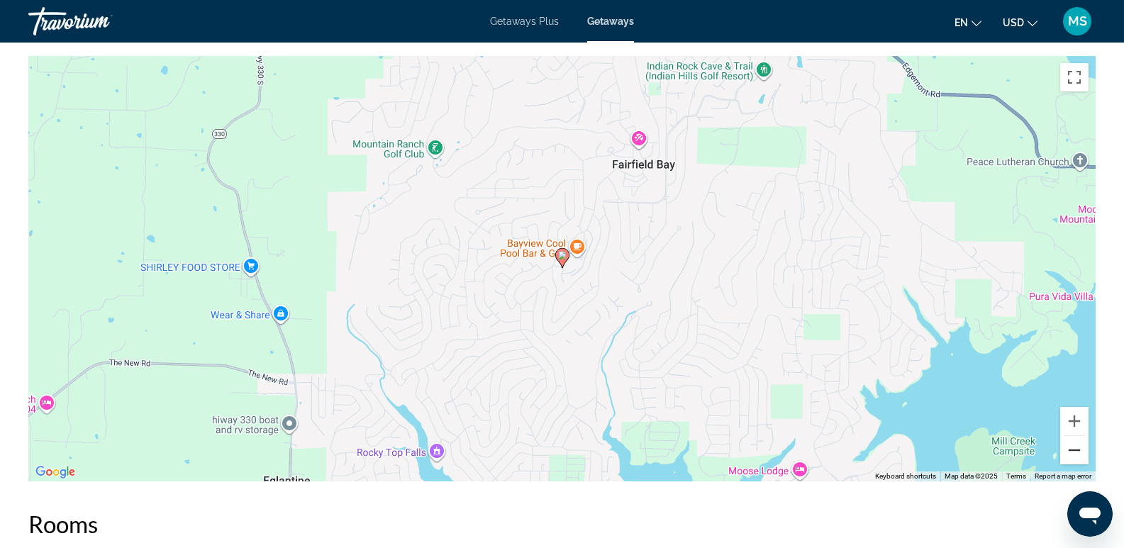
click at [1071, 445] on button "Zoom out" at bounding box center [1074, 450] width 28 height 28
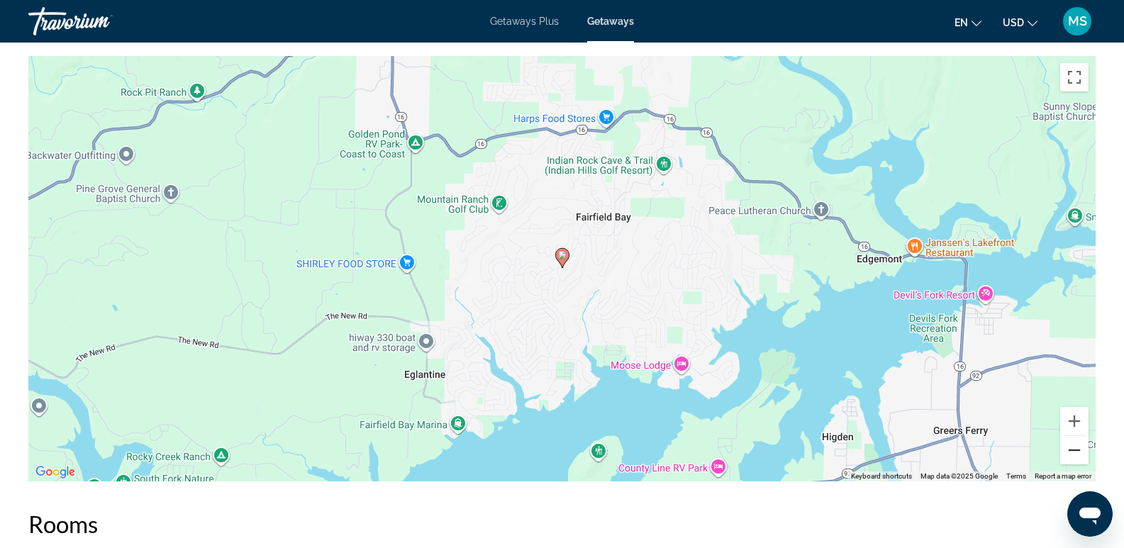
click at [1071, 445] on button "Zoom out" at bounding box center [1074, 450] width 28 height 28
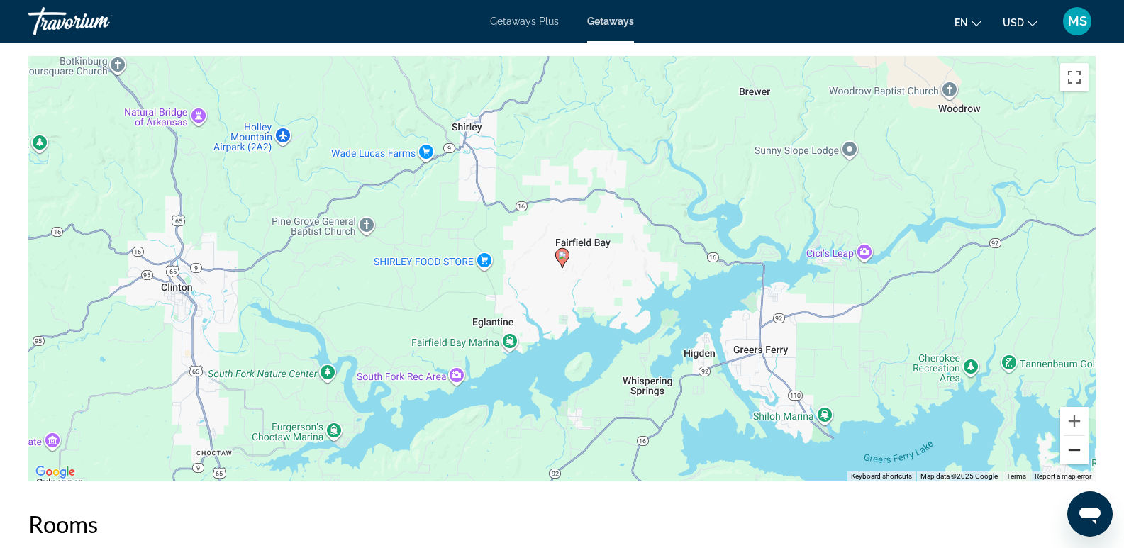
click at [1071, 445] on button "Zoom out" at bounding box center [1074, 450] width 28 height 28
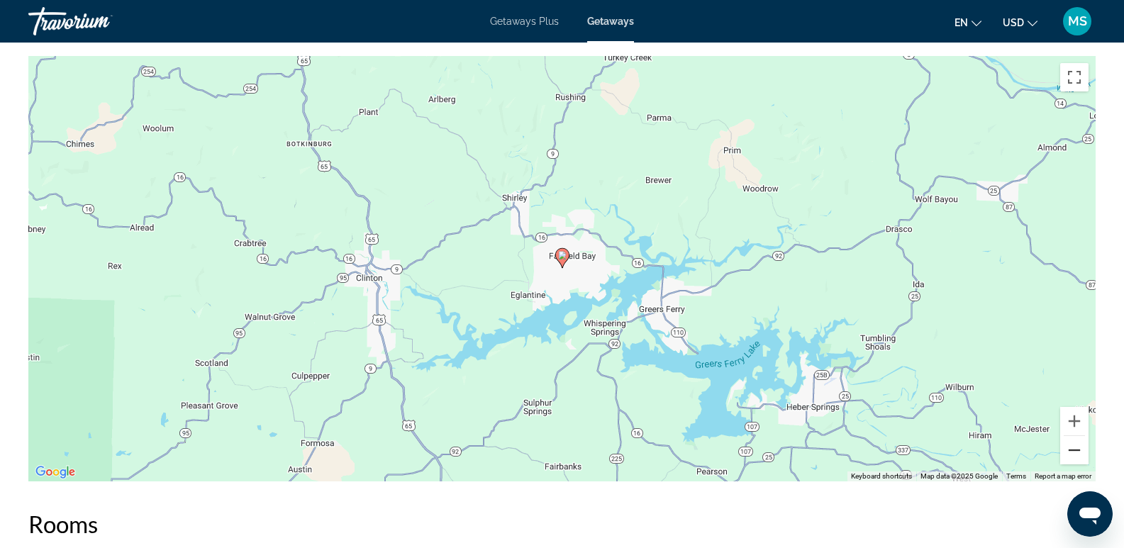
click at [1071, 445] on button "Zoom out" at bounding box center [1074, 450] width 28 height 28
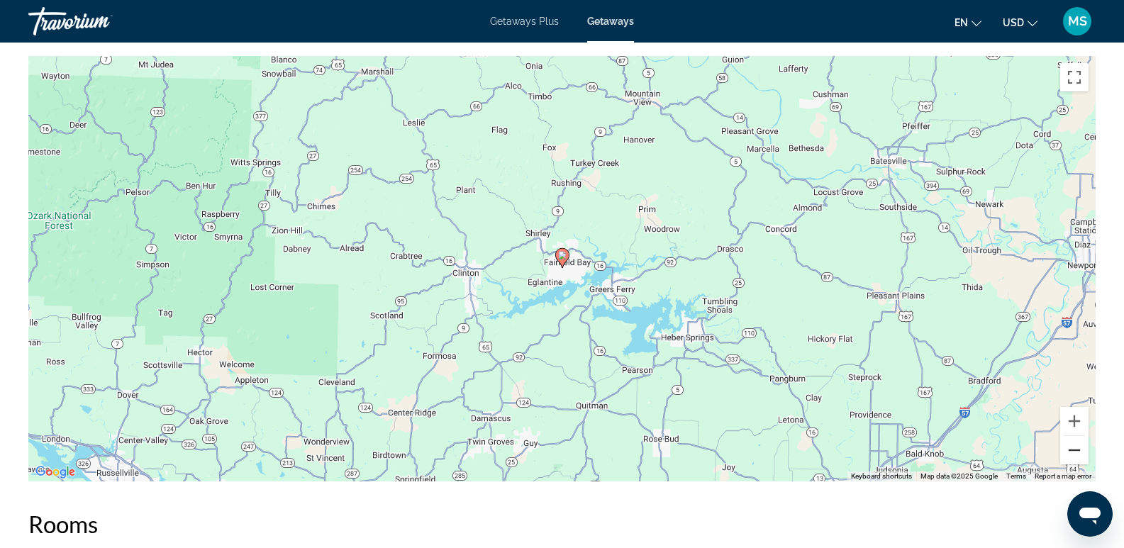
click at [1071, 445] on button "Zoom out" at bounding box center [1074, 450] width 28 height 28
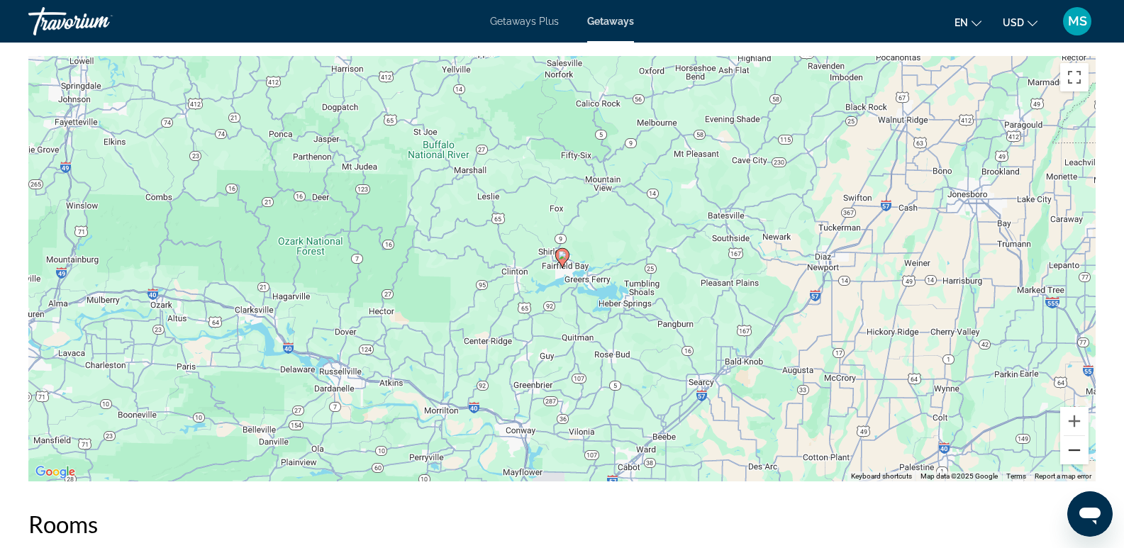
click at [1071, 445] on button "Zoom out" at bounding box center [1074, 450] width 28 height 28
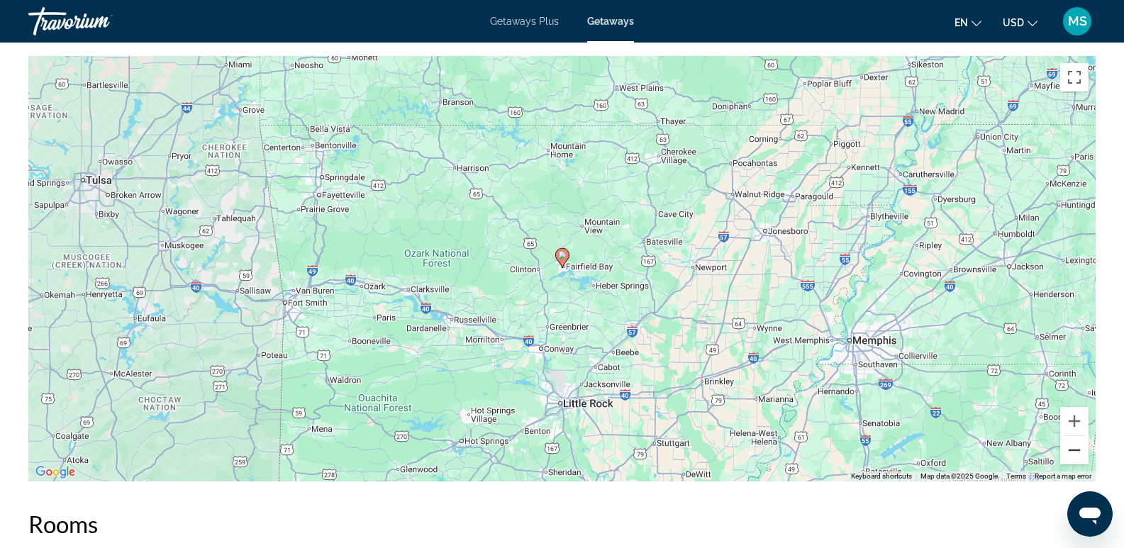
click at [1071, 445] on button "Zoom out" at bounding box center [1074, 450] width 28 height 28
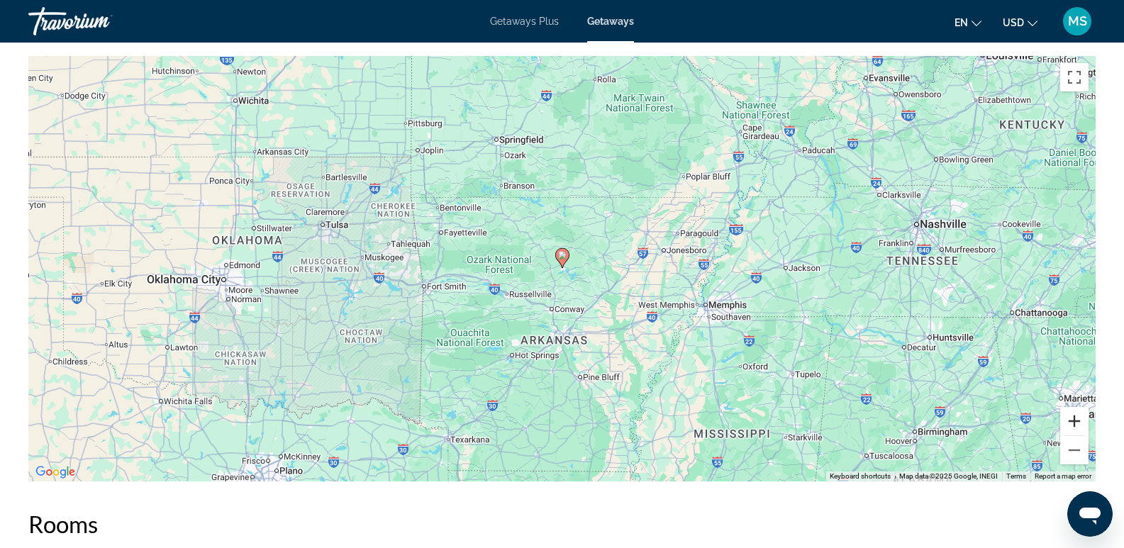
click at [1070, 418] on button "Zoom in" at bounding box center [1074, 421] width 28 height 28
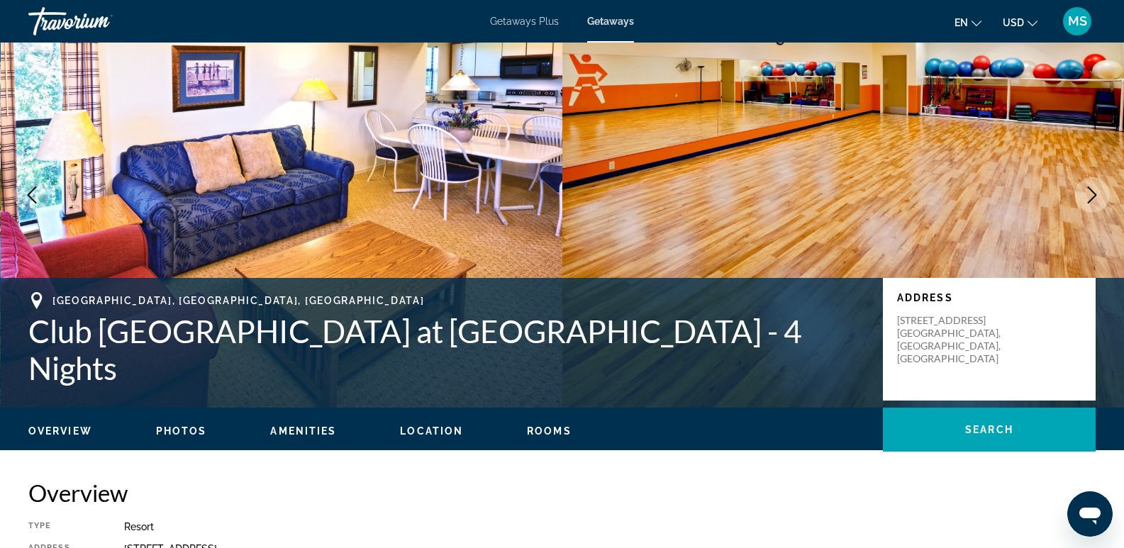
scroll to position [0, 0]
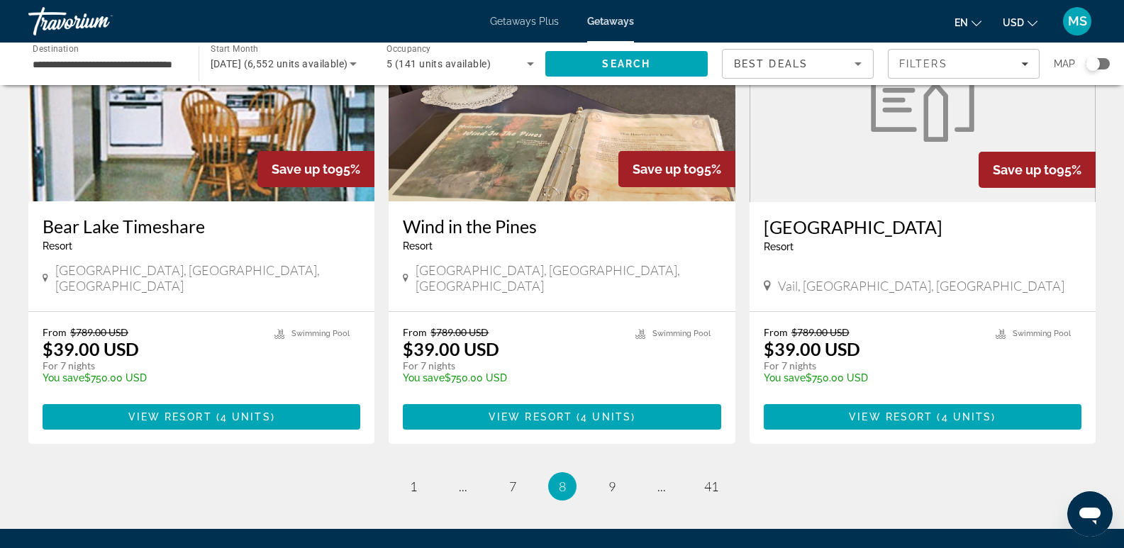
scroll to position [1768, 0]
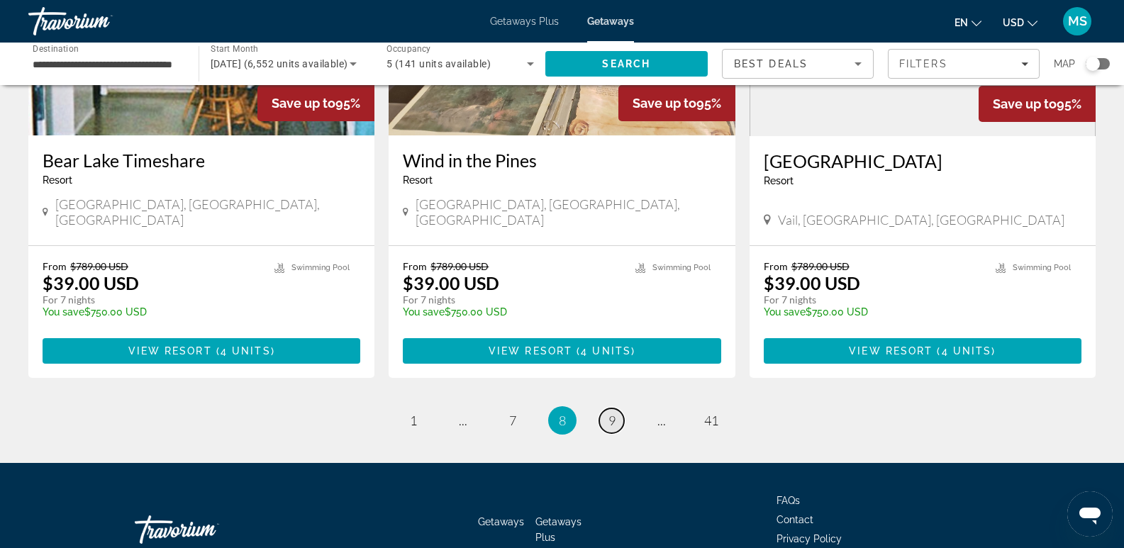
click at [615, 413] on span "9" at bounding box center [612, 421] width 7 height 16
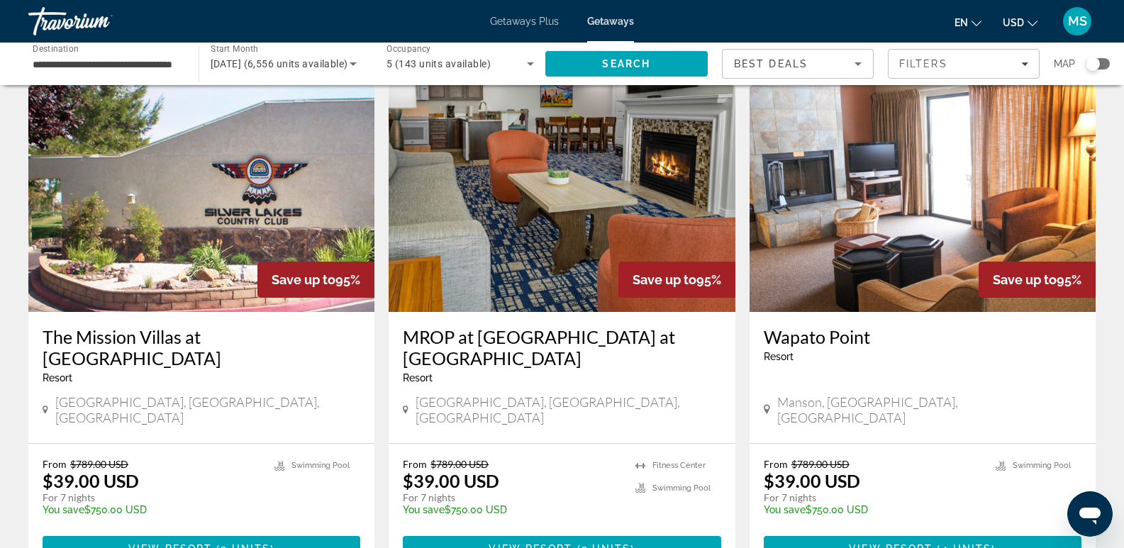
scroll to position [1655, 0]
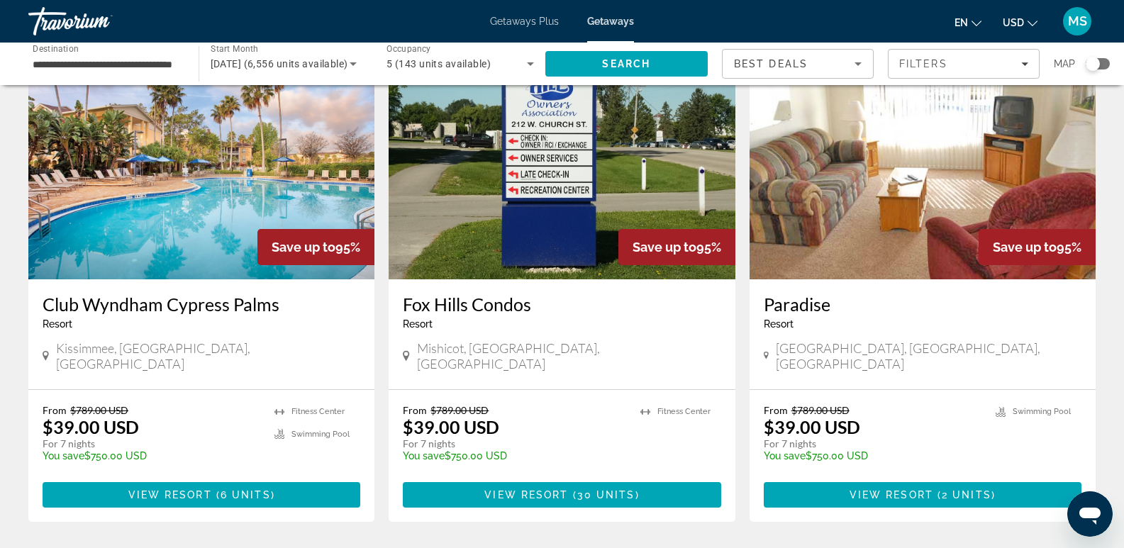
scroll to position [1622, 0]
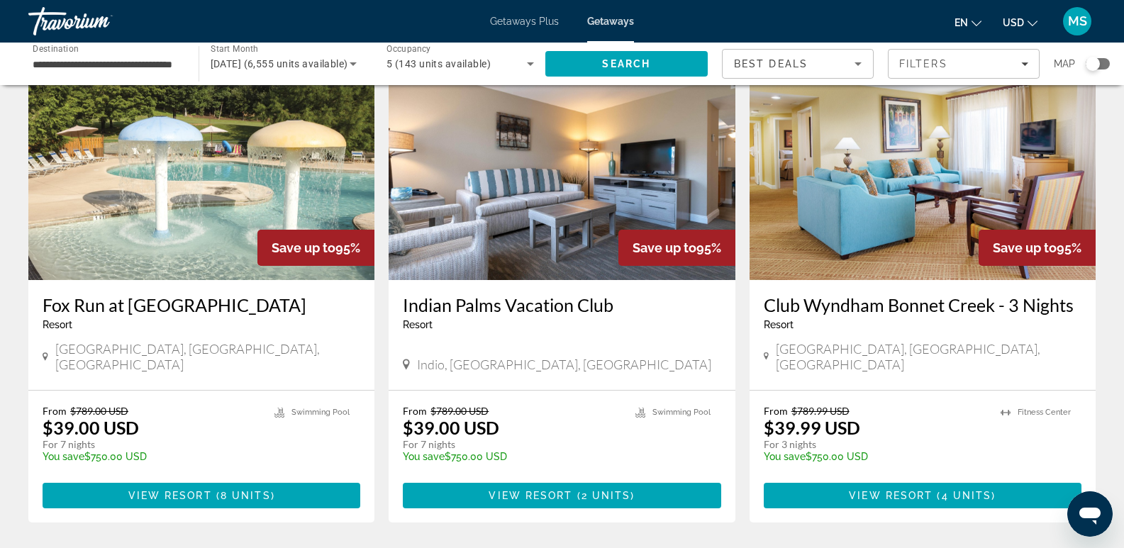
scroll to position [1746, 0]
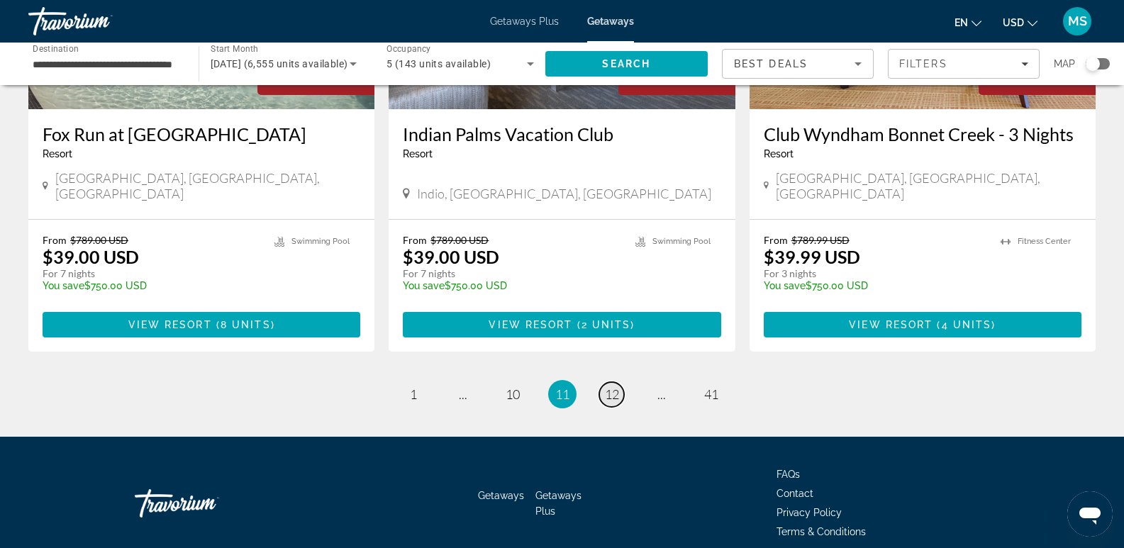
click at [621, 382] on link "page 12" at bounding box center [611, 394] width 25 height 25
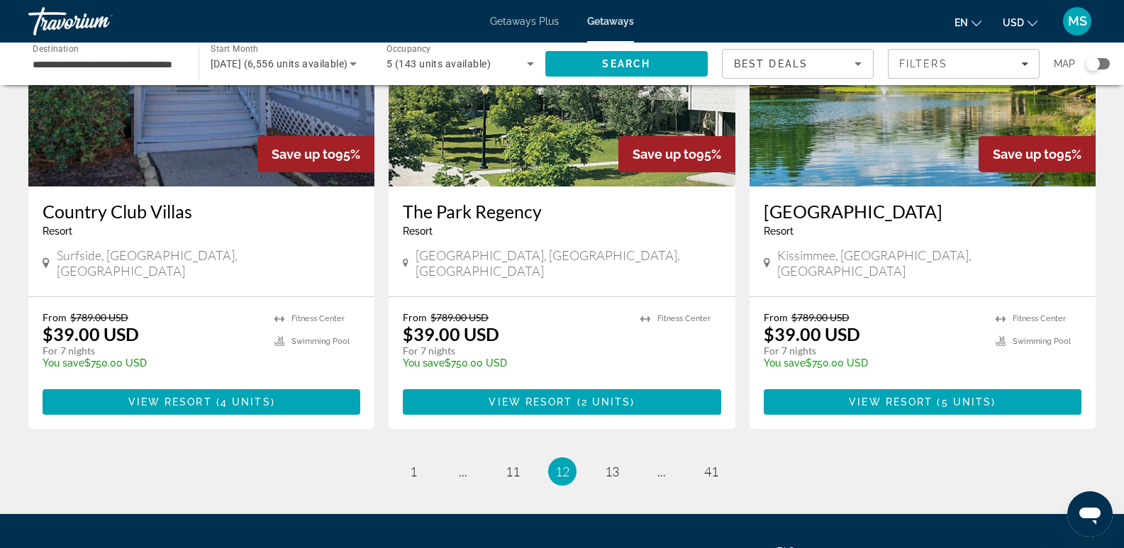
scroll to position [1746, 0]
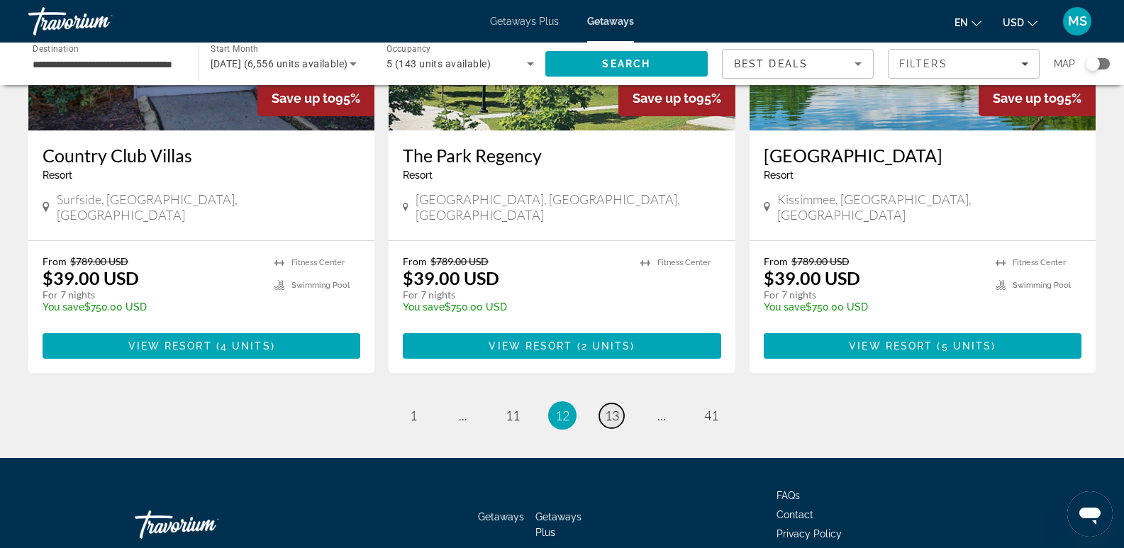
click at [614, 408] on span "13" at bounding box center [612, 416] width 14 height 16
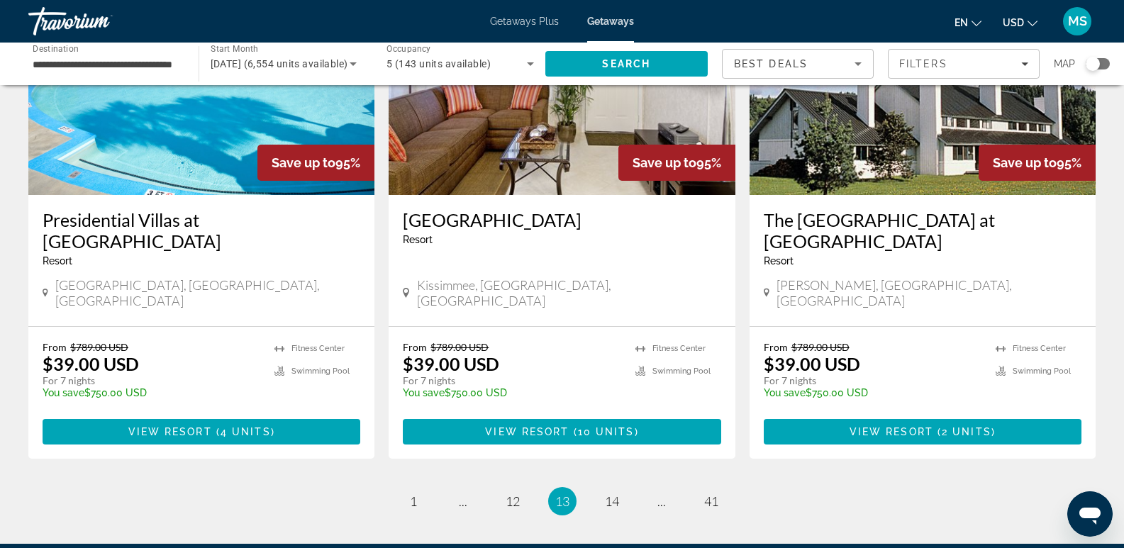
scroll to position [1709, 0]
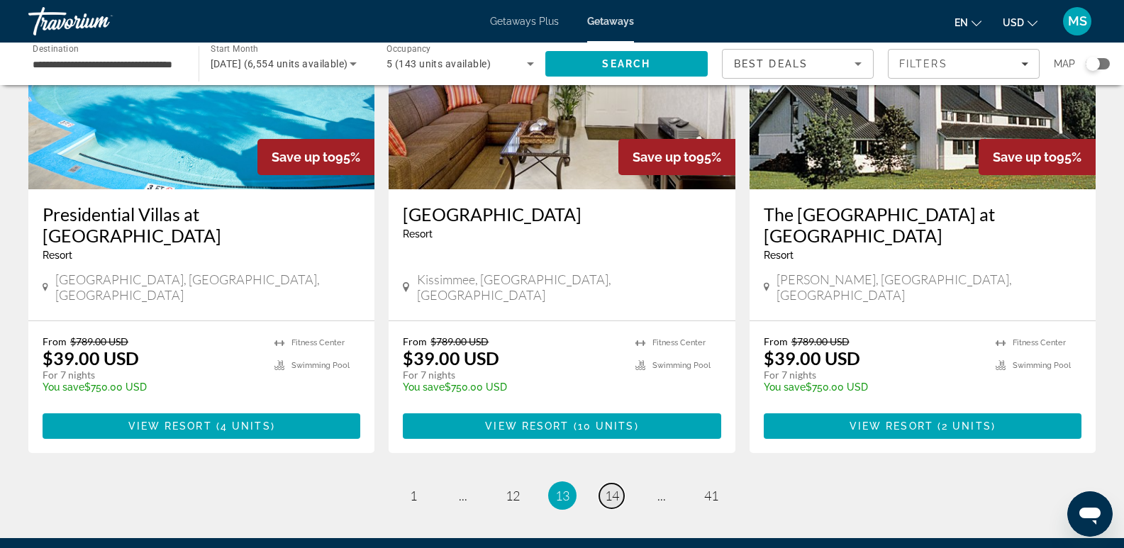
click at [611, 488] on span "14" at bounding box center [612, 496] width 14 height 16
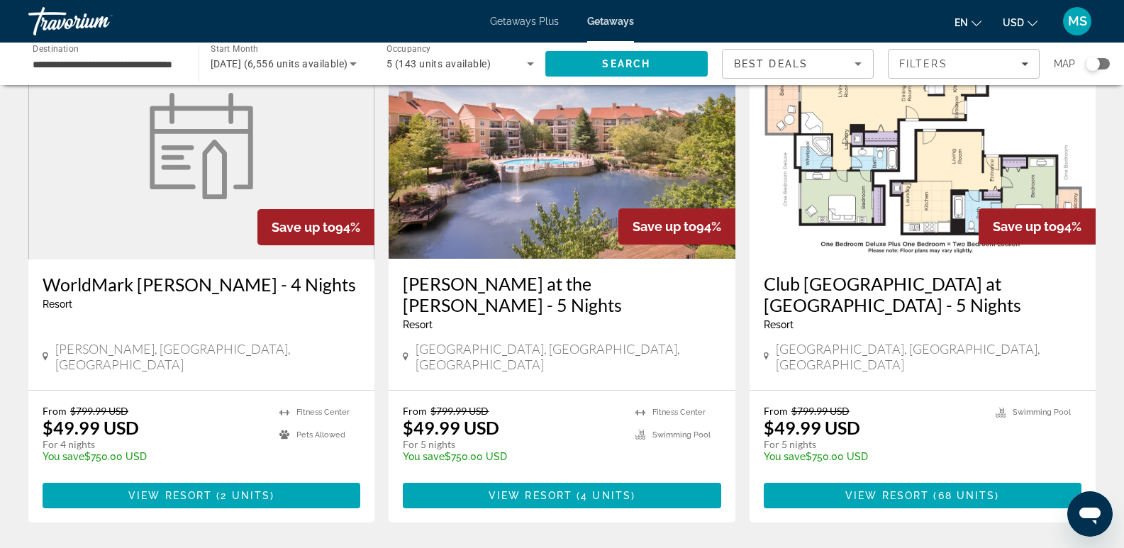
scroll to position [1676, 0]
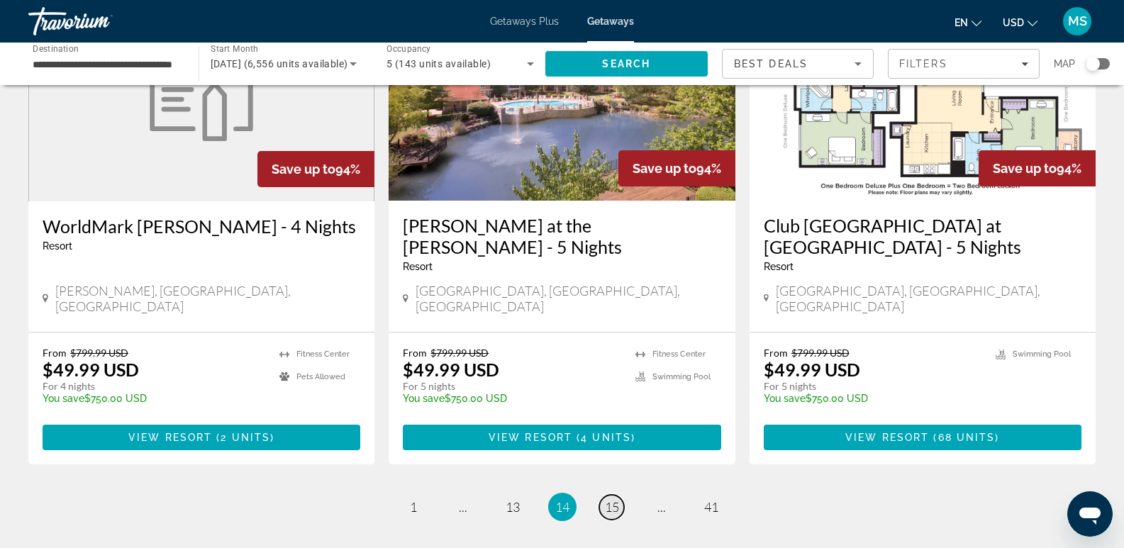
click at [612, 499] on span "15" at bounding box center [612, 507] width 14 height 16
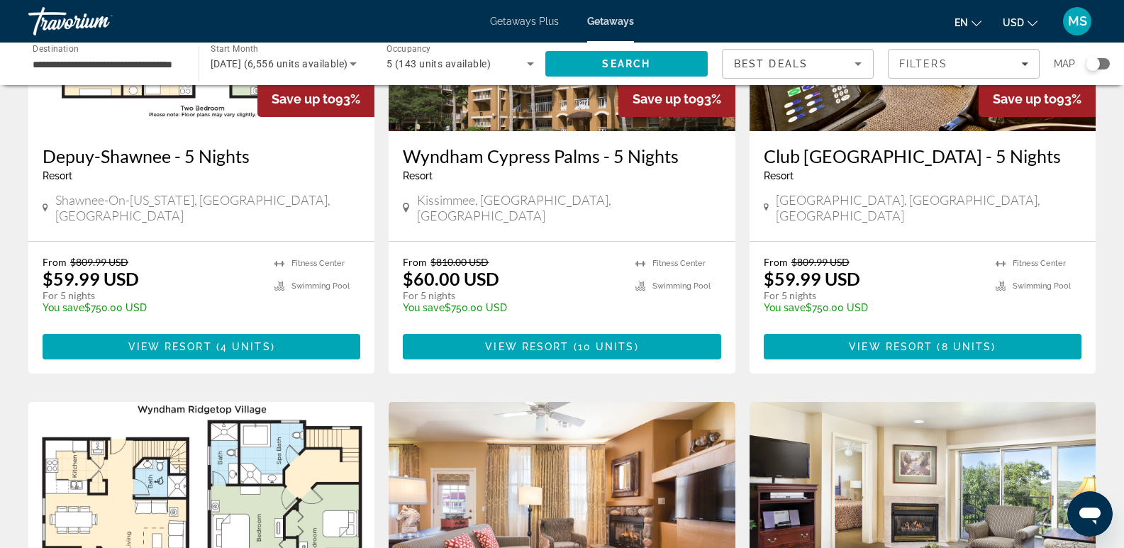
scroll to position [697, 0]
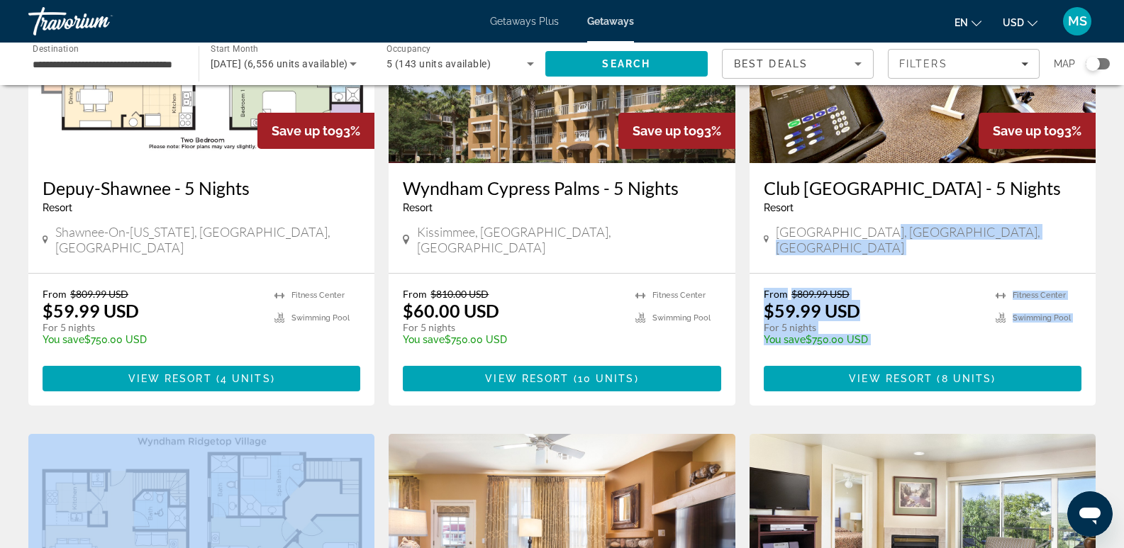
drag, startPoint x: 1109, startPoint y: 260, endPoint x: 1115, endPoint y: 353, distance: 92.4
click at [1115, 353] on div "6,556 Getaways units available across 481 Resorts Save up to 94% [GEOGRAPHIC_DA…" at bounding box center [562, 451] width 1124 height 2099
click at [942, 309] on div "From $809.99 USD $59.99 USD For 5 nights You save $750.00 USD temp" at bounding box center [873, 321] width 218 height 67
click at [1007, 245] on div "[GEOGRAPHIC_DATA], [GEOGRAPHIC_DATA], [GEOGRAPHIC_DATA]" at bounding box center [923, 239] width 318 height 31
click at [1039, 291] on span "Fitness Center" at bounding box center [1039, 295] width 53 height 9
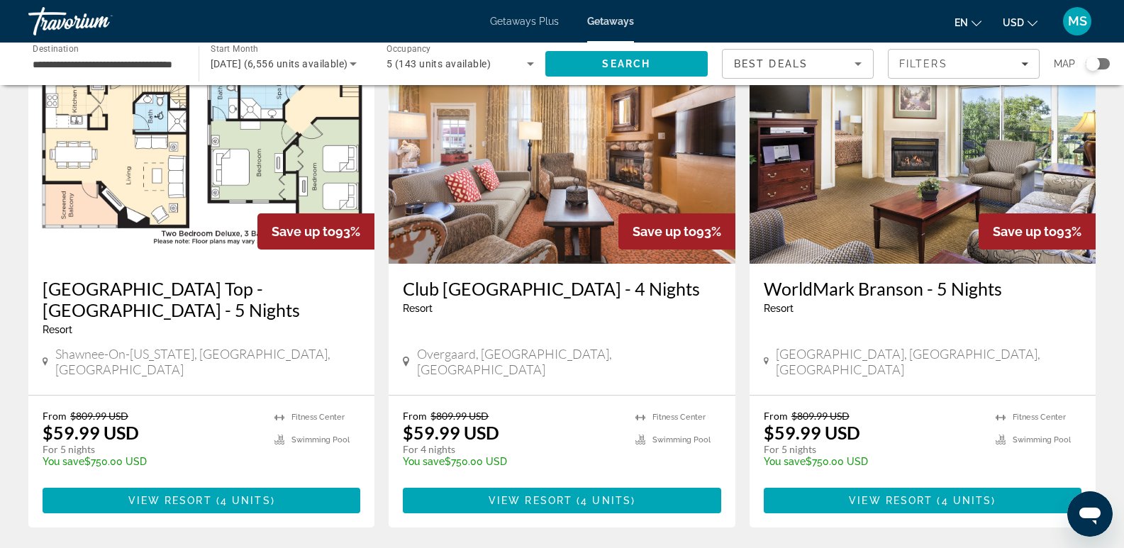
scroll to position [1040, 0]
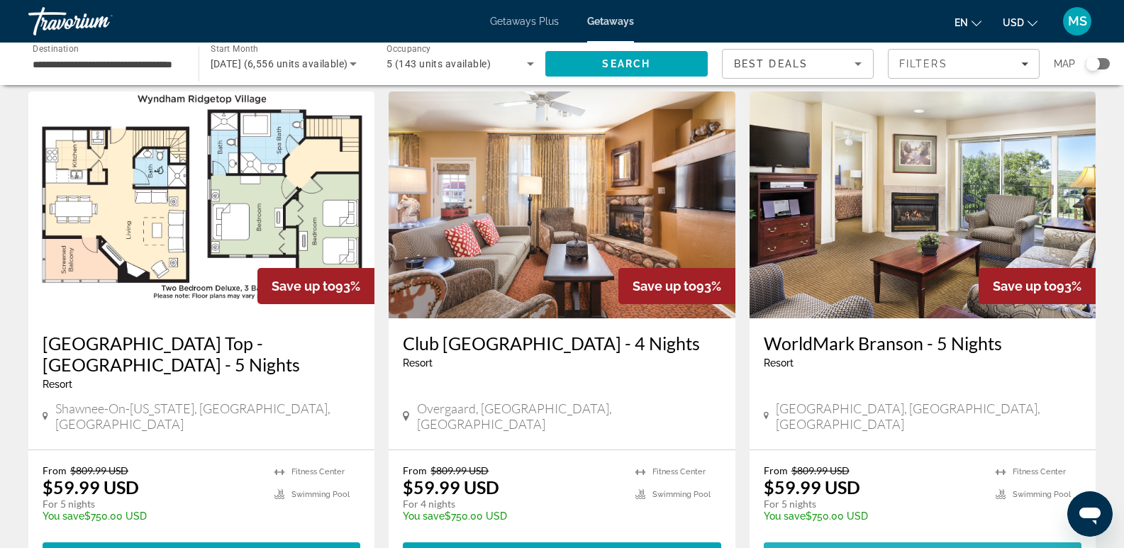
click at [897, 548] on span "View Resort" at bounding box center [891, 555] width 84 height 11
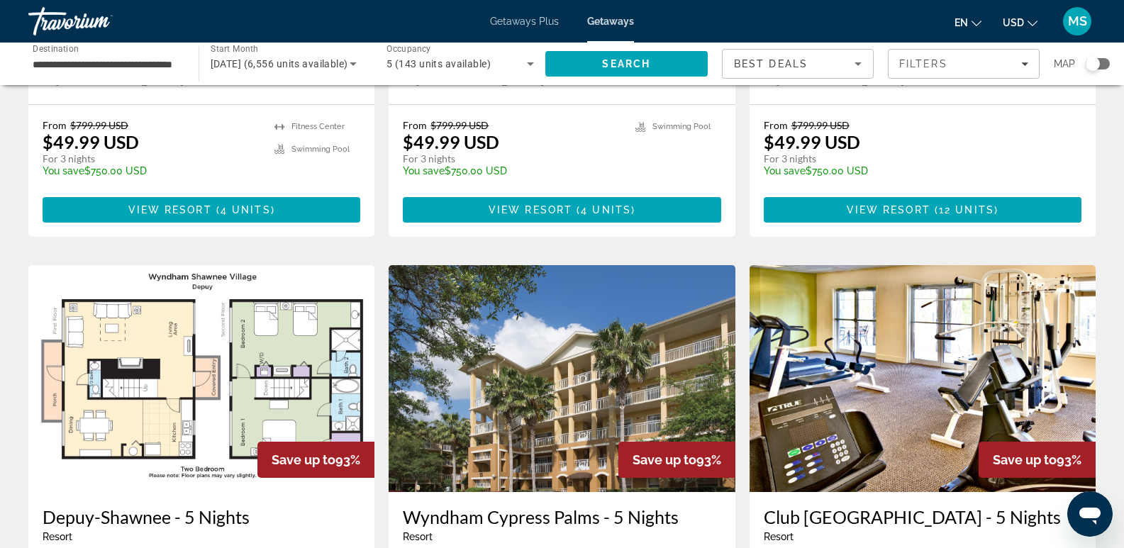
scroll to position [560, 0]
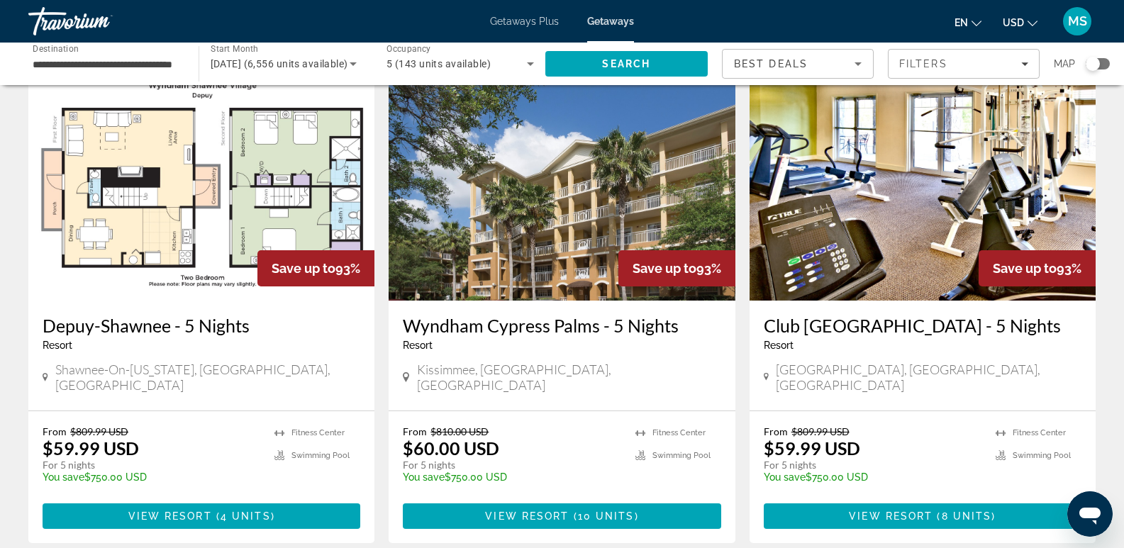
click at [926, 249] on img "Main content" at bounding box center [923, 187] width 346 height 227
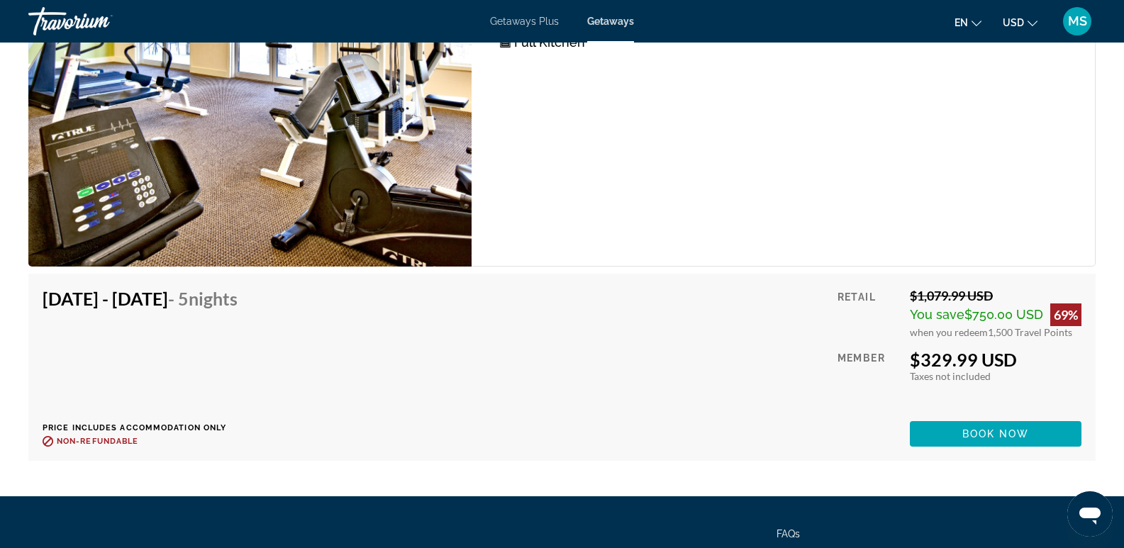
scroll to position [3542, 0]
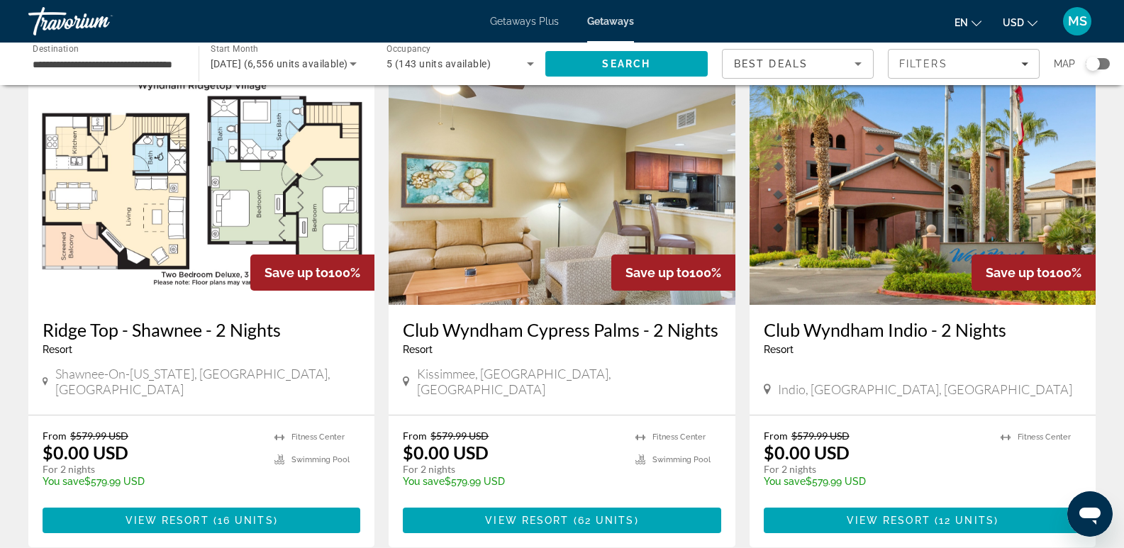
scroll to position [1789, 0]
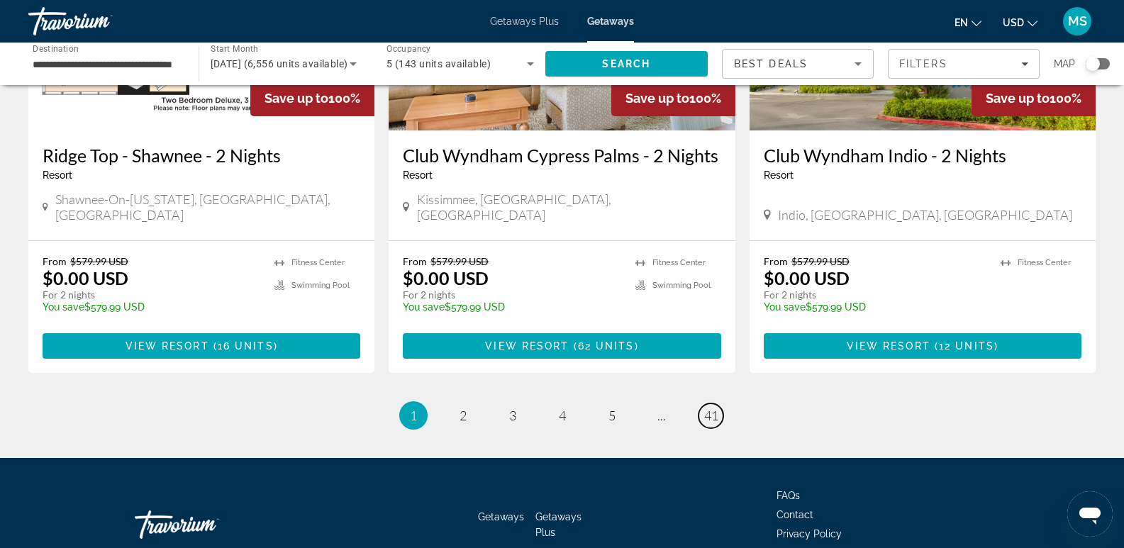
click at [715, 408] on span "41" at bounding box center [711, 416] width 14 height 16
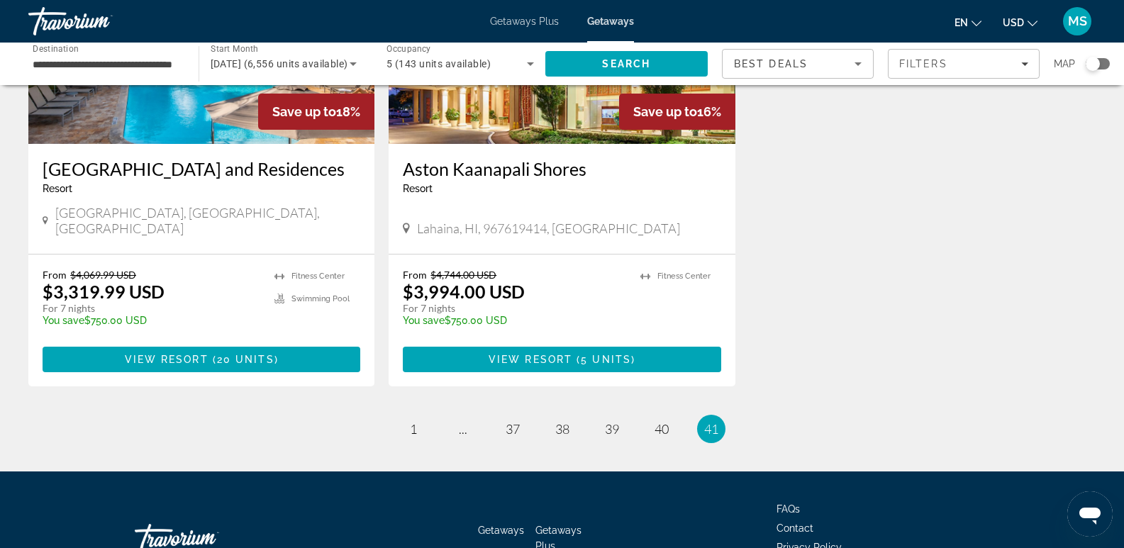
scroll to position [299, 0]
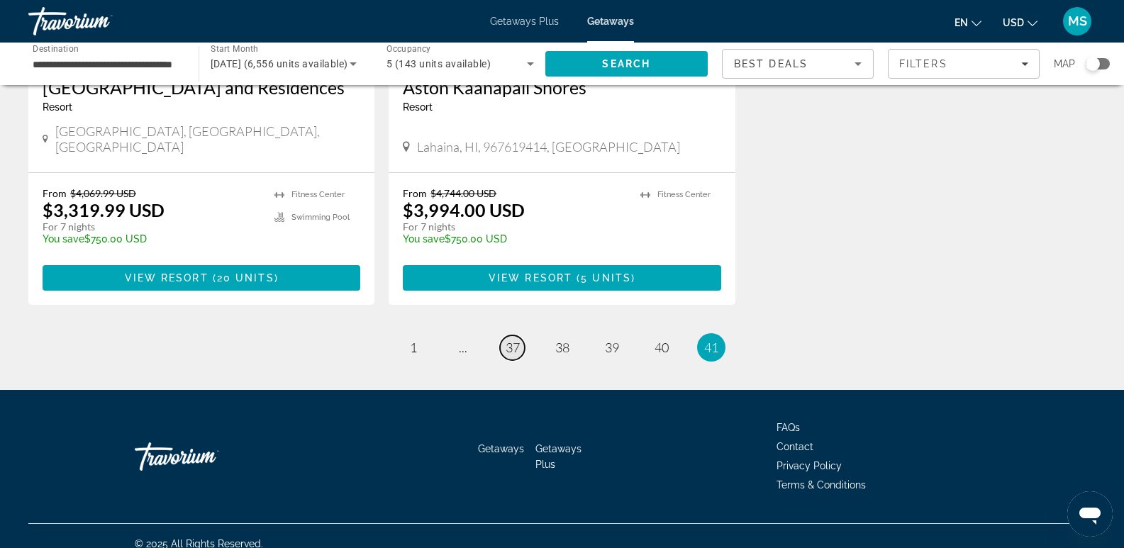
click at [518, 340] on span "37" at bounding box center [513, 348] width 14 height 16
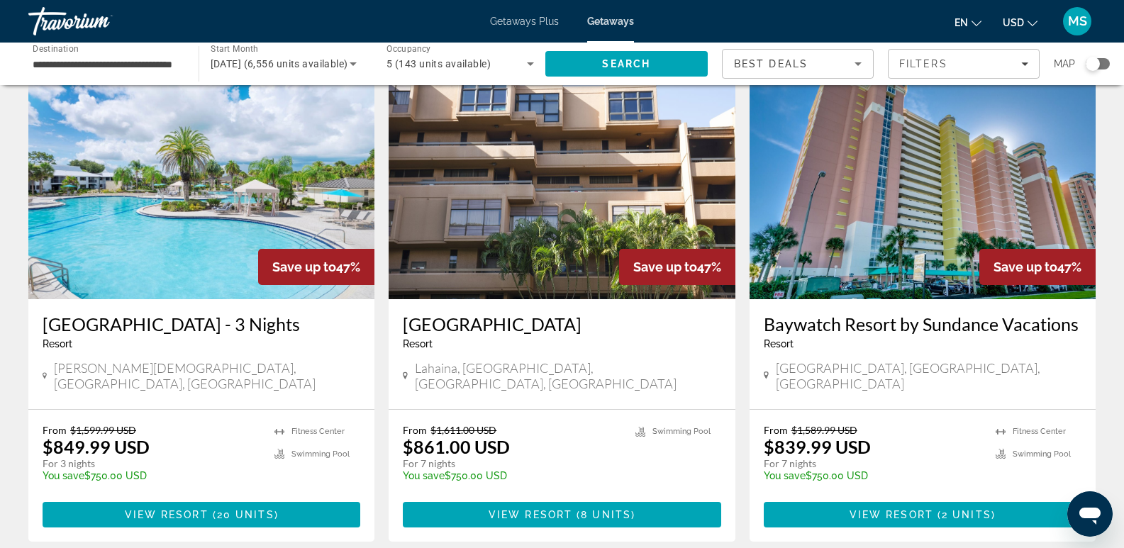
scroll to position [1751, 0]
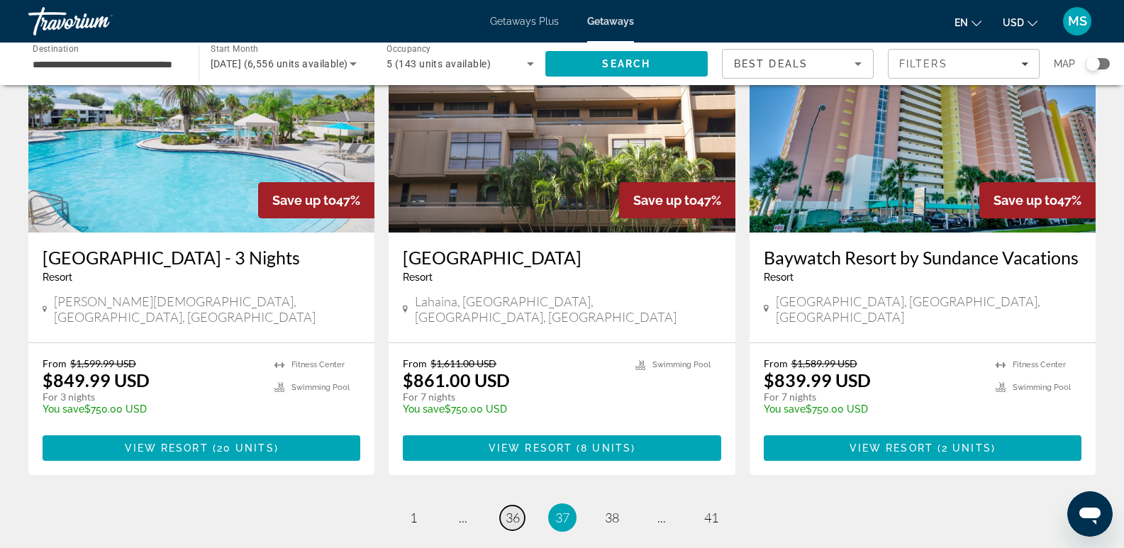
click at [506, 510] on span "36" at bounding box center [513, 518] width 14 height 16
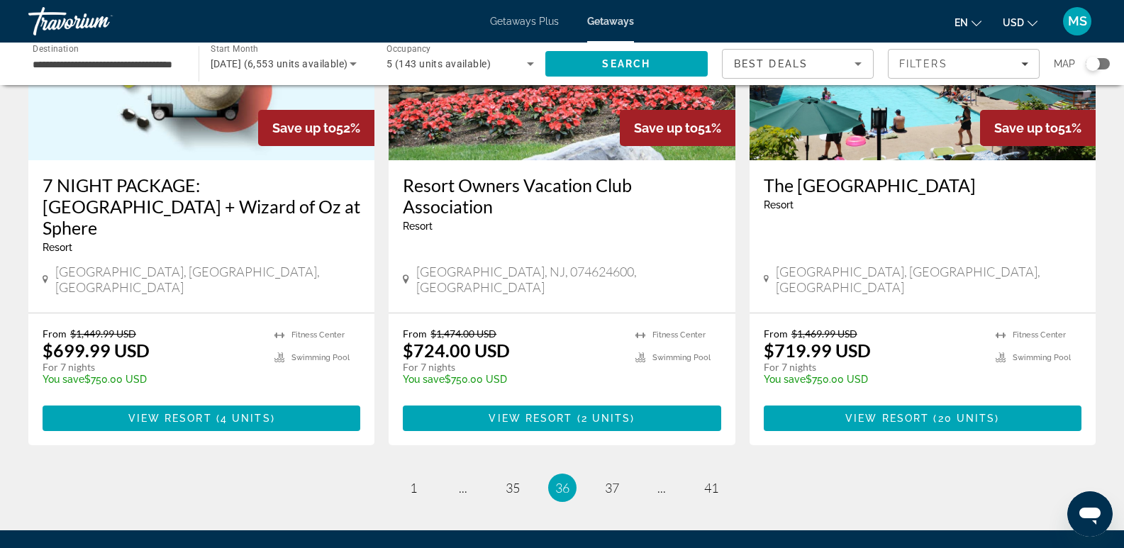
scroll to position [1791, 0]
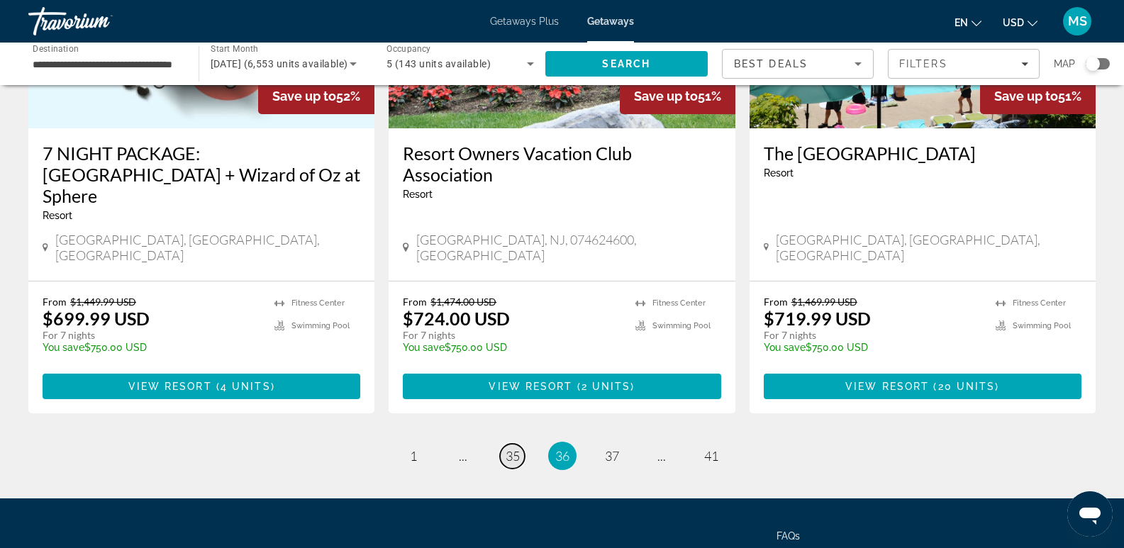
click at [520, 444] on link "page 35" at bounding box center [512, 456] width 25 height 25
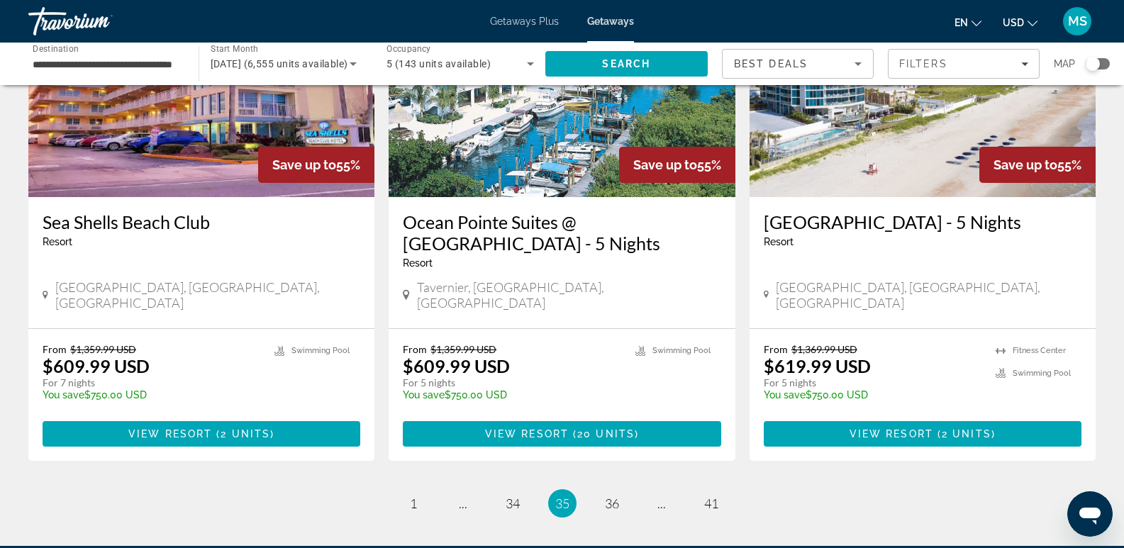
scroll to position [1768, 0]
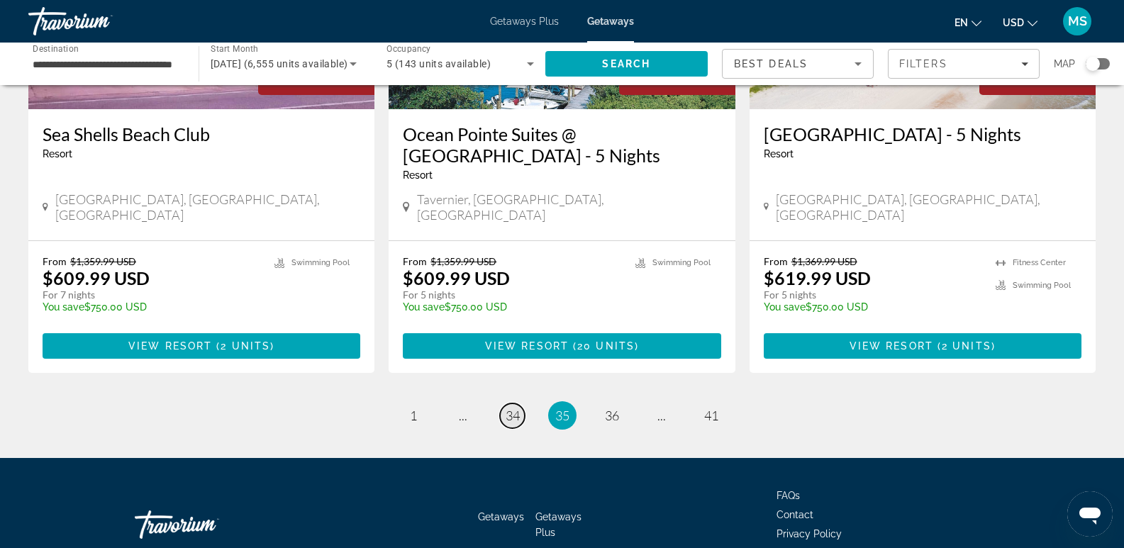
click at [514, 408] on span "34" at bounding box center [513, 416] width 14 height 16
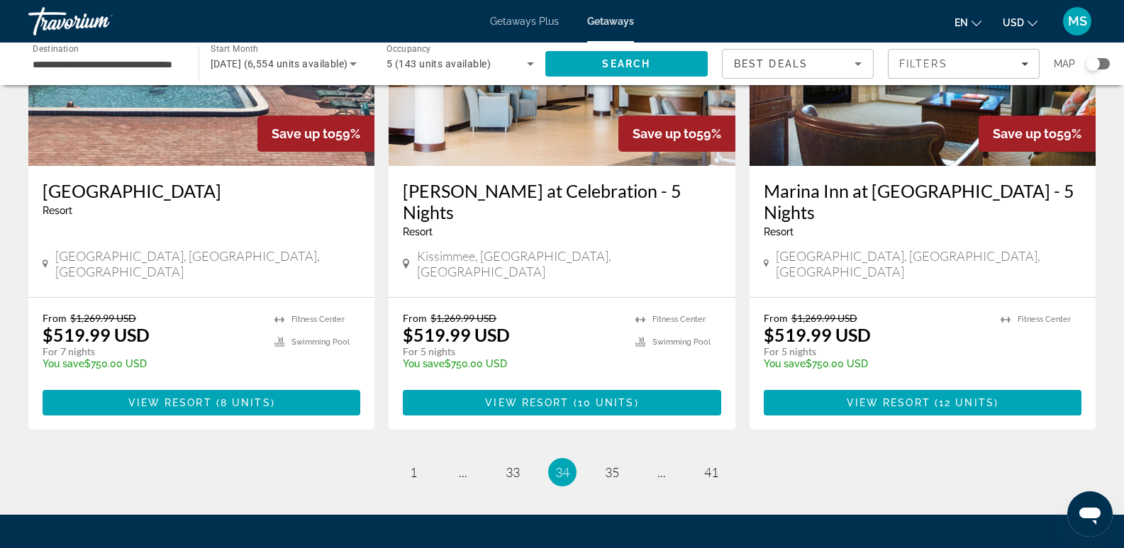
scroll to position [1789, 0]
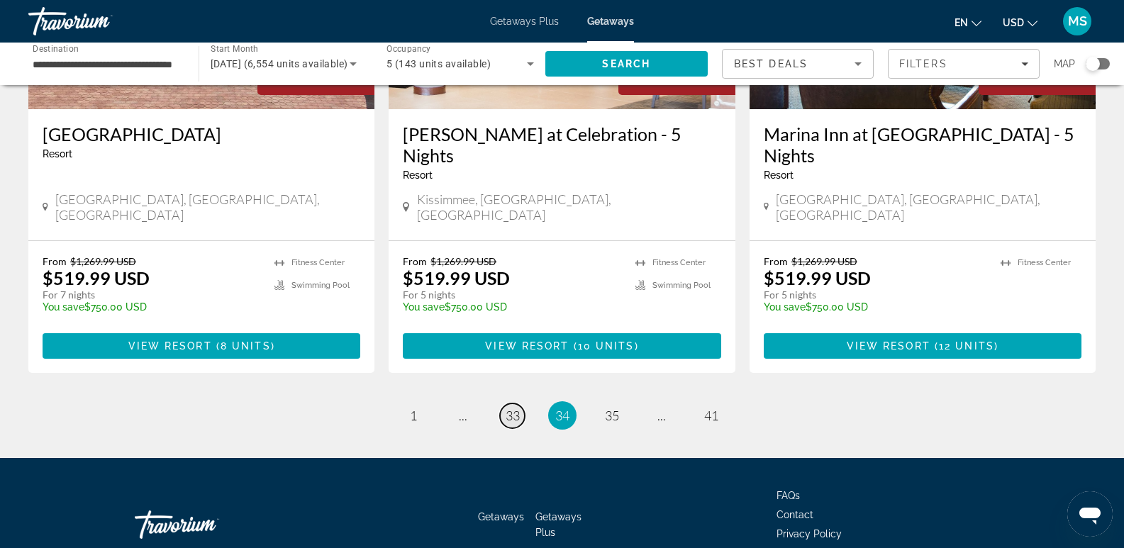
click at [513, 408] on span "33" at bounding box center [513, 416] width 14 height 16
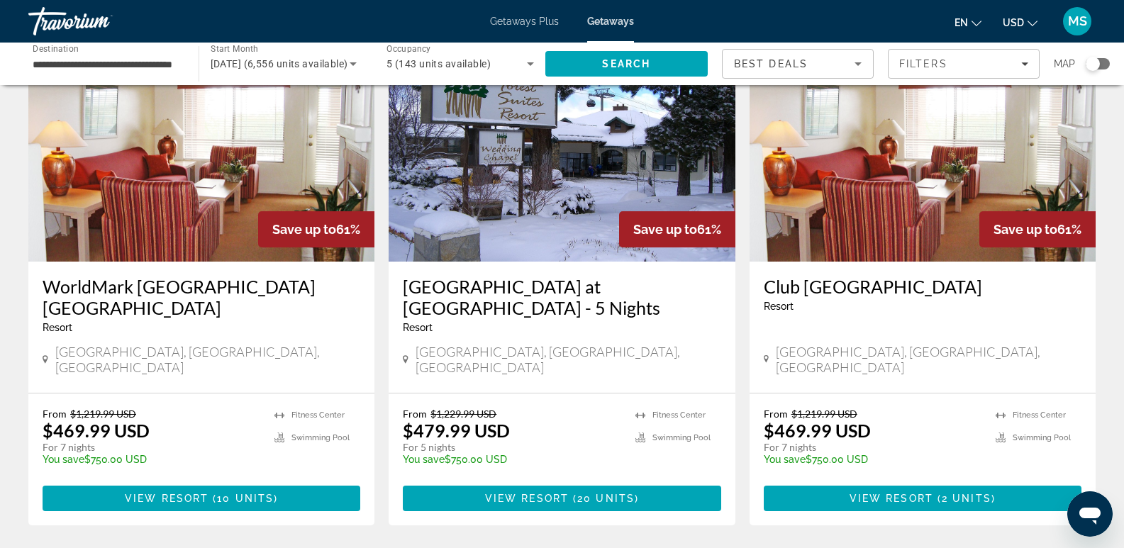
scroll to position [1789, 0]
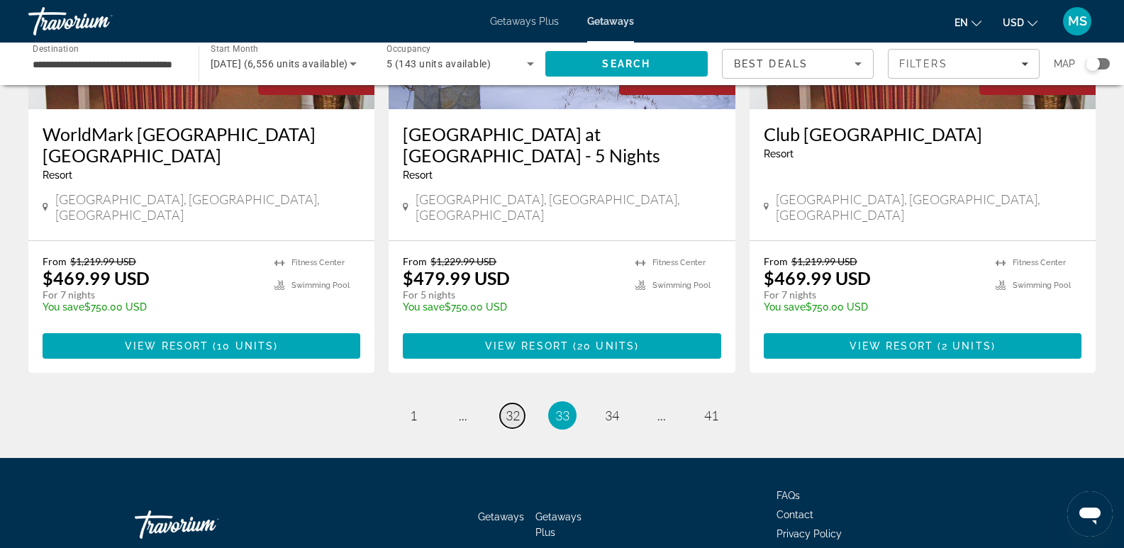
click at [514, 408] on span "32" at bounding box center [513, 416] width 14 height 16
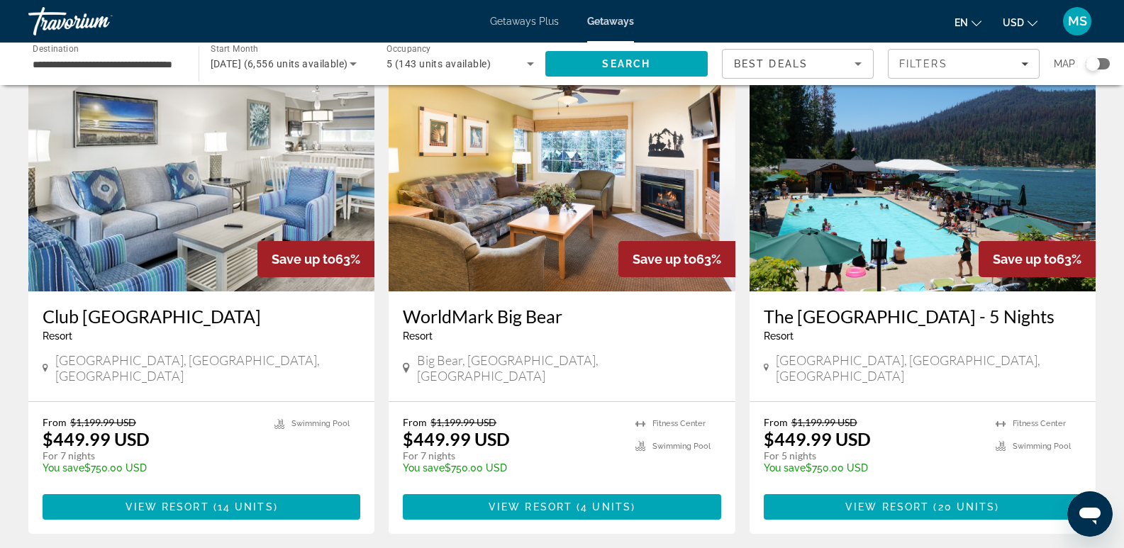
scroll to position [1790, 0]
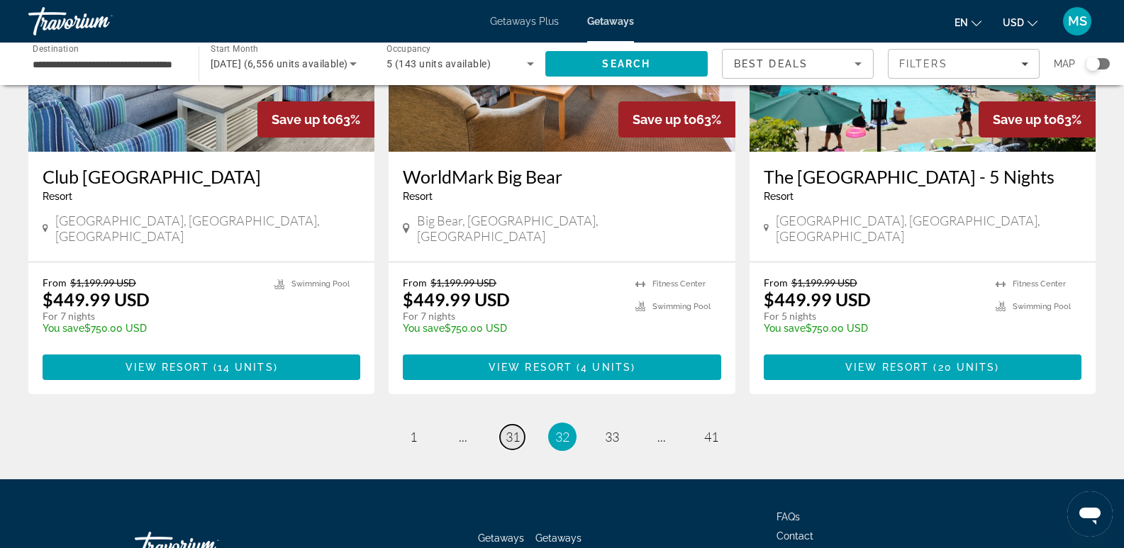
click at [511, 429] on span "31" at bounding box center [513, 437] width 14 height 16
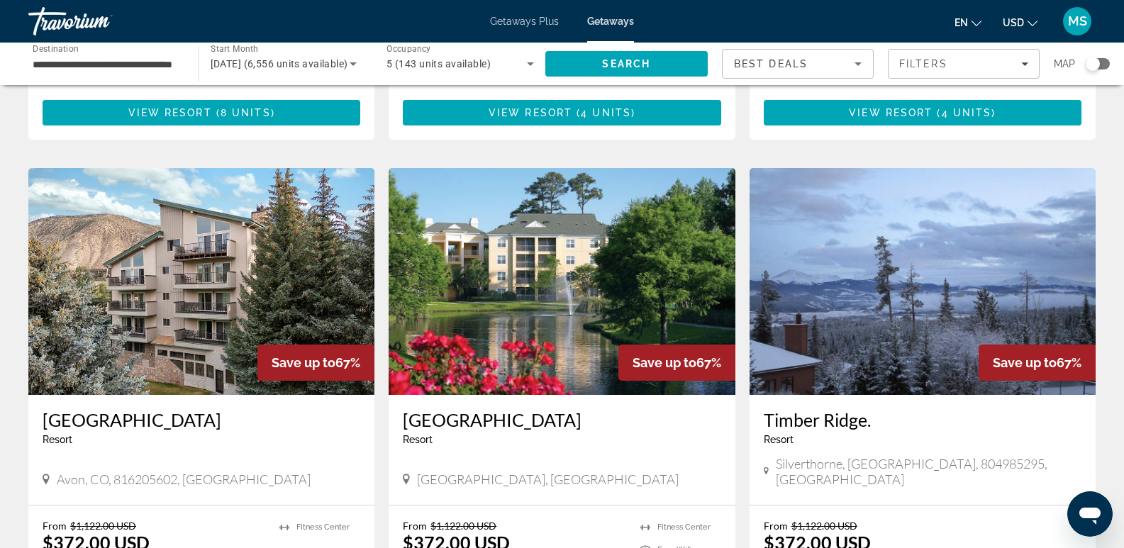
scroll to position [1732, 0]
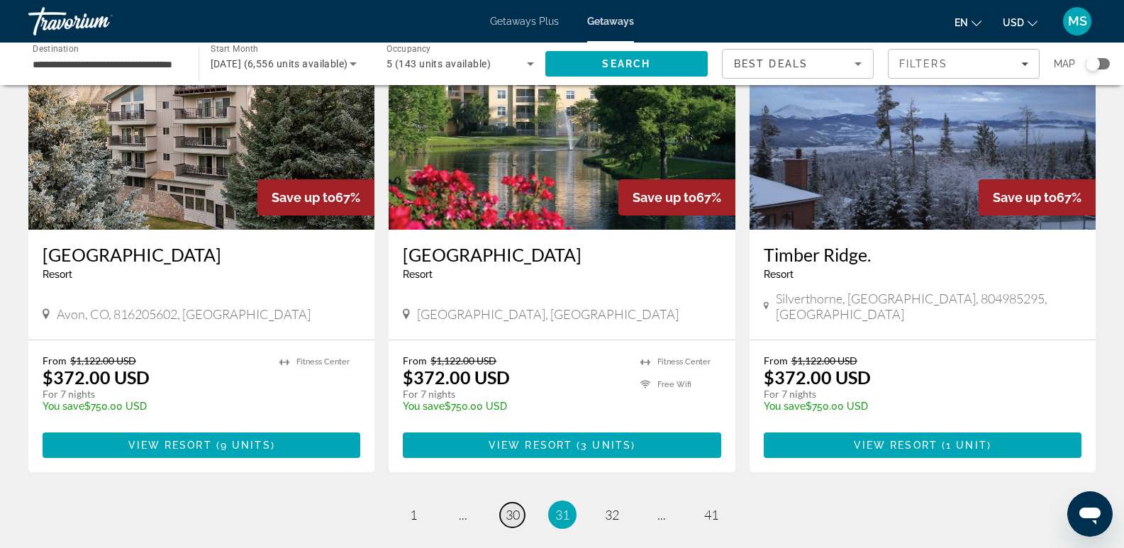
click at [507, 507] on span "30" at bounding box center [513, 515] width 14 height 16
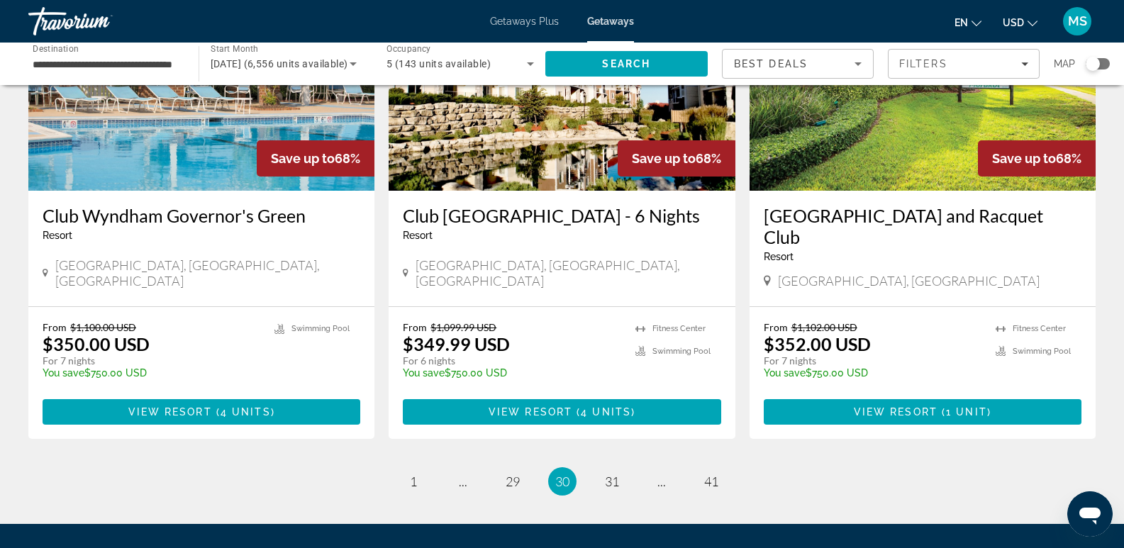
scroll to position [1789, 0]
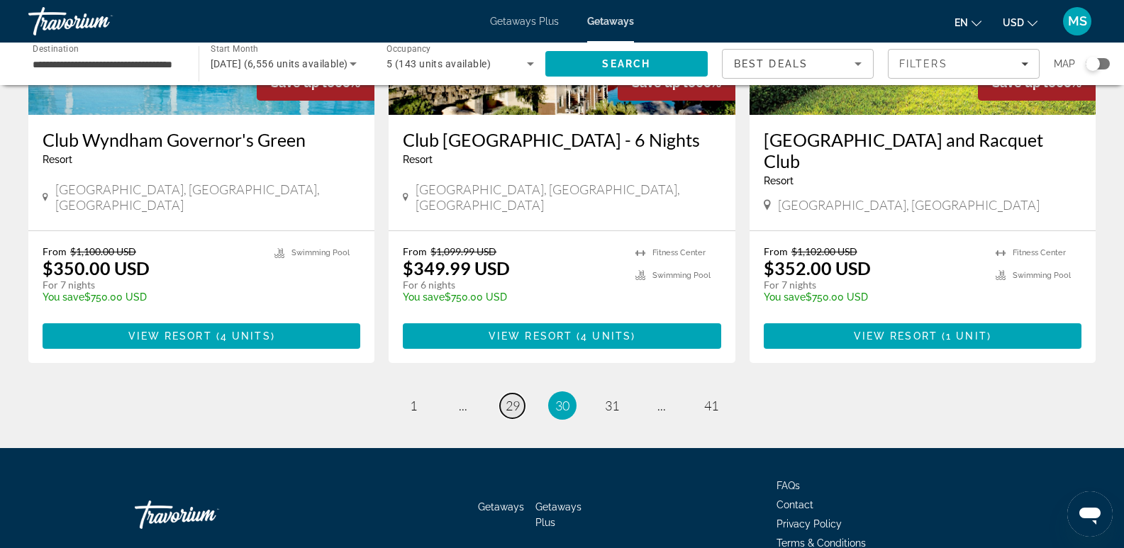
click at [514, 398] on span "29" at bounding box center [513, 406] width 14 height 16
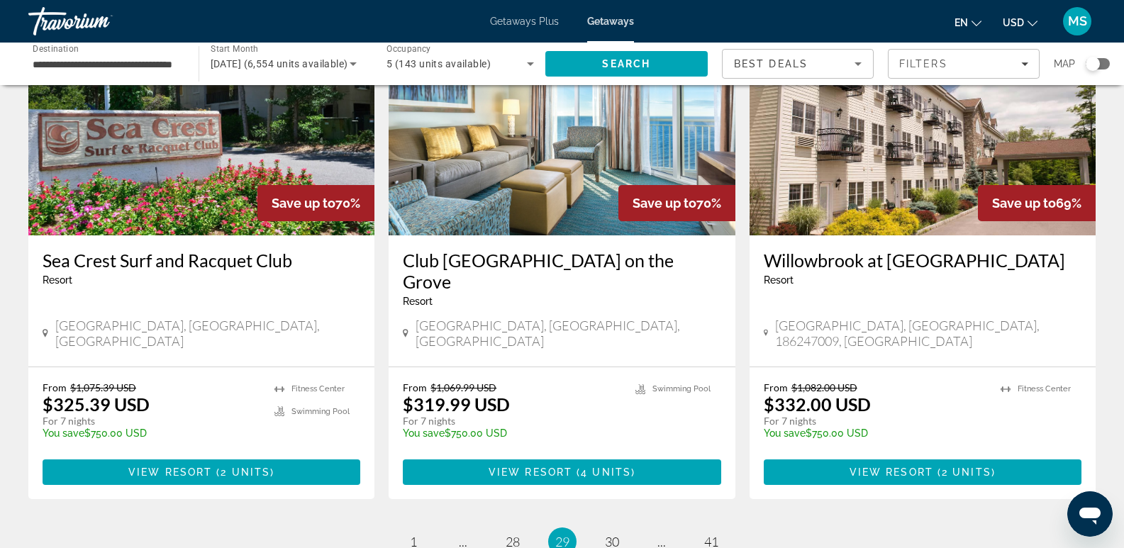
scroll to position [1789, 0]
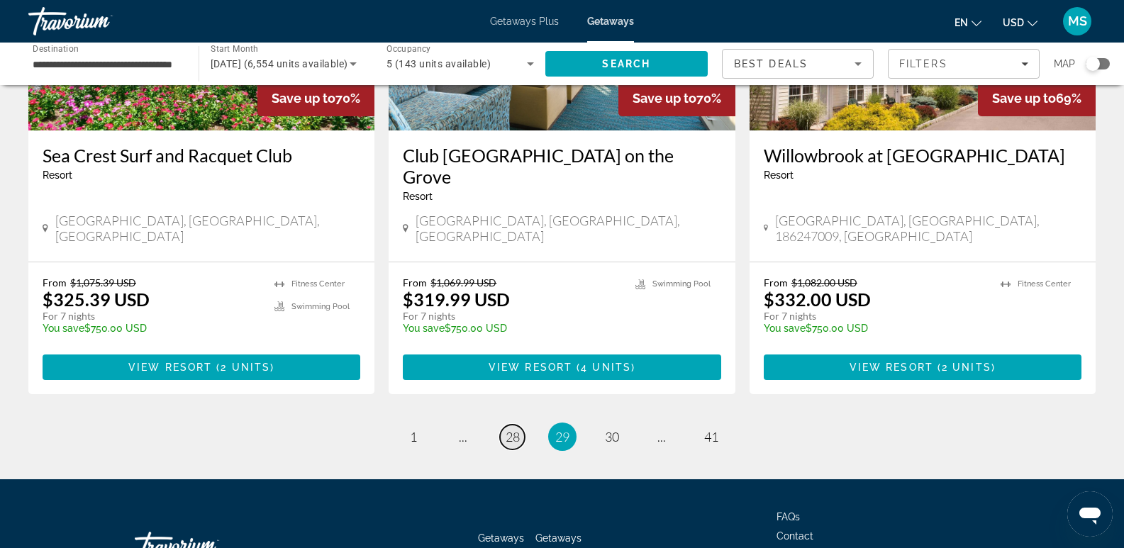
click at [509, 429] on span "28" at bounding box center [513, 437] width 14 height 16
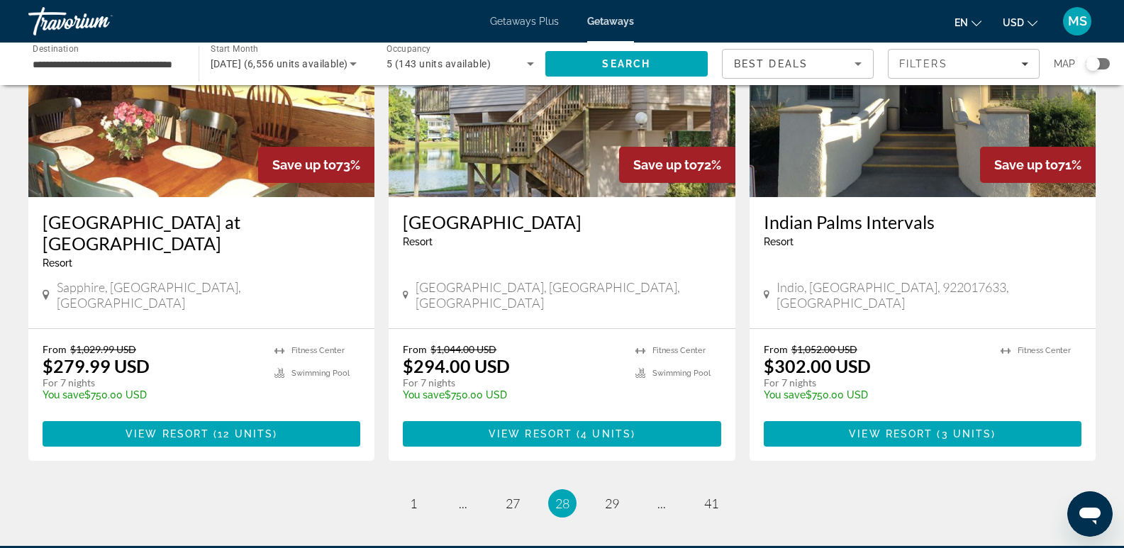
scroll to position [1705, 0]
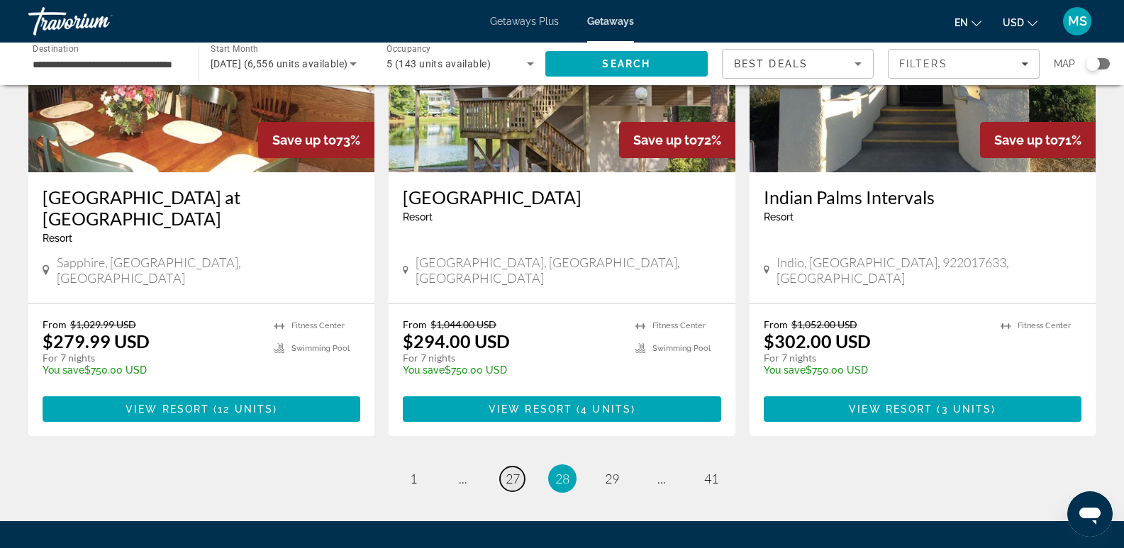
click at [511, 467] on link "page 27" at bounding box center [512, 479] width 25 height 25
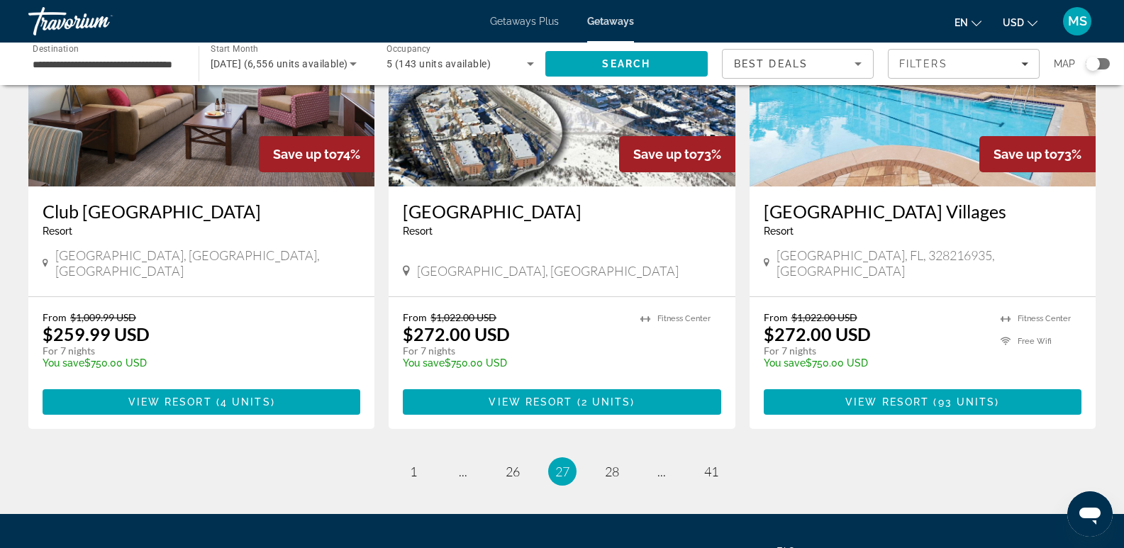
scroll to position [1757, 0]
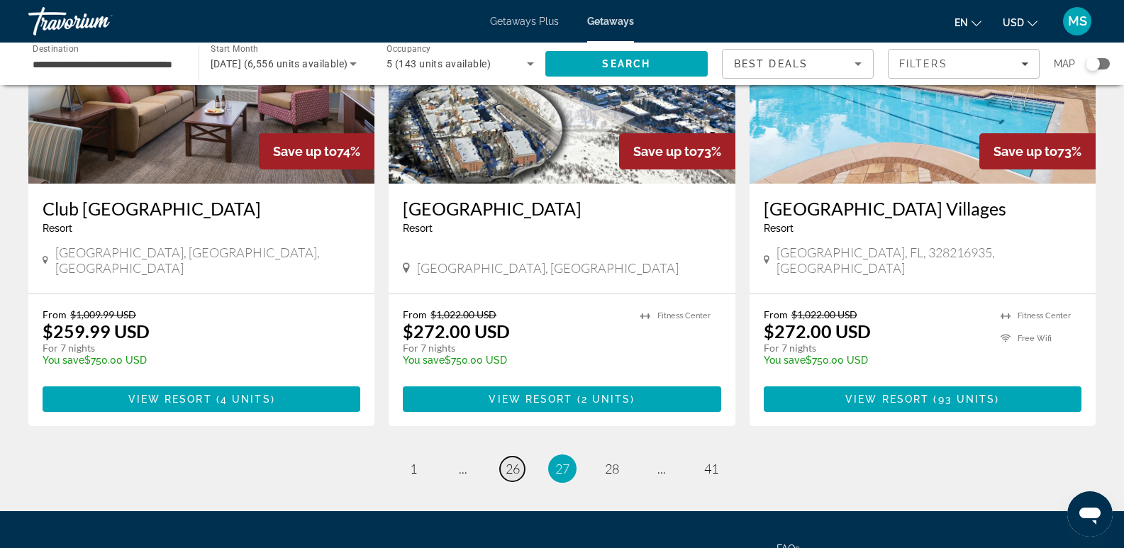
click at [511, 461] on span "26" at bounding box center [513, 469] width 14 height 16
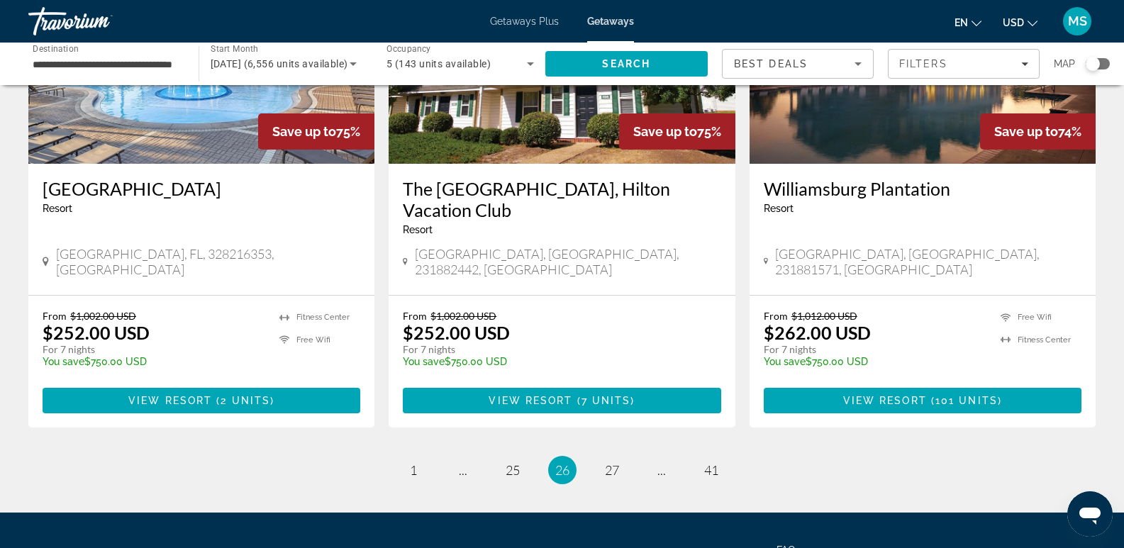
scroll to position [1789, 0]
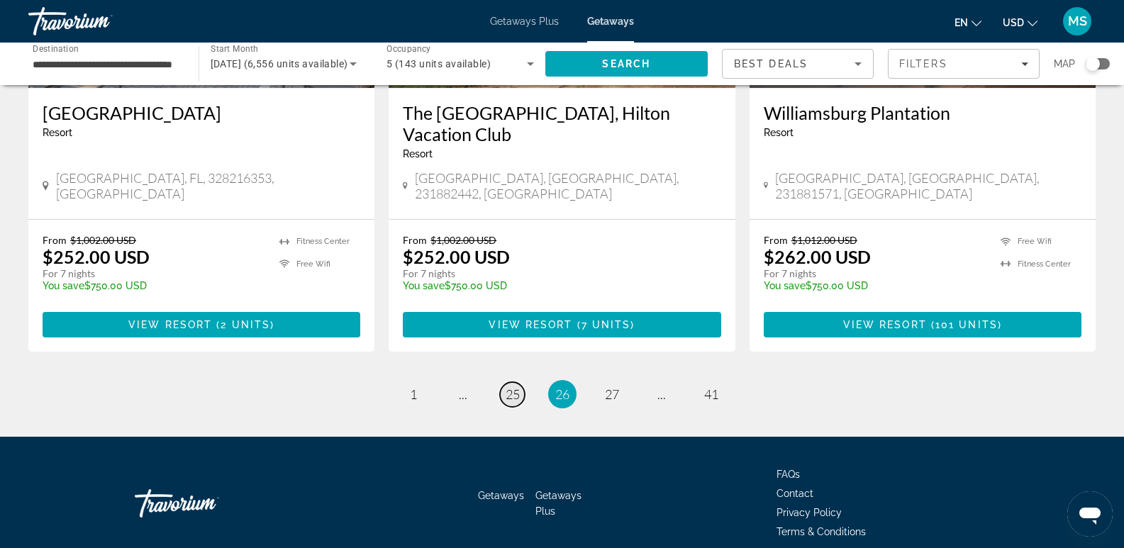
click at [512, 387] on span "25" at bounding box center [513, 395] width 14 height 16
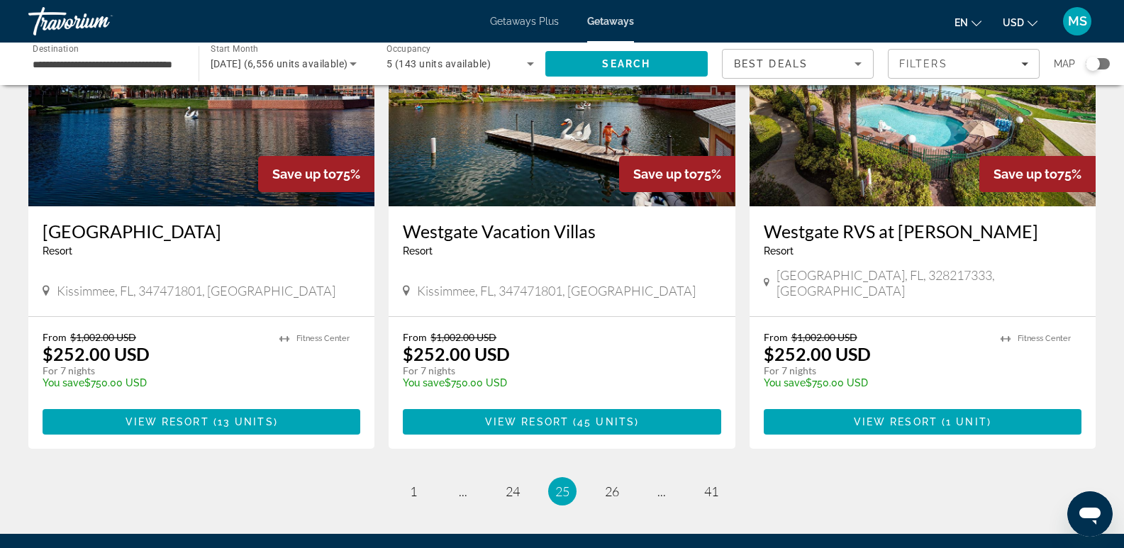
scroll to position [1677, 0]
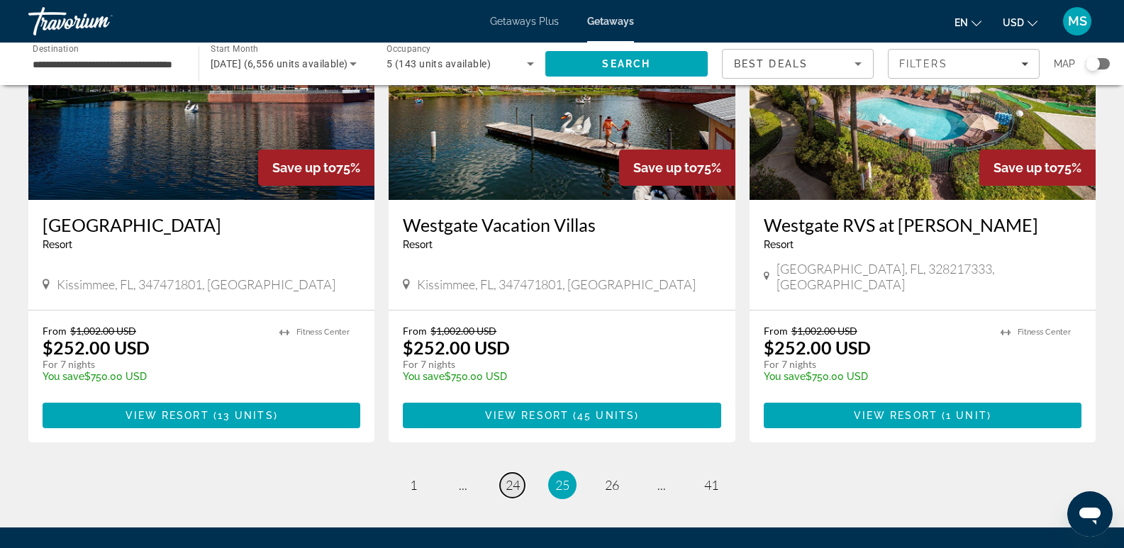
click at [509, 477] on span "24" at bounding box center [513, 485] width 14 height 16
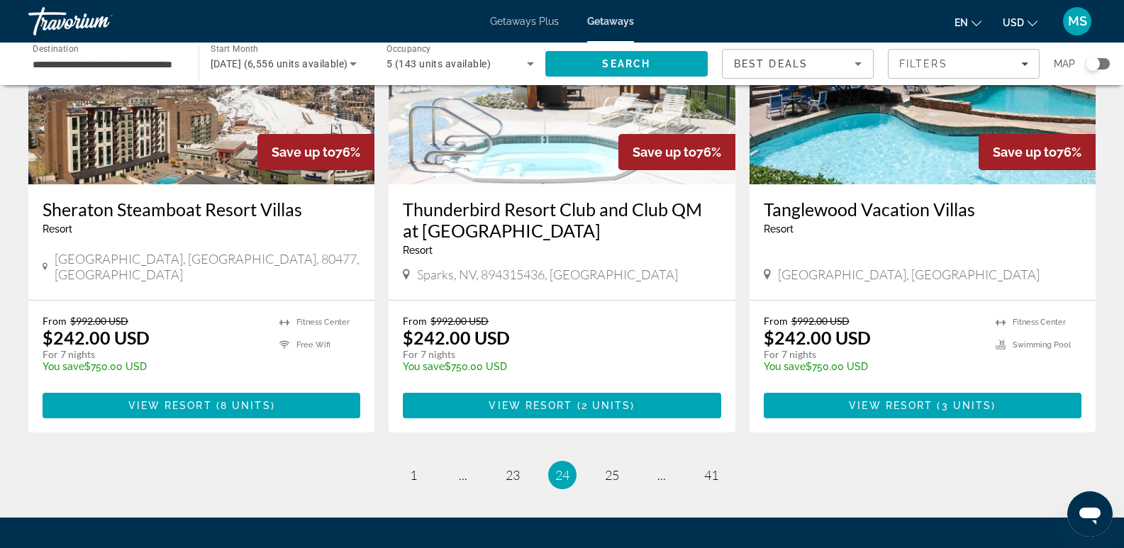
scroll to position [1789, 0]
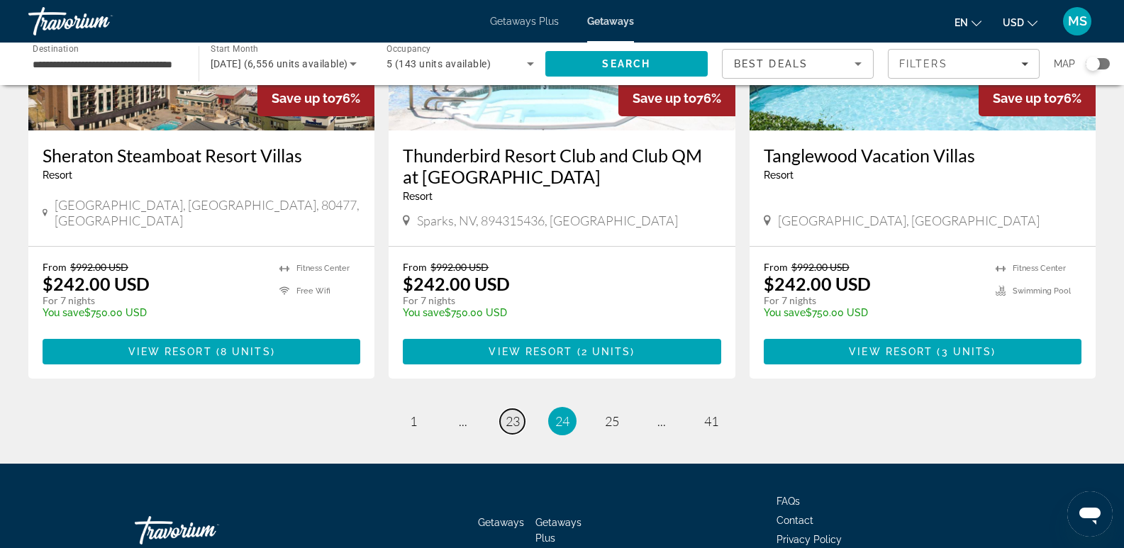
click at [515, 414] on span "23" at bounding box center [513, 422] width 14 height 16
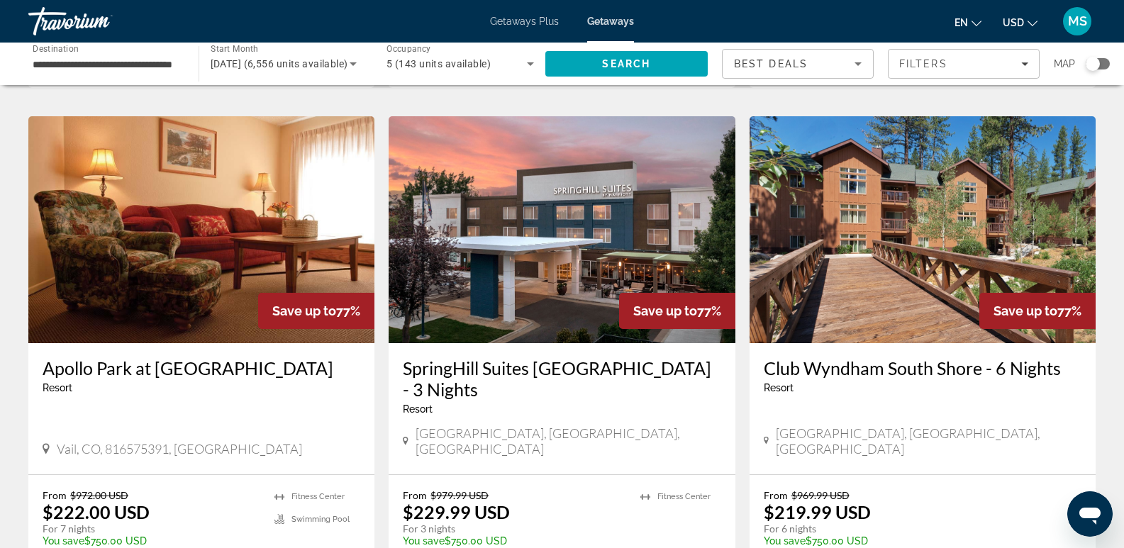
scroll to position [1732, 0]
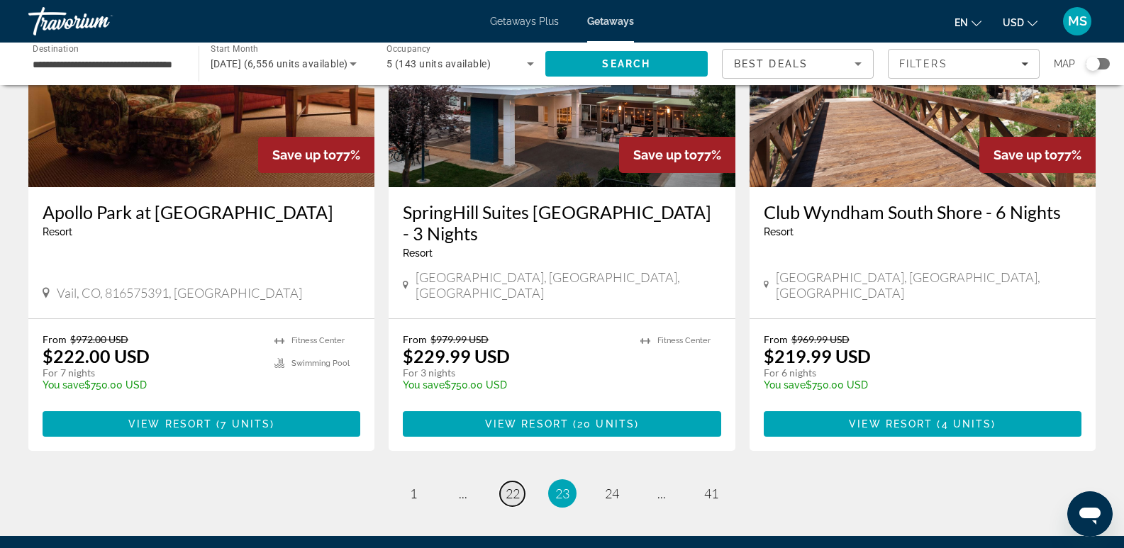
click at [519, 486] on span "22" at bounding box center [513, 494] width 14 height 16
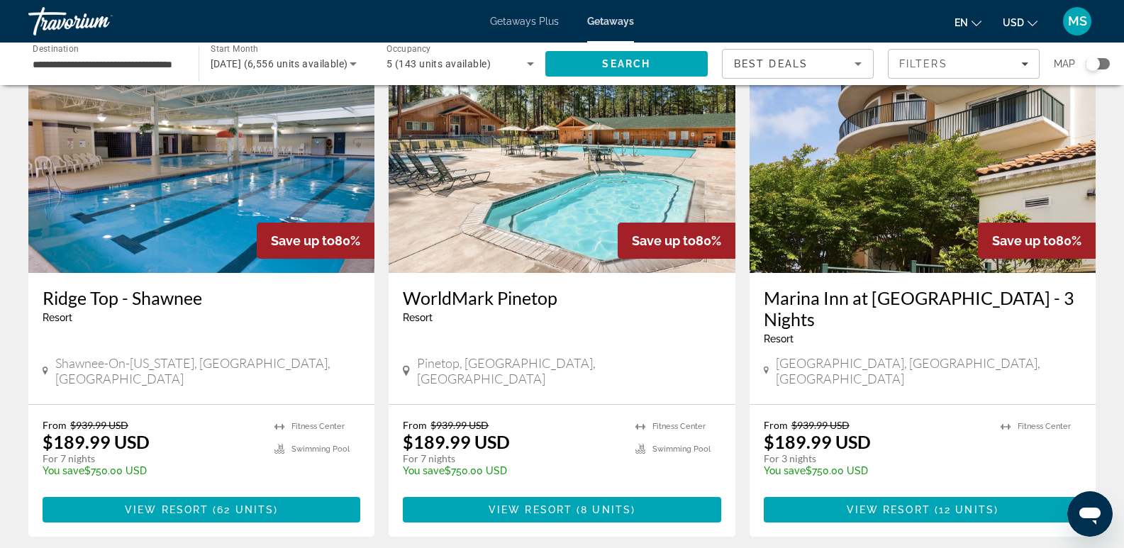
scroll to position [1655, 0]
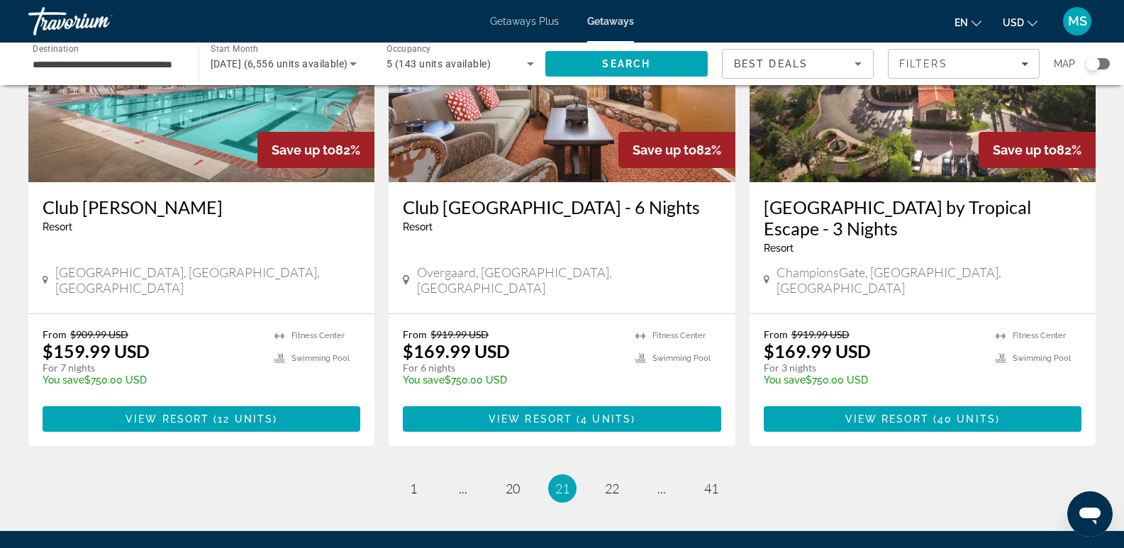
scroll to position [1789, 0]
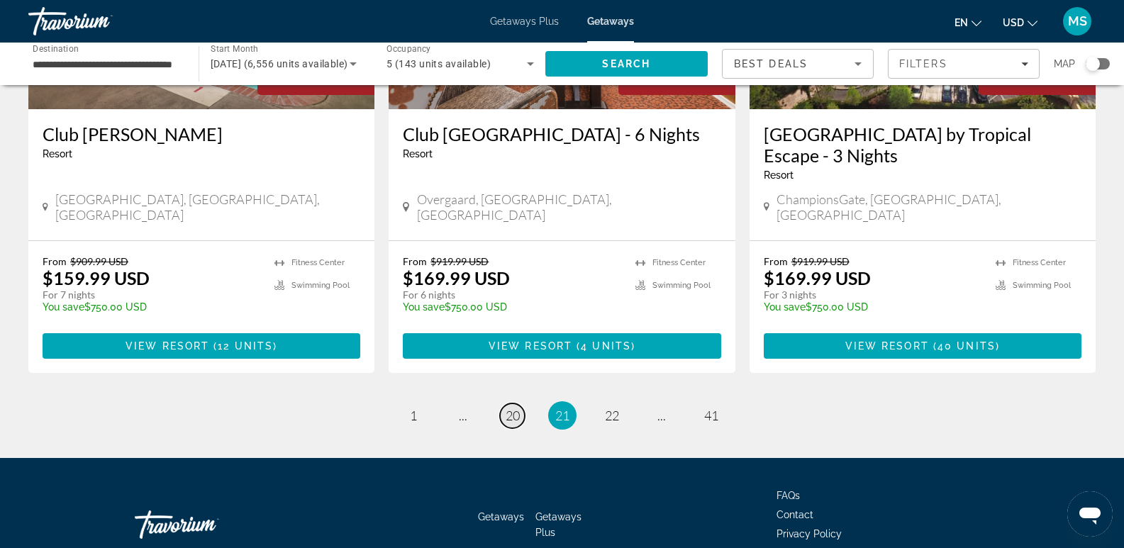
click at [515, 408] on span "20" at bounding box center [513, 416] width 14 height 16
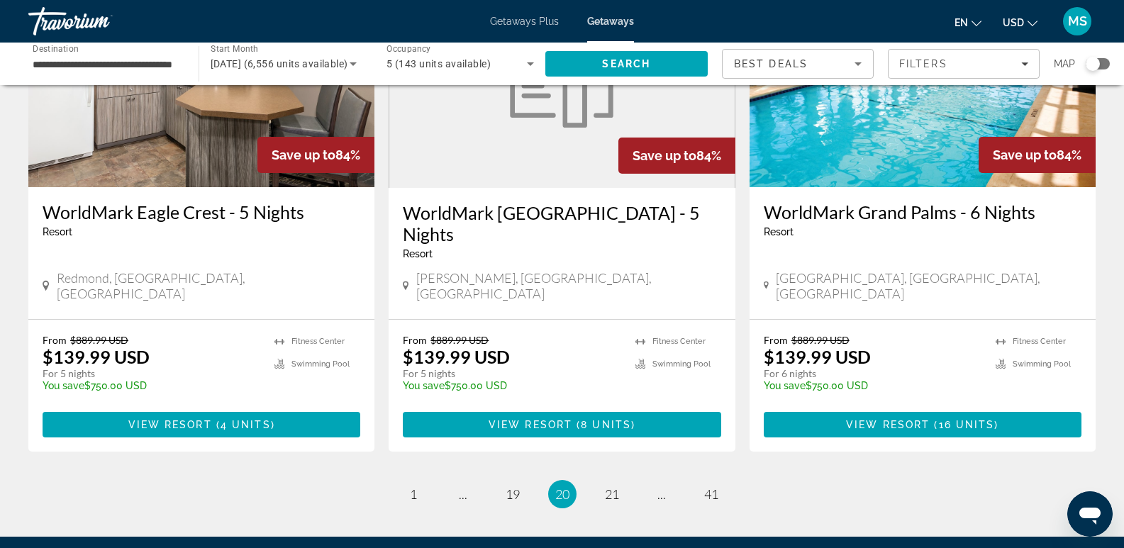
scroll to position [1768, 0]
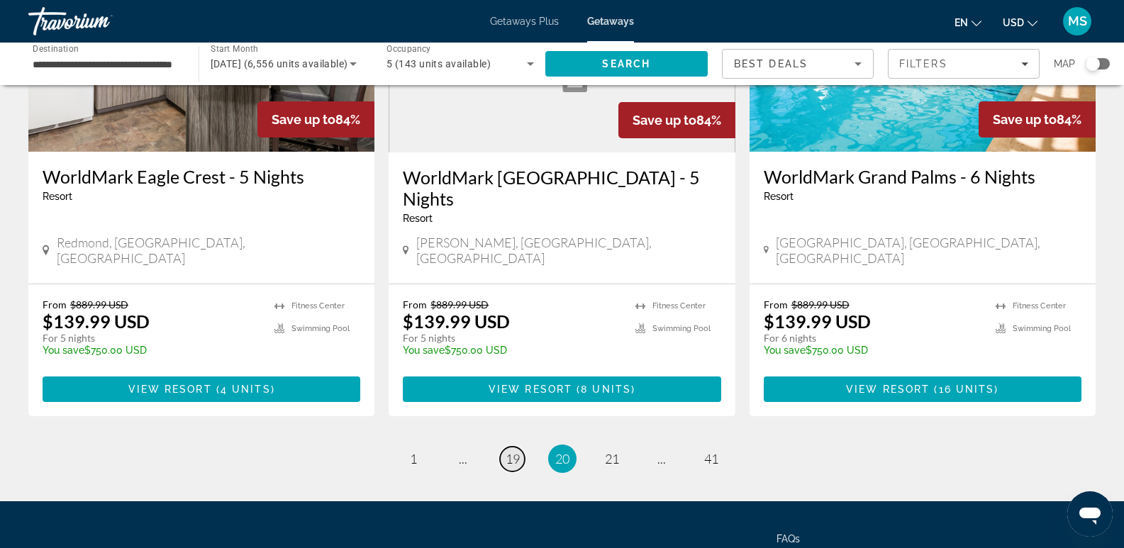
click at [509, 451] on span "19" at bounding box center [513, 459] width 14 height 16
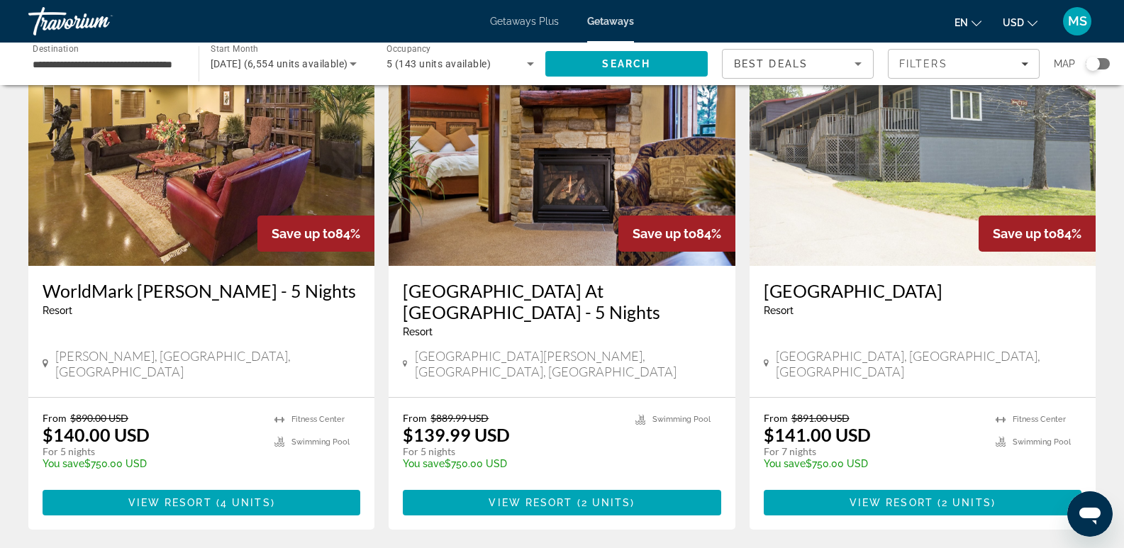
scroll to position [1667, 0]
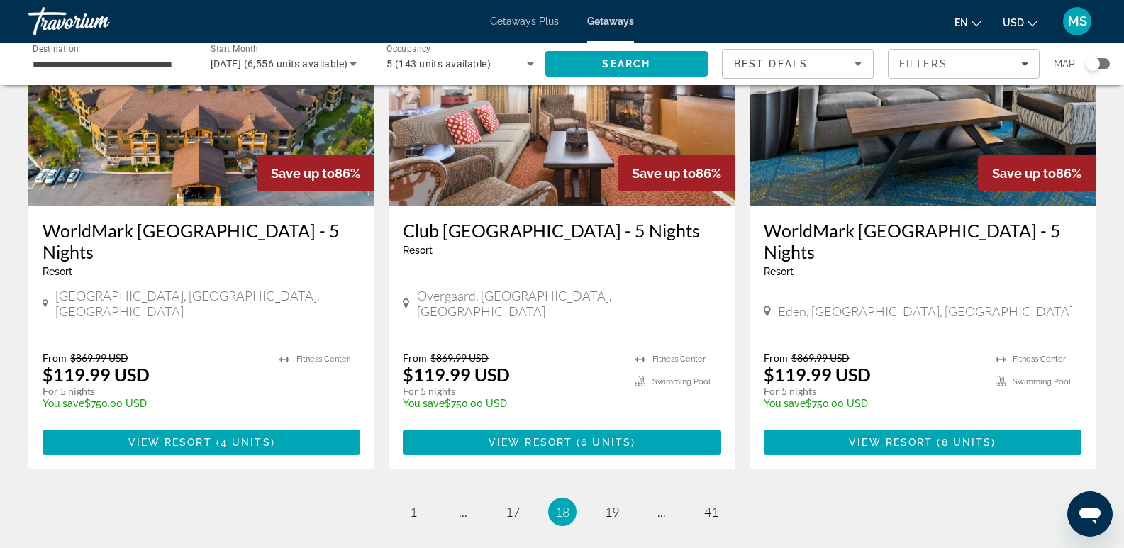
scroll to position [1690, 0]
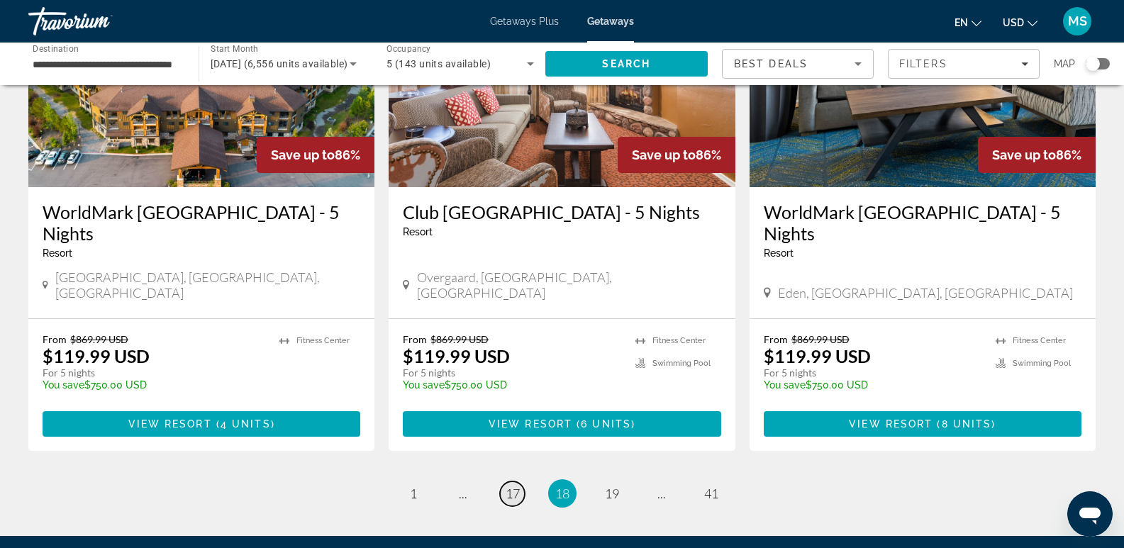
click at [515, 486] on span "17" at bounding box center [513, 494] width 14 height 16
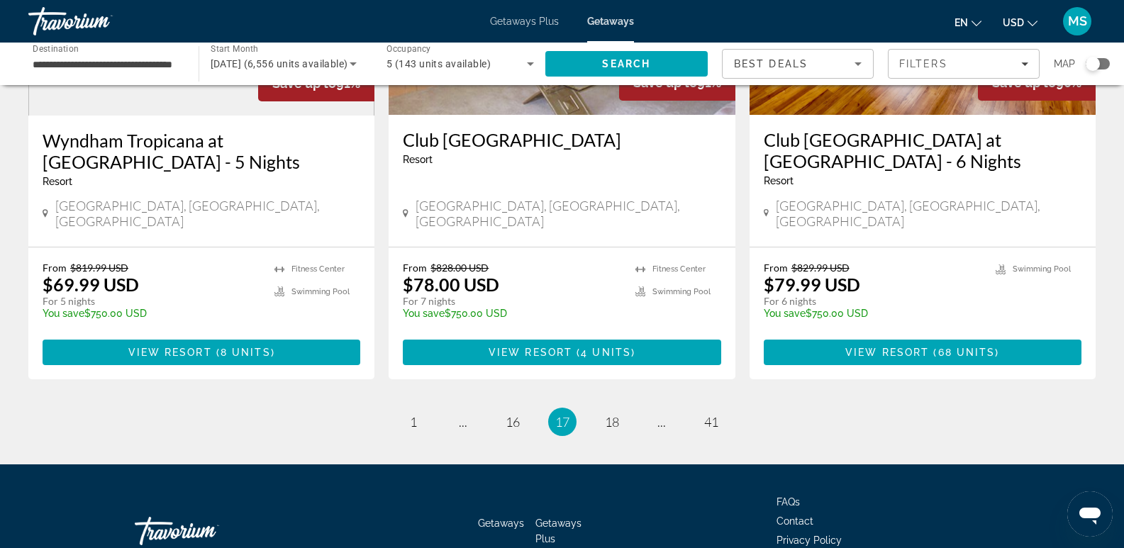
scroll to position [1811, 0]
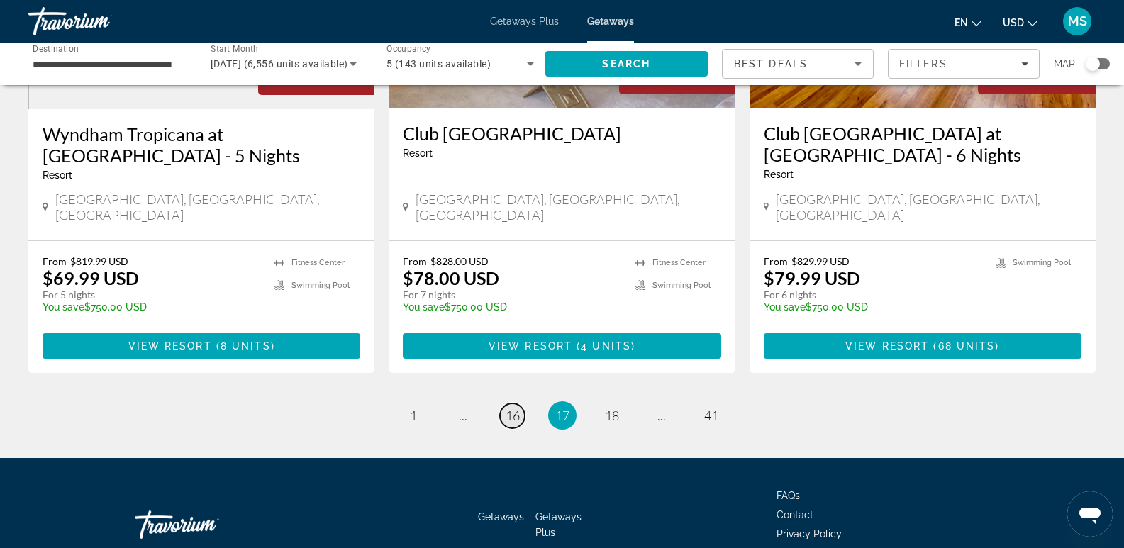
click at [521, 404] on link "page 16" at bounding box center [512, 416] width 25 height 25
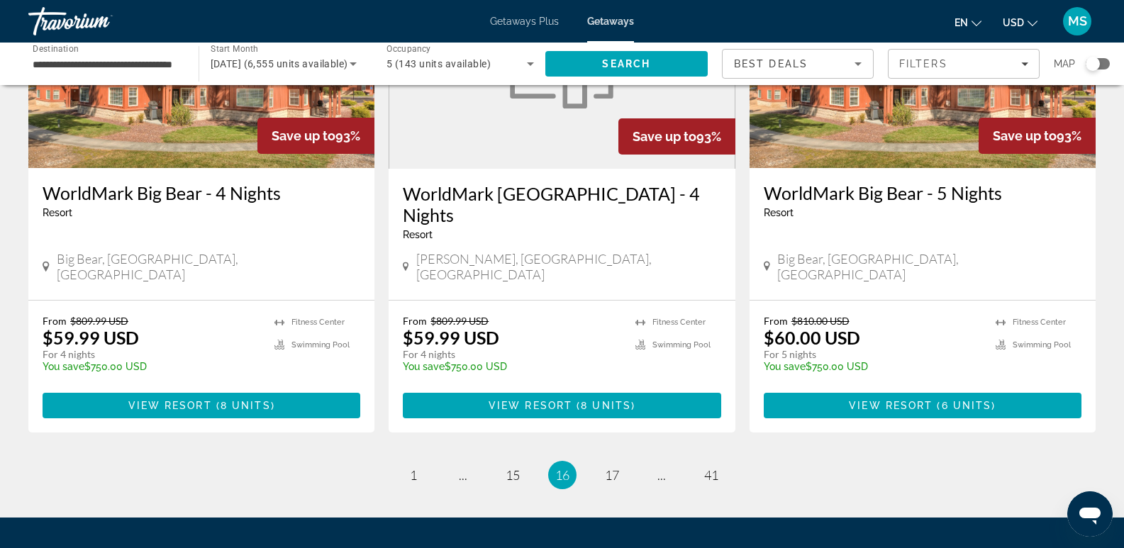
scroll to position [1769, 0]
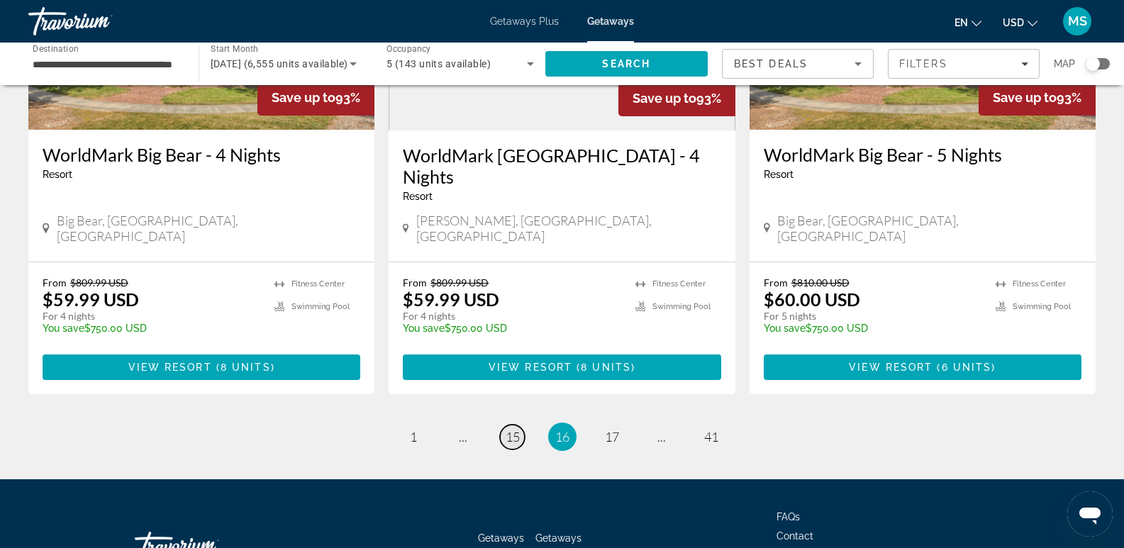
click at [514, 429] on span "15" at bounding box center [513, 437] width 14 height 16
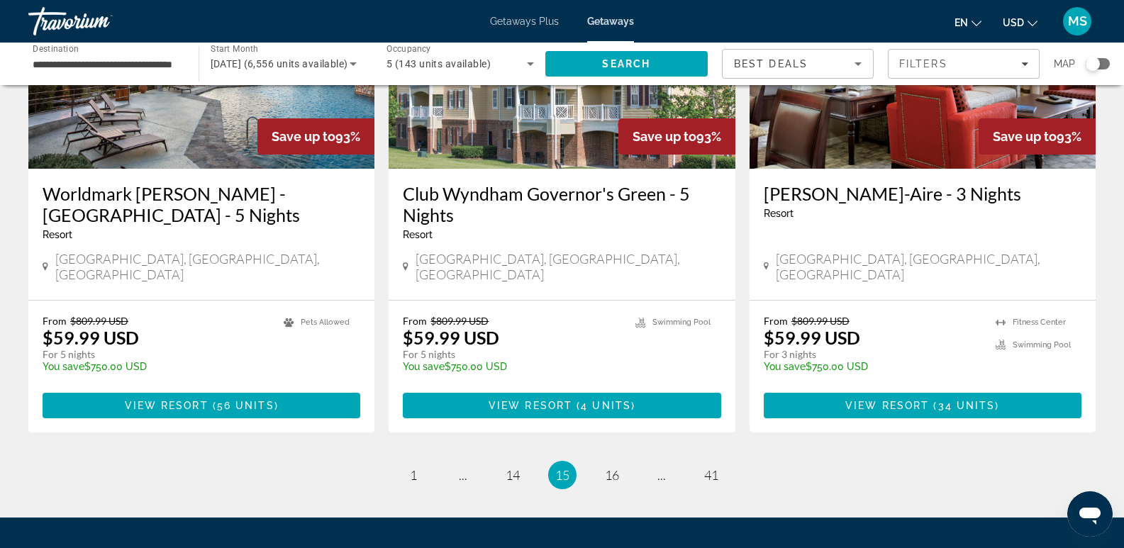
scroll to position [1712, 0]
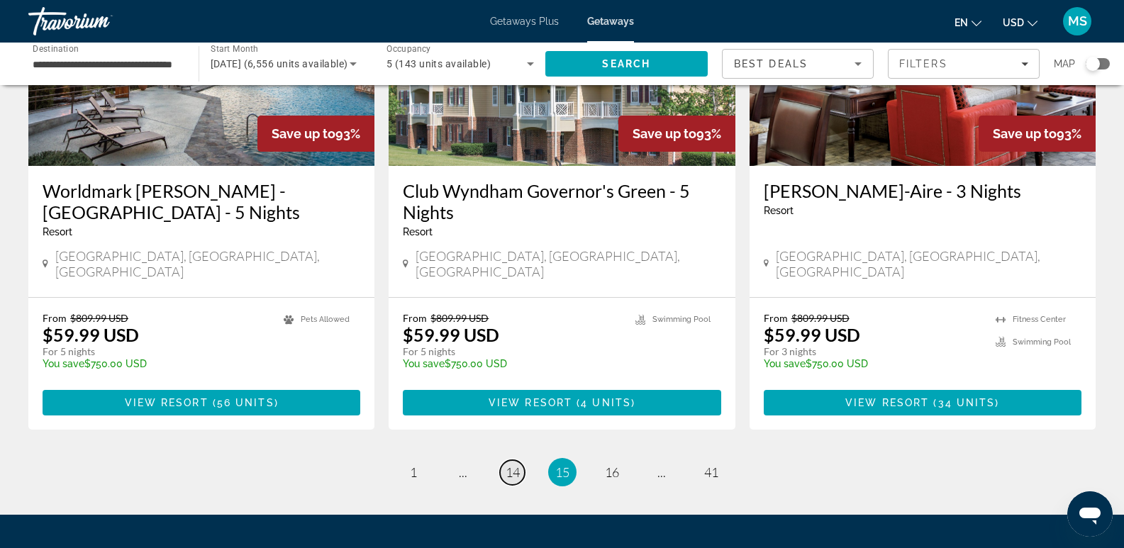
click at [513, 465] on span "14" at bounding box center [513, 473] width 14 height 16
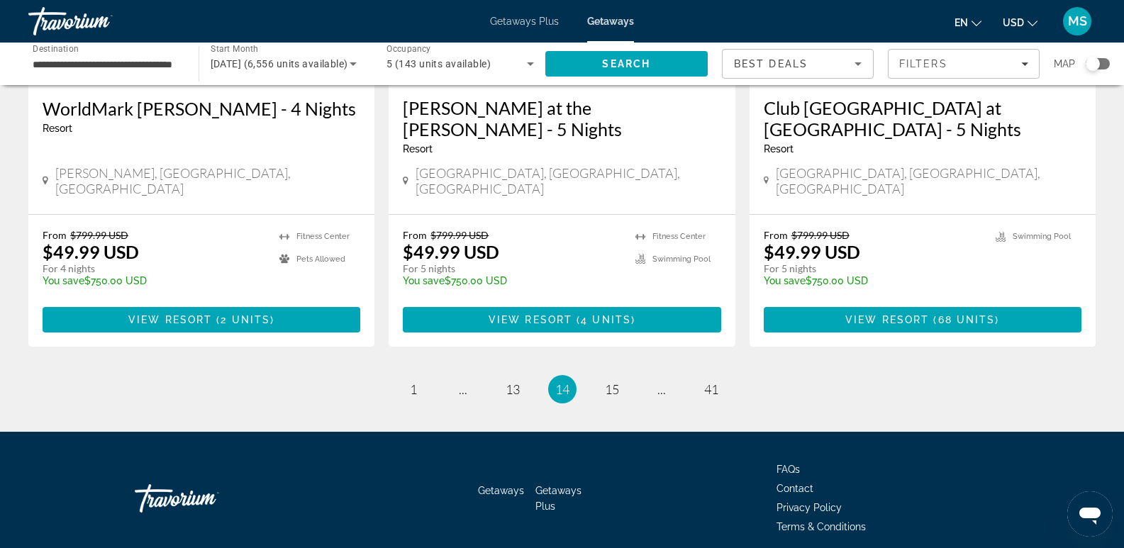
scroll to position [1810, 0]
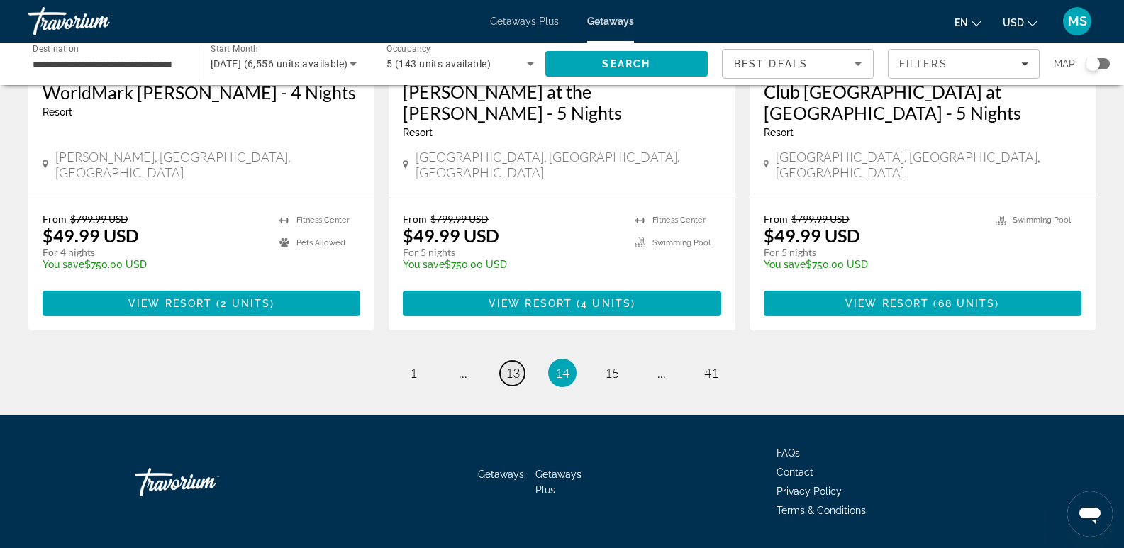
click at [521, 361] on link "page 13" at bounding box center [512, 373] width 25 height 25
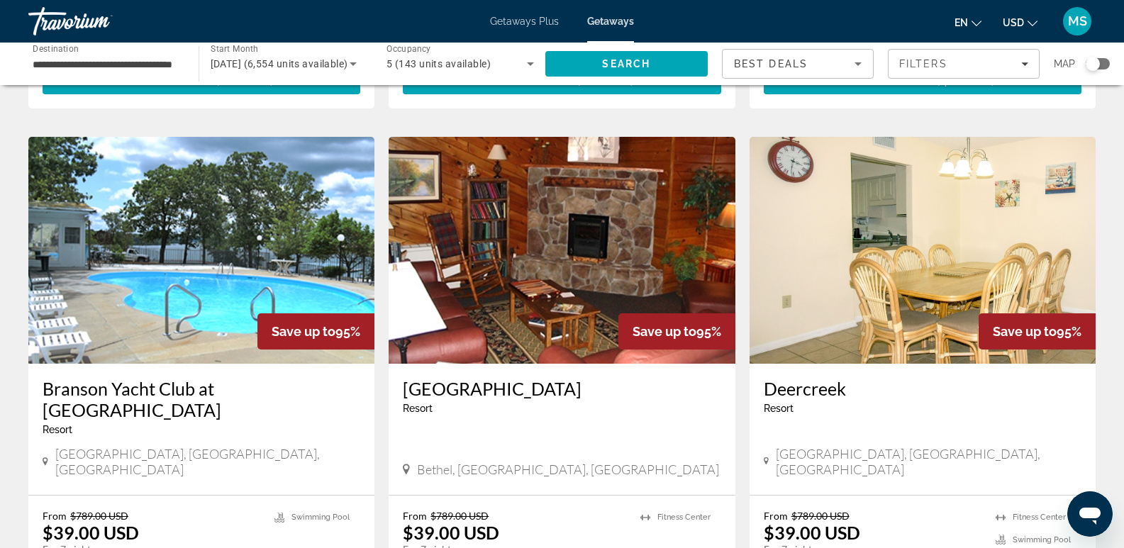
scroll to position [1046, 0]
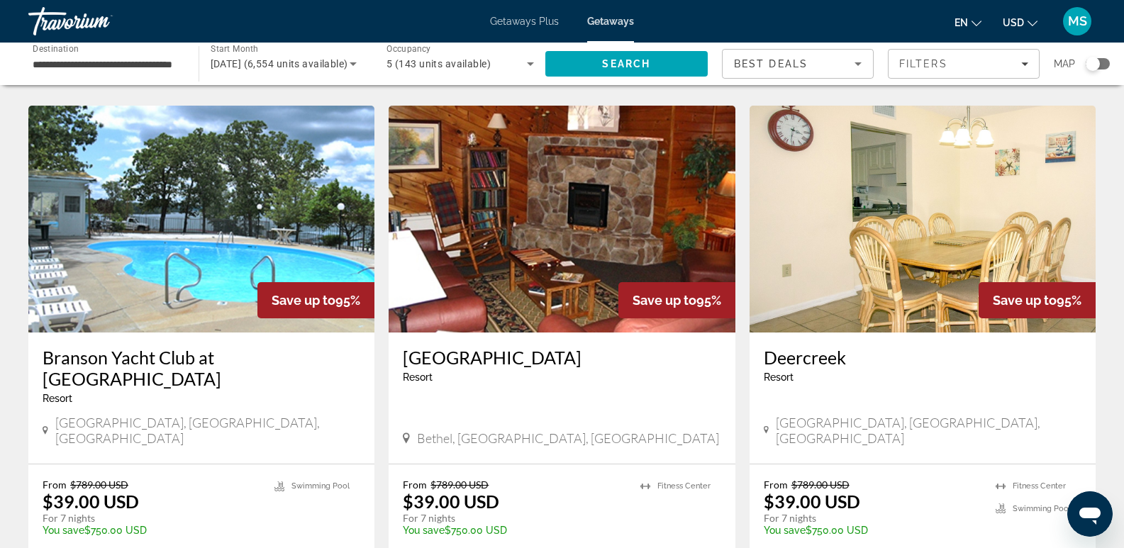
click at [221, 192] on img "Main content" at bounding box center [201, 219] width 346 height 227
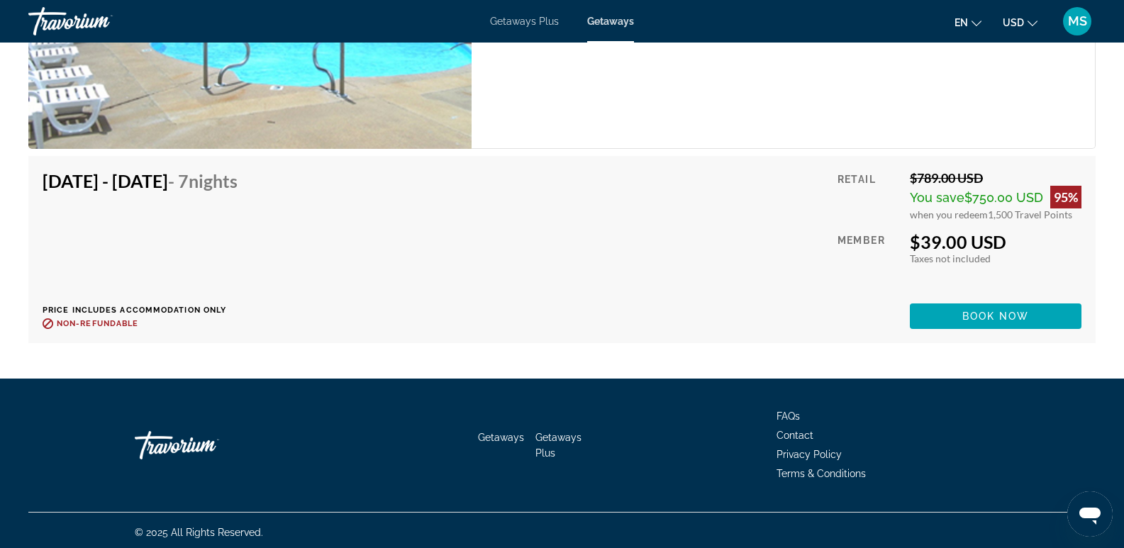
scroll to position [2627, 0]
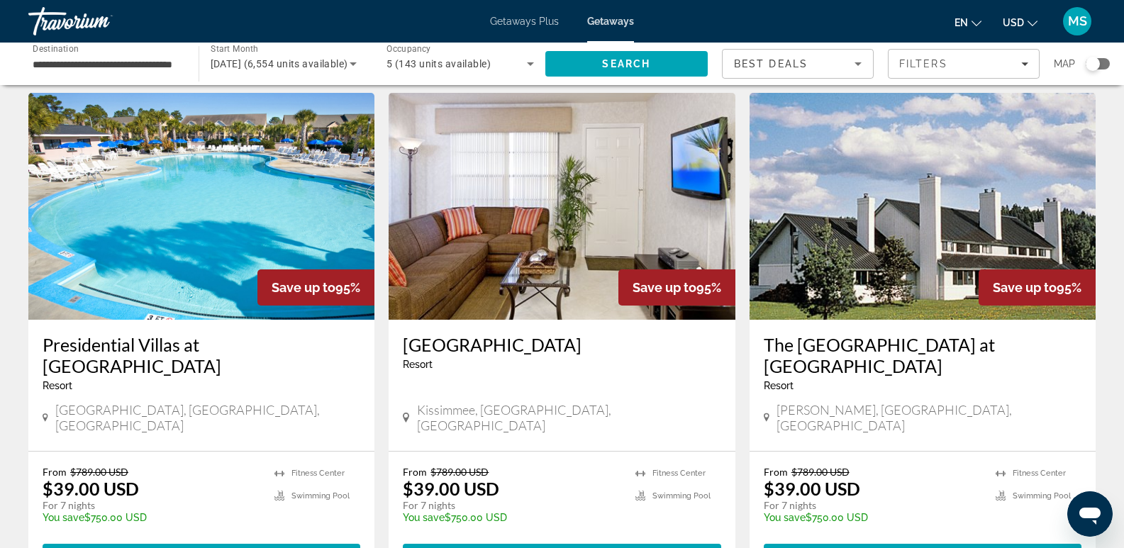
scroll to position [1581, 0]
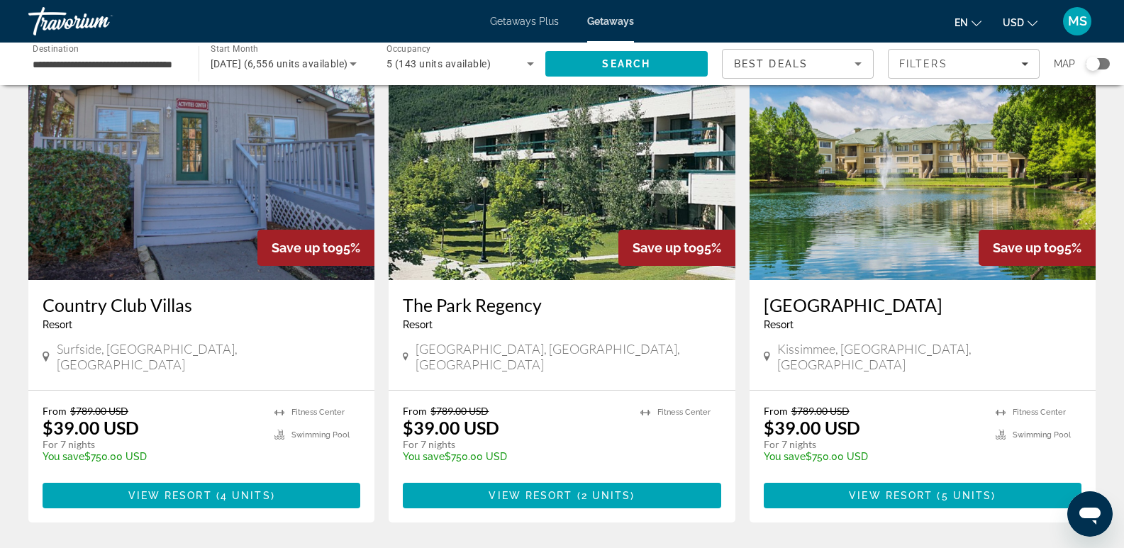
scroll to position [1600, 0]
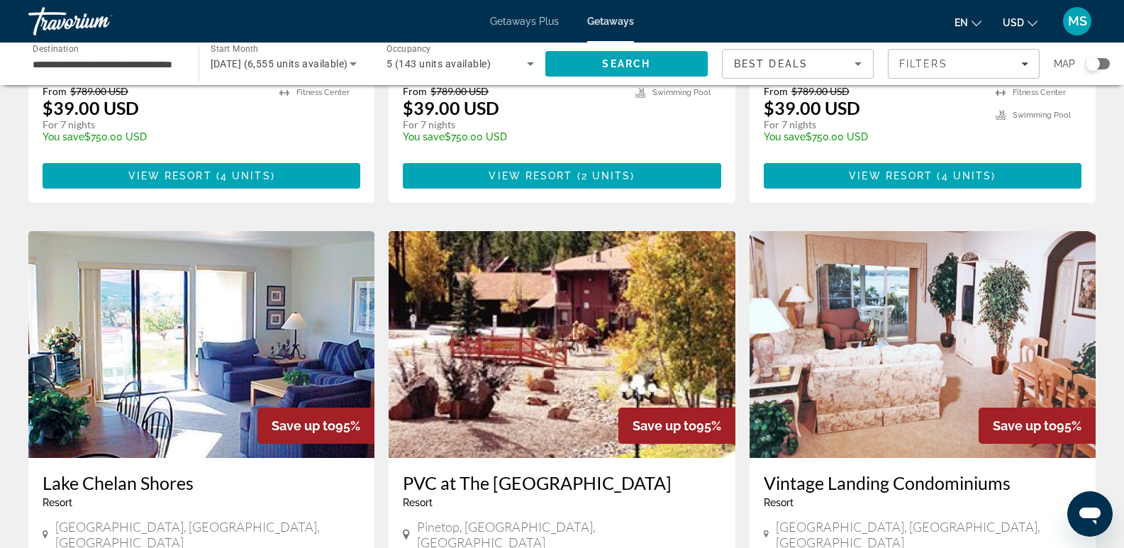
scroll to position [1011, 0]
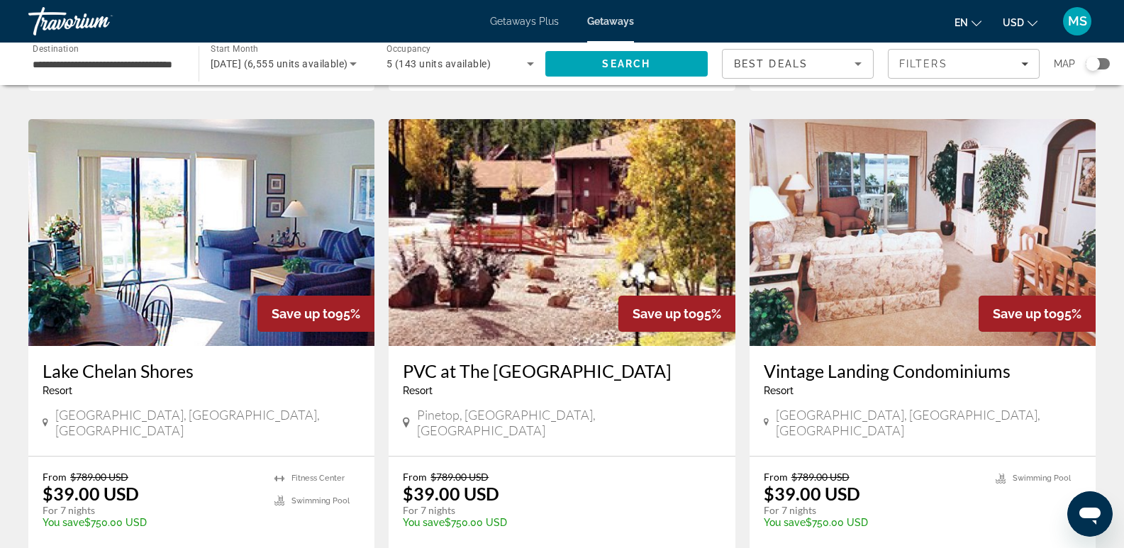
drag, startPoint x: 1106, startPoint y: 299, endPoint x: 1114, endPoint y: 348, distance: 49.5
click at [1114, 348] on div "6,555 Getaways units available across 481 Resorts Save up to 95% The [GEOGRAPHI…" at bounding box center [562, 116] width 1124 height 2056
drag, startPoint x: 1100, startPoint y: 322, endPoint x: 1077, endPoint y: 348, distance: 34.6
click at [1100, 323] on app-weeks-search-item "Save up to 95% Vintage Landing Condominiums Resort - This is an adults only res…" at bounding box center [923, 354] width 360 height 470
click at [1071, 360] on h3 "Vintage Landing Condominiums" at bounding box center [923, 370] width 318 height 21
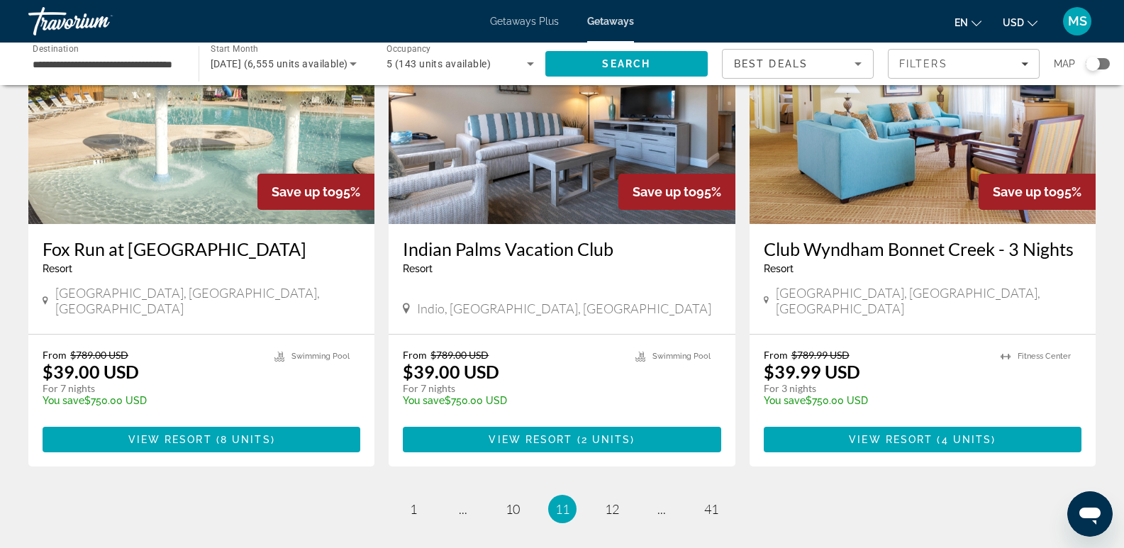
scroll to position [1643, 0]
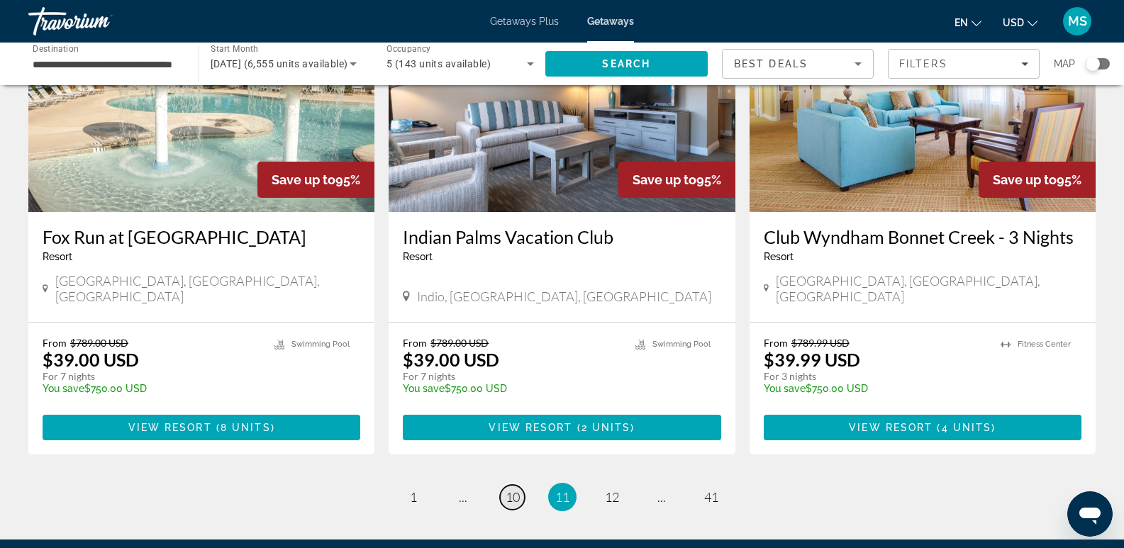
click at [514, 489] on span "10" at bounding box center [513, 497] width 14 height 16
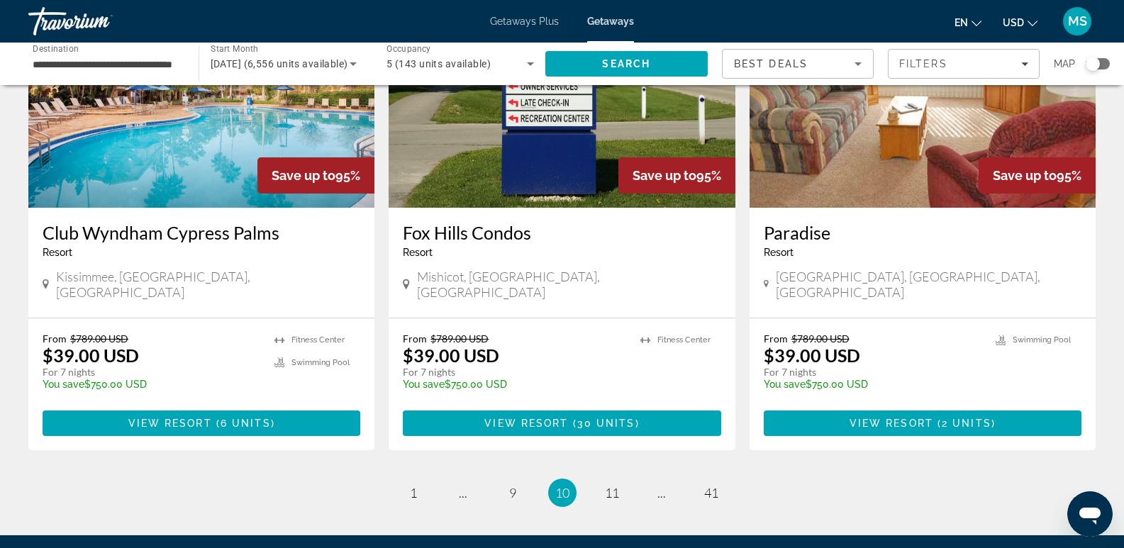
scroll to position [1707, 0]
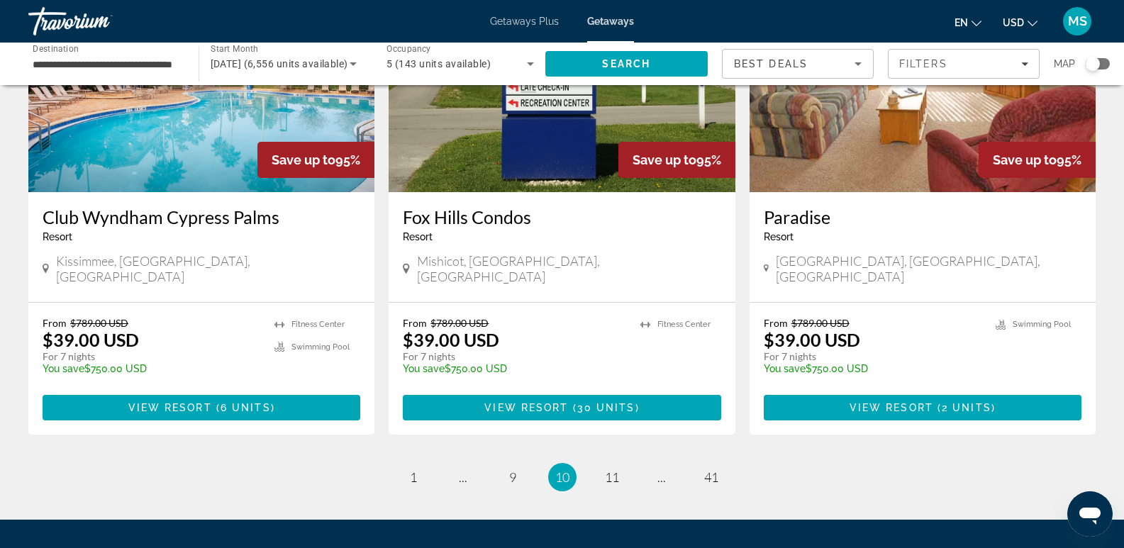
drag, startPoint x: 1129, startPoint y: 113, endPoint x: 5, endPoint y: 11, distance: 1128.9
click at [516, 470] on span "9" at bounding box center [512, 478] width 7 height 16
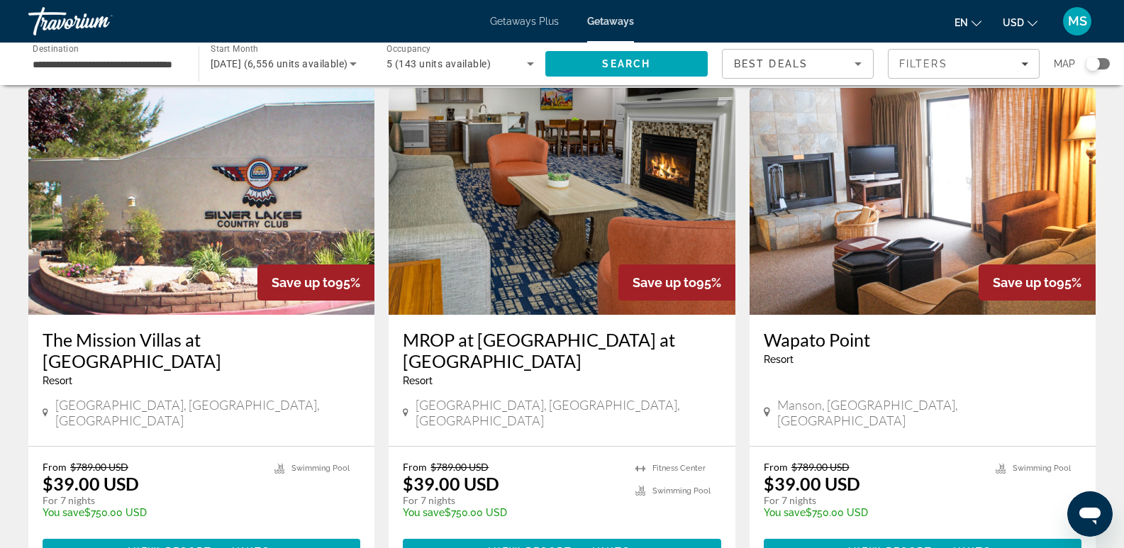
scroll to position [1642, 0]
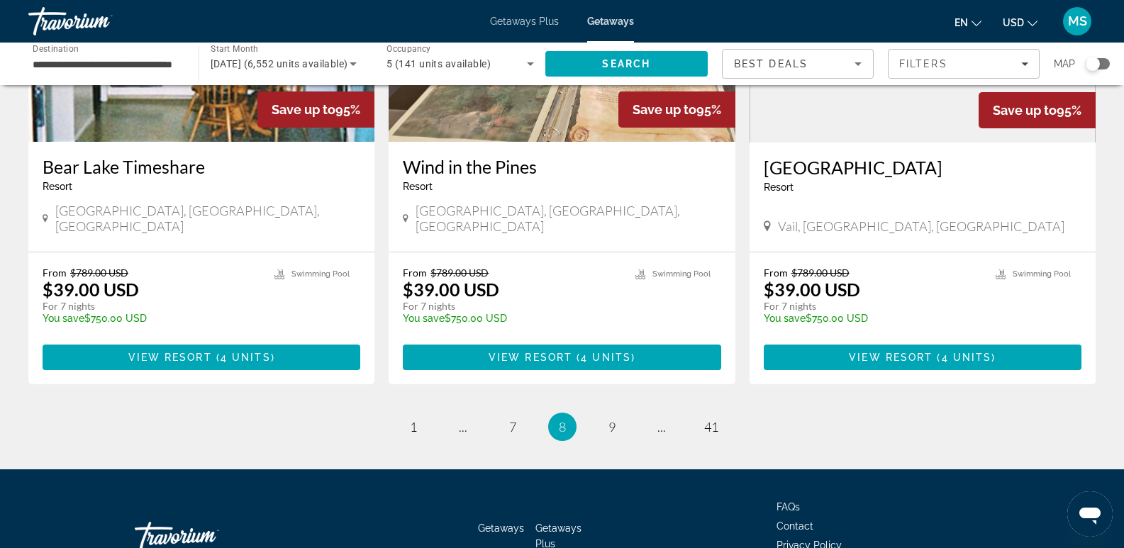
scroll to position [1768, 0]
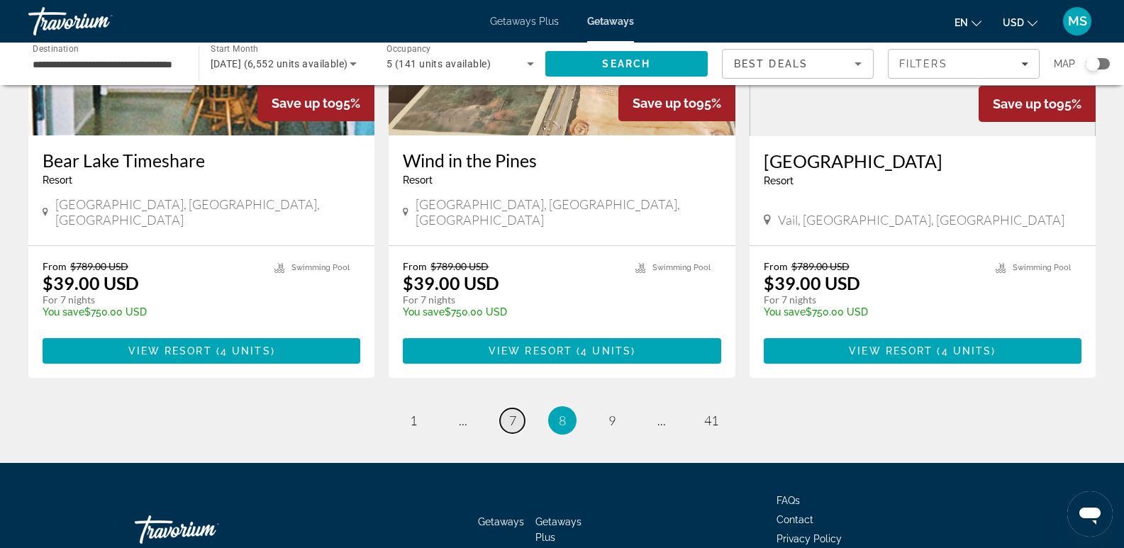
click at [514, 413] on span "7" at bounding box center [512, 421] width 7 height 16
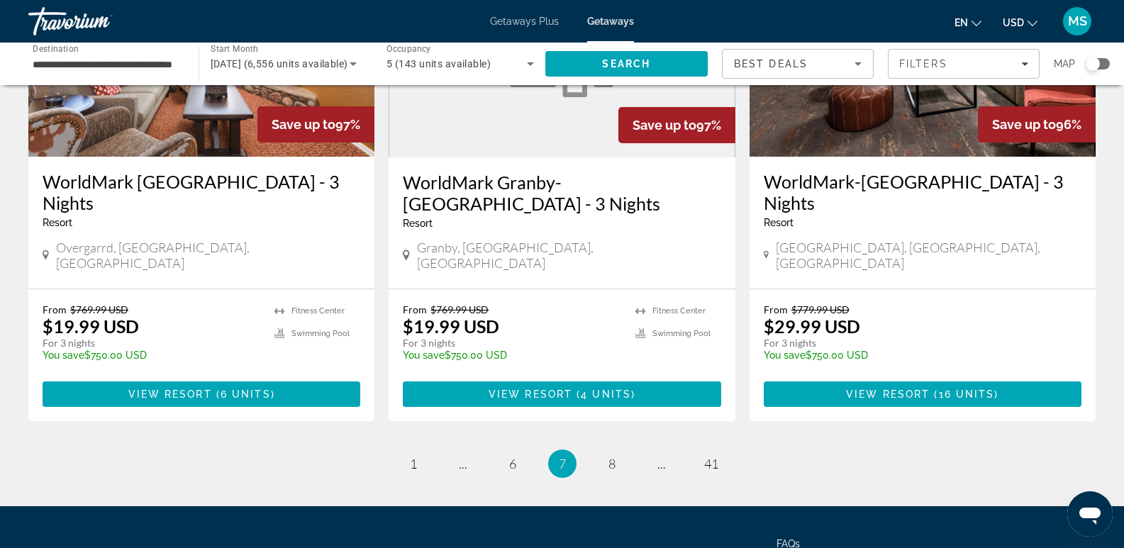
scroll to position [1811, 0]
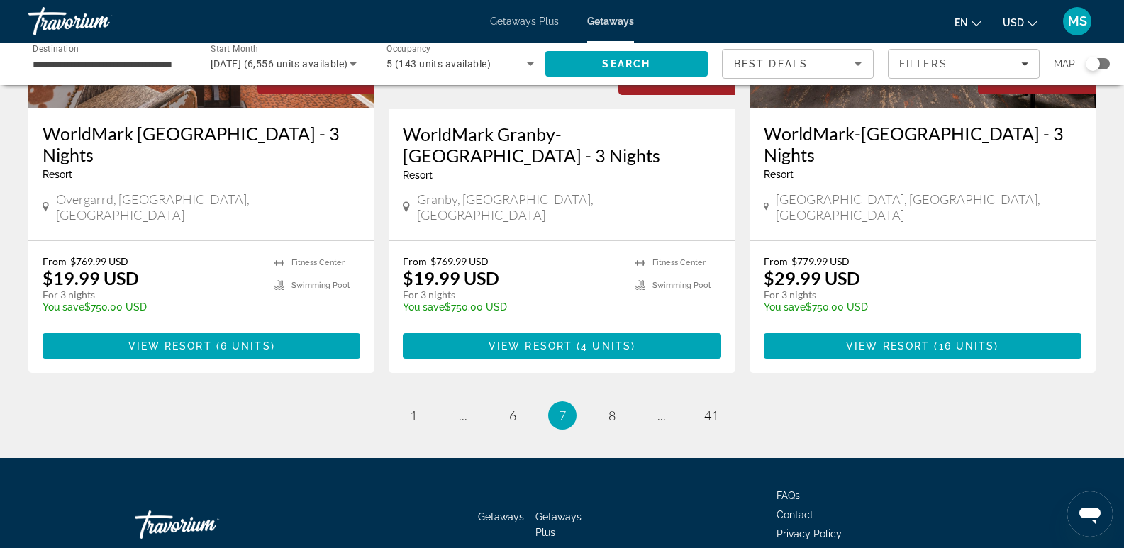
drag, startPoint x: 1134, startPoint y: 109, endPoint x: 6, endPoint y: 34, distance: 1131.0
click at [514, 408] on span "6" at bounding box center [512, 416] width 7 height 16
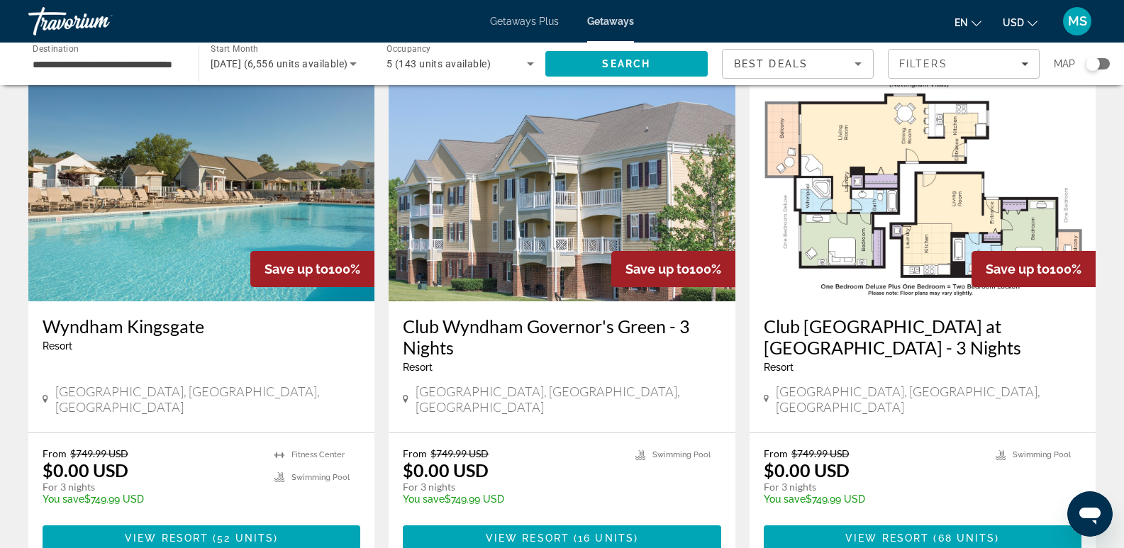
scroll to position [1625, 0]
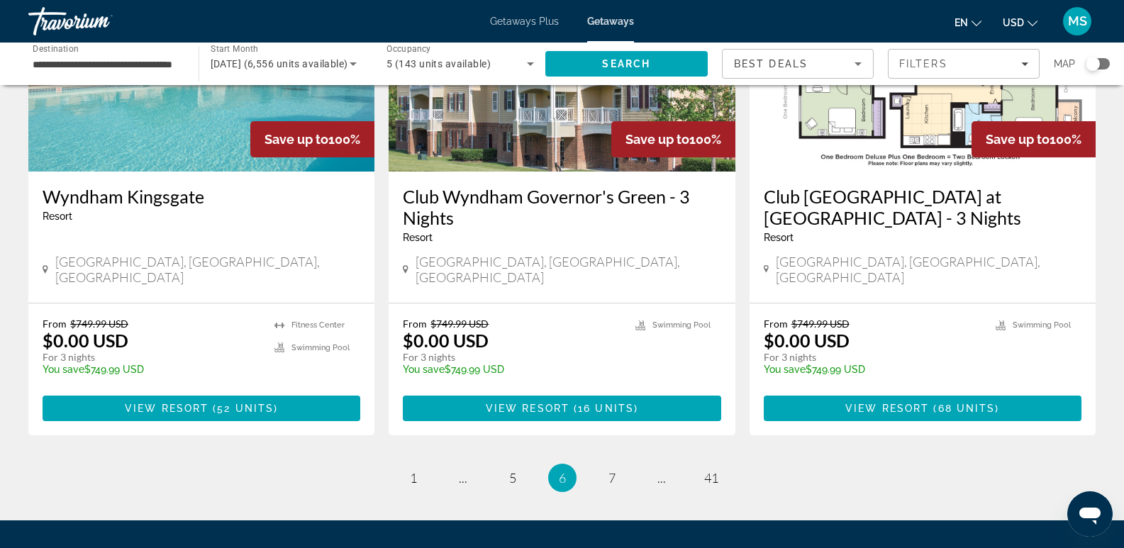
drag, startPoint x: 1134, startPoint y: 344, endPoint x: 27, endPoint y: 15, distance: 1155.1
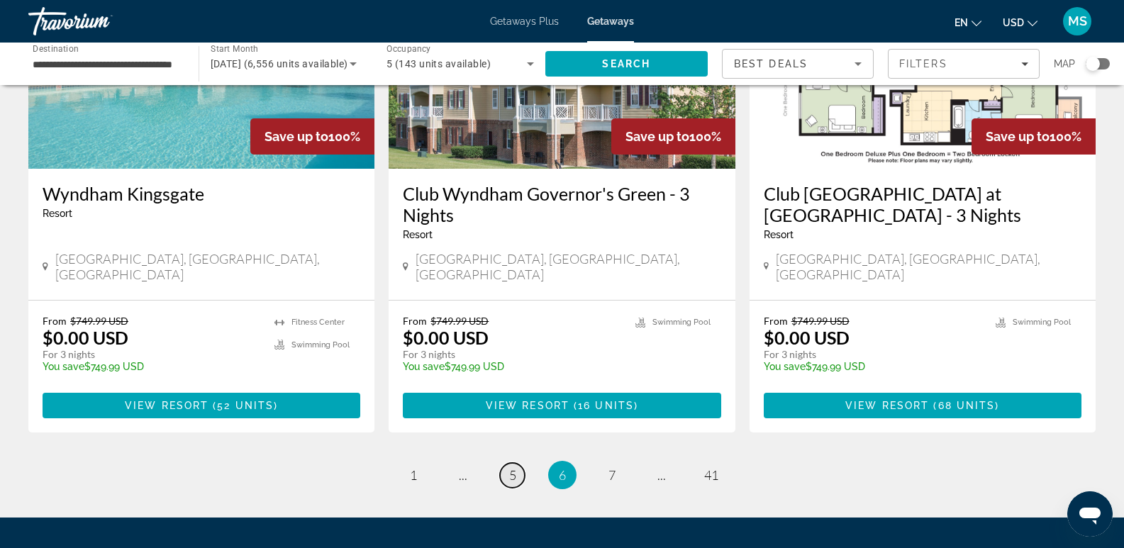
click at [510, 467] on span "5" at bounding box center [512, 475] width 7 height 16
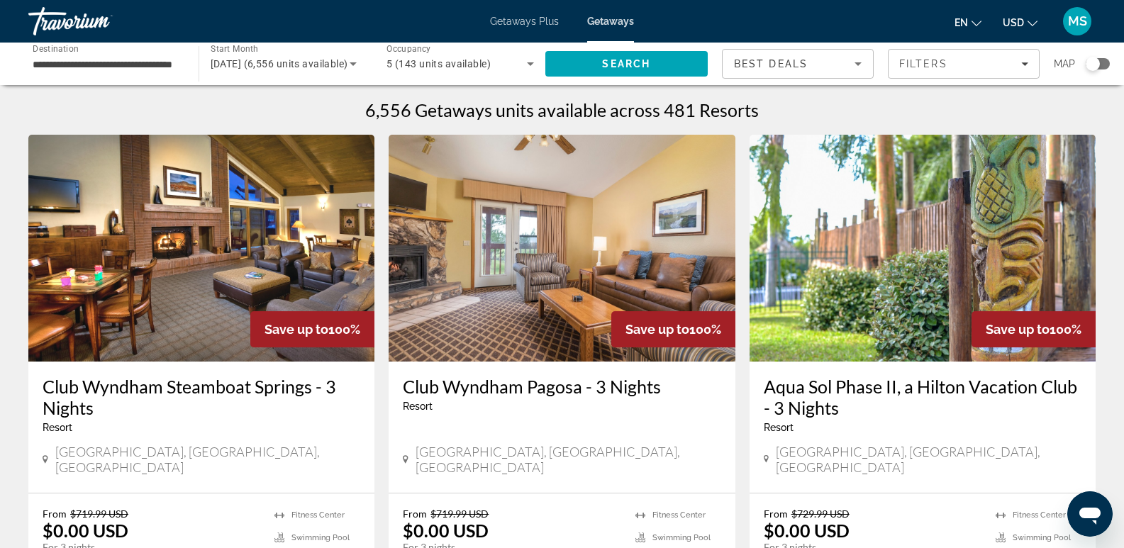
scroll to position [1811, 0]
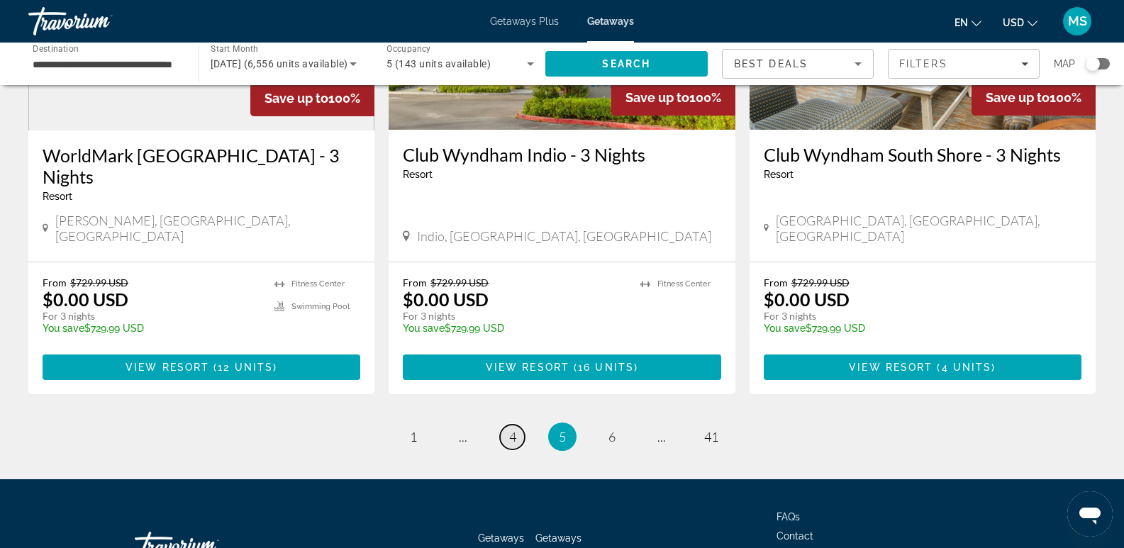
click at [511, 429] on span "4" at bounding box center [512, 437] width 7 height 16
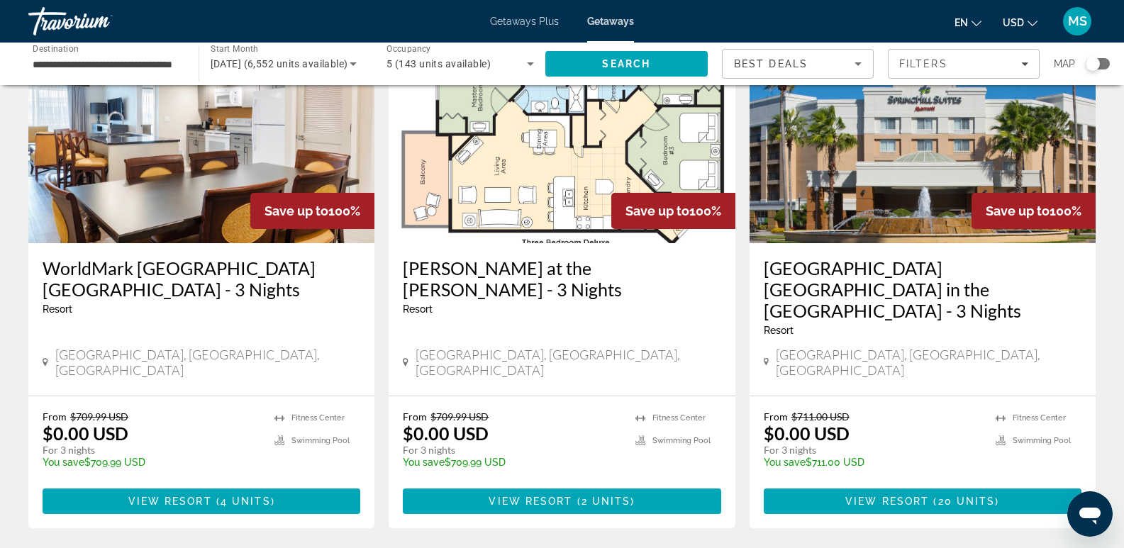
scroll to position [1648, 0]
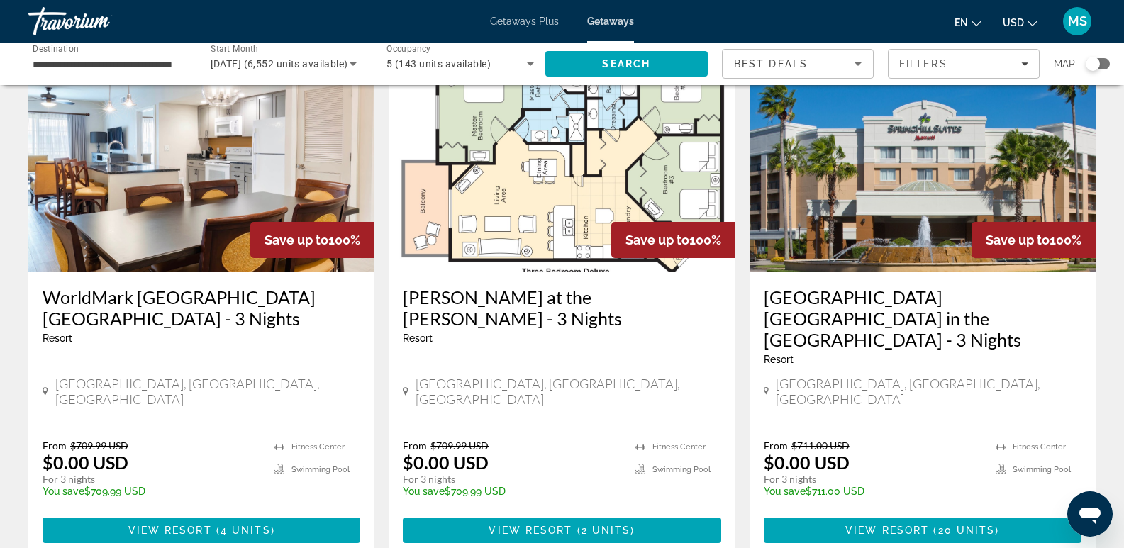
click at [537, 287] on h3 "[PERSON_NAME] at the [PERSON_NAME] - 3 Nights" at bounding box center [562, 308] width 318 height 43
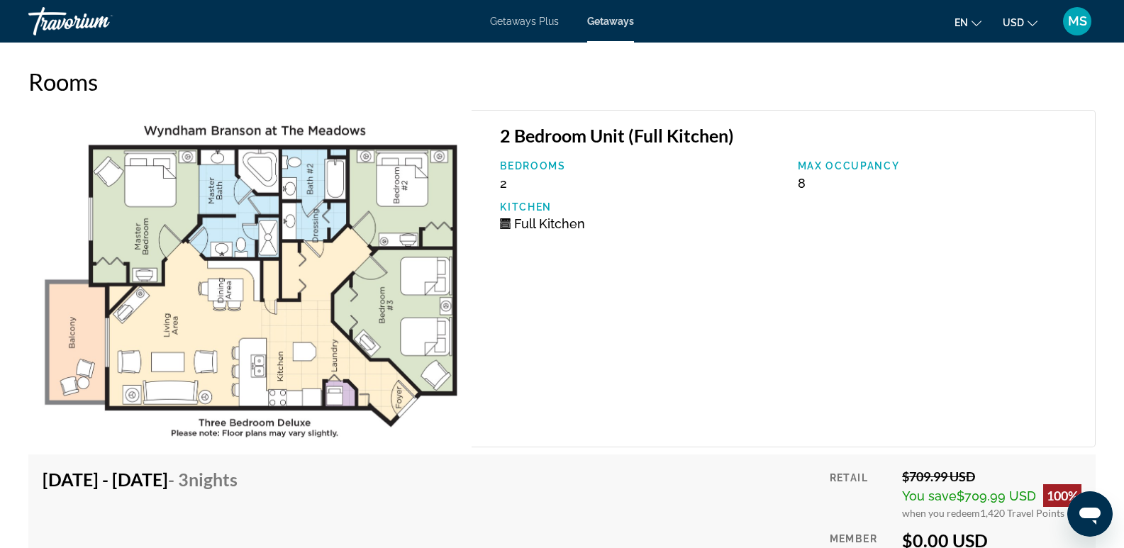
scroll to position [2736, 0]
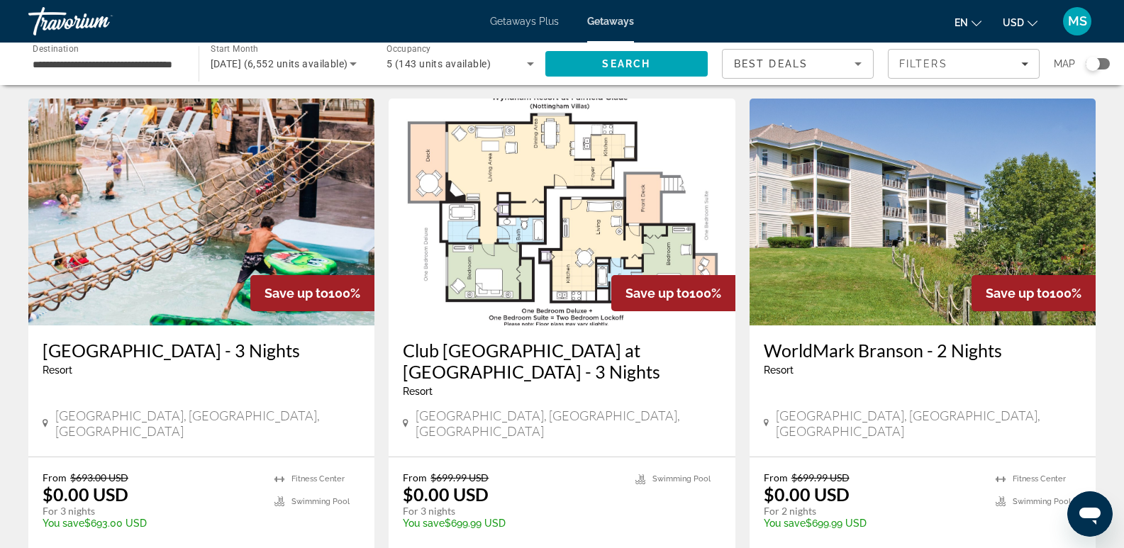
scroll to position [530, 0]
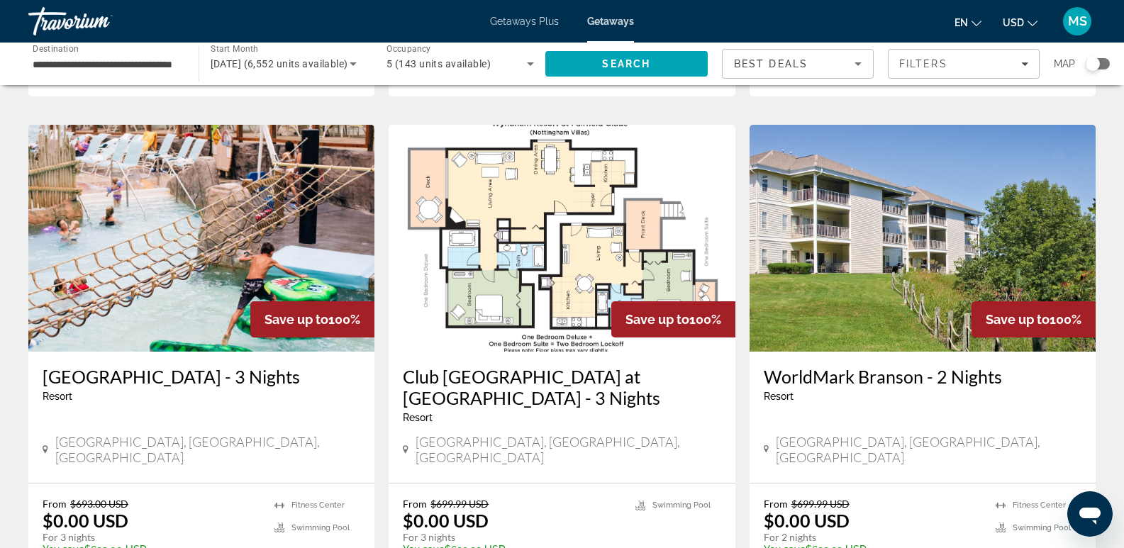
click at [854, 248] on img "Main content" at bounding box center [923, 238] width 346 height 227
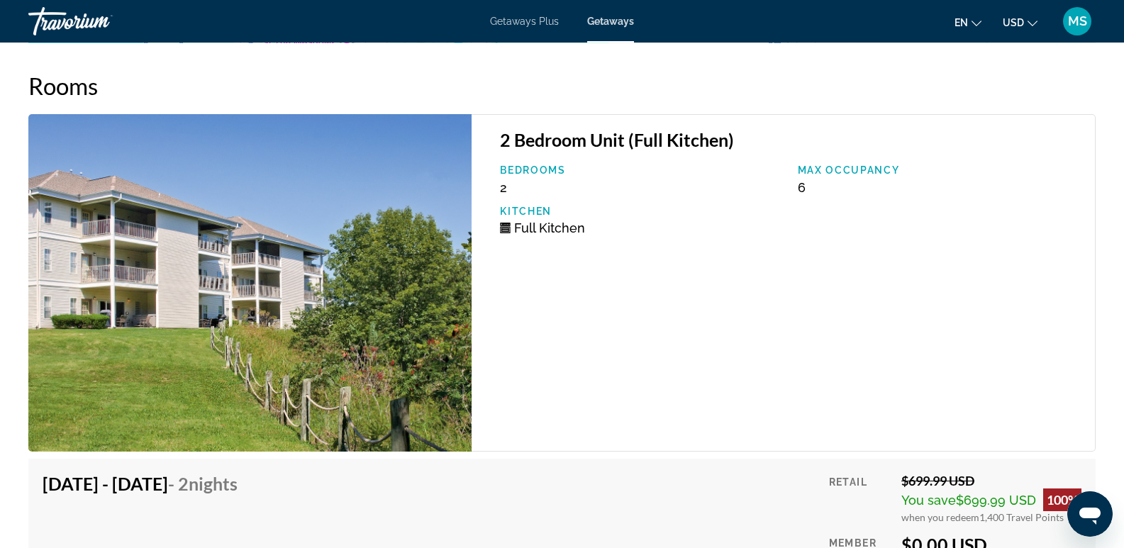
scroll to position [2159, 0]
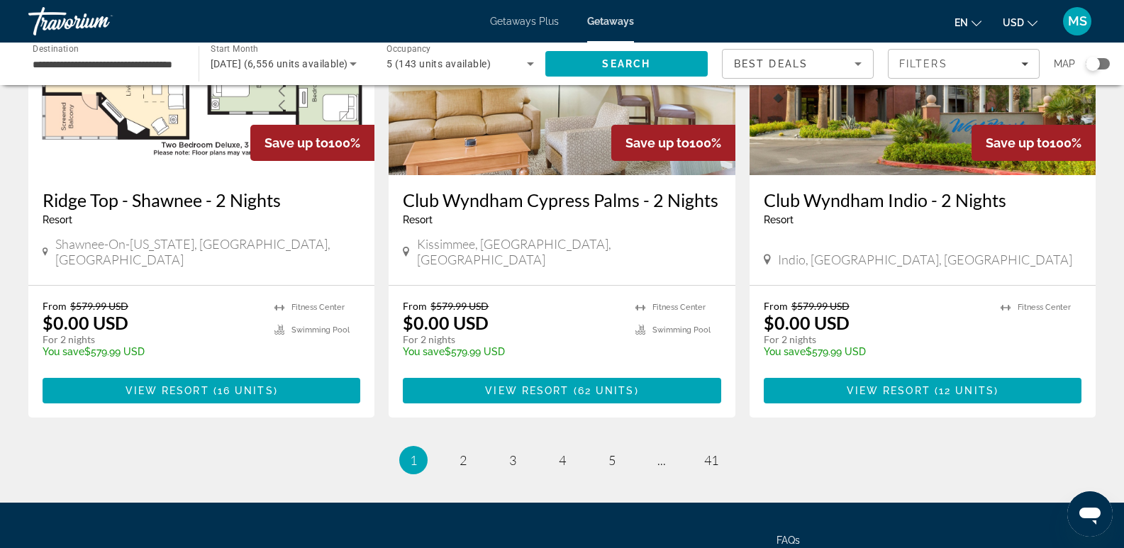
scroll to position [1789, 0]
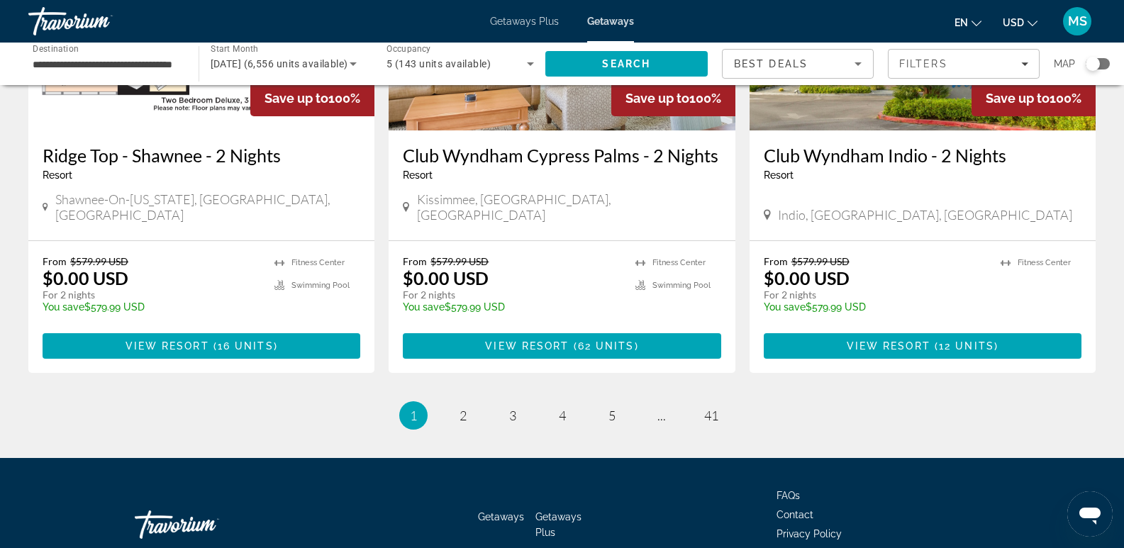
drag, startPoint x: 1131, startPoint y: 117, endPoint x: 23, endPoint y: 20, distance: 1112.2
click at [467, 404] on link "page 2" at bounding box center [462, 416] width 25 height 25
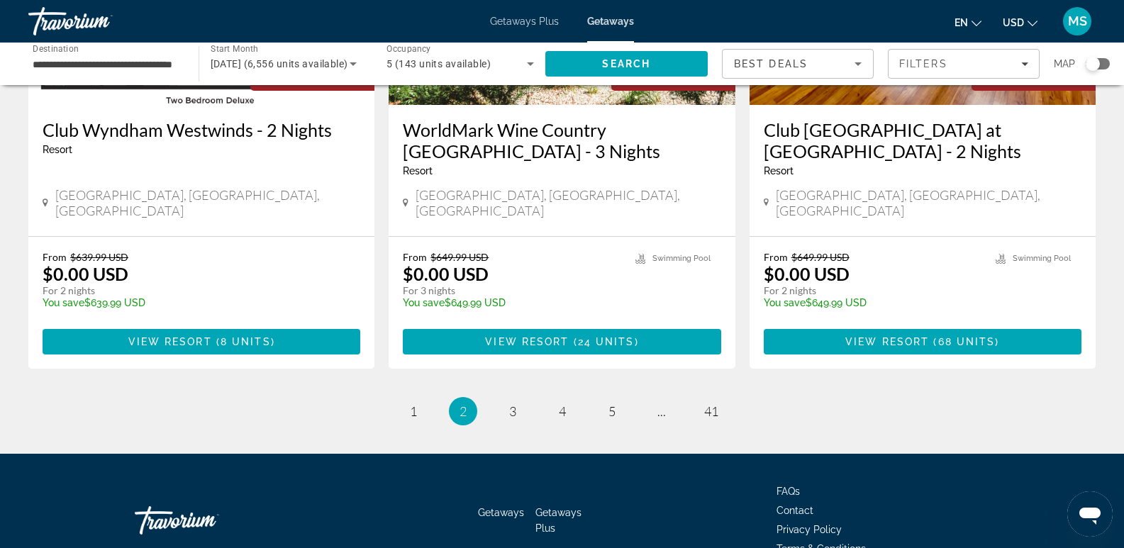
scroll to position [1819, 0]
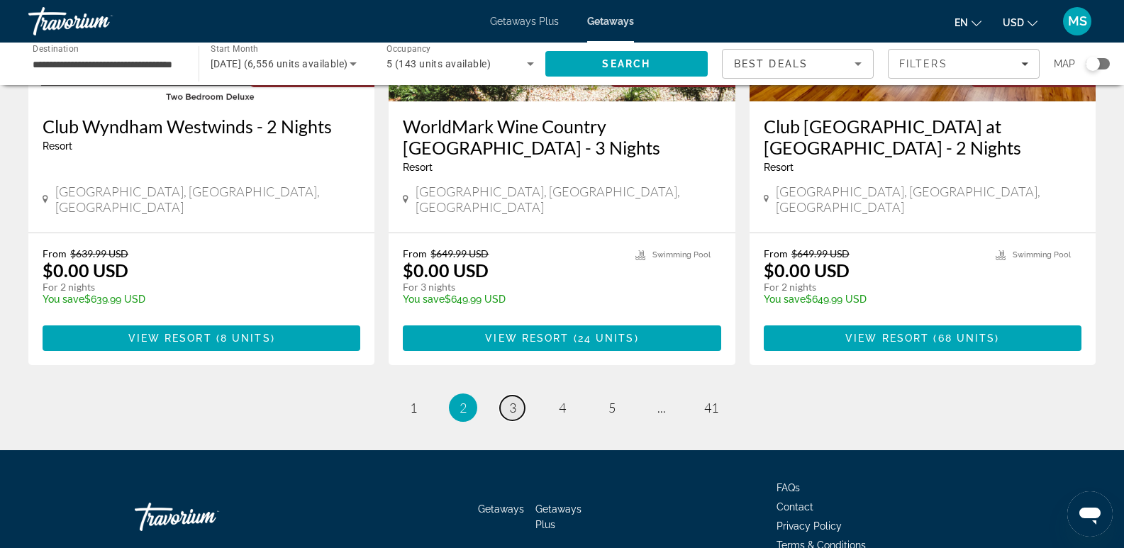
click at [507, 396] on link "page 3" at bounding box center [512, 408] width 25 height 25
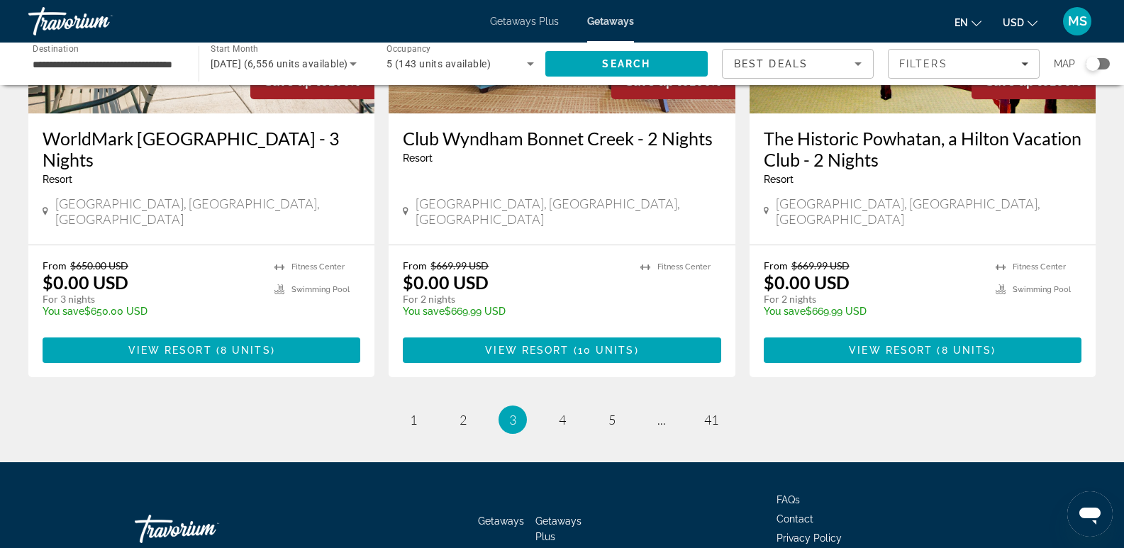
scroll to position [1828, 0]
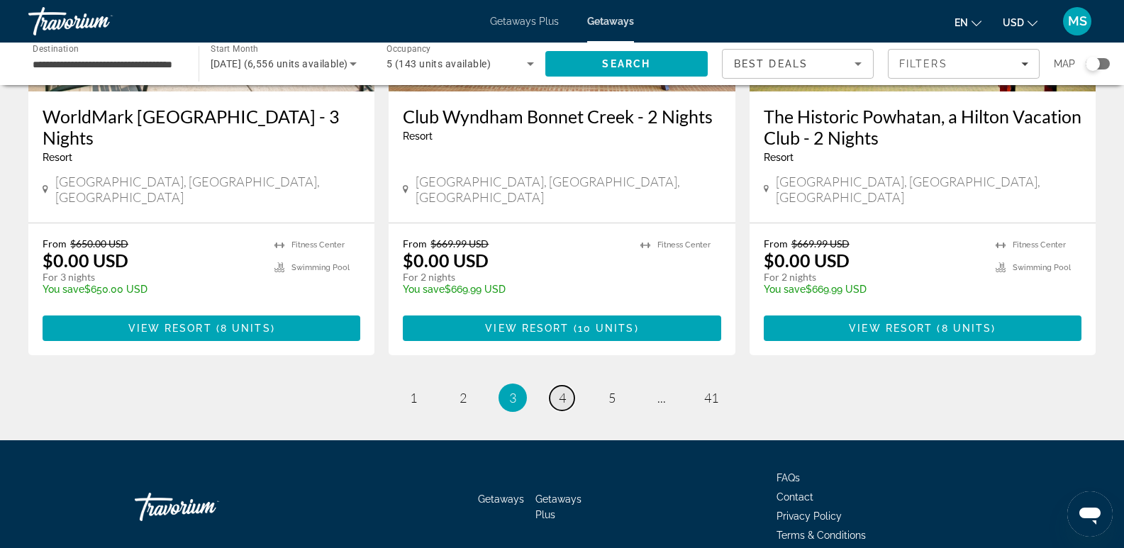
click at [563, 390] on span "4" at bounding box center [562, 398] width 7 height 16
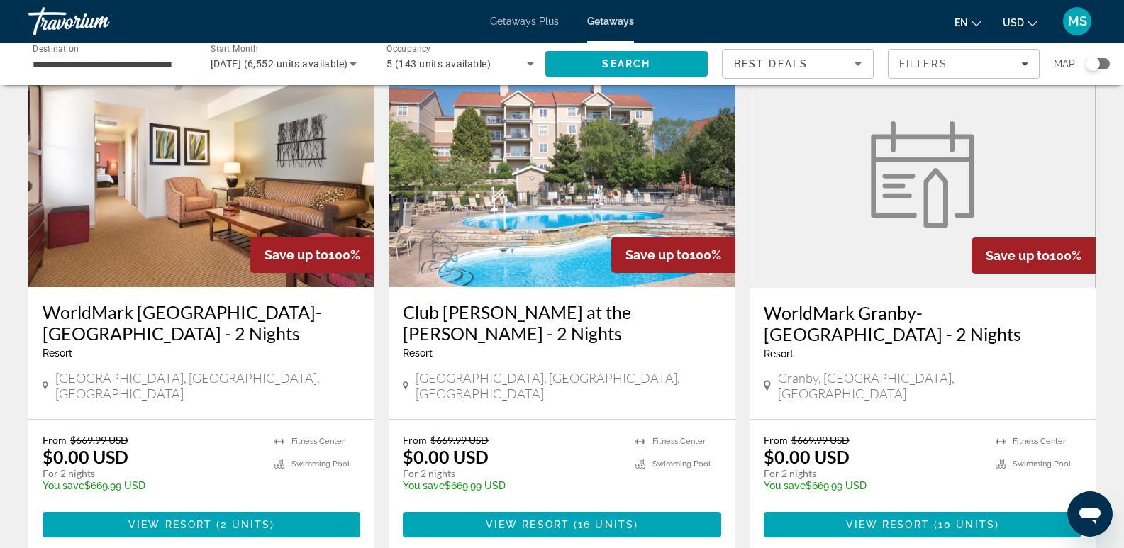
scroll to position [71, 0]
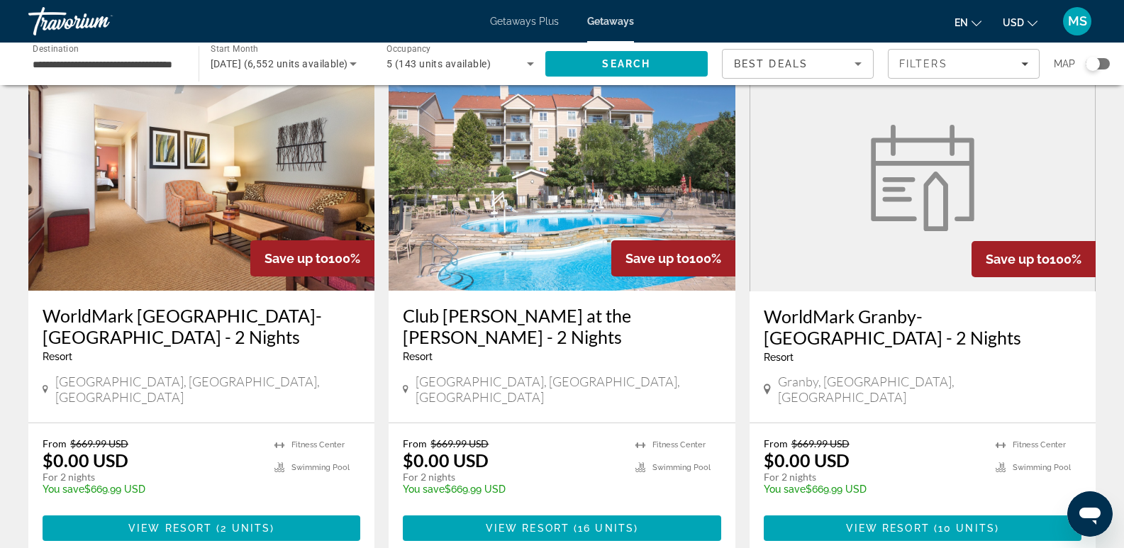
click at [499, 205] on img "Main content" at bounding box center [562, 177] width 346 height 227
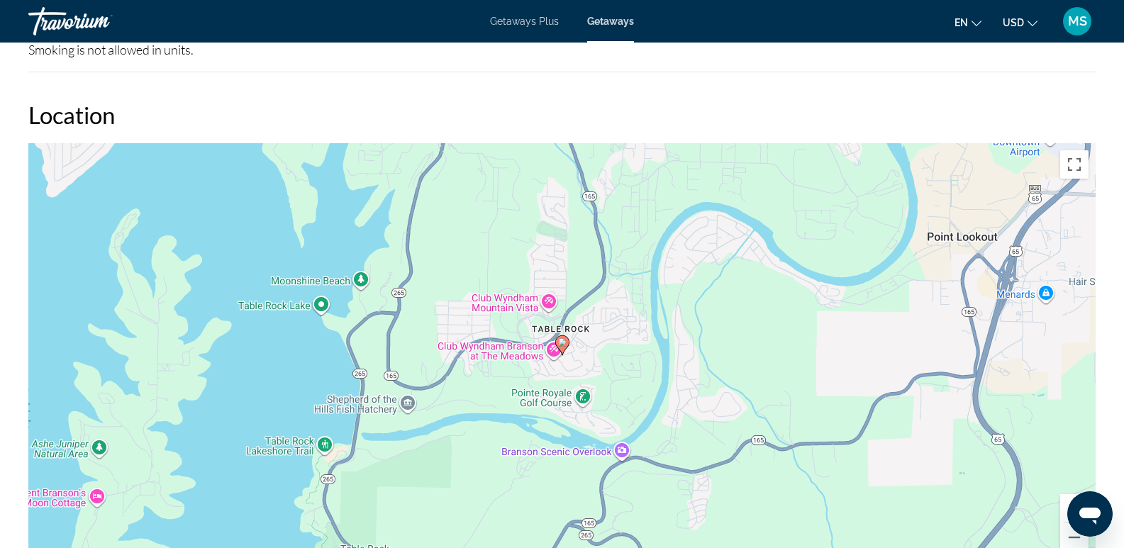
scroll to position [1909, 0]
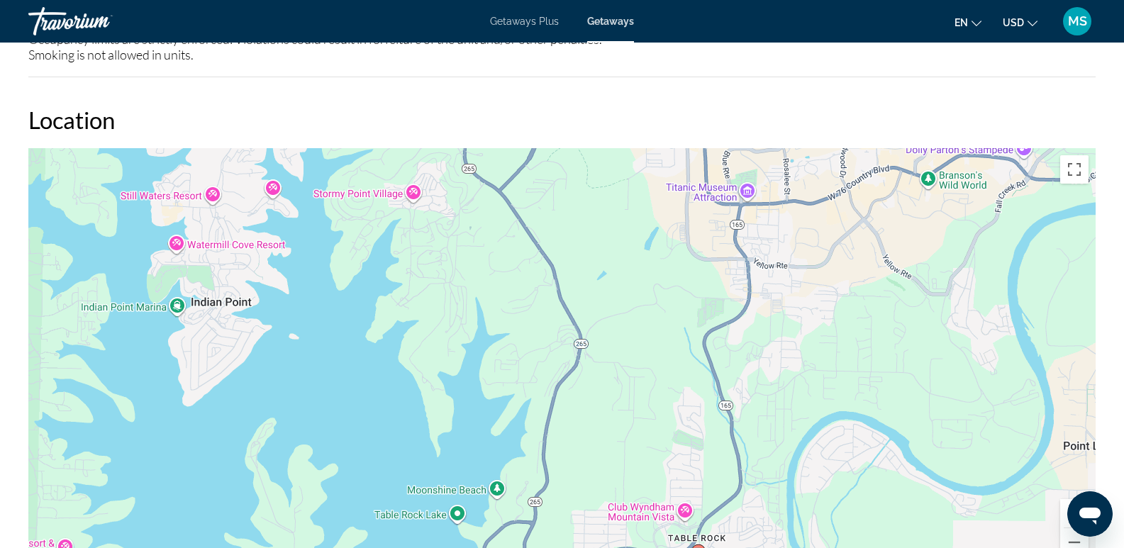
drag, startPoint x: 672, startPoint y: 284, endPoint x: 810, endPoint y: 489, distance: 246.9
click at [810, 489] on div "To activate drag with keyboard, press Alt + Enter. Once in keyboard drag state,…" at bounding box center [561, 361] width 1067 height 426
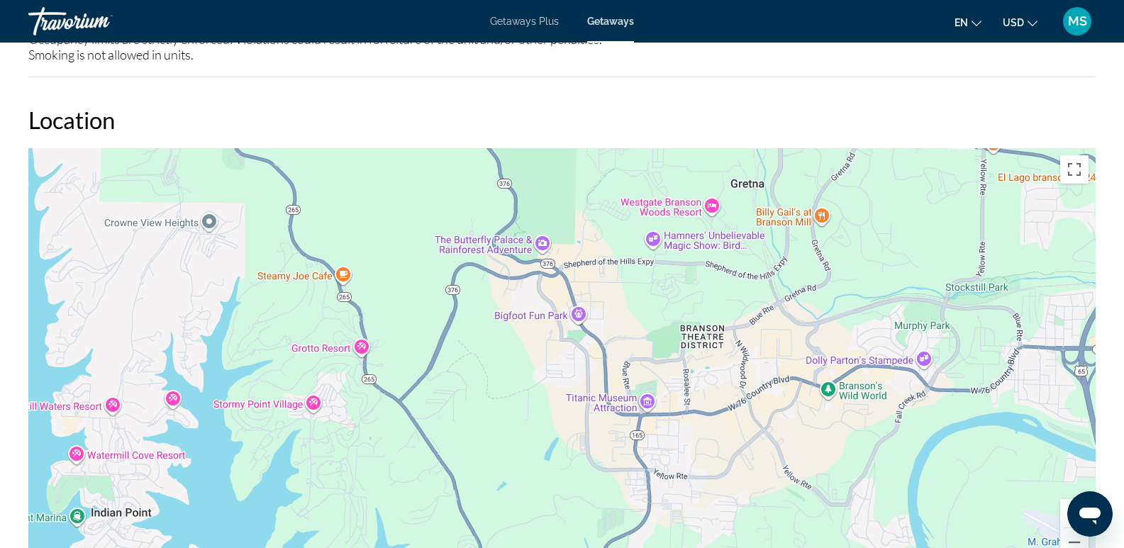
drag, startPoint x: 805, startPoint y: 213, endPoint x: 704, endPoint y: 389, distance: 203.1
click at [704, 389] on div "To activate drag with keyboard, press Alt + Enter. Once in keyboard drag state,…" at bounding box center [561, 361] width 1067 height 426
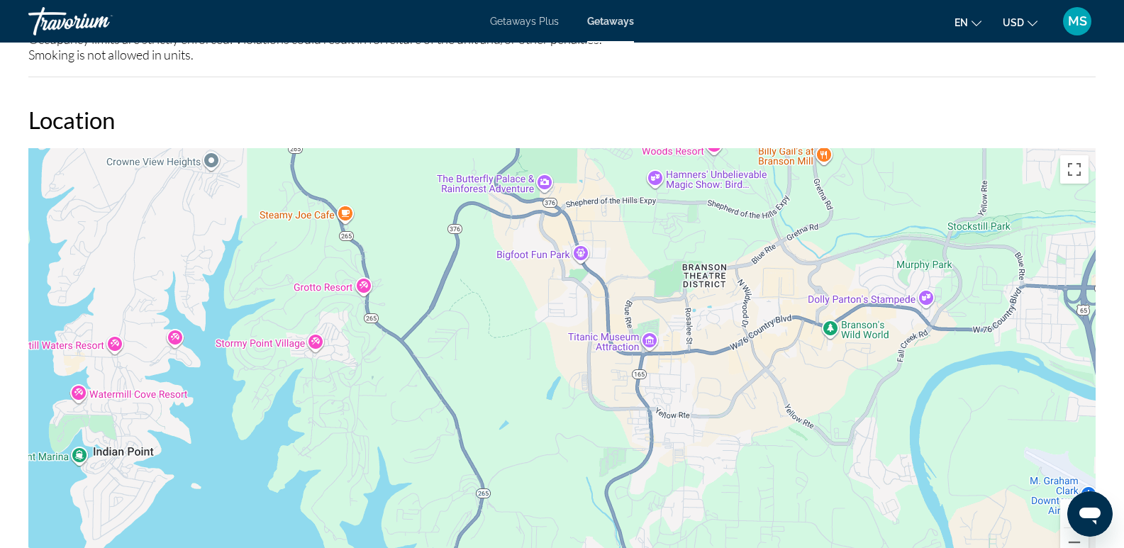
drag, startPoint x: 720, startPoint y: 531, endPoint x: 726, endPoint y: 432, distance: 99.5
click at [726, 439] on div "Main content" at bounding box center [561, 361] width 1067 height 426
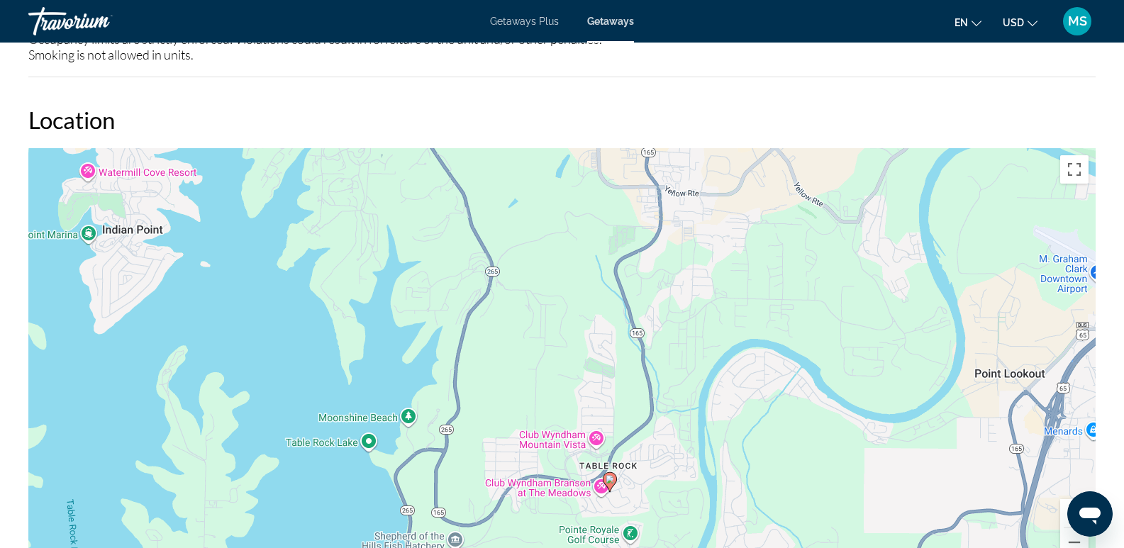
drag, startPoint x: 757, startPoint y: 453, endPoint x: 765, endPoint y: 328, distance: 125.1
click at [765, 328] on div "To activate drag with keyboard, press Alt + Enter. Once in keyboard drag state,…" at bounding box center [561, 361] width 1067 height 426
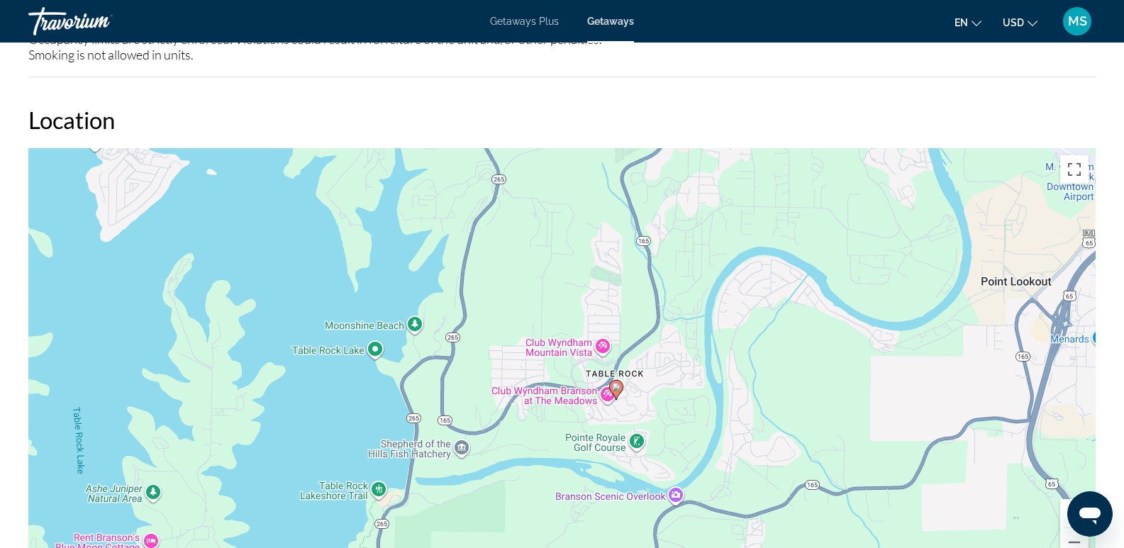
drag, startPoint x: 733, startPoint y: 421, endPoint x: 740, endPoint y: 350, distance: 71.2
click at [740, 350] on div "To activate drag with keyboard, press Alt + Enter. Once in keyboard drag state,…" at bounding box center [561, 361] width 1067 height 426
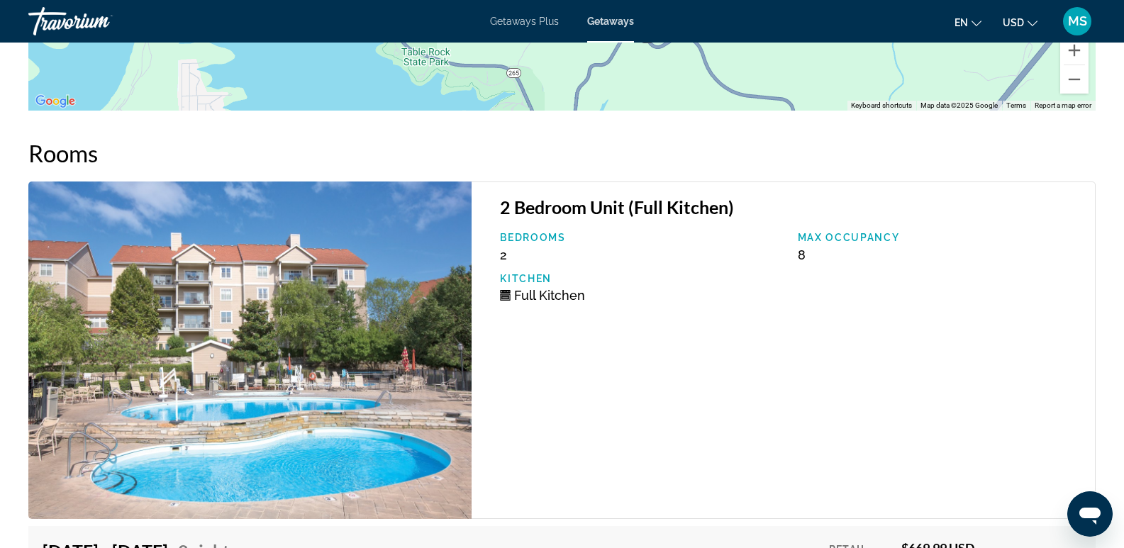
scroll to position [2356, 0]
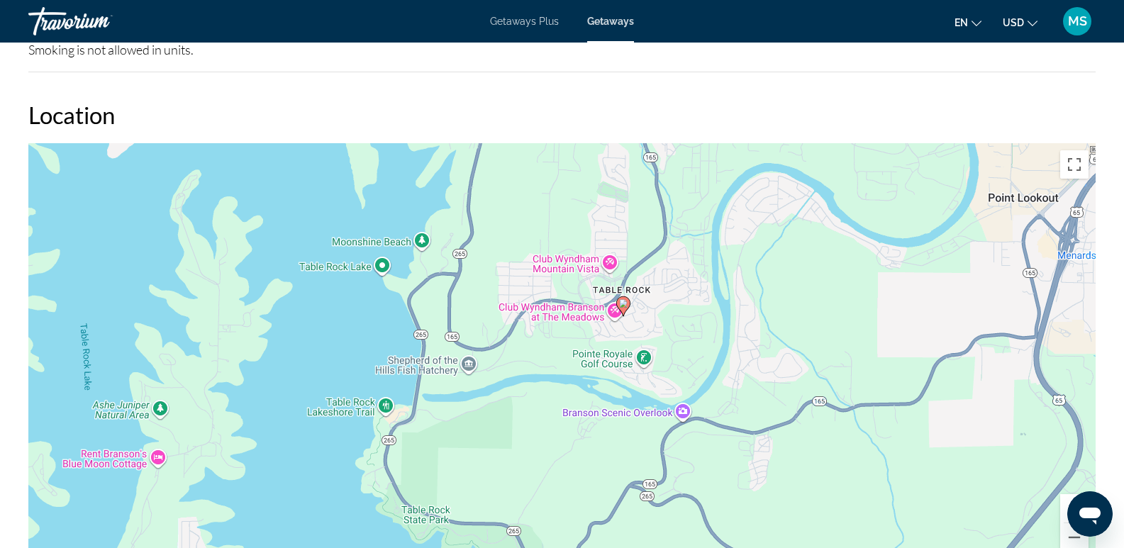
scroll to position [1957, 0]
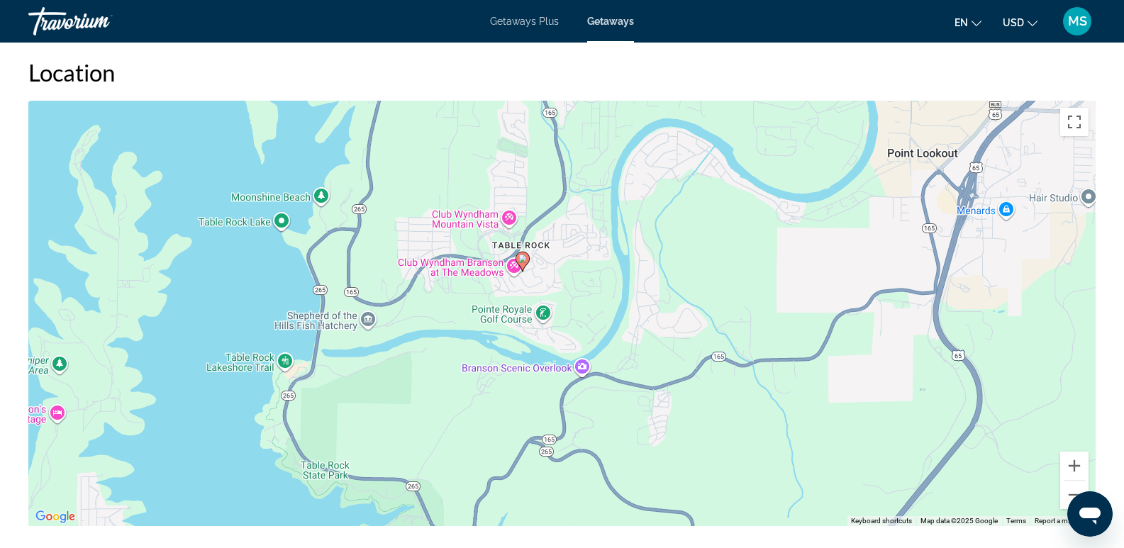
drag, startPoint x: 961, startPoint y: 422, endPoint x: 858, endPoint y: 419, distance: 103.6
click at [858, 419] on div "To activate drag with keyboard, press Alt + Enter. Once in keyboard drag state,…" at bounding box center [561, 314] width 1067 height 426
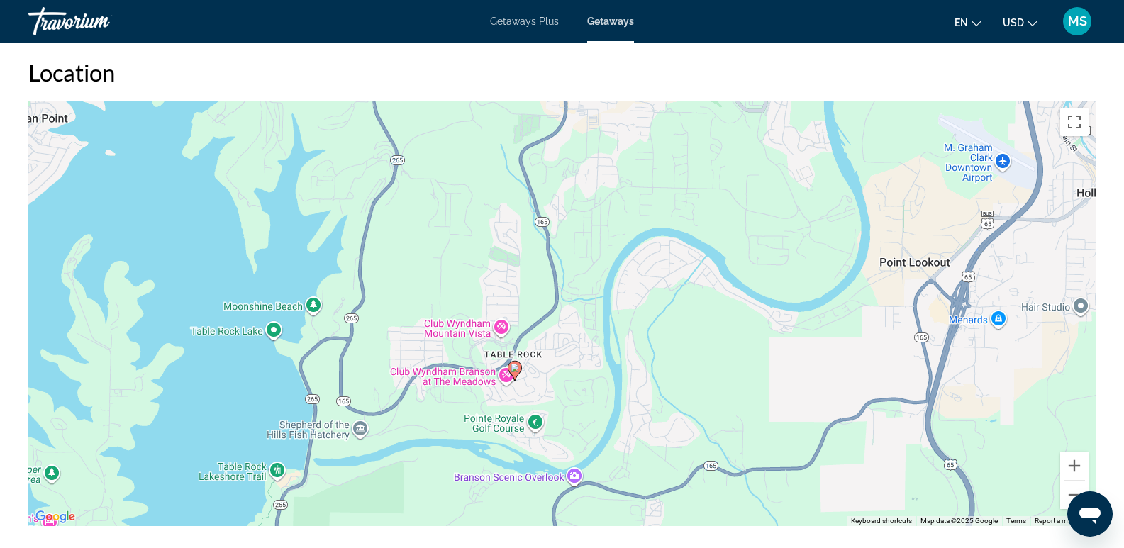
drag, startPoint x: 868, startPoint y: 379, endPoint x: 862, endPoint y: 492, distance: 113.6
click at [862, 492] on div "To activate drag with keyboard, press Alt + Enter. Once in keyboard drag state,…" at bounding box center [561, 314] width 1067 height 426
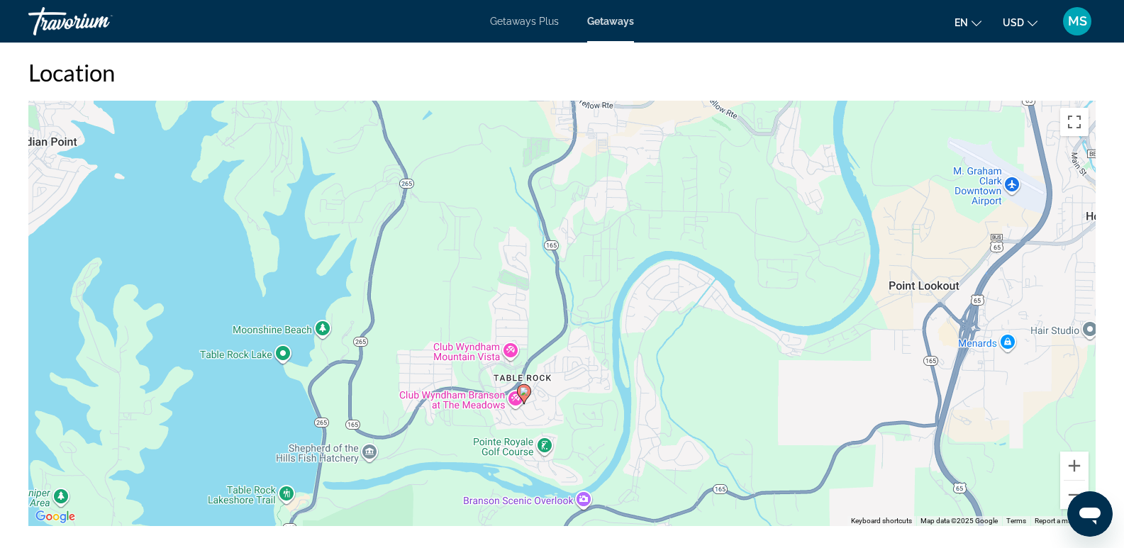
drag, startPoint x: 872, startPoint y: 358, endPoint x: 882, endPoint y: 382, distance: 26.4
click at [882, 382] on div "To activate drag with keyboard, press Alt + Enter. Once in keyboard drag state,…" at bounding box center [561, 314] width 1067 height 426
click at [1068, 496] on button "Zoom out" at bounding box center [1074, 495] width 28 height 28
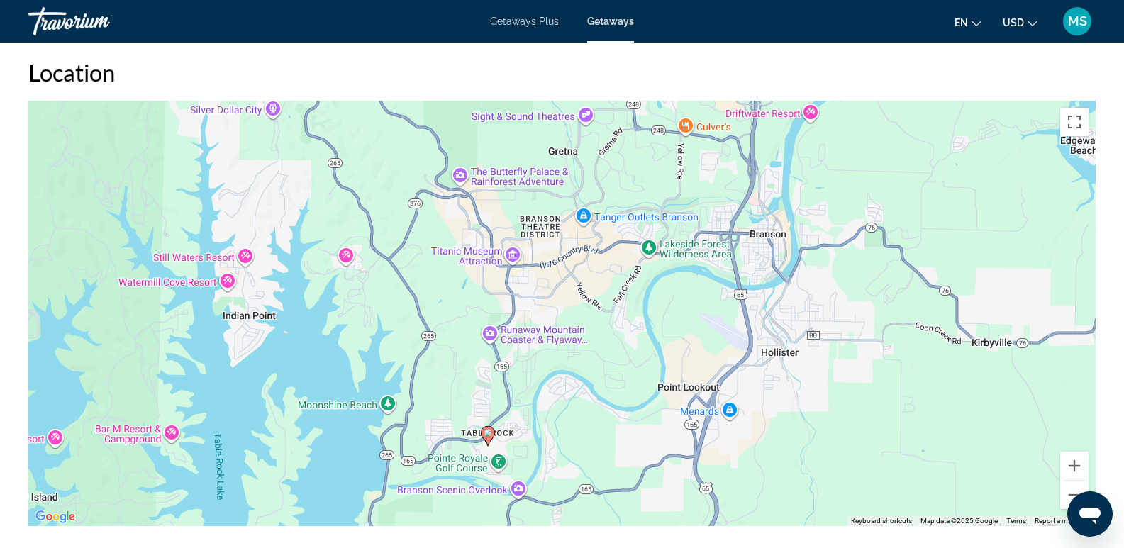
drag, startPoint x: 901, startPoint y: 338, endPoint x: 845, endPoint y: 428, distance: 105.1
click at [845, 428] on div "To activate drag with keyboard, press Alt + Enter. Once in keyboard drag state,…" at bounding box center [561, 314] width 1067 height 426
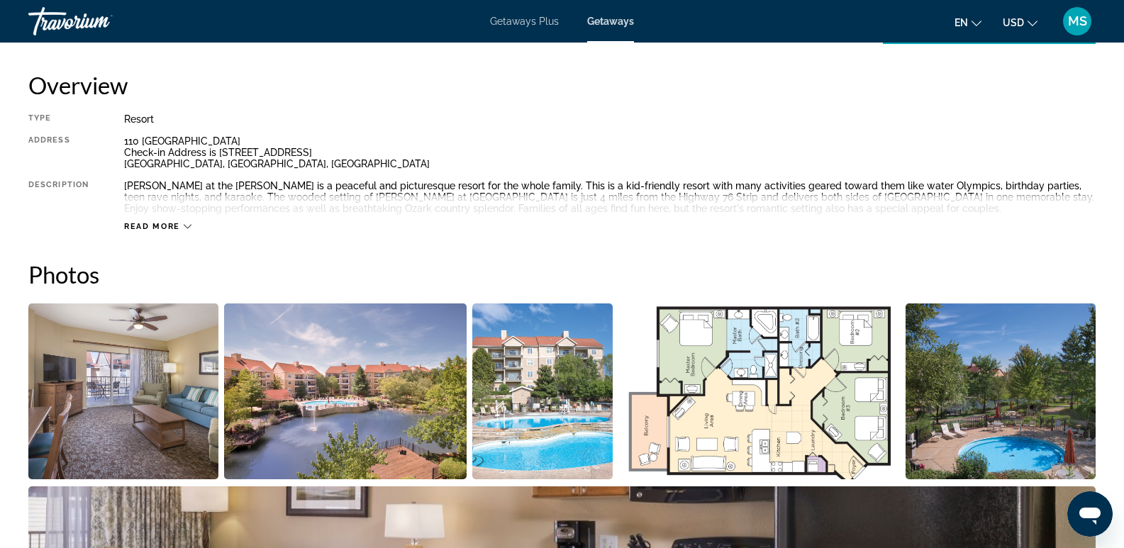
scroll to position [452, 0]
